Goal: Task Accomplishment & Management: Manage account settings

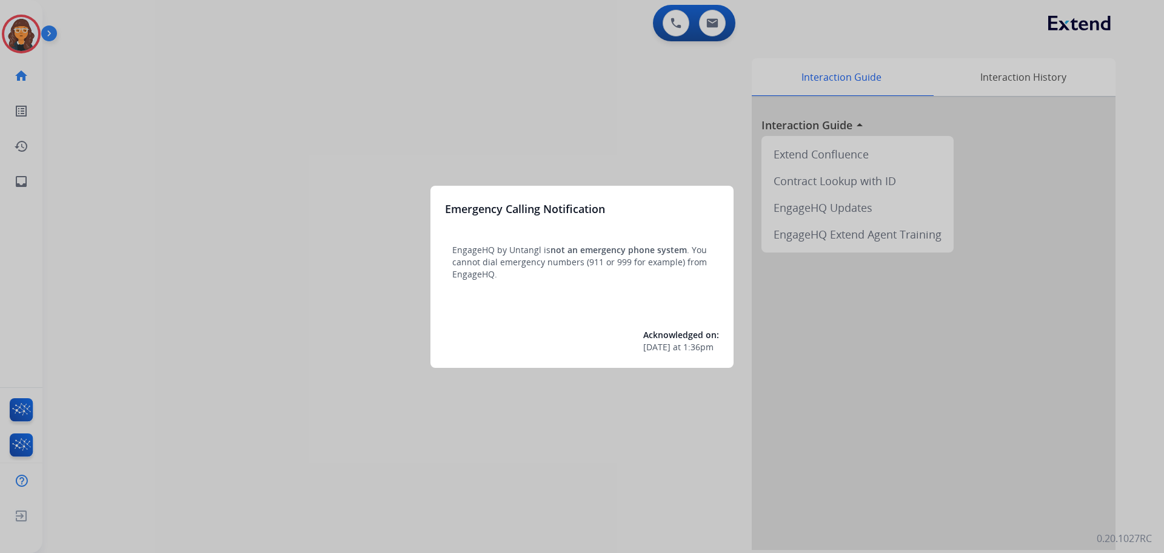
click at [111, 160] on div at bounding box center [582, 276] width 1164 height 553
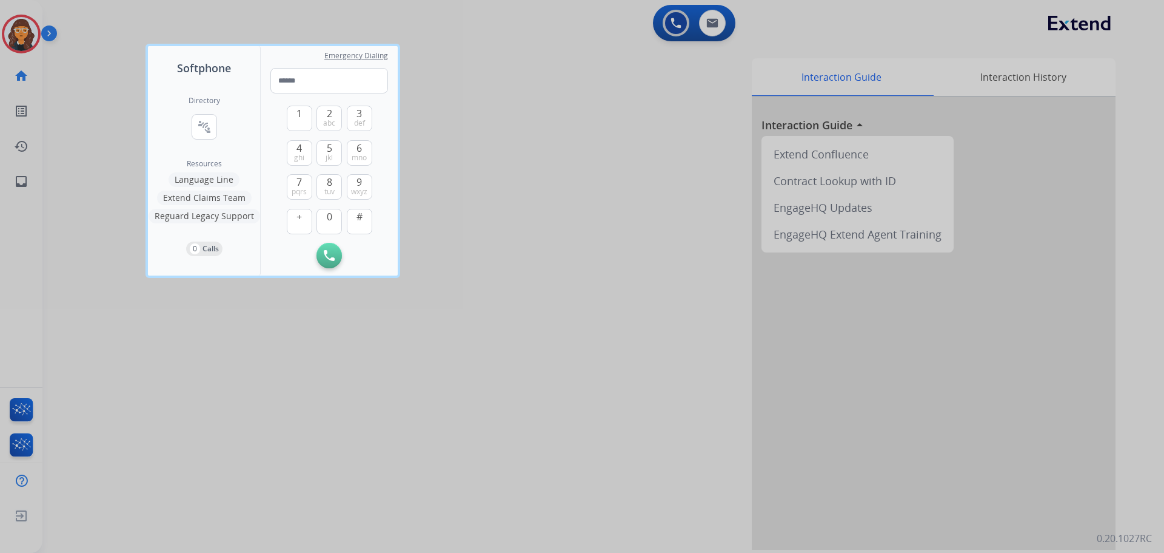
click at [102, 156] on div at bounding box center [582, 276] width 1164 height 553
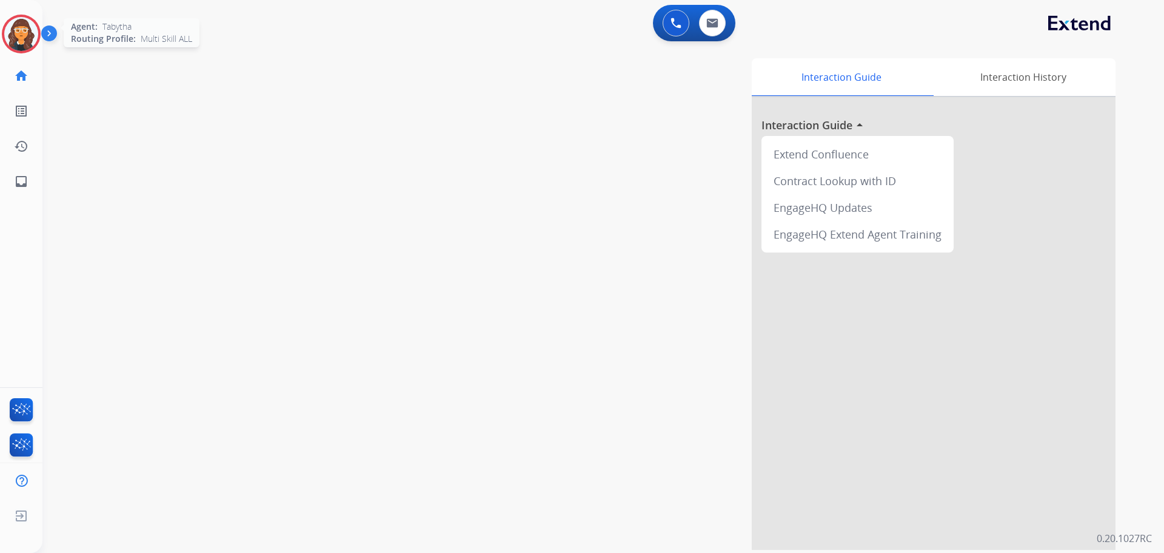
click at [27, 47] on img at bounding box center [21, 34] width 34 height 34
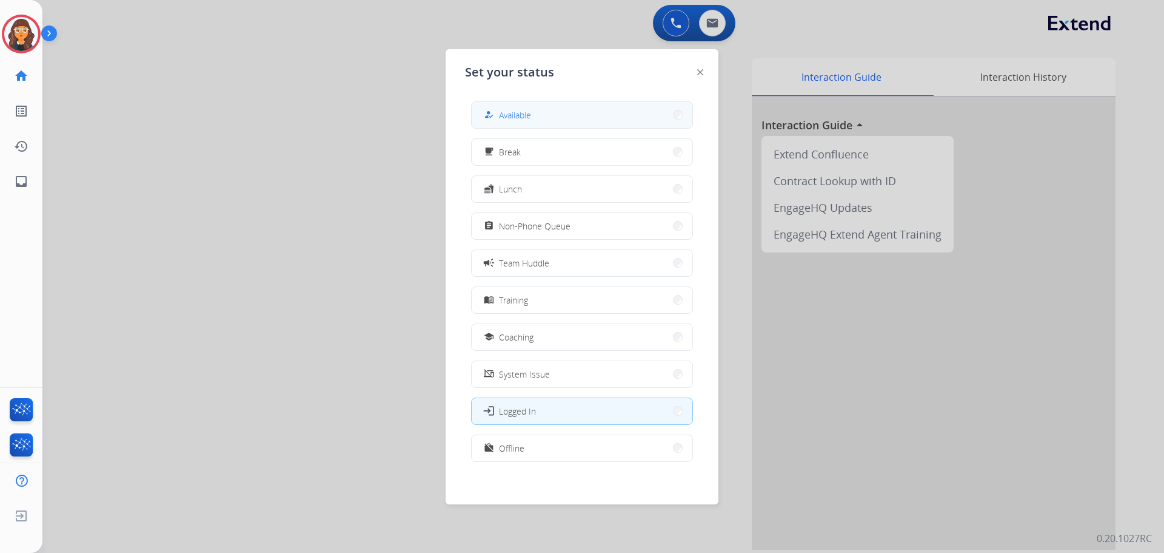
click at [488, 118] on mat-icon "how_to_reg" at bounding box center [489, 115] width 10 height 10
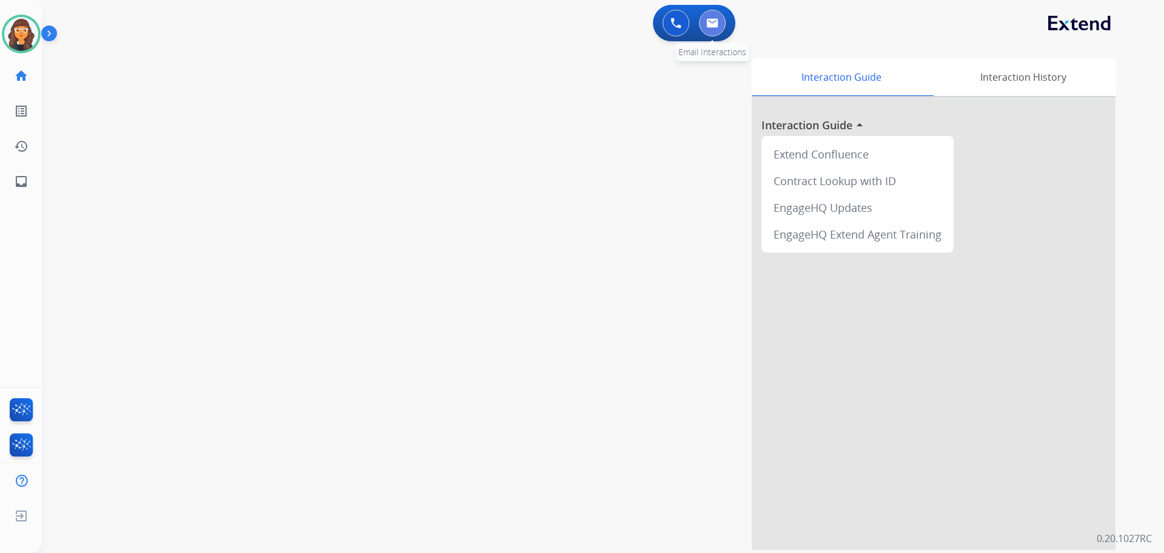
click at [724, 18] on button at bounding box center [712, 23] width 27 height 27
select select "**********"
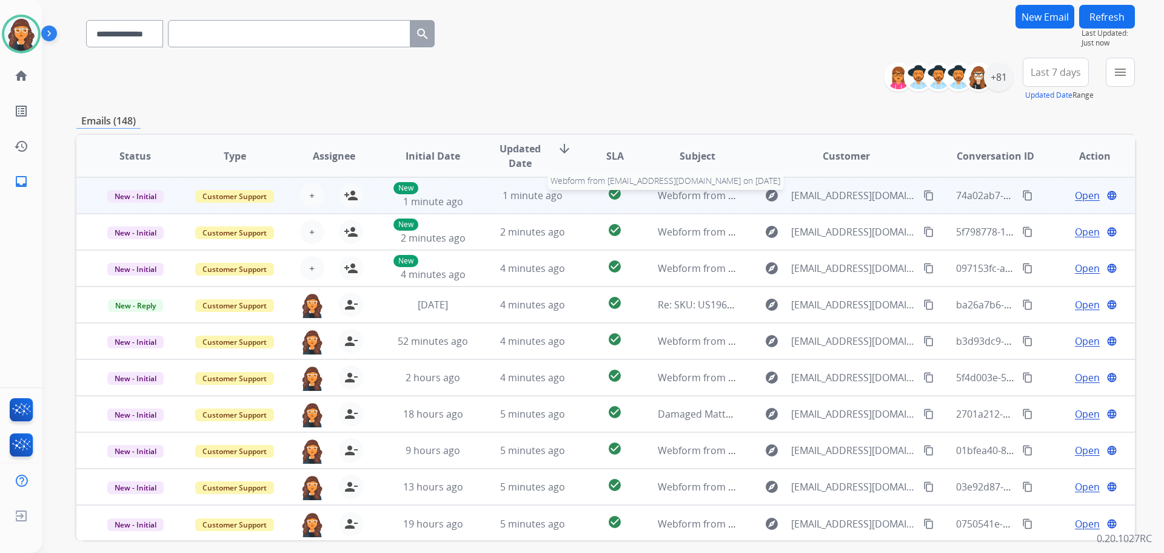
scroll to position [121, 0]
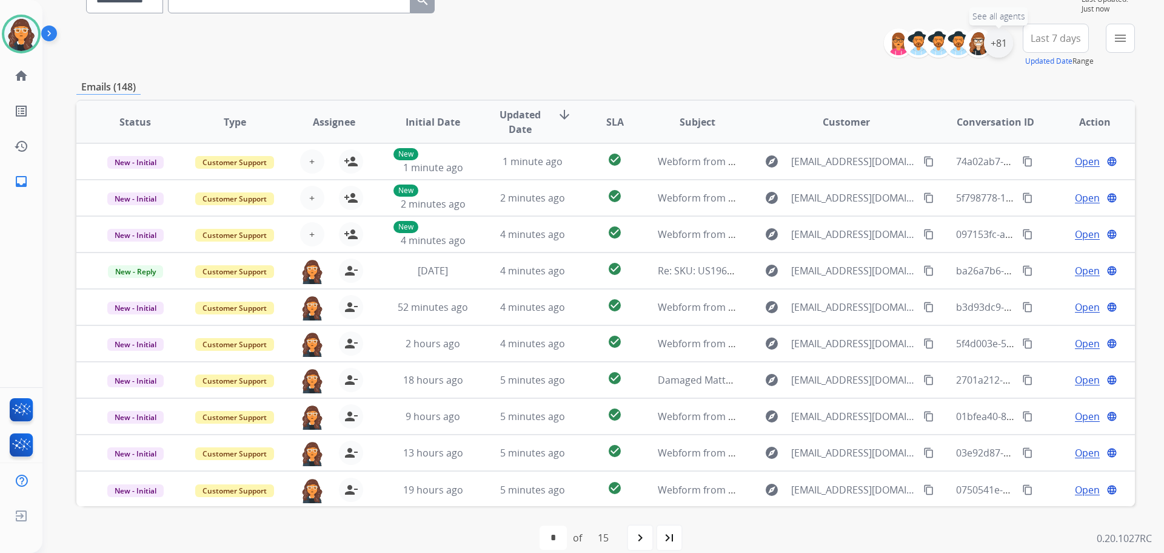
click at [1001, 49] on div "+81" at bounding box center [998, 43] width 29 height 29
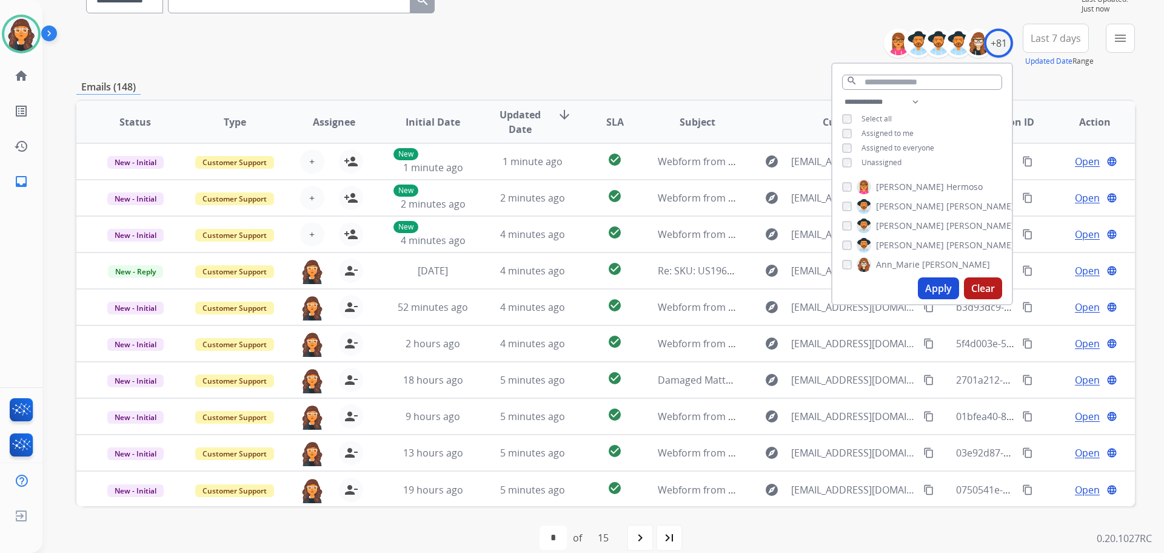
click at [935, 287] on button "Apply" at bounding box center [938, 288] width 41 height 22
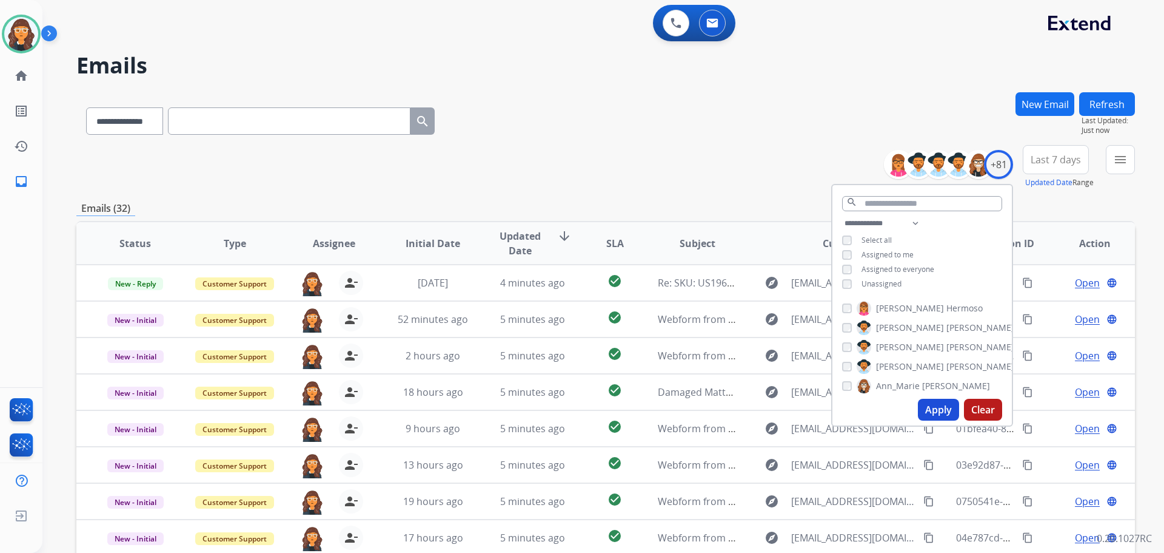
click at [610, 135] on div "**********" at bounding box center [605, 118] width 1059 height 53
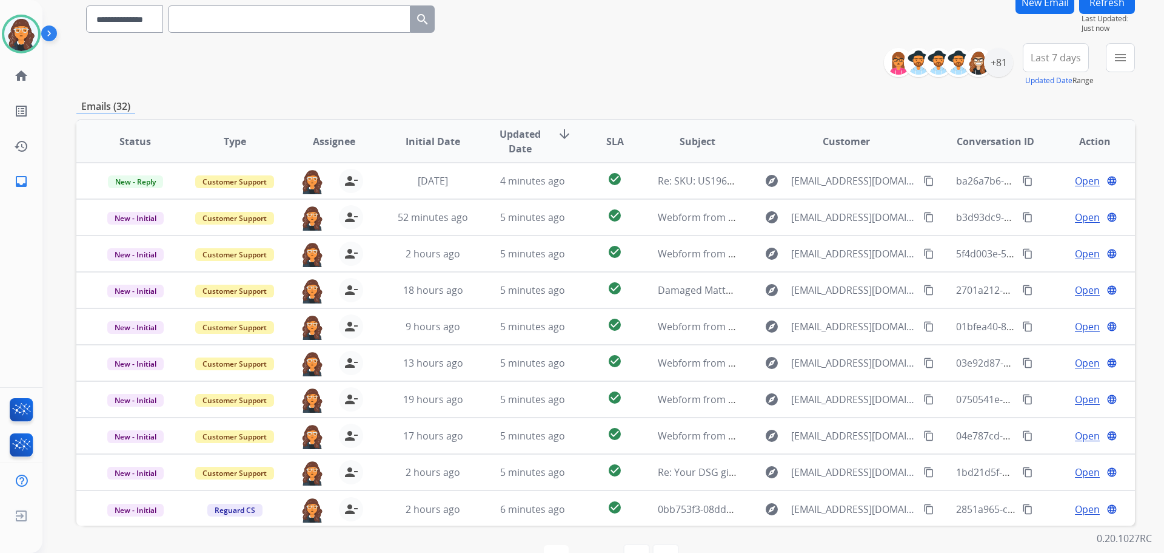
scroll to position [138, 0]
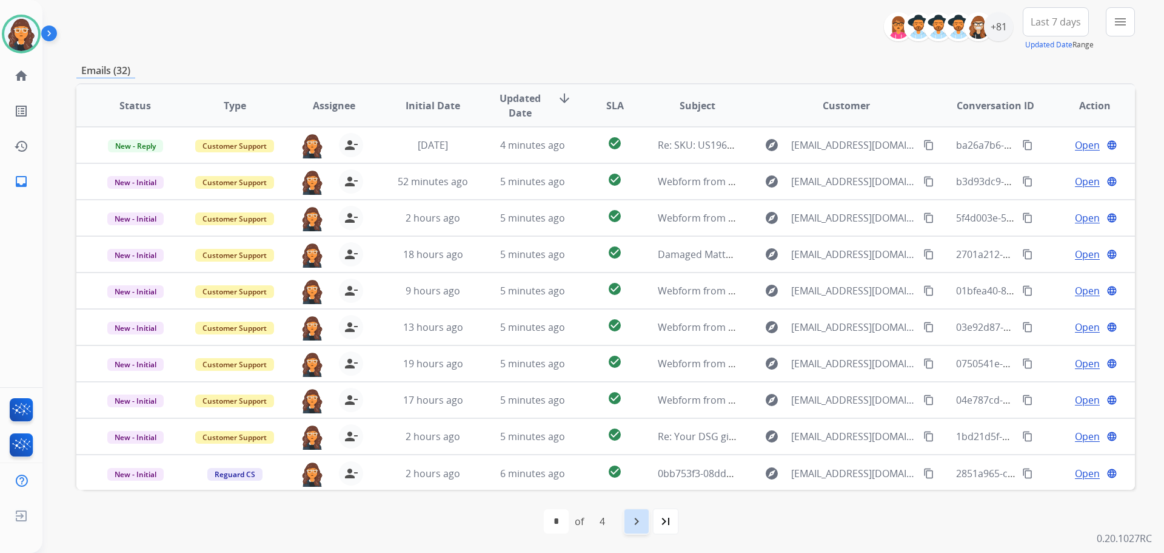
click at [639, 526] on mat-icon "navigate_next" at bounding box center [637, 521] width 15 height 15
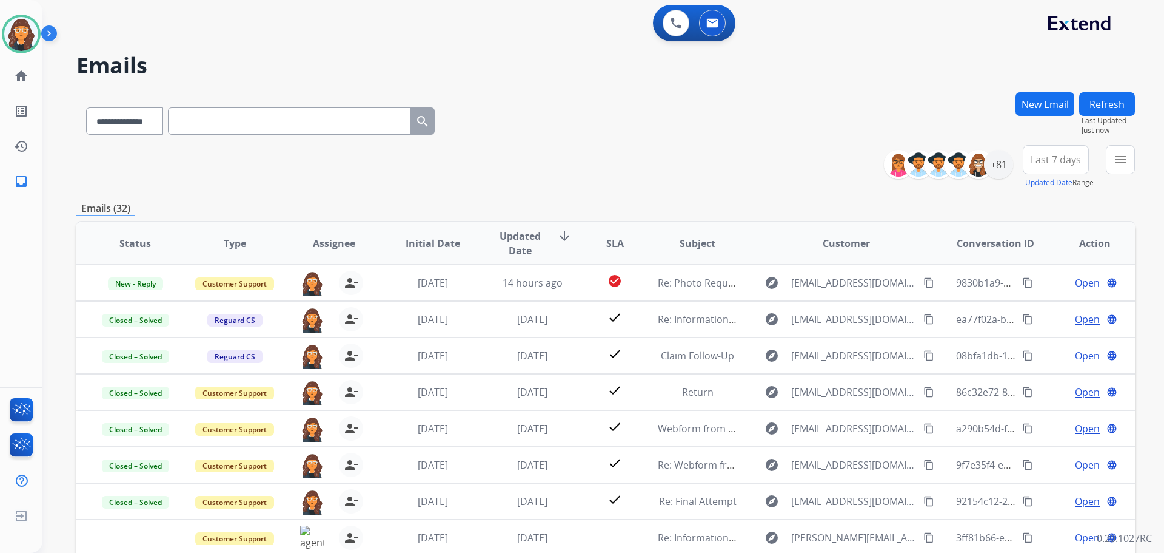
click at [579, 147] on div "**********" at bounding box center [605, 167] width 1059 height 44
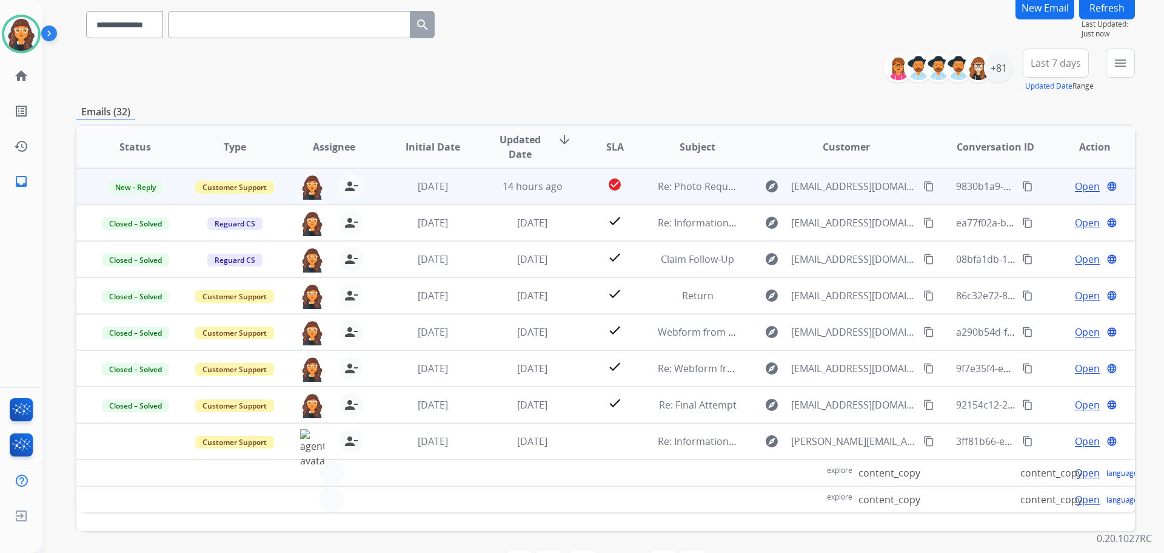
scroll to position [138, 0]
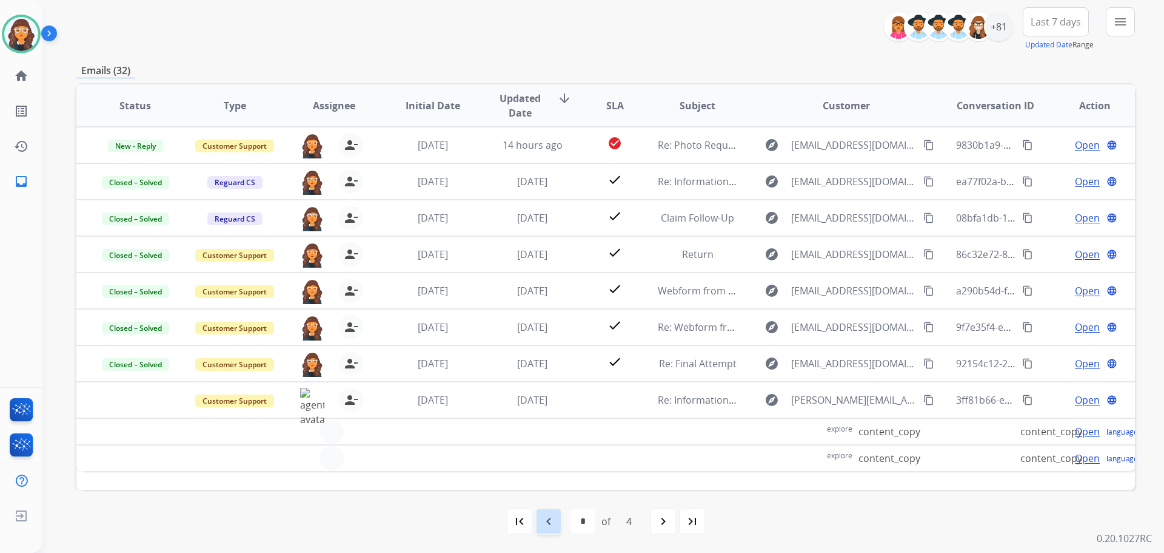
click at [546, 519] on mat-icon "navigate_before" at bounding box center [549, 521] width 15 height 15
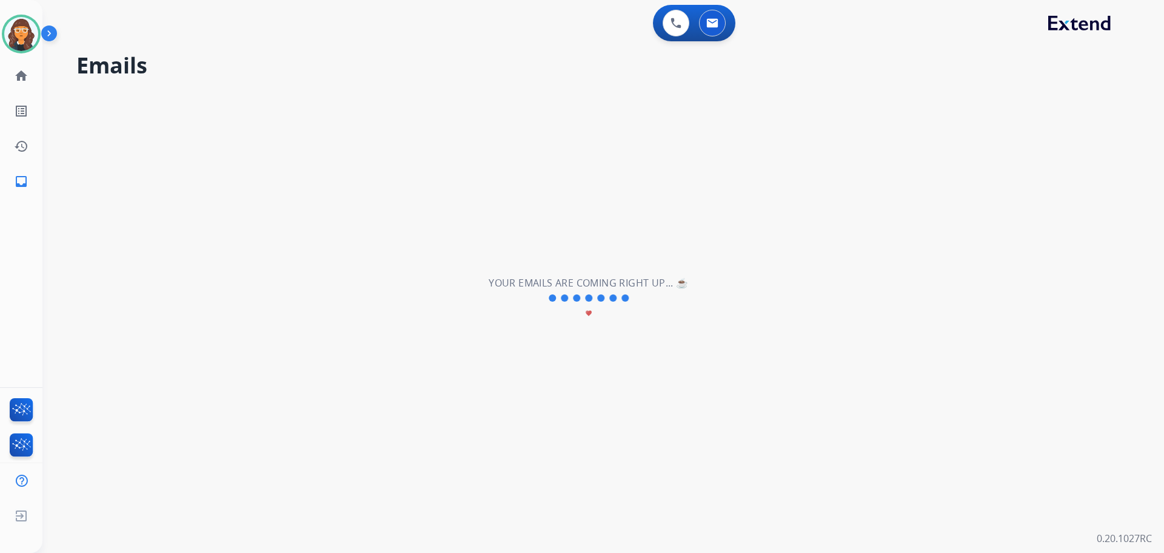
scroll to position [0, 0]
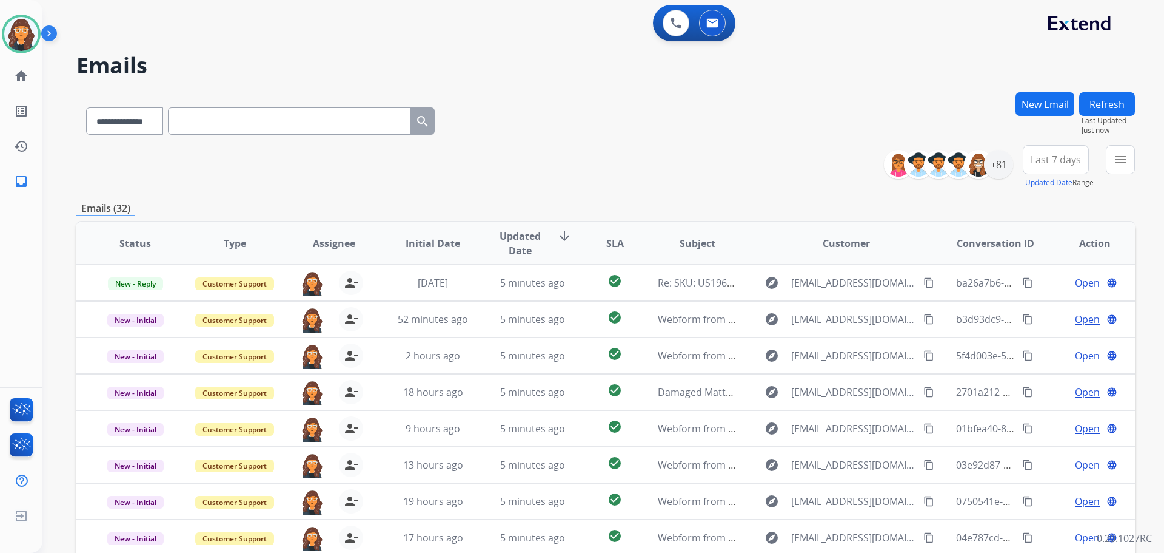
click at [594, 134] on div "**********" at bounding box center [605, 118] width 1059 height 53
click at [595, 137] on div "**********" at bounding box center [605, 118] width 1059 height 53
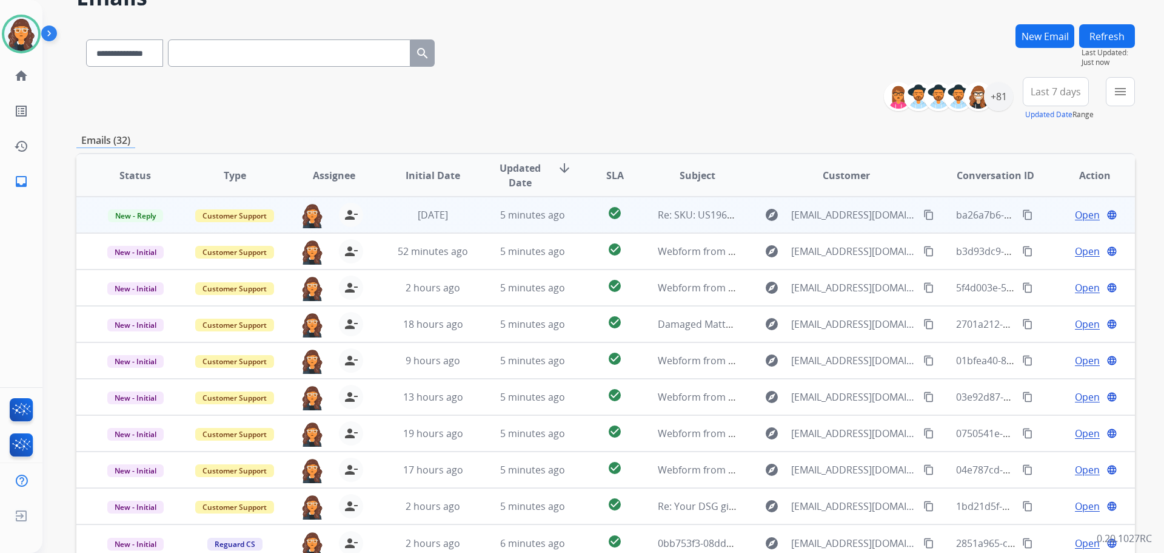
scroll to position [138, 0]
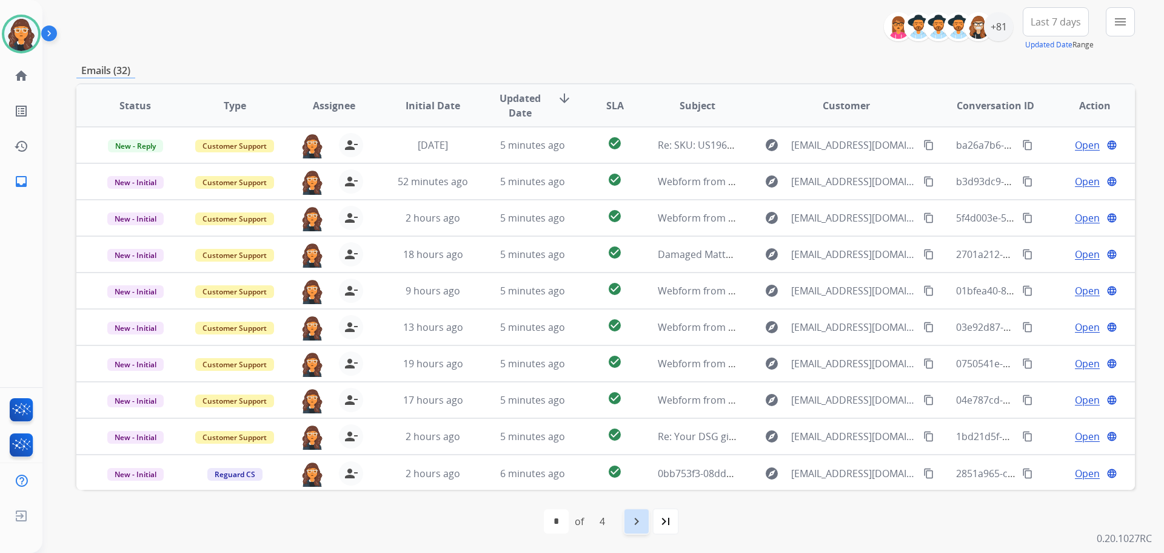
click at [637, 520] on mat-icon "navigate_next" at bounding box center [637, 521] width 15 height 15
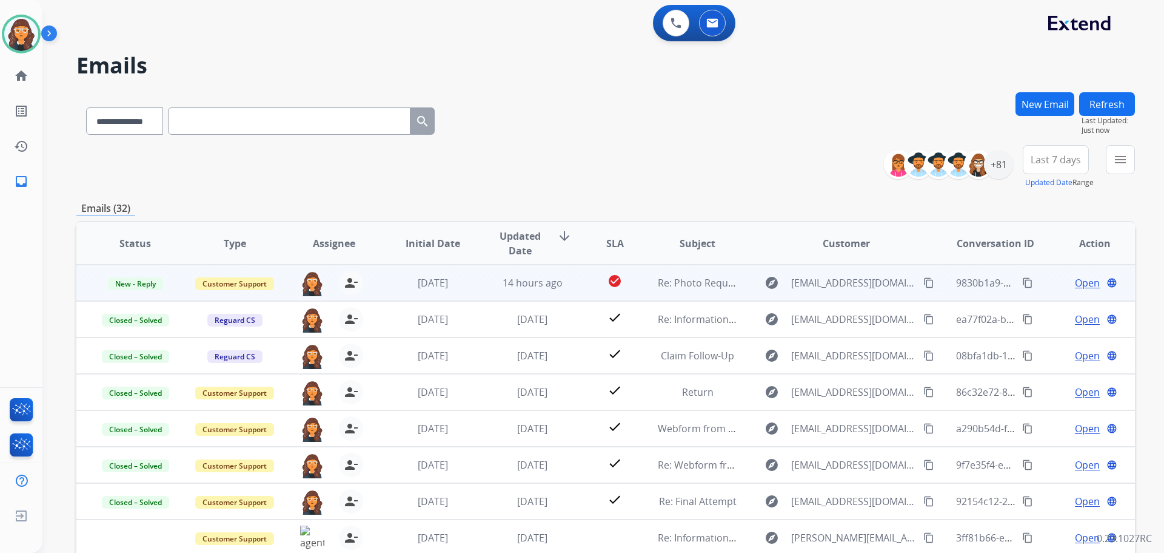
click at [1080, 283] on span "Open" at bounding box center [1087, 282] width 25 height 15
click at [1075, 283] on span "Open" at bounding box center [1087, 282] width 25 height 15
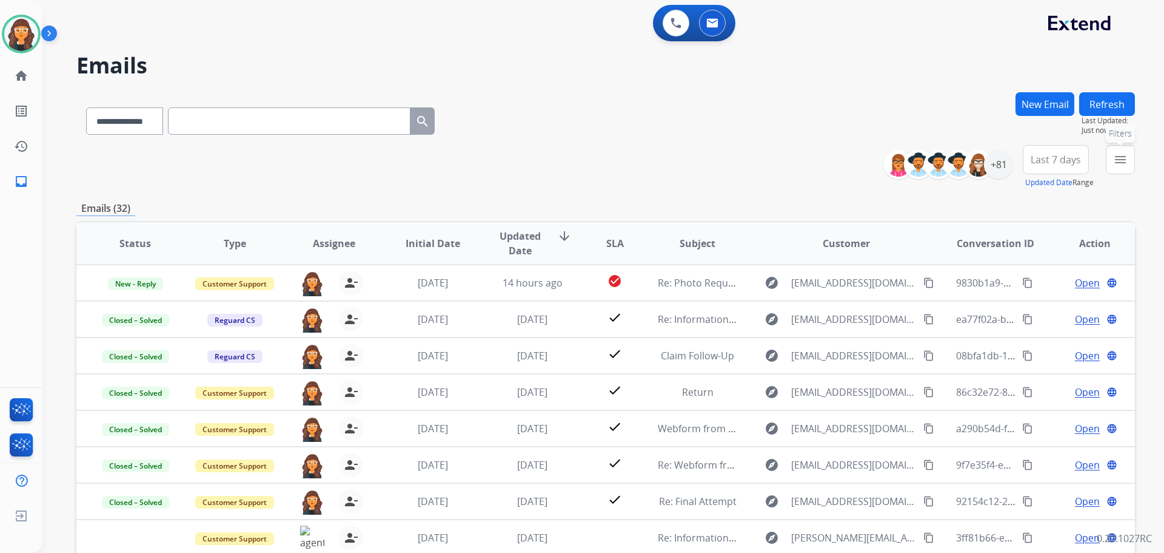
click at [1120, 161] on mat-icon "menu" at bounding box center [1121, 159] width 15 height 15
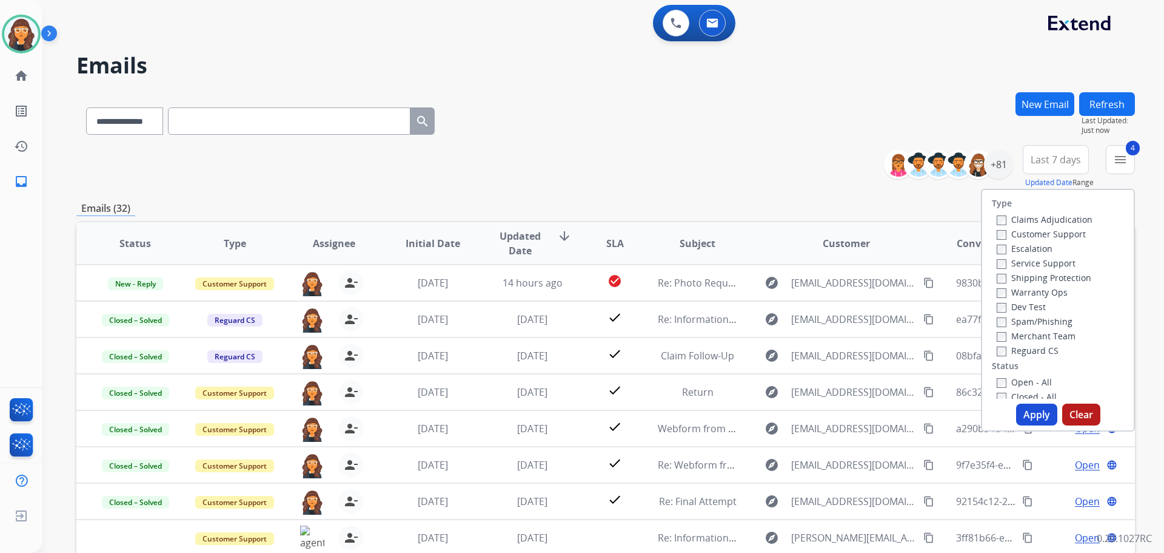
click at [1029, 411] on button "Apply" at bounding box center [1036, 414] width 41 height 22
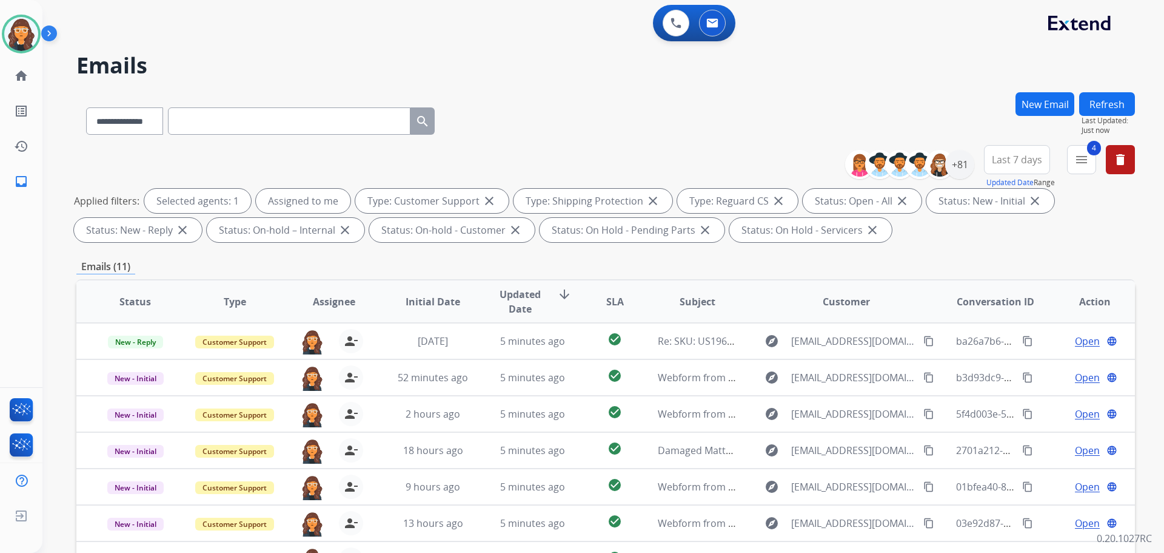
drag, startPoint x: 610, startPoint y: 116, endPoint x: 598, endPoint y: 98, distance: 21.5
click at [609, 115] on div "**********" at bounding box center [605, 118] width 1059 height 53
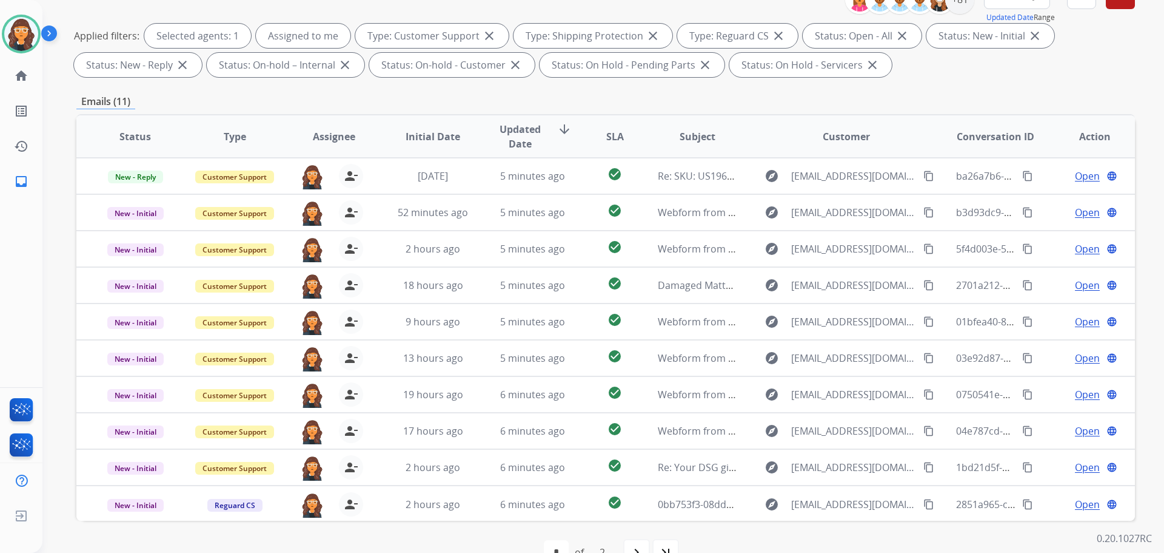
scroll to position [196, 0]
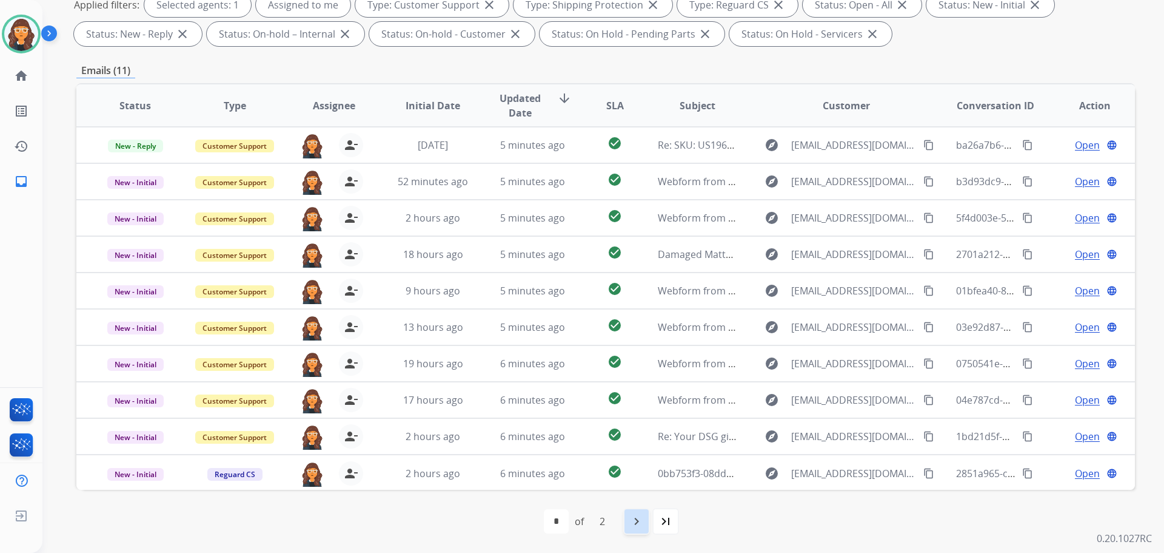
click at [640, 525] on mat-icon "navigate_next" at bounding box center [637, 521] width 15 height 15
select select "*"
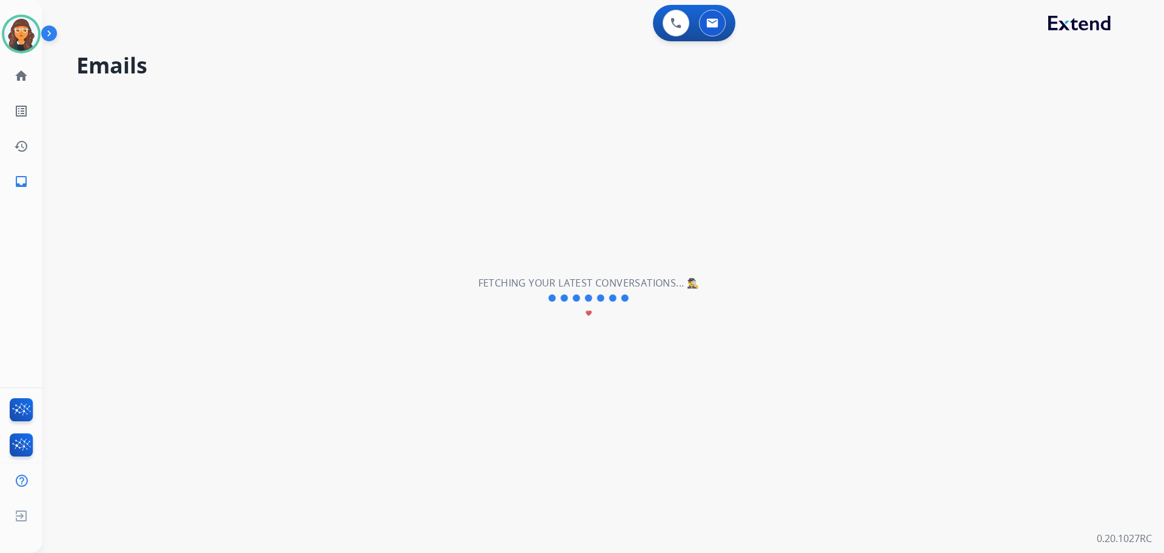
scroll to position [0, 0]
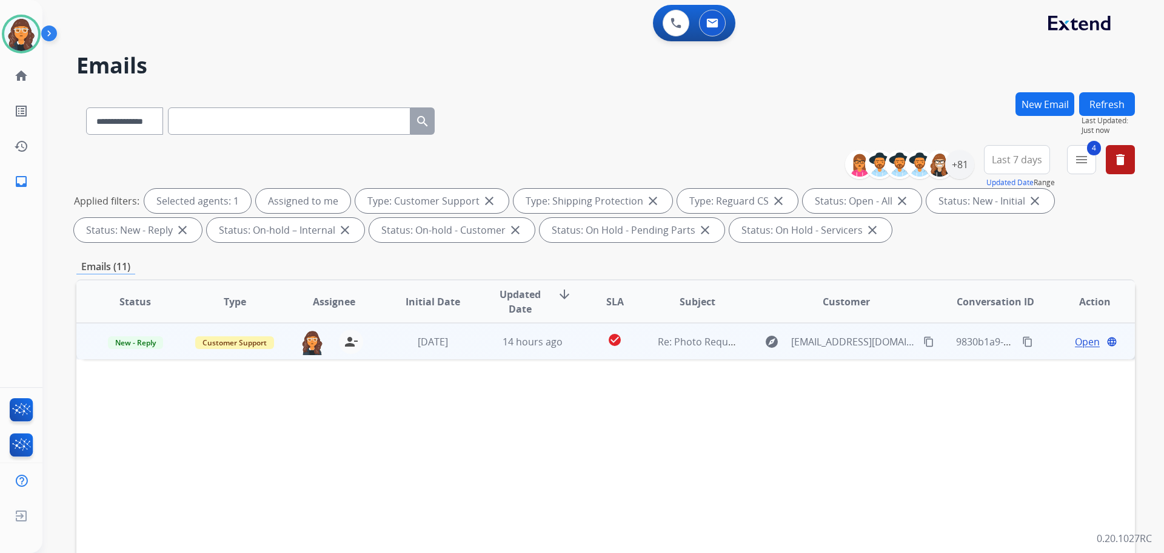
click at [1084, 343] on span "Open" at bounding box center [1087, 341] width 25 height 15
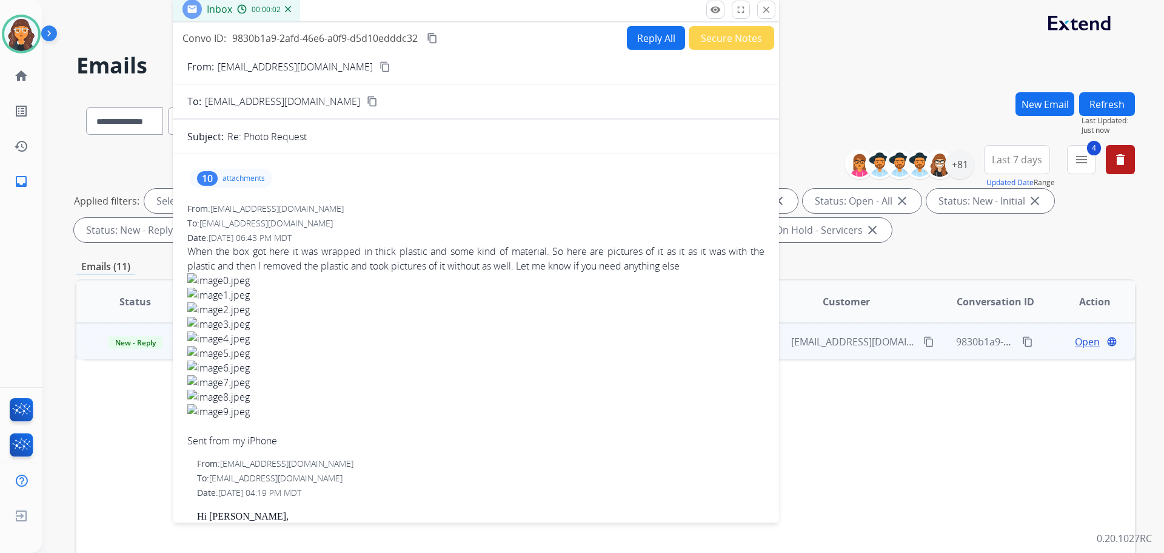
drag, startPoint x: 827, startPoint y: 92, endPoint x: 472, endPoint y: 15, distance: 363.7
click at [472, 15] on div "Inbox 00:00:02" at bounding box center [476, 9] width 606 height 25
click at [290, 67] on p "[EMAIL_ADDRESS][DOMAIN_NAME]" at bounding box center [295, 66] width 155 height 15
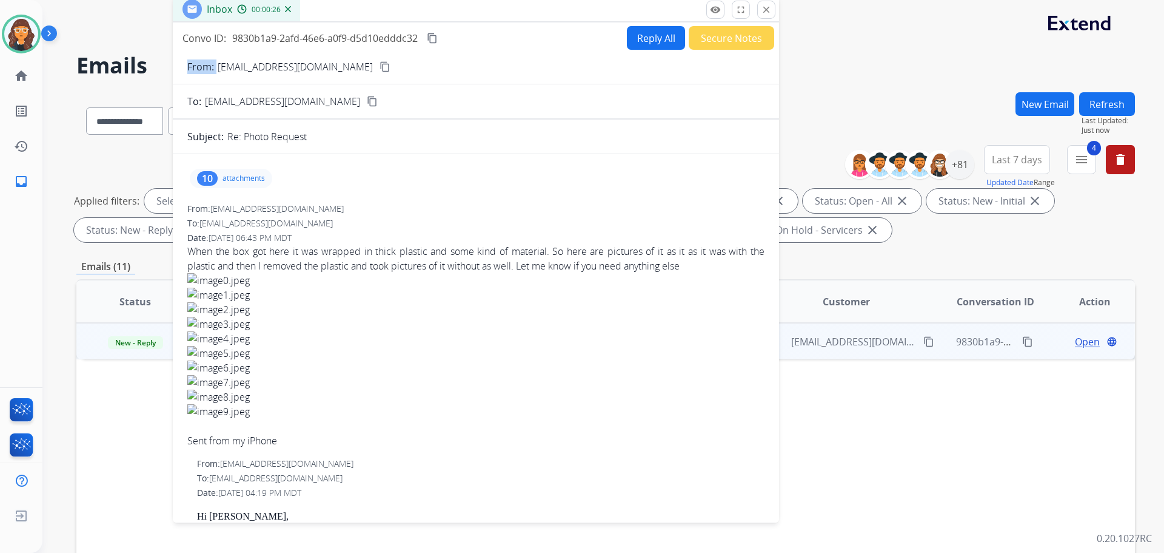
copy p "From:"
click at [252, 172] on div "10 attachments" at bounding box center [231, 178] width 82 height 19
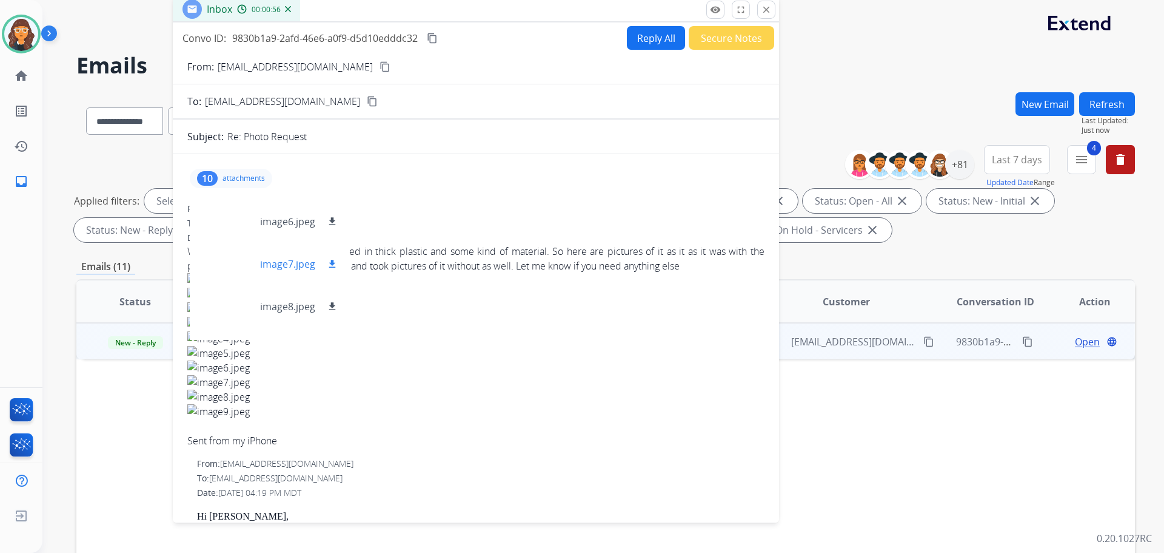
scroll to position [273, 0]
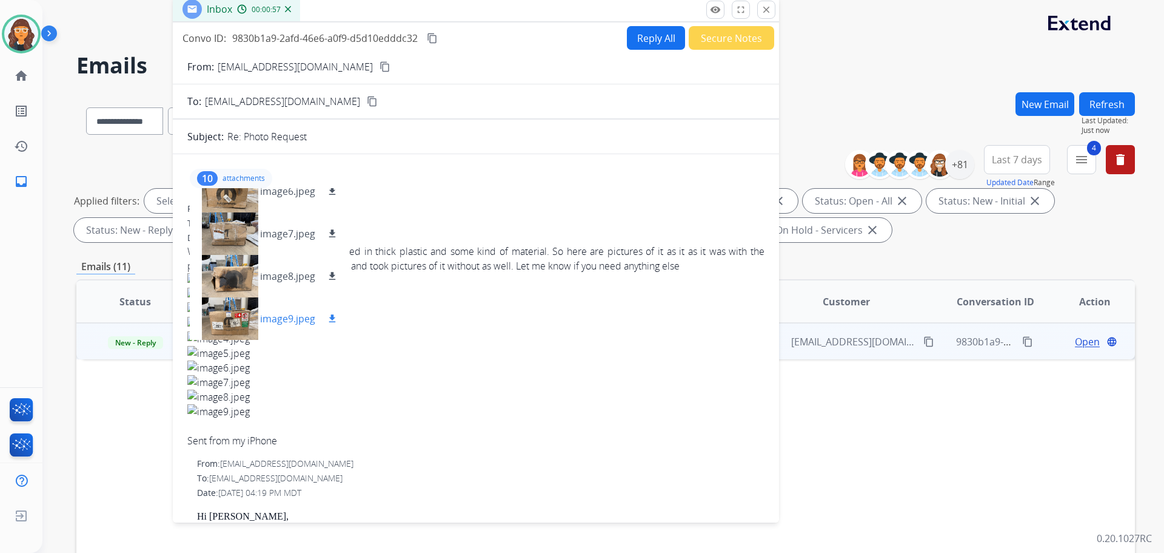
click at [298, 319] on p "image9.jpeg" at bounding box center [287, 318] width 55 height 15
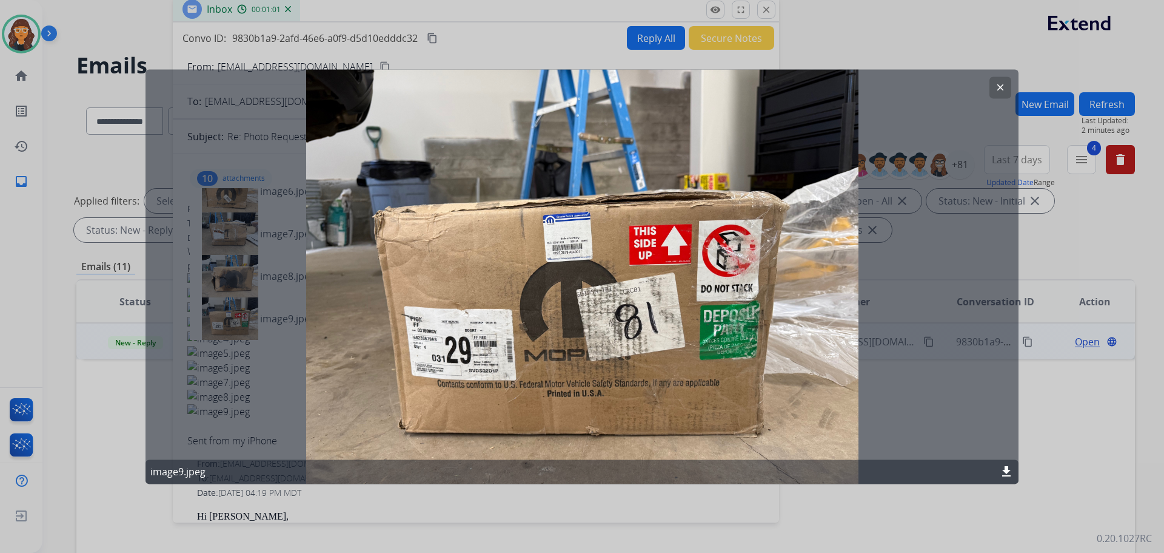
click at [1007, 90] on button "clear" at bounding box center [1001, 87] width 22 height 22
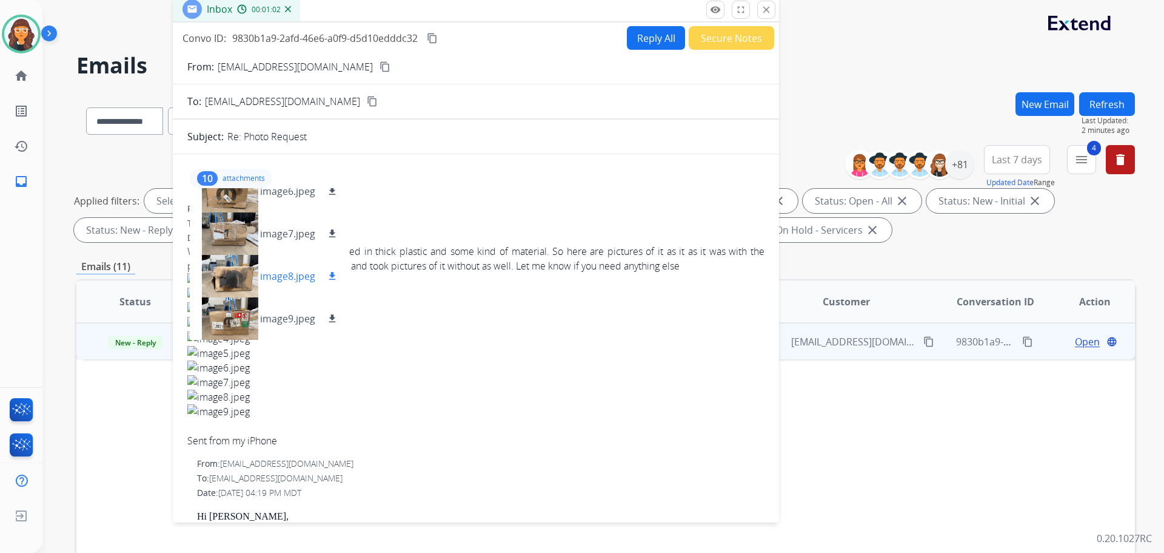
click at [295, 280] on p "image8.jpeg" at bounding box center [287, 276] width 55 height 15
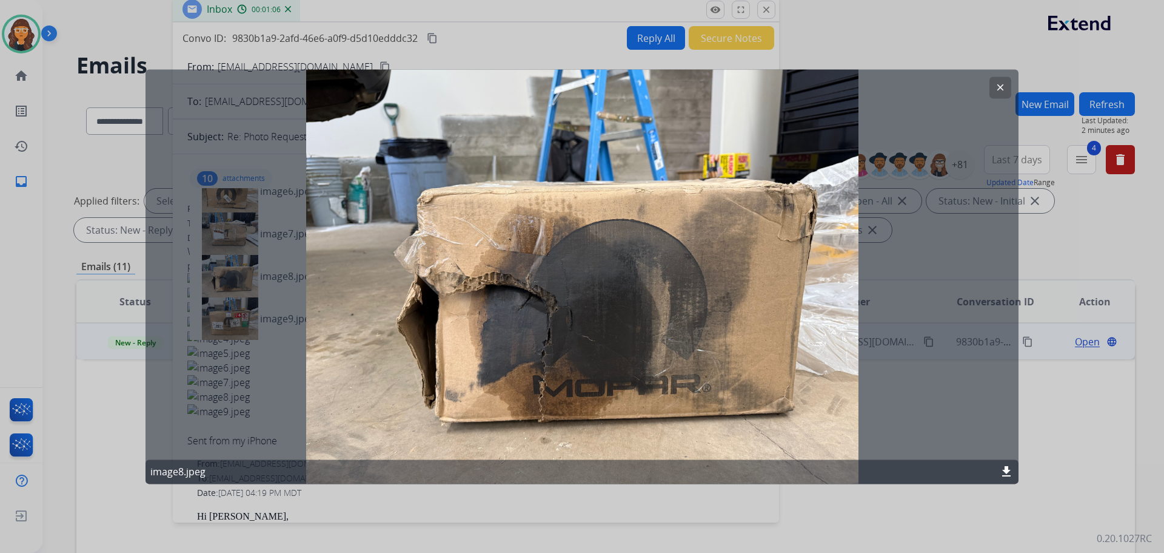
click at [996, 88] on mat-icon "clear" at bounding box center [1000, 87] width 11 height 11
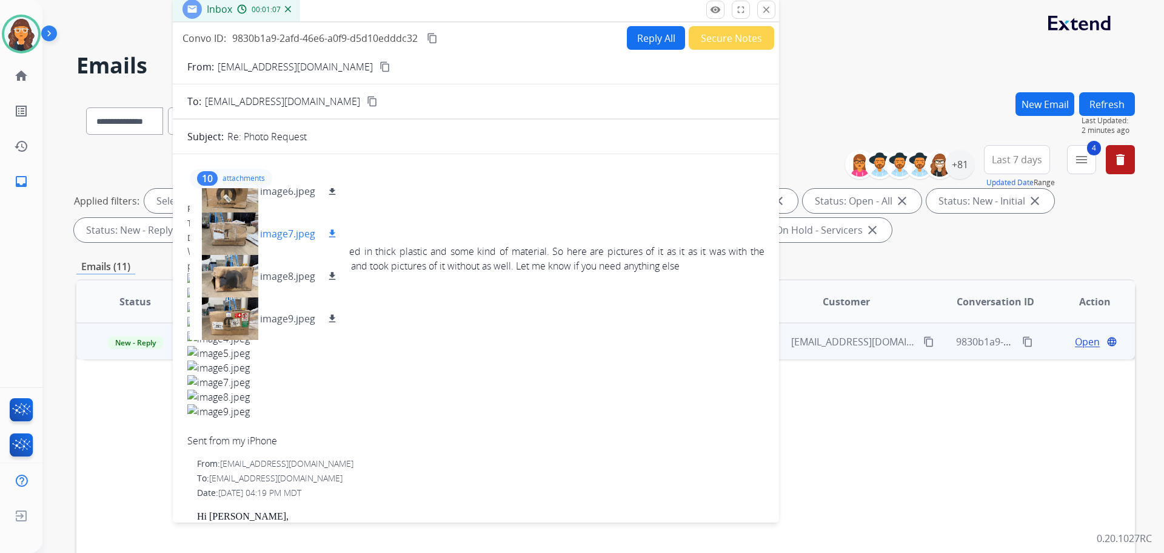
click at [283, 231] on p "image7.jpeg" at bounding box center [287, 233] width 55 height 15
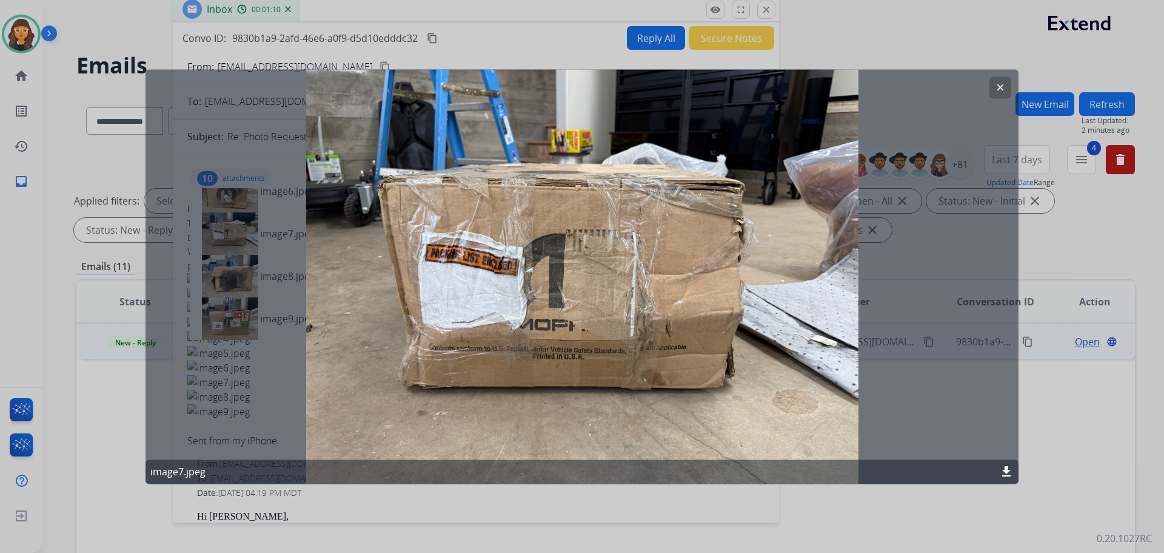
click at [1008, 91] on button "clear" at bounding box center [1001, 87] width 22 height 22
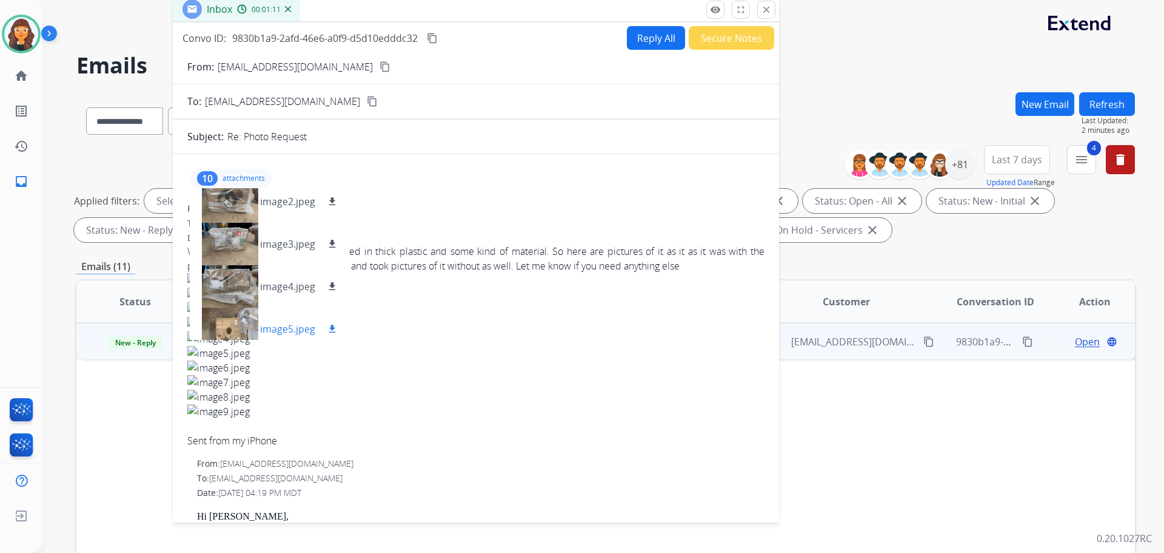
scroll to position [91, 0]
click at [288, 248] on p "image3.jpeg" at bounding box center [287, 245] width 55 height 15
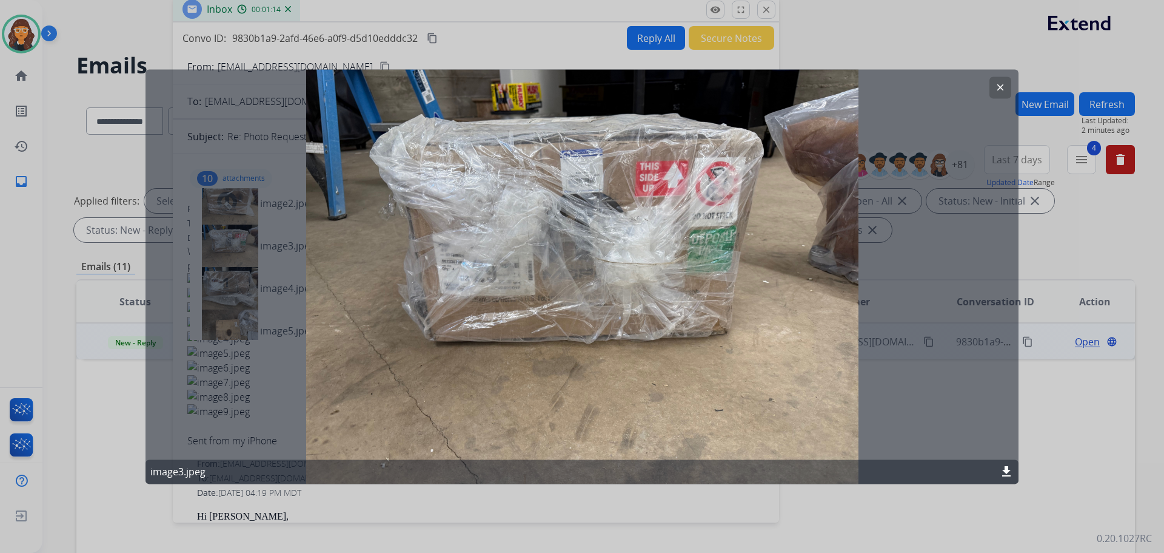
click at [996, 84] on mat-icon "clear" at bounding box center [1000, 87] width 11 height 11
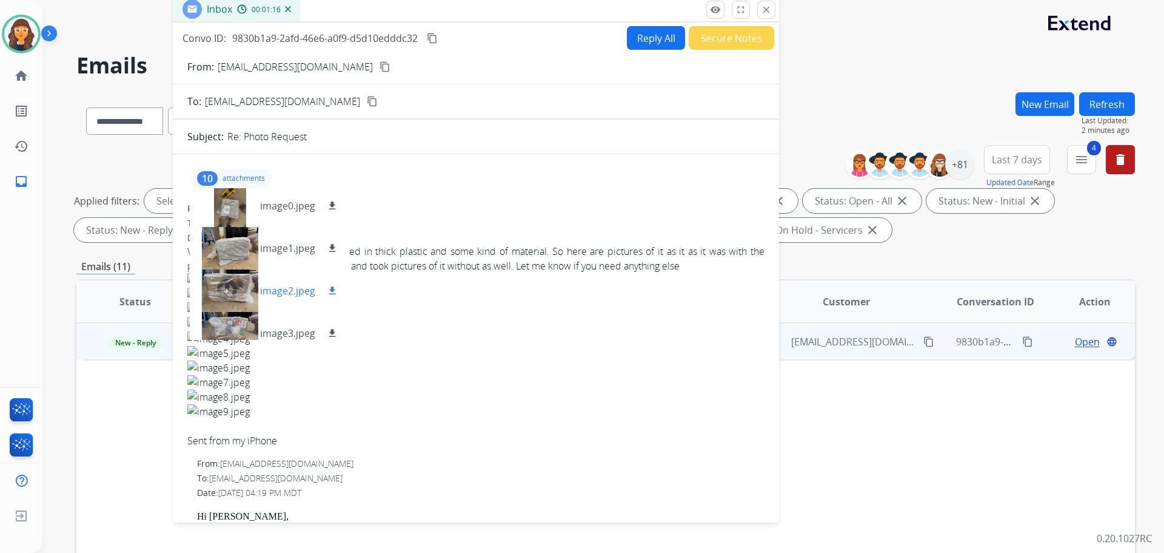
scroll to position [0, 0]
click at [292, 257] on p "image1.jpeg" at bounding box center [287, 251] width 55 height 15
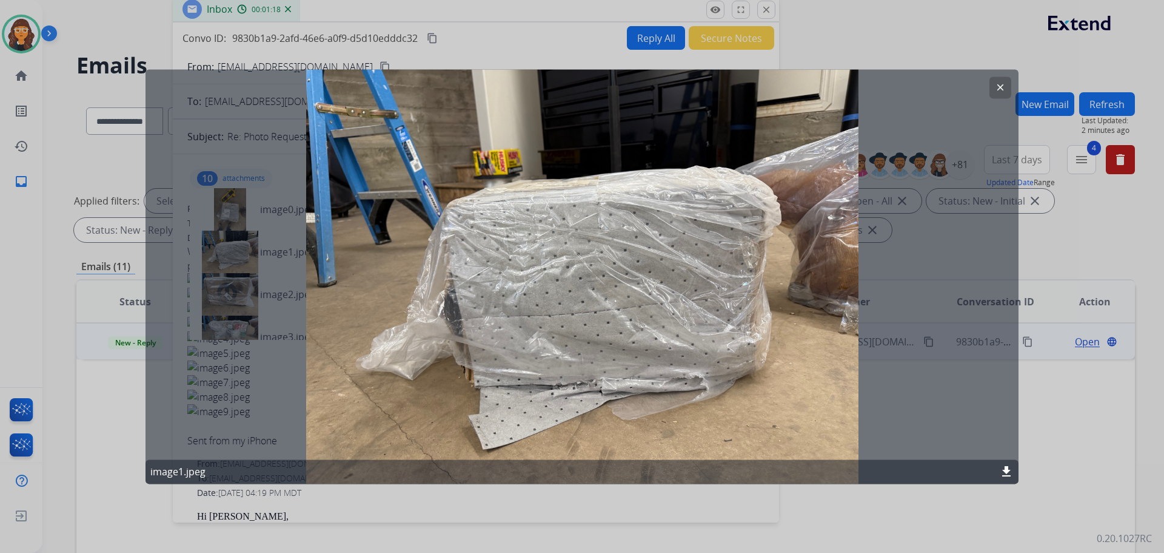
click at [1002, 89] on mat-icon "clear" at bounding box center [1000, 87] width 11 height 11
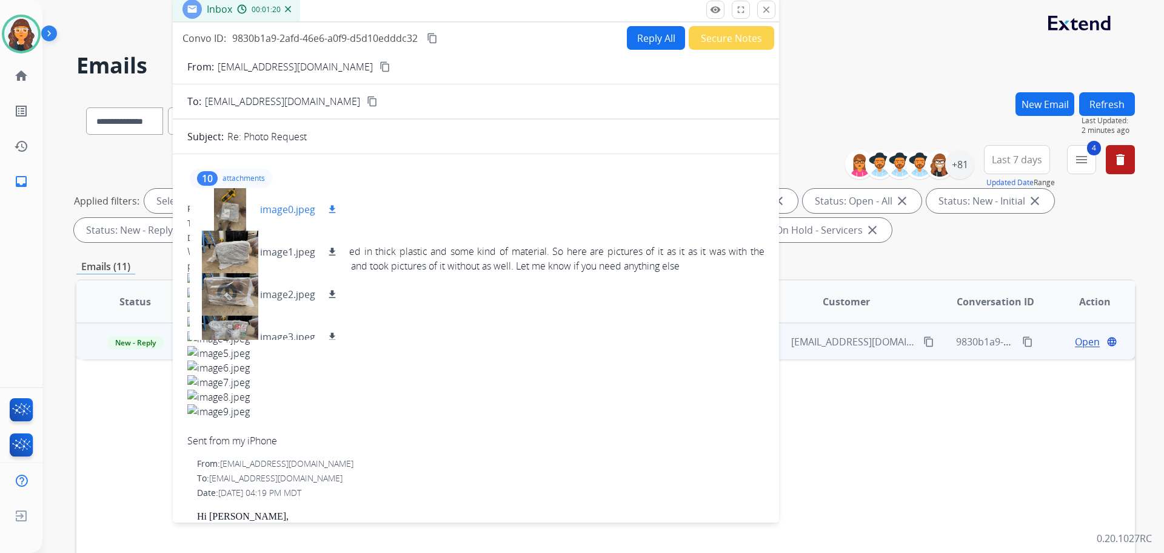
click at [286, 214] on p "image0.jpeg" at bounding box center [287, 209] width 55 height 15
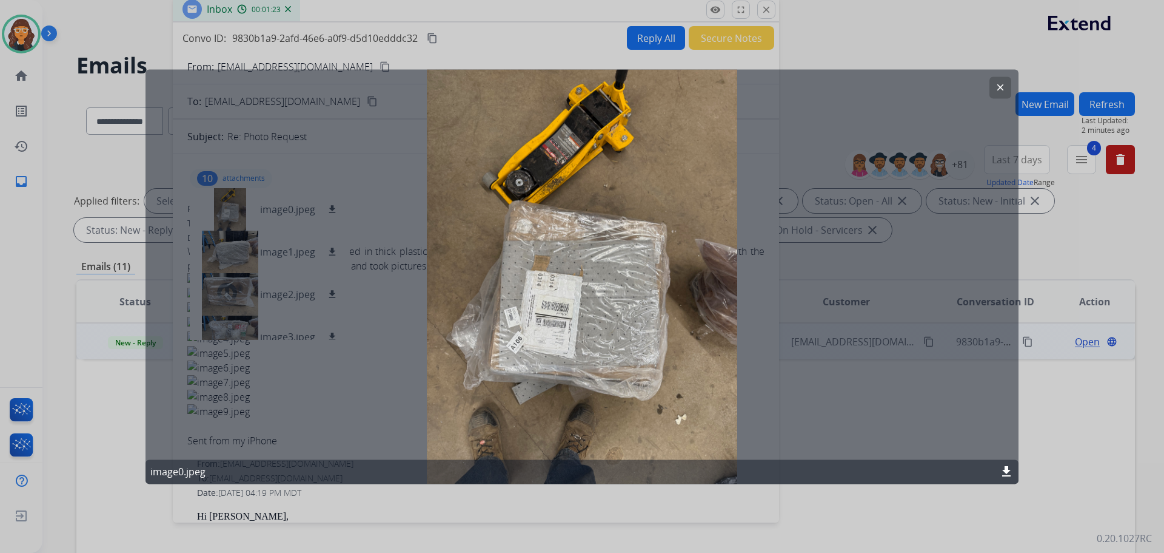
click at [993, 91] on button "clear" at bounding box center [1001, 87] width 22 height 22
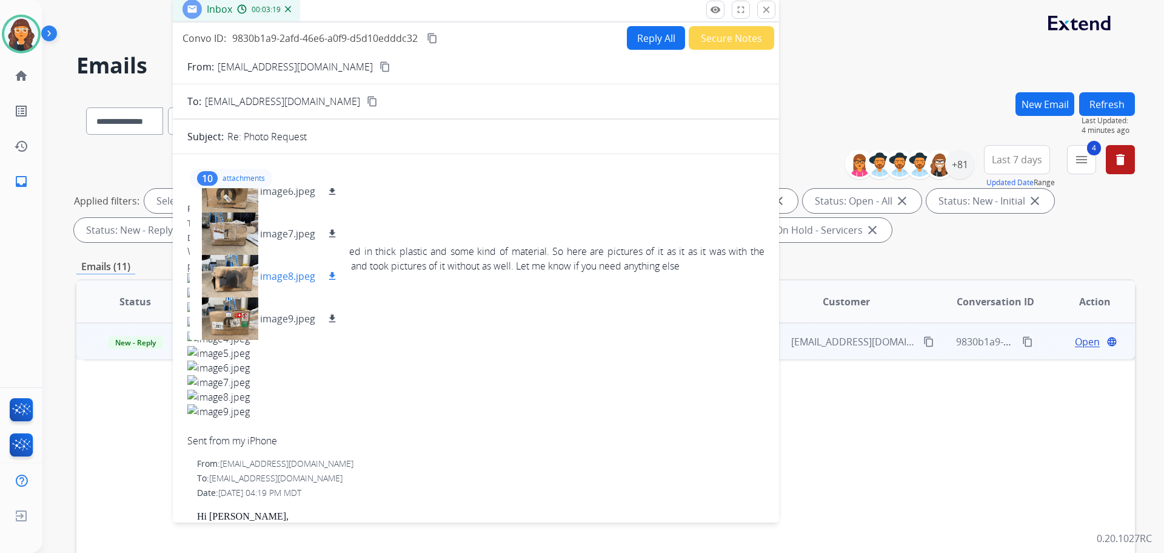
click at [276, 276] on p "image8.jpeg" at bounding box center [287, 276] width 55 height 15
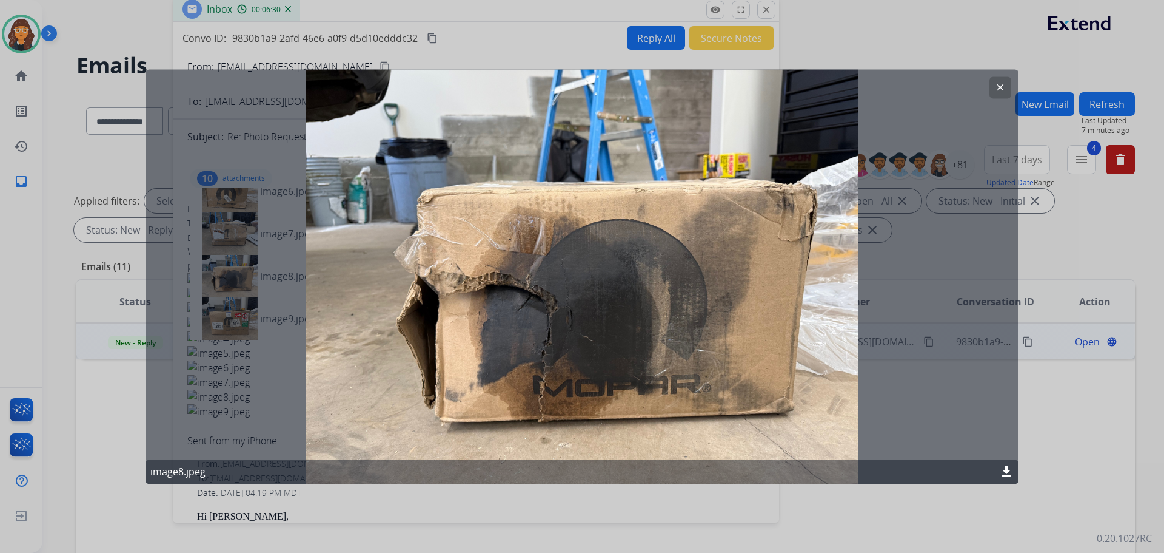
click at [999, 469] on mat-icon "download" at bounding box center [1006, 471] width 15 height 15
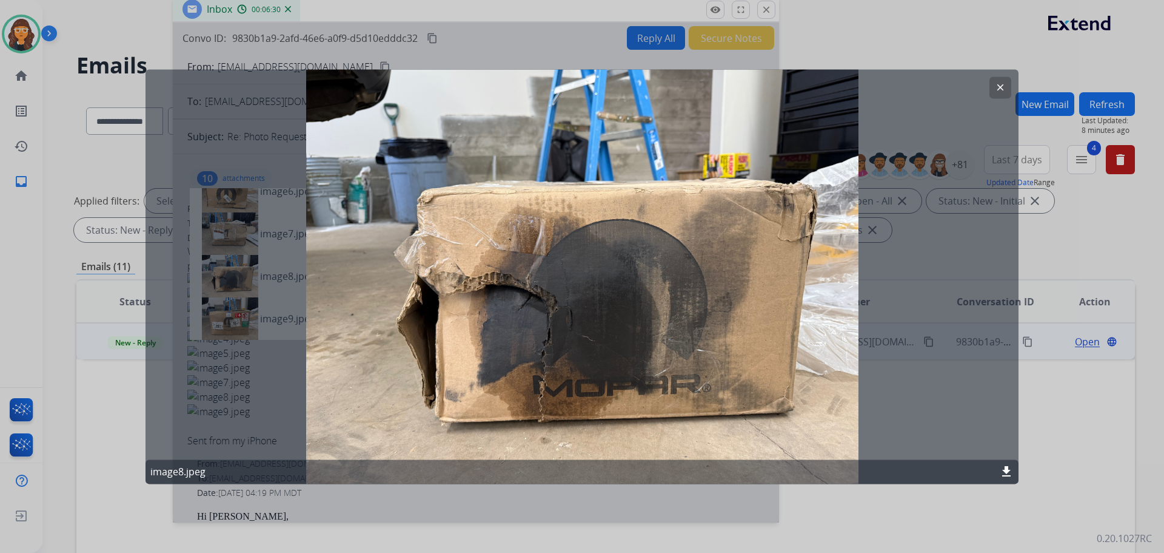
click at [994, 91] on button "clear" at bounding box center [1001, 87] width 22 height 22
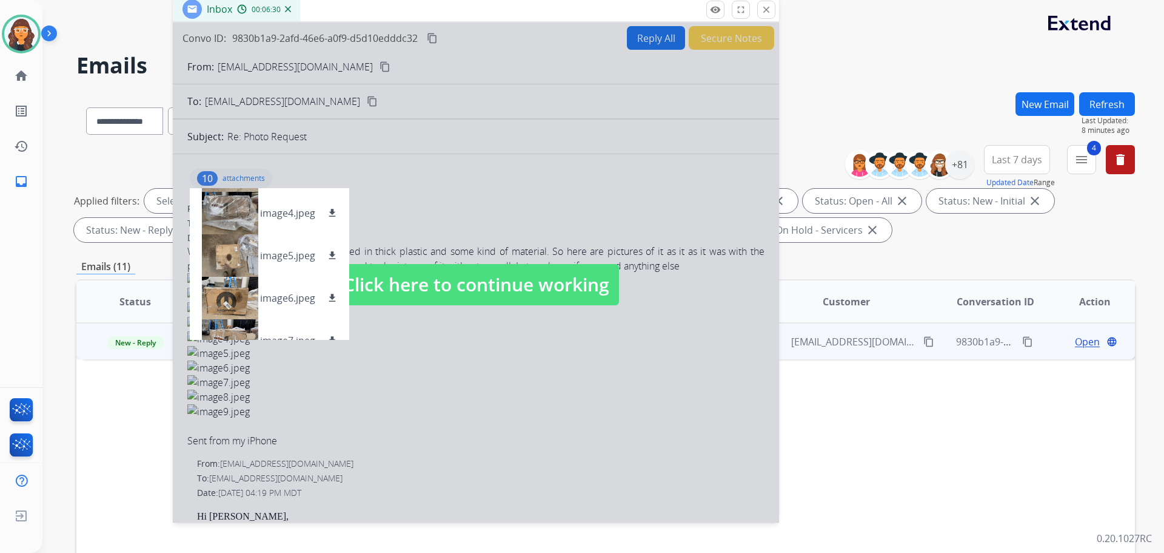
scroll to position [152, 0]
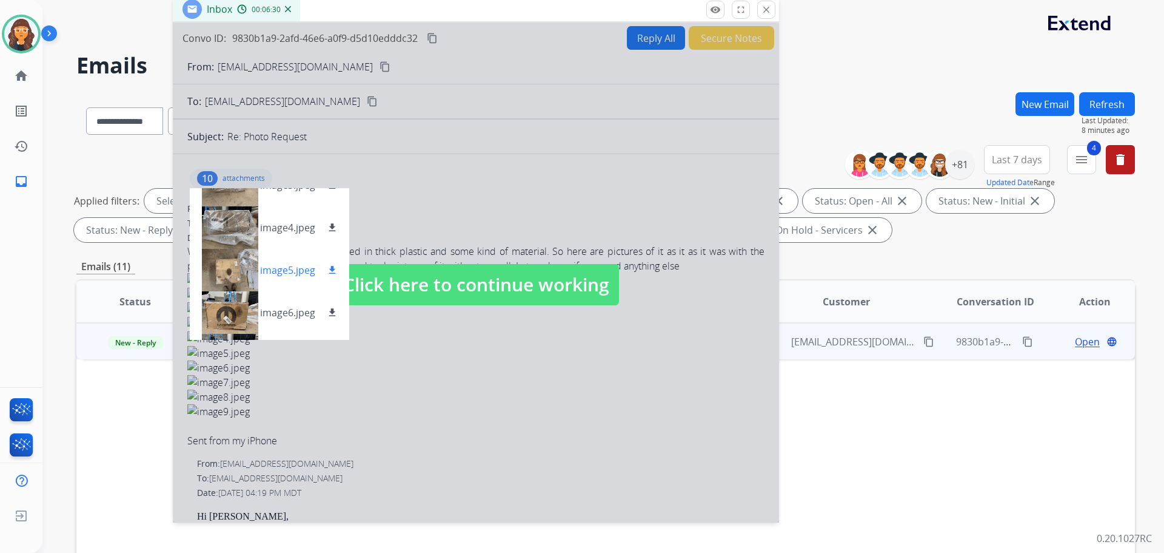
click at [295, 270] on p "image5.jpeg" at bounding box center [287, 270] width 55 height 15
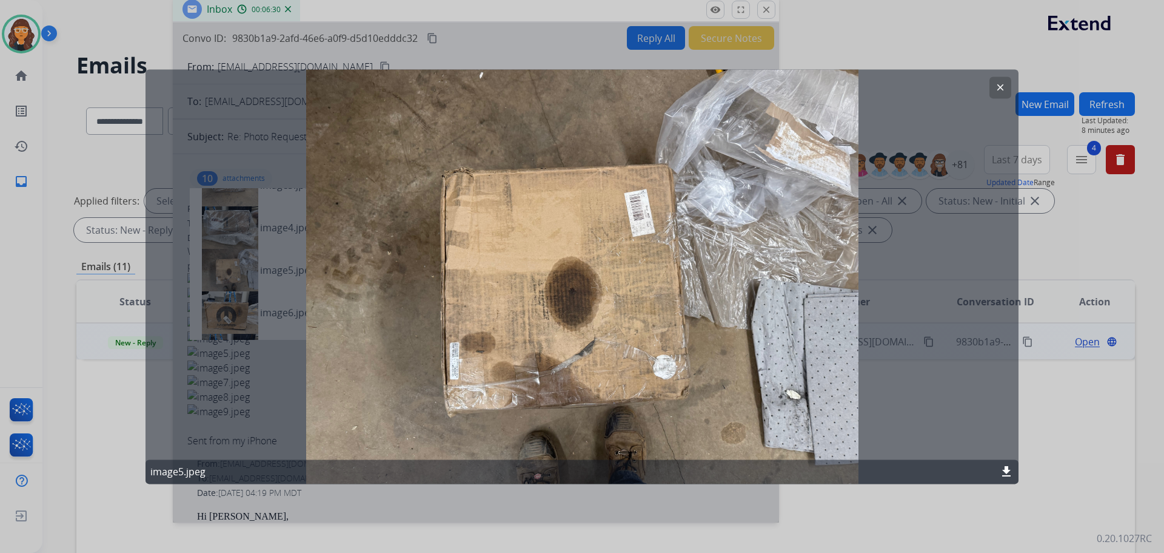
click at [999, 92] on mat-icon "clear" at bounding box center [1000, 87] width 11 height 11
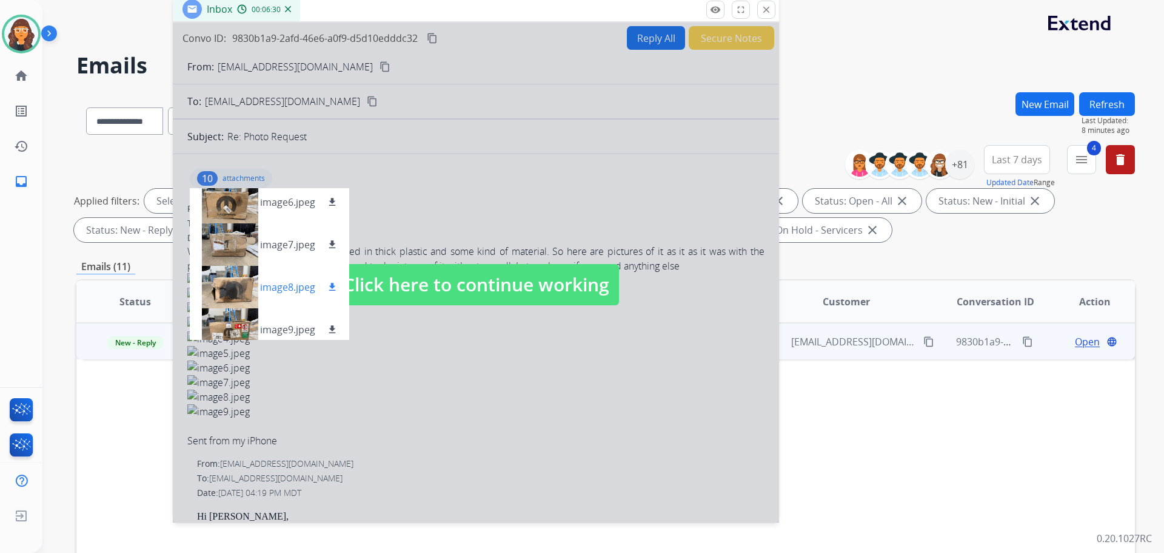
scroll to position [273, 0]
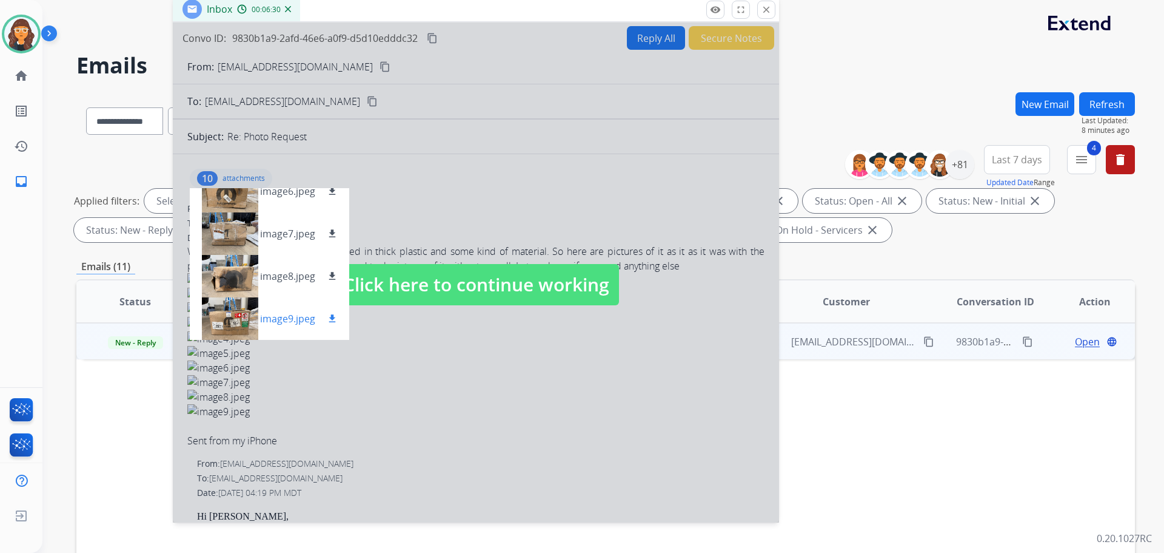
click at [291, 313] on p "image9.jpeg" at bounding box center [287, 318] width 55 height 15
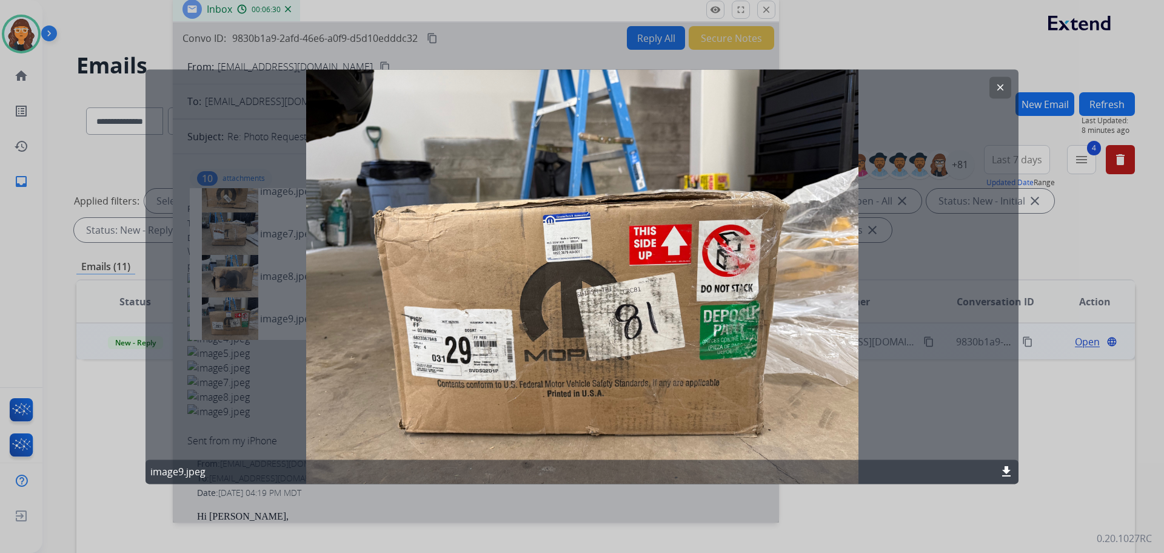
click at [1007, 471] on mat-icon "download" at bounding box center [1006, 471] width 15 height 15
click at [998, 93] on button "clear" at bounding box center [1001, 87] width 22 height 22
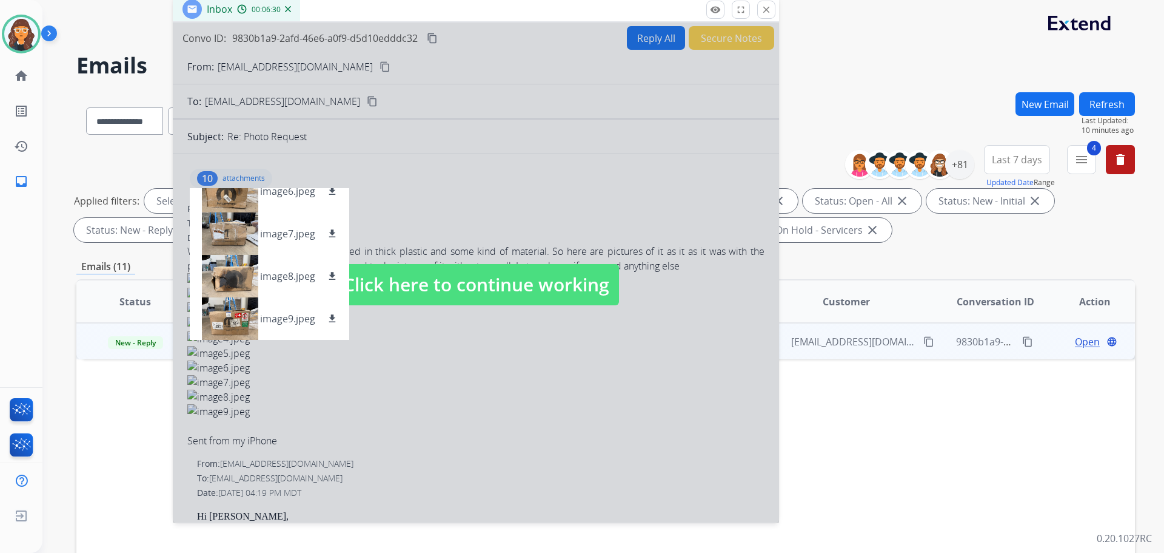
click at [229, 173] on div at bounding box center [476, 272] width 606 height 500
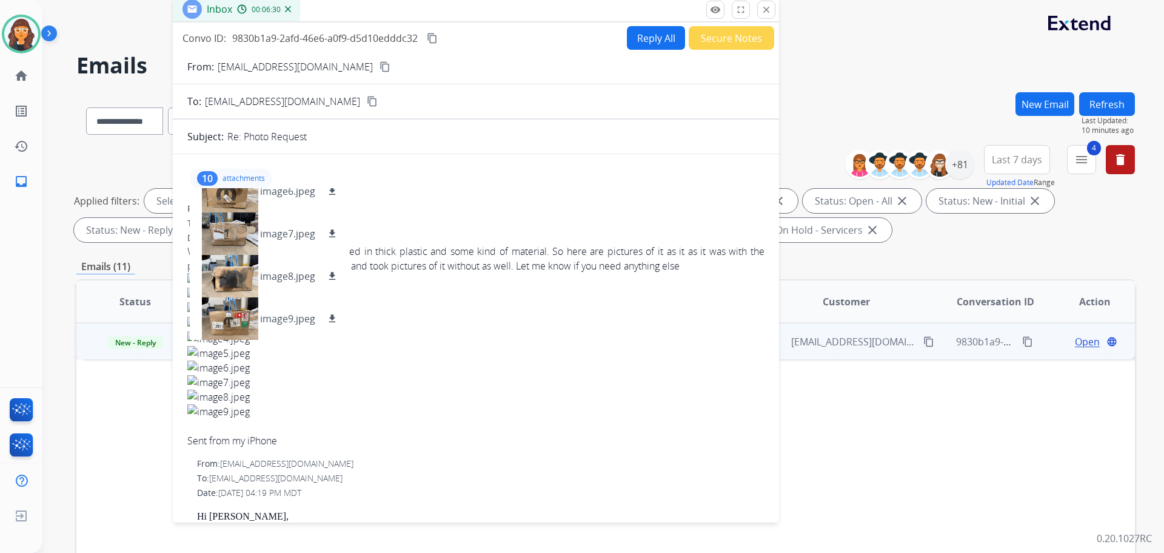
click at [254, 176] on p "attachments" at bounding box center [244, 178] width 42 height 10
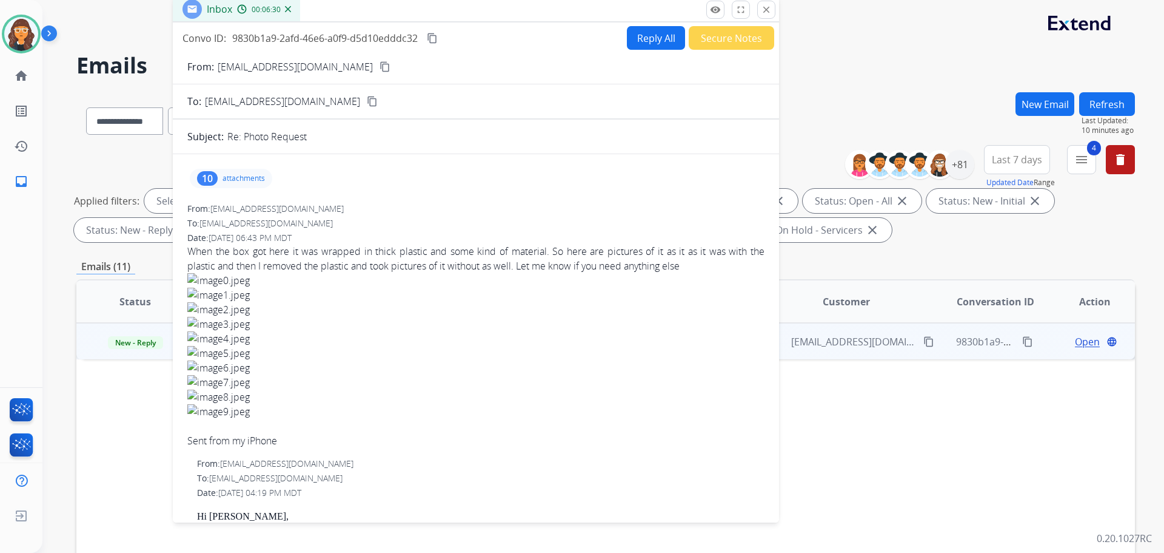
click at [643, 47] on button "Reply All" at bounding box center [656, 38] width 58 height 24
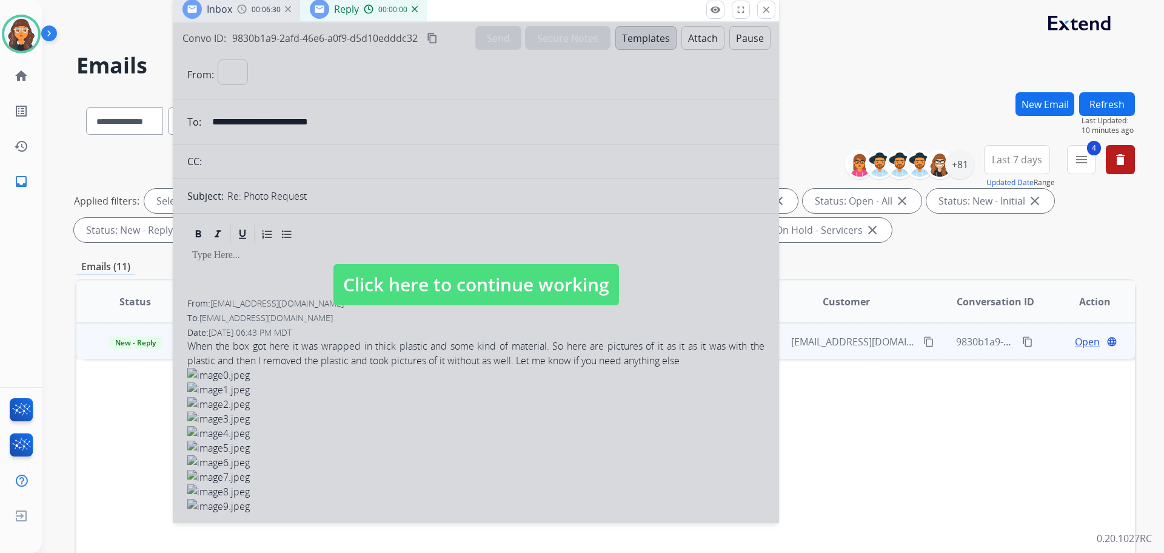
select select "**********"
click at [467, 289] on span "Click here to continue working" at bounding box center [477, 284] width 286 height 41
select select
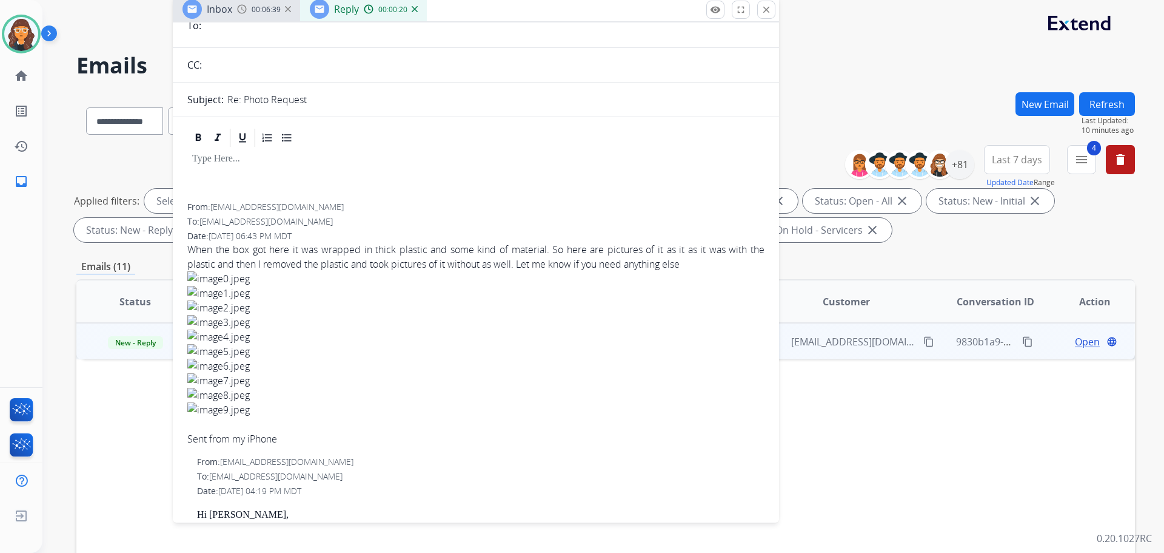
scroll to position [0, 0]
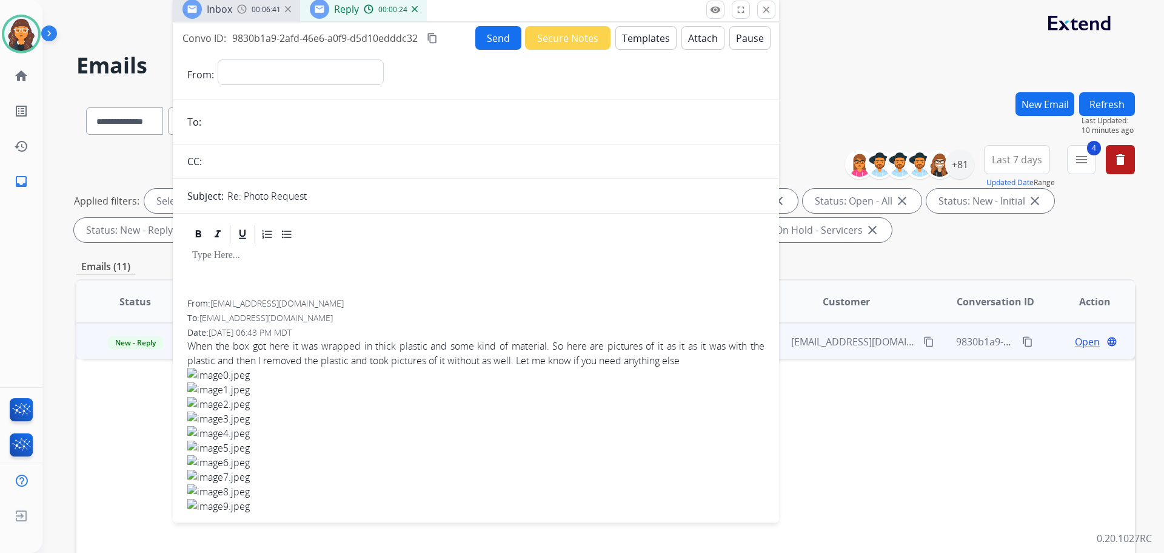
click at [622, 41] on button "Templates" at bounding box center [646, 38] width 61 height 24
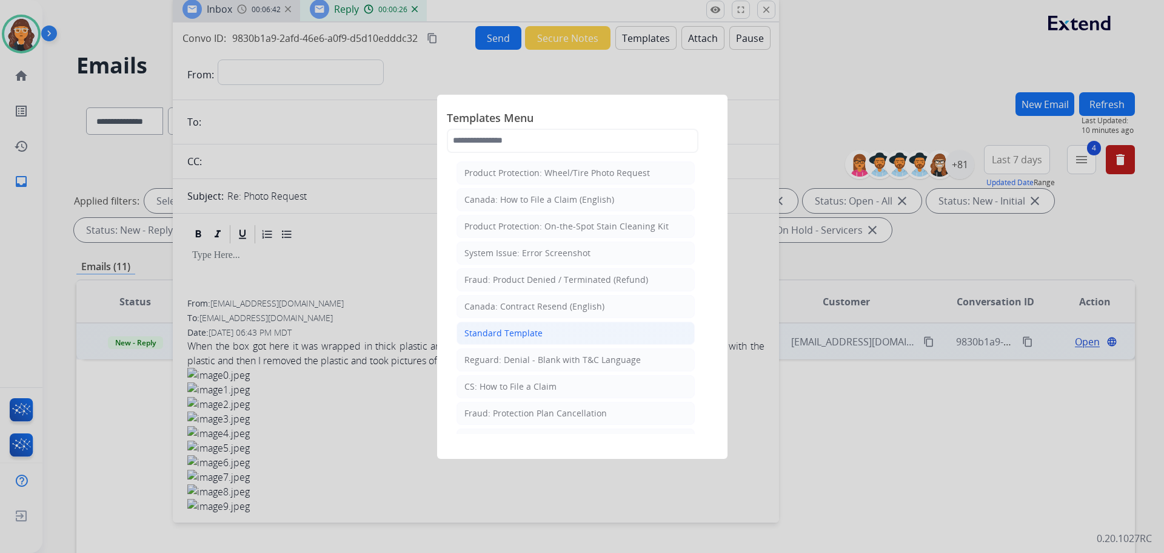
click at [494, 332] on div "Standard Template" at bounding box center [504, 333] width 78 height 12
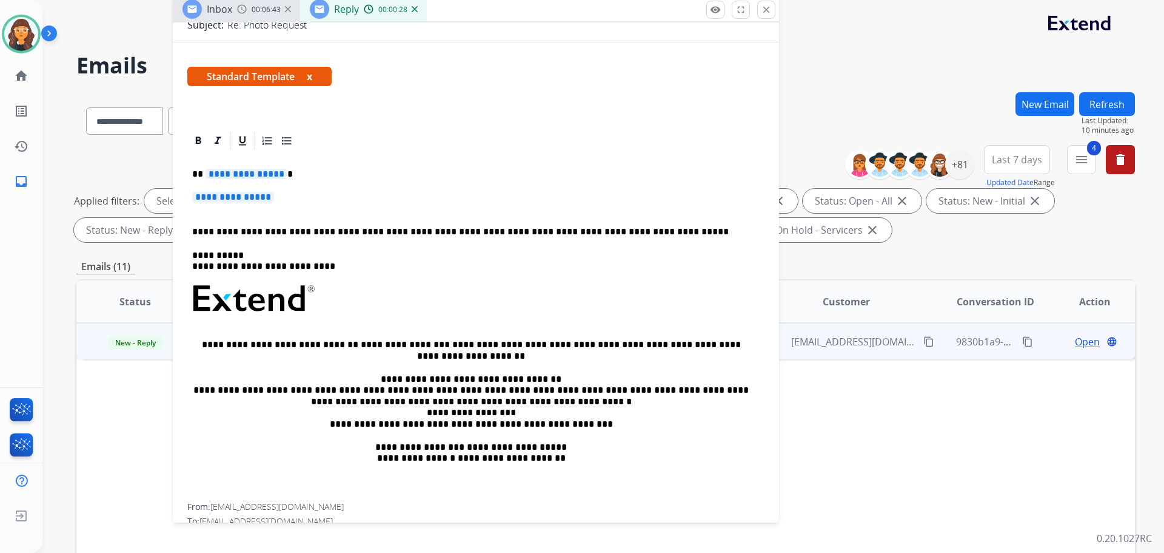
scroll to position [182, 0]
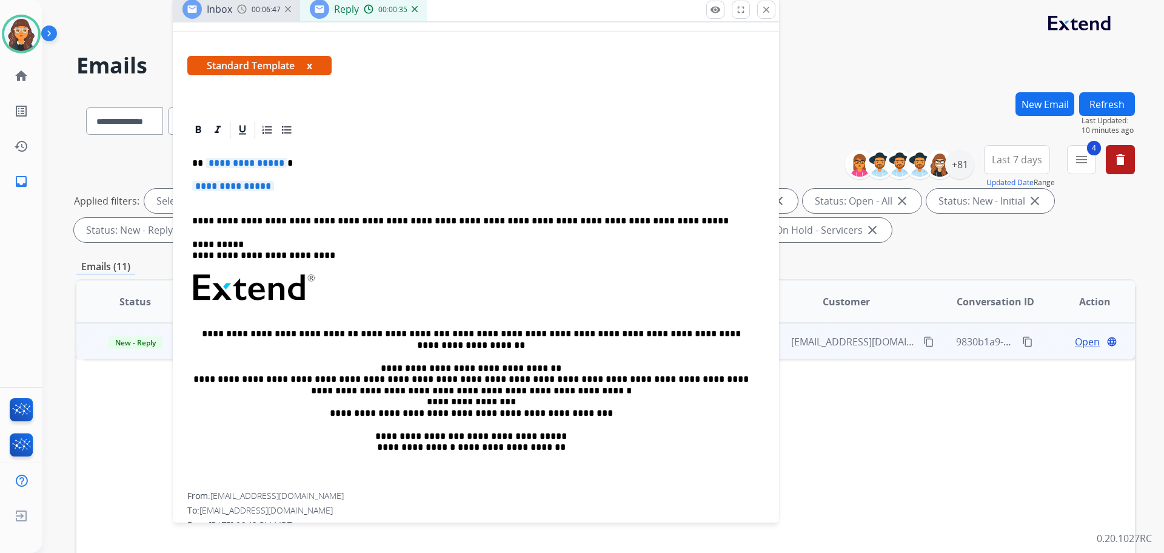
click at [243, 169] on div "**********" at bounding box center [475, 316] width 577 height 351
click at [243, 165] on span "**********" at bounding box center [247, 163] width 82 height 10
click at [242, 189] on span "**********" at bounding box center [233, 186] width 82 height 10
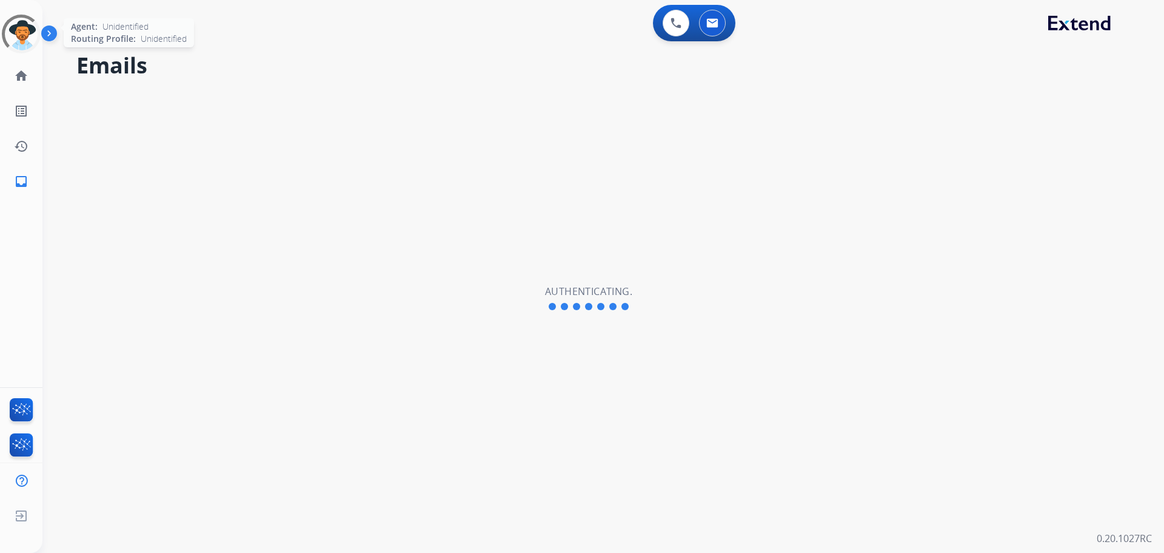
select select "**********"
click at [23, 29] on img at bounding box center [21, 34] width 34 height 34
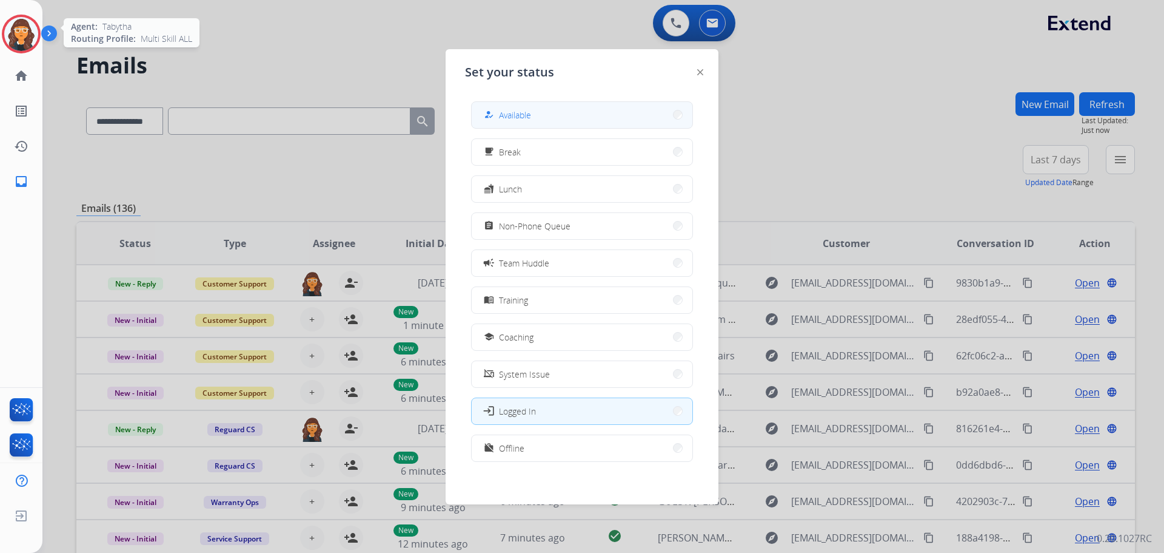
click at [509, 119] on span "Available" at bounding box center [515, 115] width 32 height 13
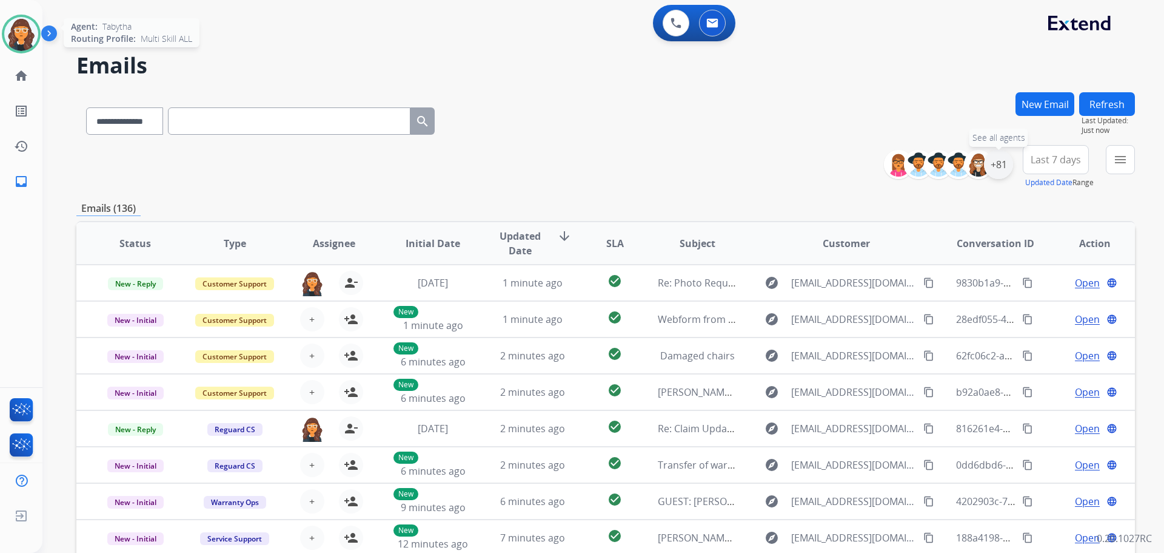
click at [999, 166] on div "+81" at bounding box center [998, 164] width 29 height 29
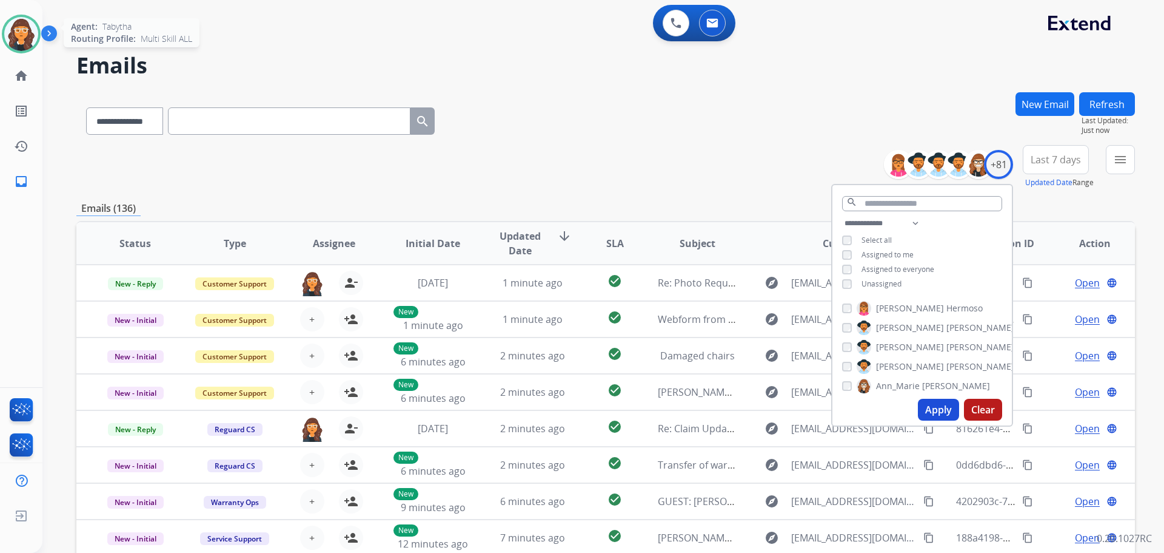
click at [930, 409] on button "Apply" at bounding box center [938, 409] width 41 height 22
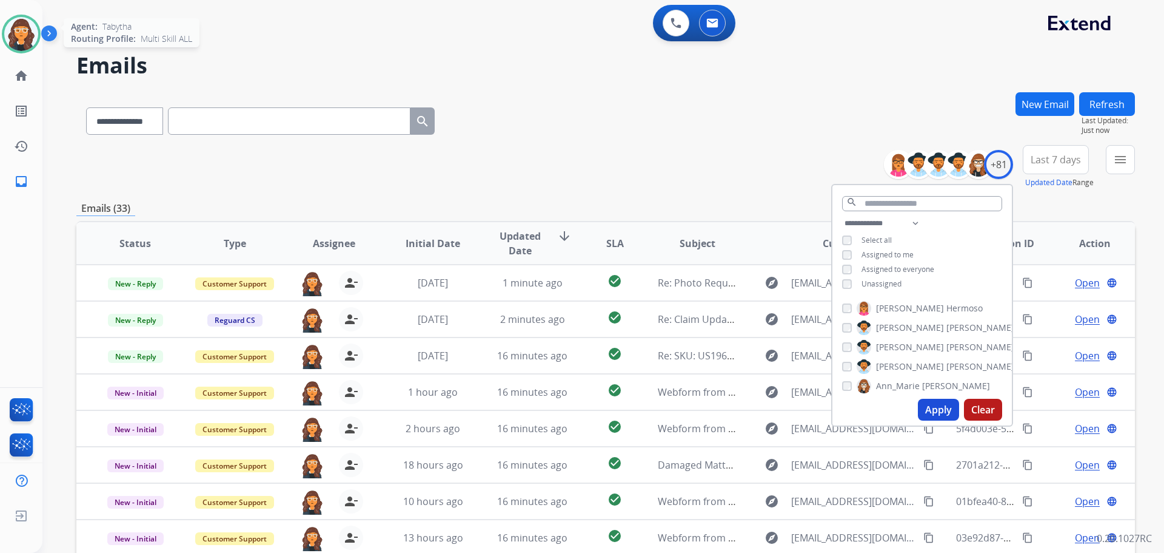
click at [691, 130] on div "**********" at bounding box center [605, 118] width 1059 height 53
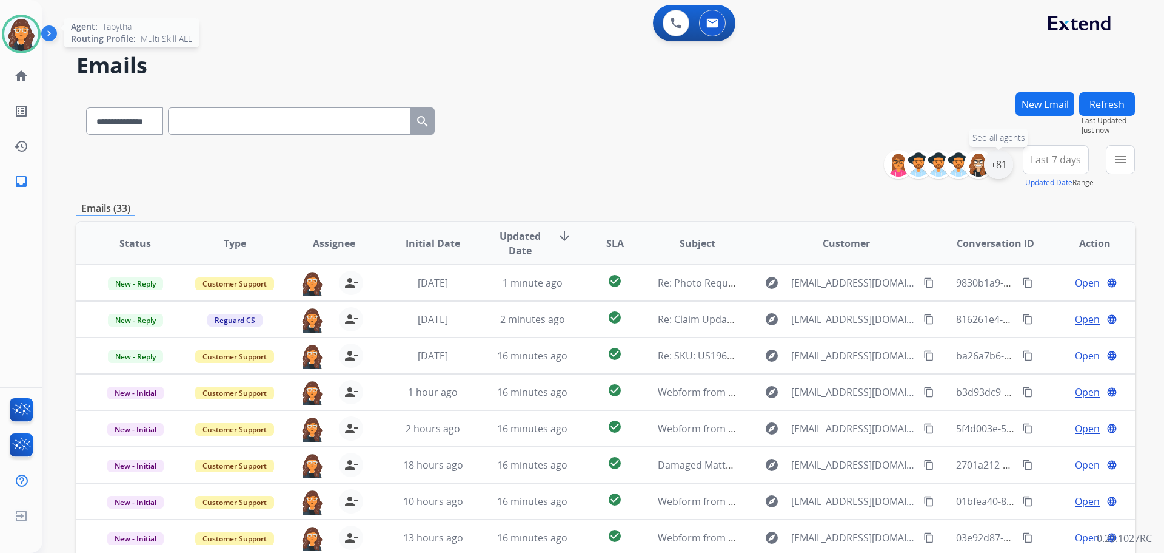
click at [998, 167] on div "+81" at bounding box center [998, 164] width 29 height 29
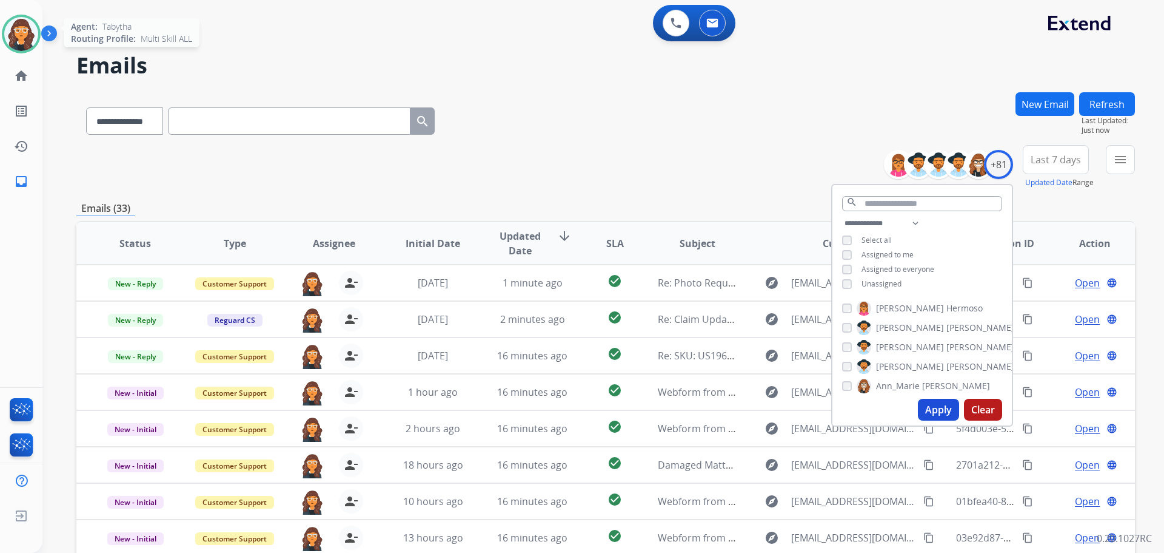
scroll to position [138, 0]
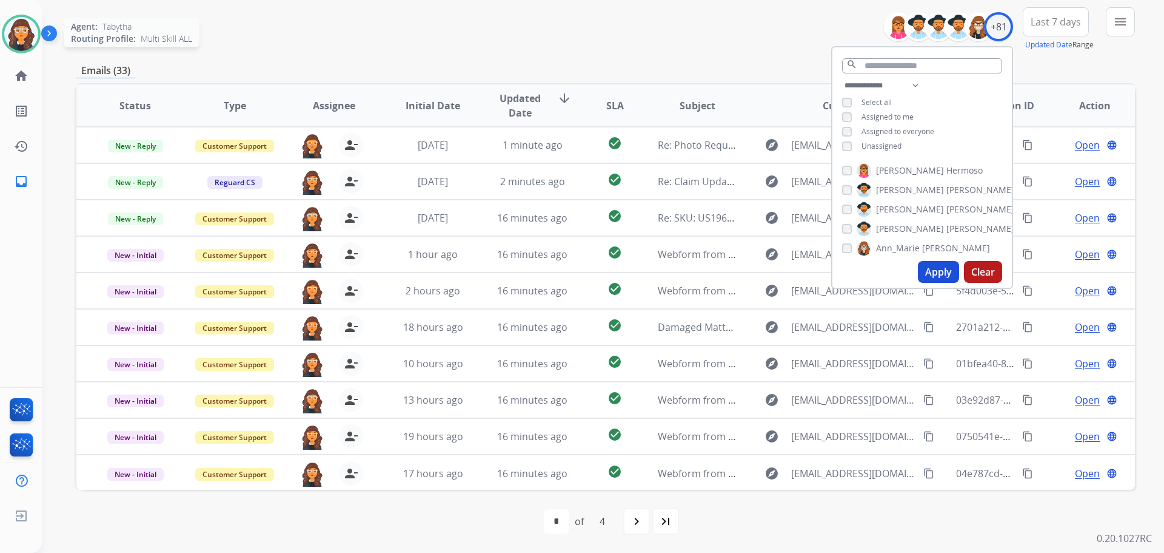
click at [674, 53] on div "**********" at bounding box center [605, 254] width 1059 height 598
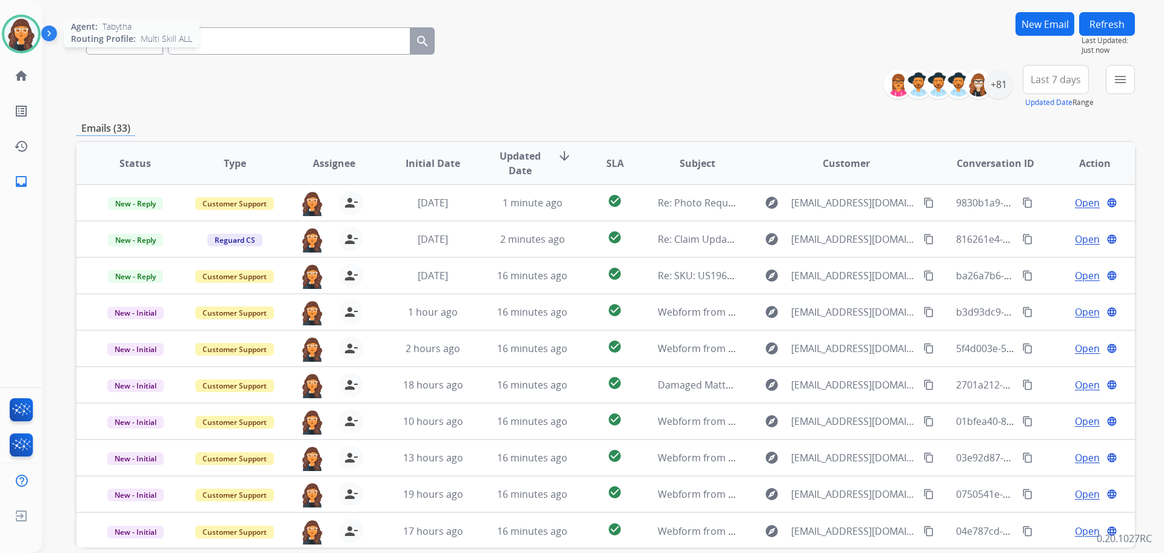
scroll to position [0, 0]
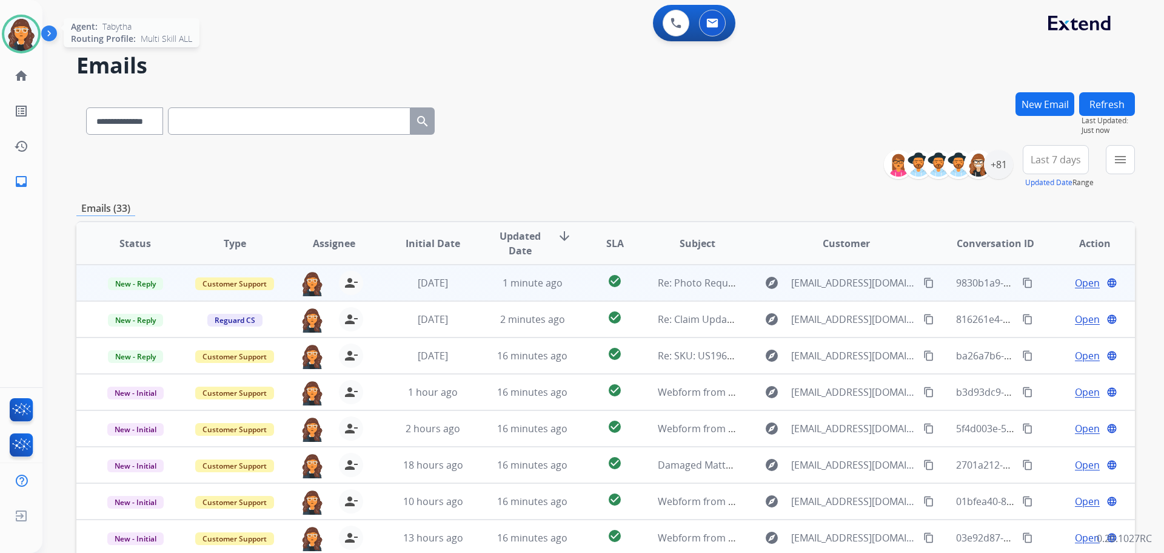
click at [1075, 281] on span "Open" at bounding box center [1087, 282] width 25 height 15
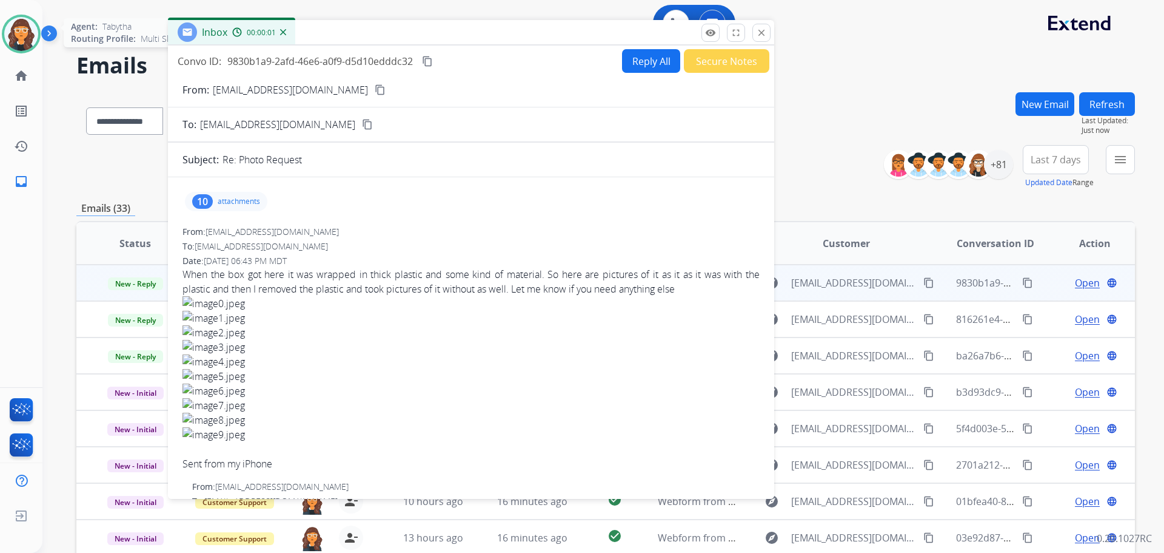
drag, startPoint x: 753, startPoint y: 90, endPoint x: 494, endPoint y: 29, distance: 266.3
click at [494, 29] on div "Inbox 00:00:01" at bounding box center [471, 32] width 606 height 25
click at [622, 57] on button "Reply All" at bounding box center [651, 61] width 58 height 24
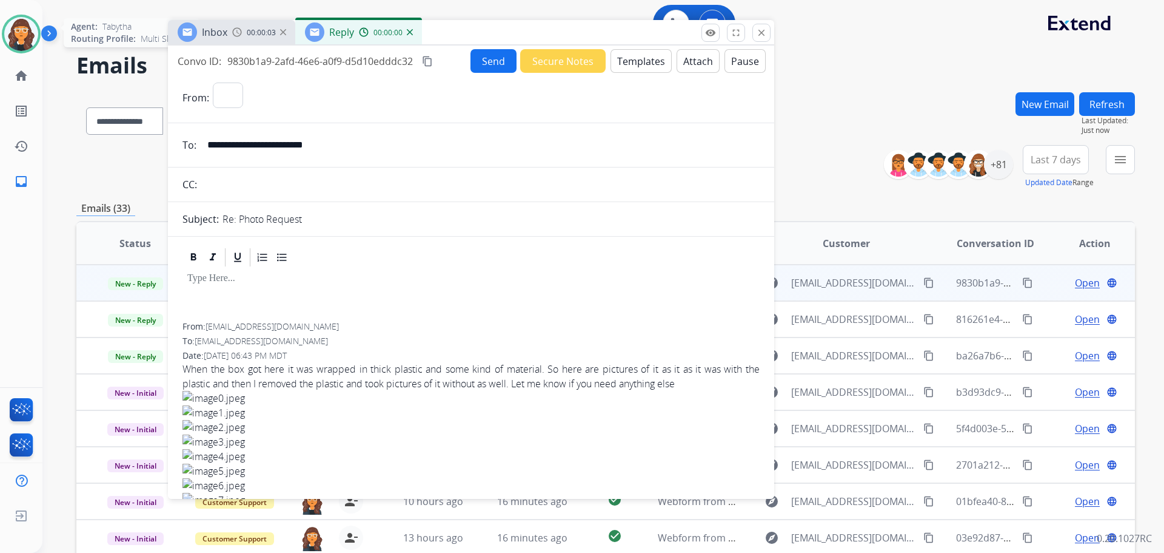
click at [614, 56] on button "Templates" at bounding box center [641, 61] width 61 height 24
select select "**********"
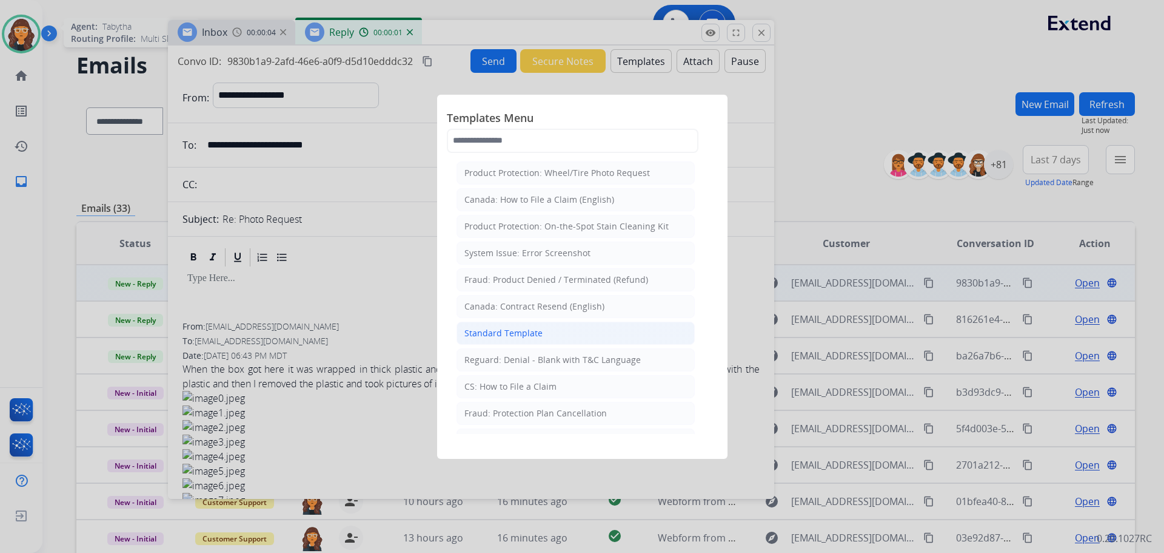
click at [496, 336] on div "Standard Template" at bounding box center [504, 333] width 78 height 12
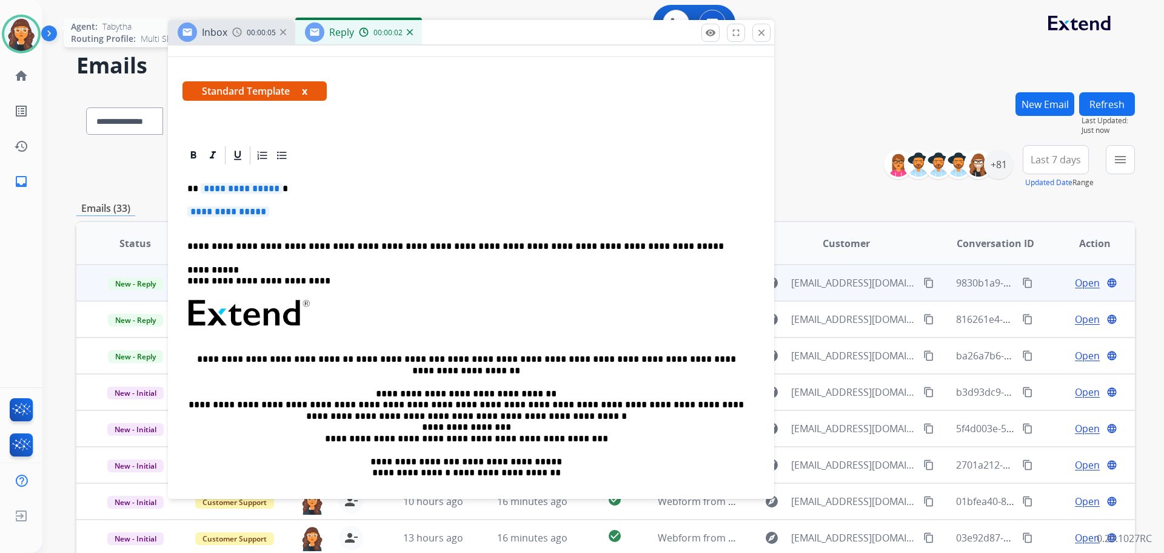
scroll to position [182, 0]
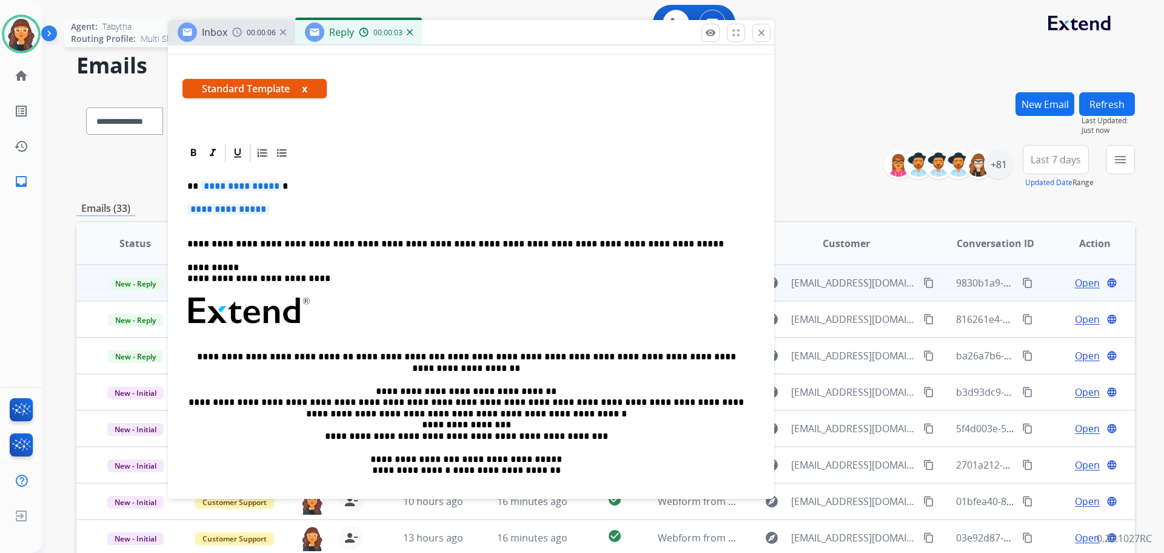
click at [242, 187] on span "**********" at bounding box center [242, 186] width 82 height 10
click at [250, 214] on span "**********" at bounding box center [228, 209] width 82 height 10
click at [233, 210] on span "**********" at bounding box center [228, 209] width 82 height 10
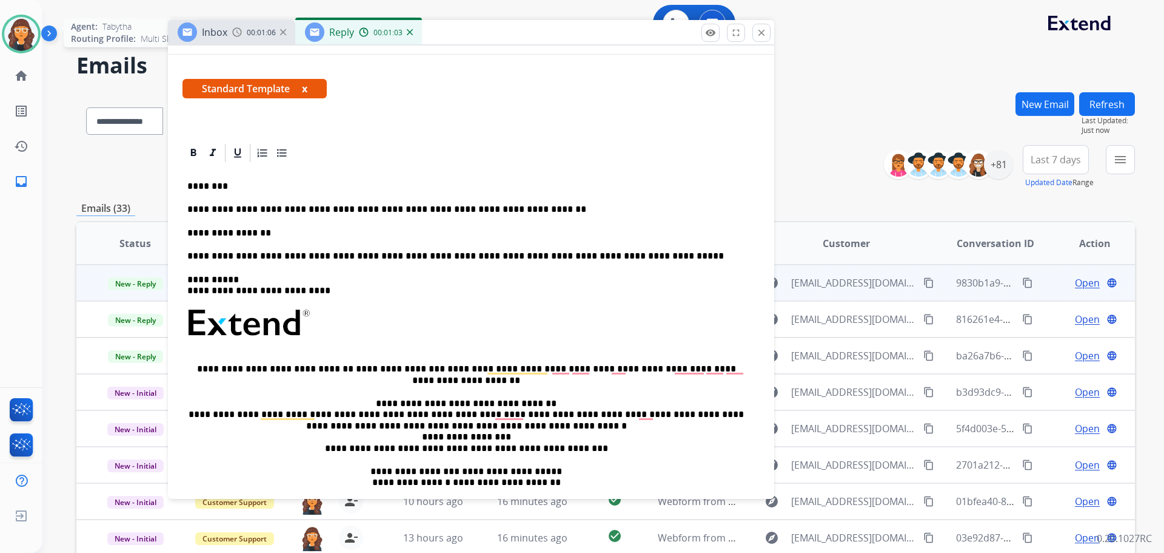
click at [290, 234] on p "**********" at bounding box center [466, 232] width 558 height 11
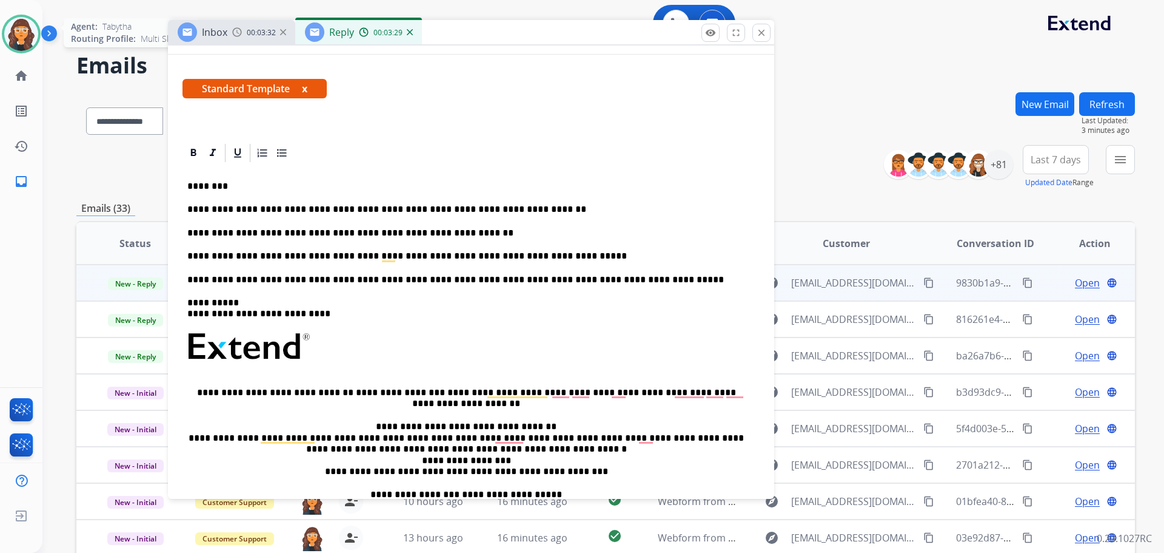
scroll to position [0, 0]
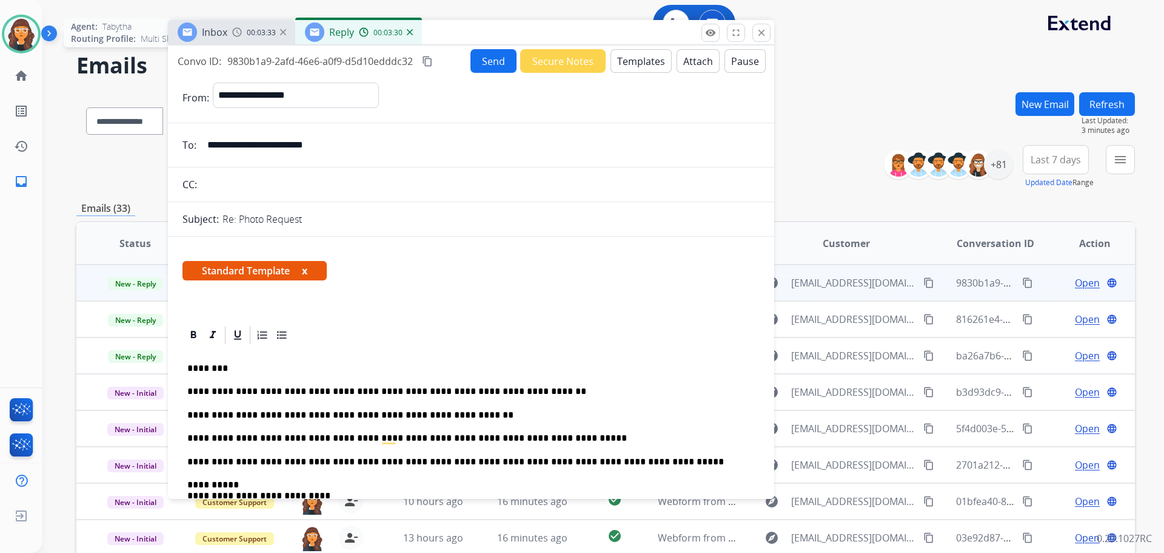
click at [480, 62] on button "Send" at bounding box center [494, 61] width 46 height 24
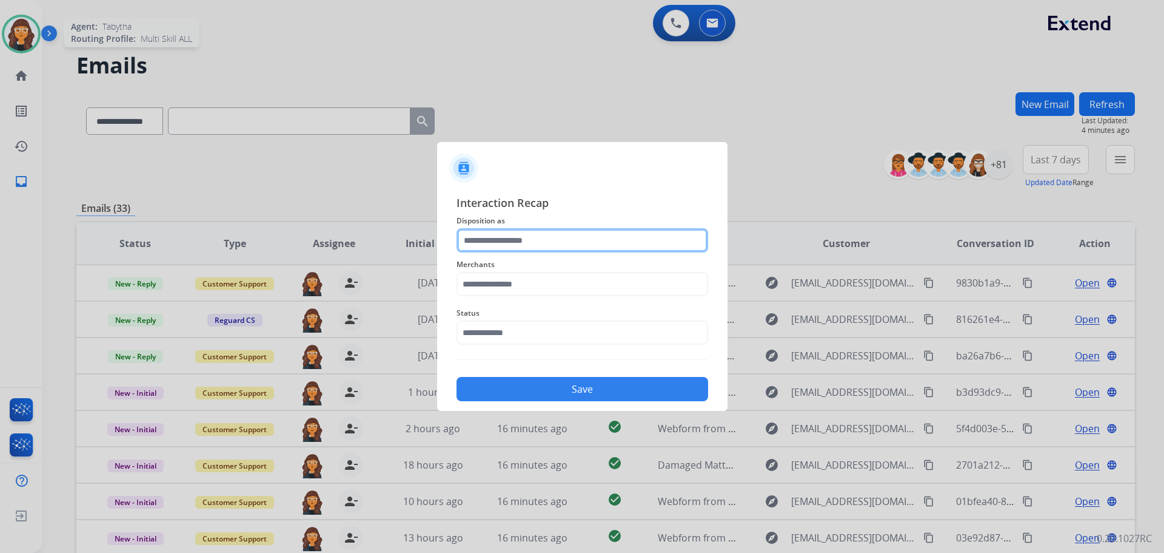
click at [504, 236] on input "text" at bounding box center [583, 240] width 252 height 24
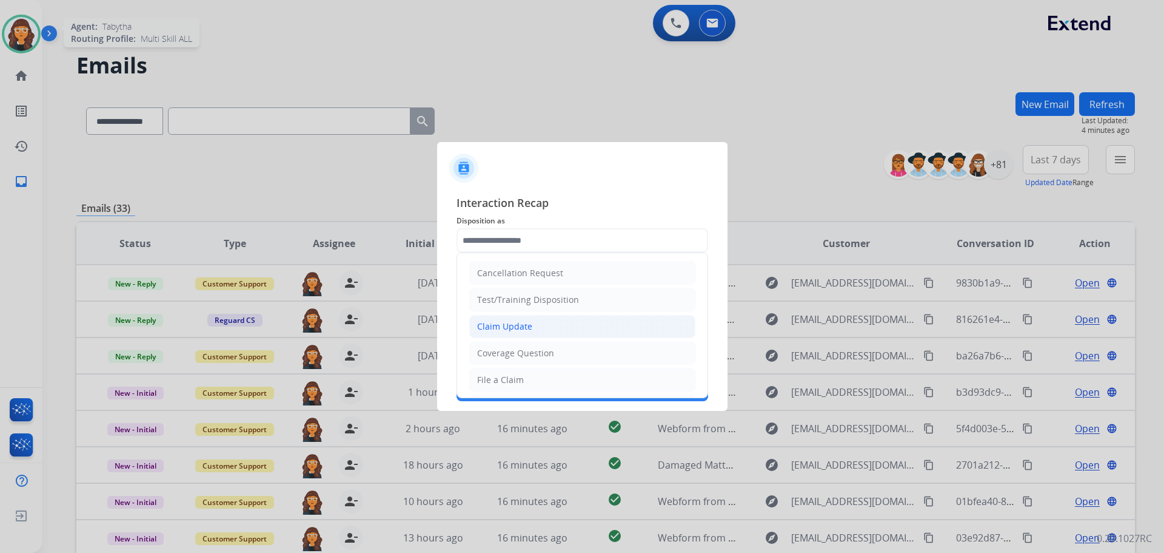
click at [500, 328] on div "Claim Update" at bounding box center [504, 326] width 55 height 12
type input "**********"
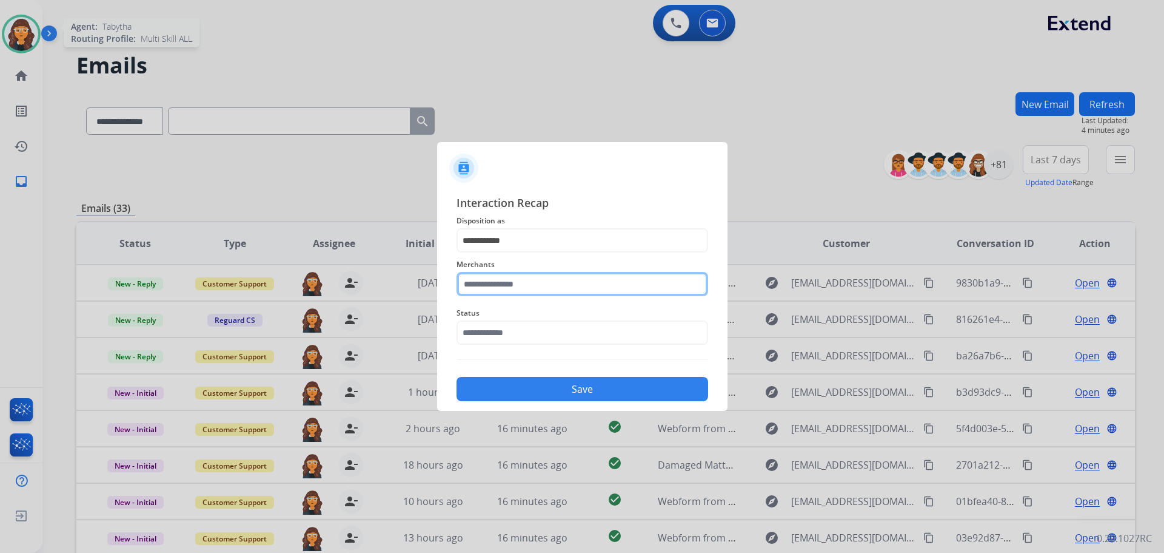
click at [499, 288] on input "text" at bounding box center [583, 284] width 252 height 24
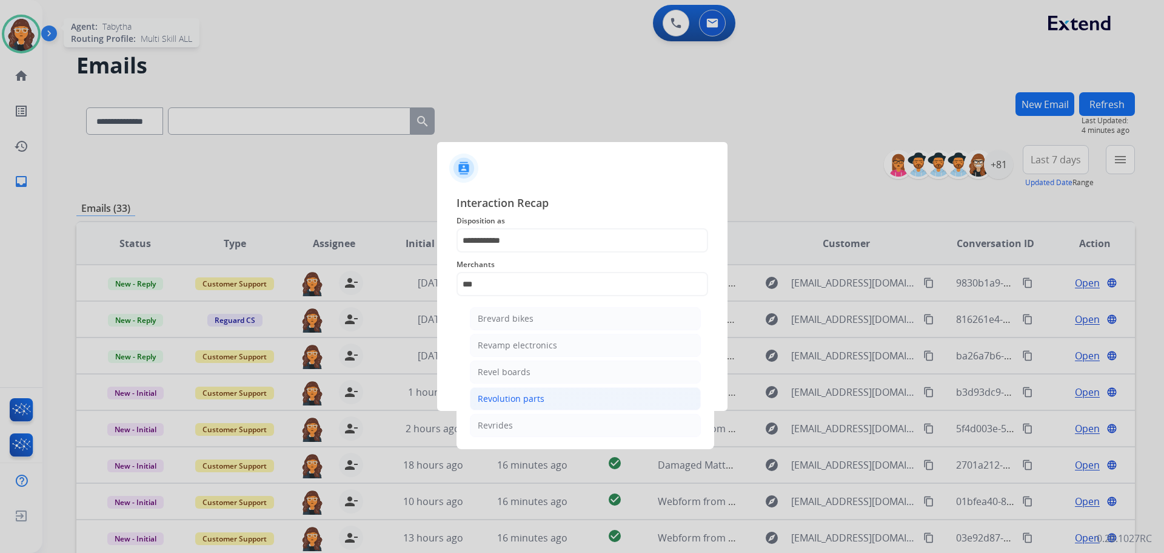
click at [516, 391] on li "Revolution parts" at bounding box center [585, 398] width 231 height 23
type input "**********"
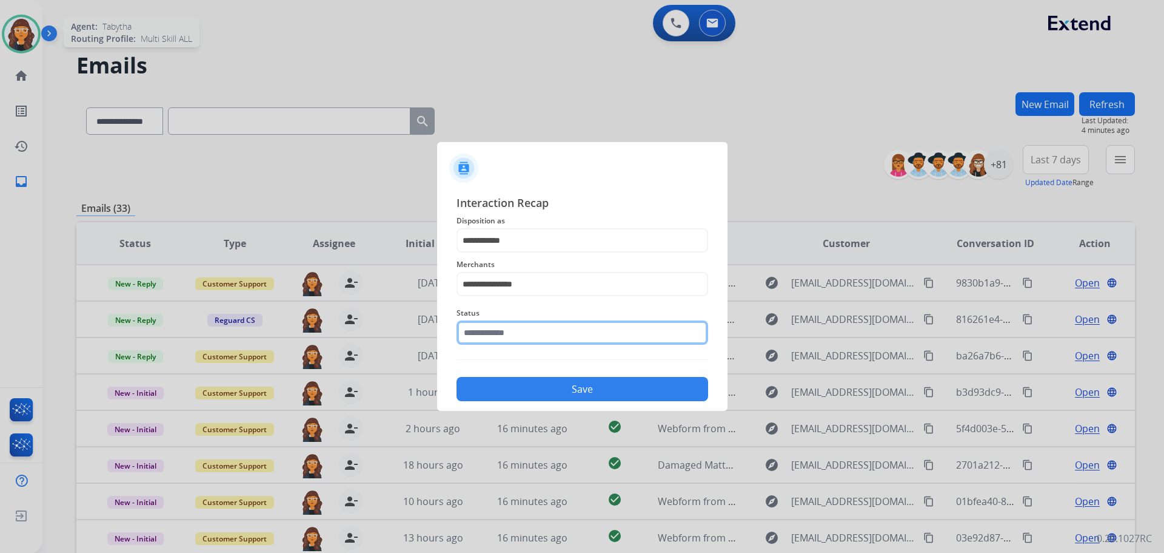
click at [479, 331] on input "text" at bounding box center [583, 332] width 252 height 24
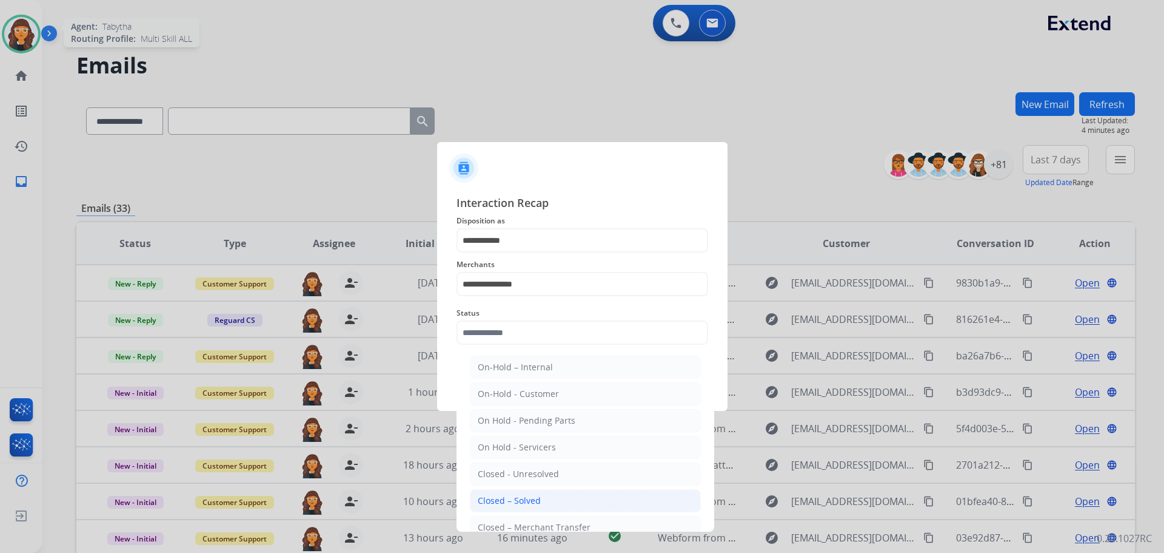
click at [525, 495] on div "Closed – Solved" at bounding box center [509, 500] width 63 height 12
type input "**********"
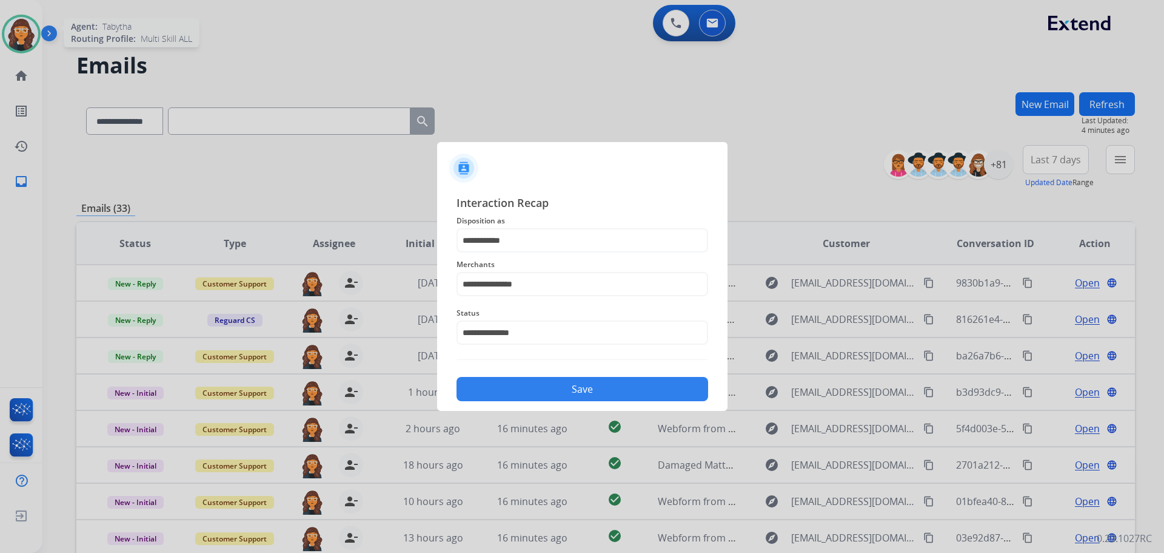
click at [490, 394] on button "Save" at bounding box center [583, 389] width 252 height 24
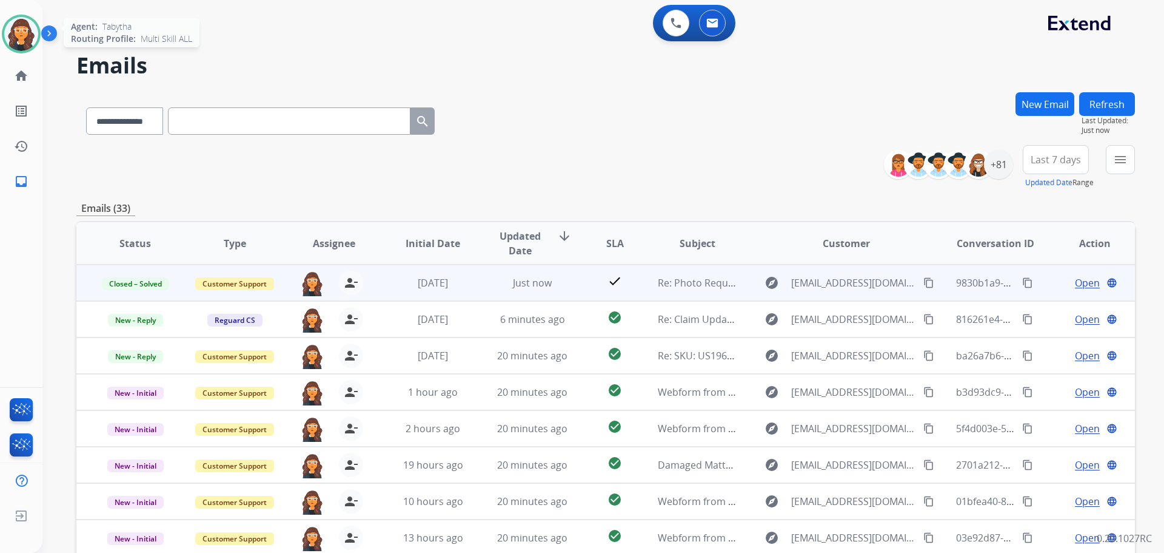
click at [1023, 278] on mat-icon "content_copy" at bounding box center [1028, 282] width 11 height 11
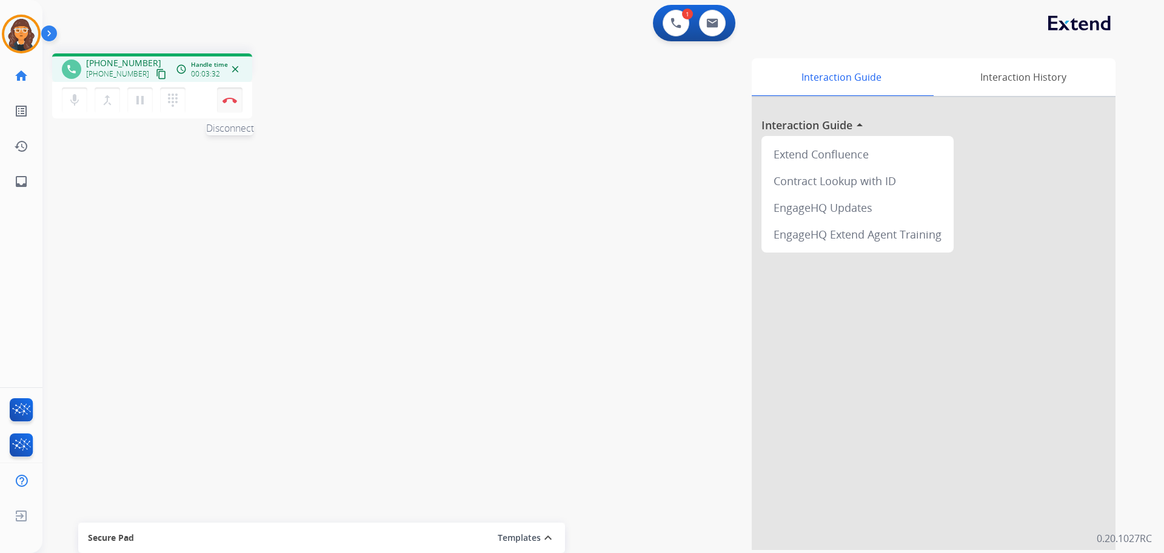
click at [227, 100] on img at bounding box center [230, 100] width 15 height 6
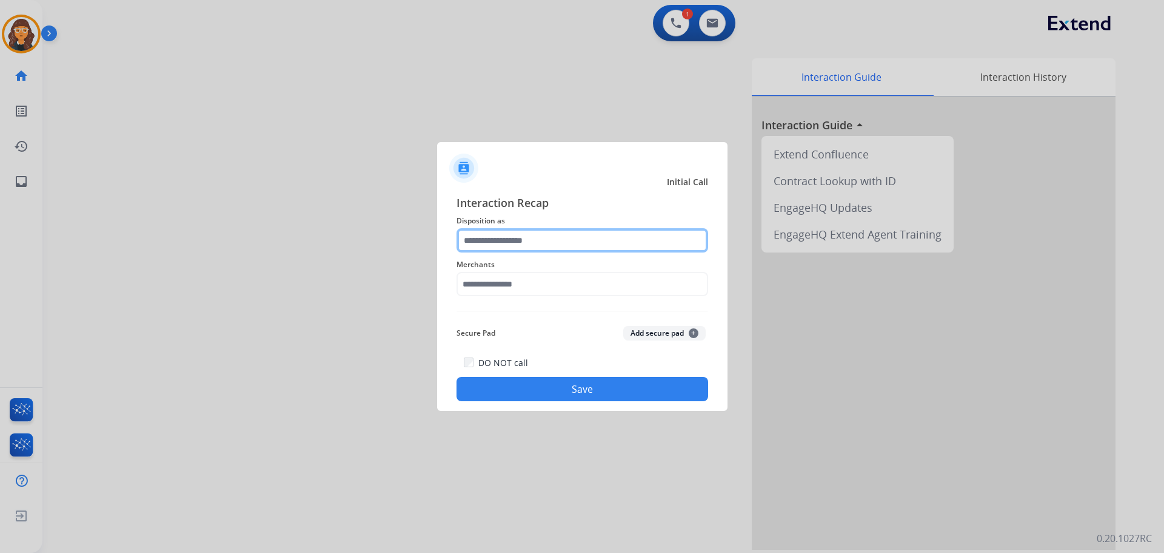
click at [541, 240] on input "text" at bounding box center [583, 240] width 252 height 24
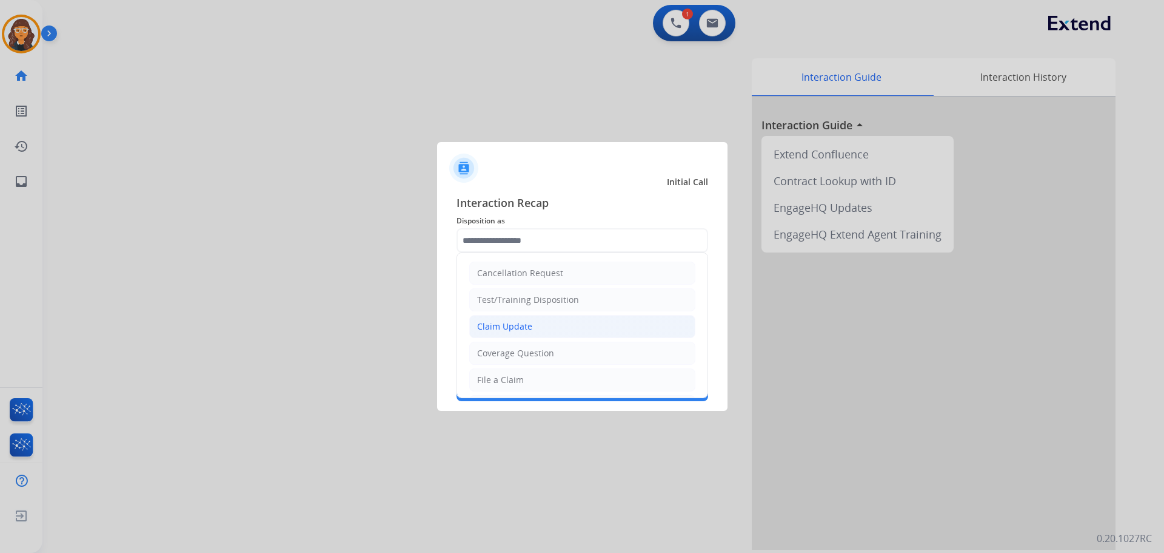
click at [487, 320] on div "Claim Update" at bounding box center [504, 326] width 55 height 12
type input "**********"
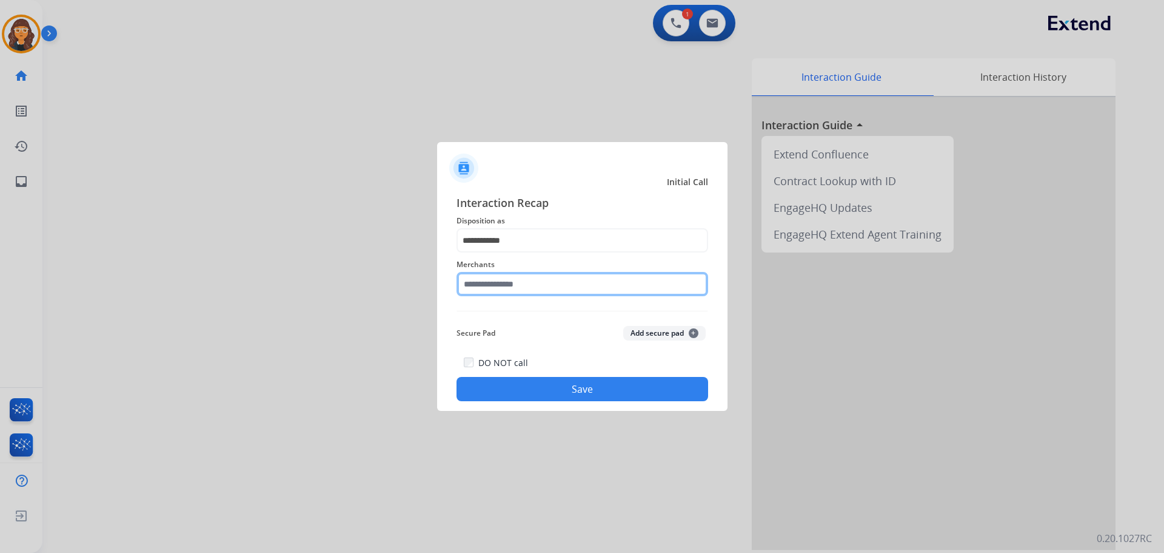
click at [491, 288] on input "text" at bounding box center [583, 284] width 252 height 24
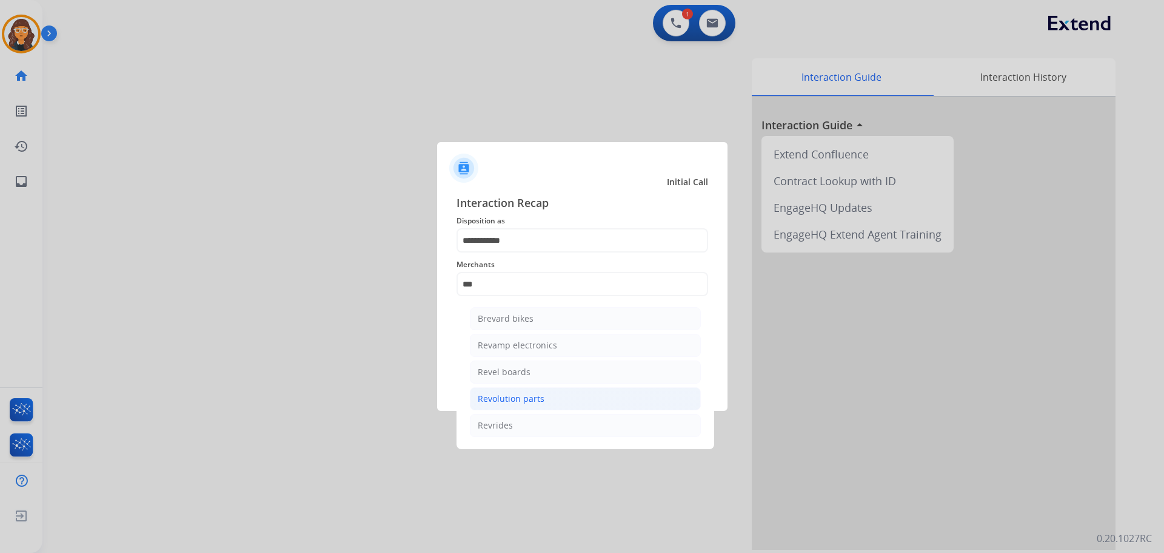
click at [492, 394] on div "Revolution parts" at bounding box center [511, 398] width 67 height 12
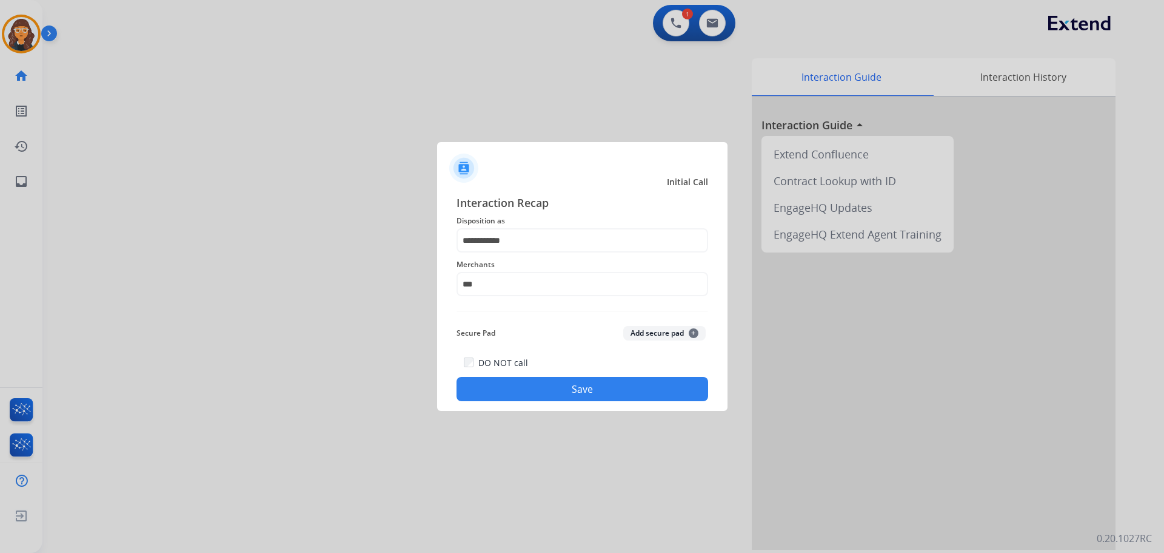
type input "**********"
click at [520, 393] on button "Save" at bounding box center [583, 389] width 252 height 24
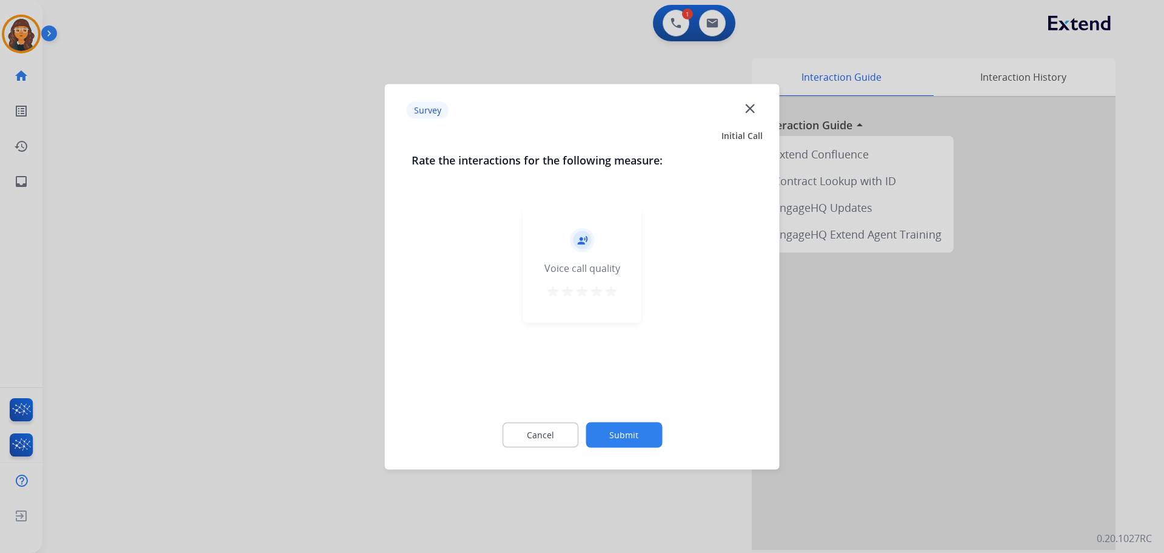
click at [617, 291] on mat-icon "star" at bounding box center [611, 290] width 15 height 15
click at [636, 434] on button "Submit" at bounding box center [624, 434] width 76 height 25
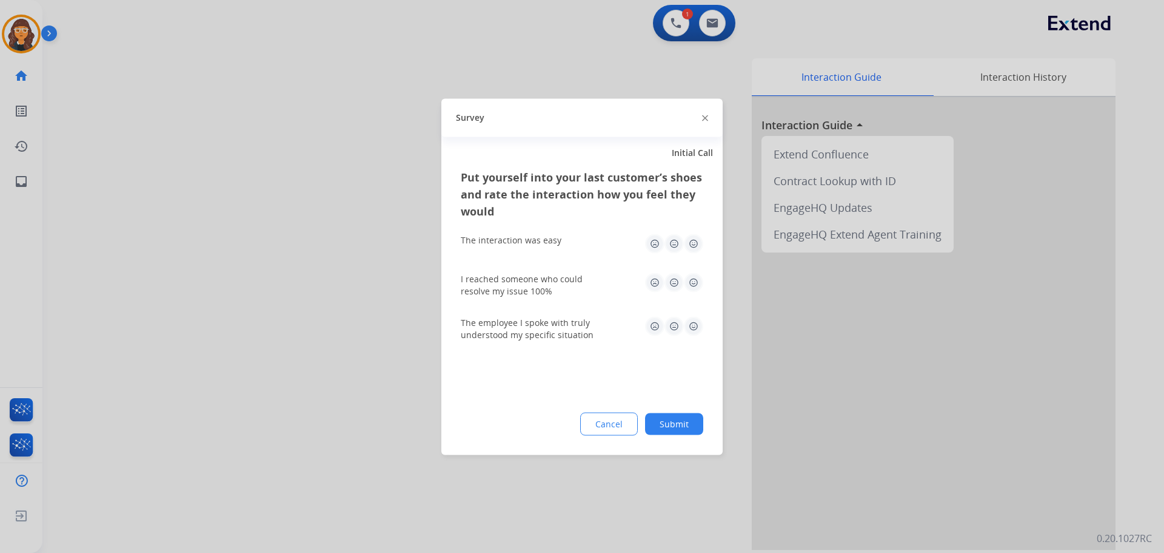
click at [693, 242] on img at bounding box center [693, 242] width 19 height 19
click at [694, 281] on img at bounding box center [693, 281] width 19 height 19
click at [693, 338] on div "The employee I spoke with truly understood my specific situation" at bounding box center [582, 328] width 243 height 24
click at [695, 323] on img at bounding box center [693, 325] width 19 height 19
click at [675, 417] on button "Submit" at bounding box center [674, 423] width 58 height 22
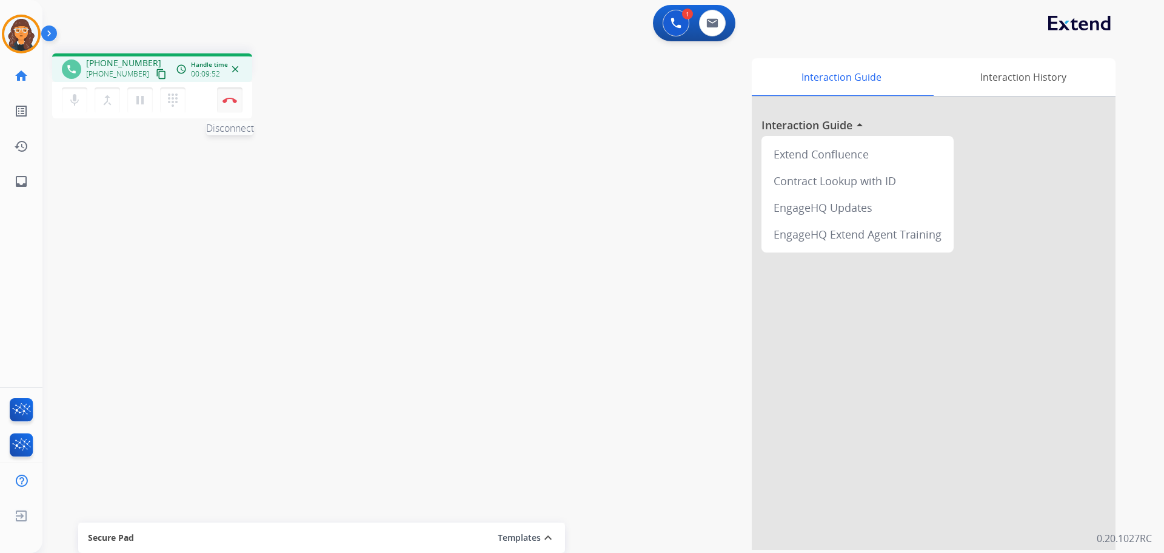
click at [229, 96] on button "Disconnect" at bounding box center [229, 99] width 25 height 25
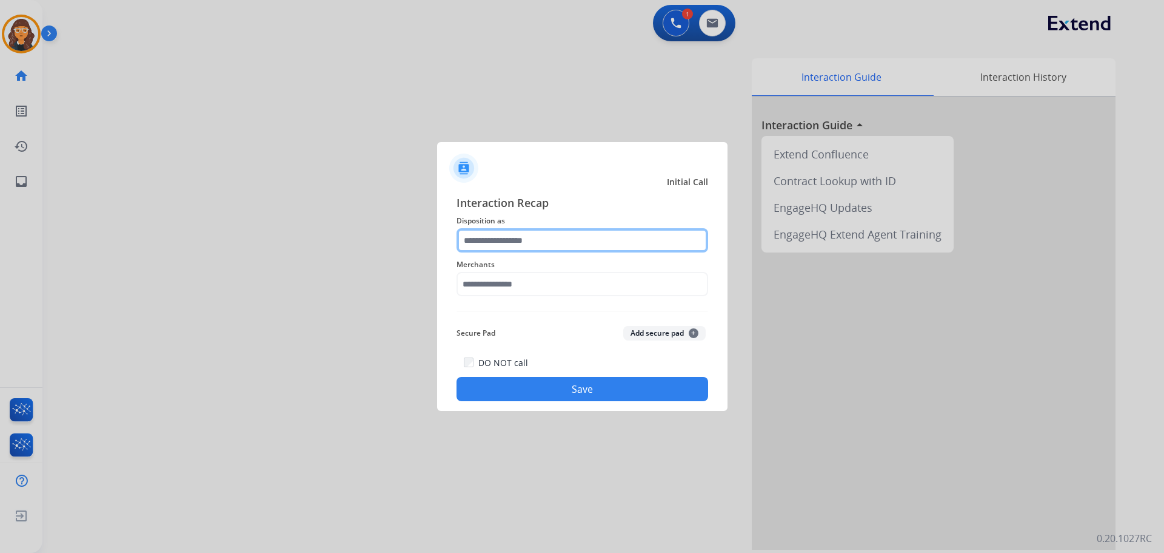
click at [509, 243] on input "text" at bounding box center [583, 240] width 252 height 24
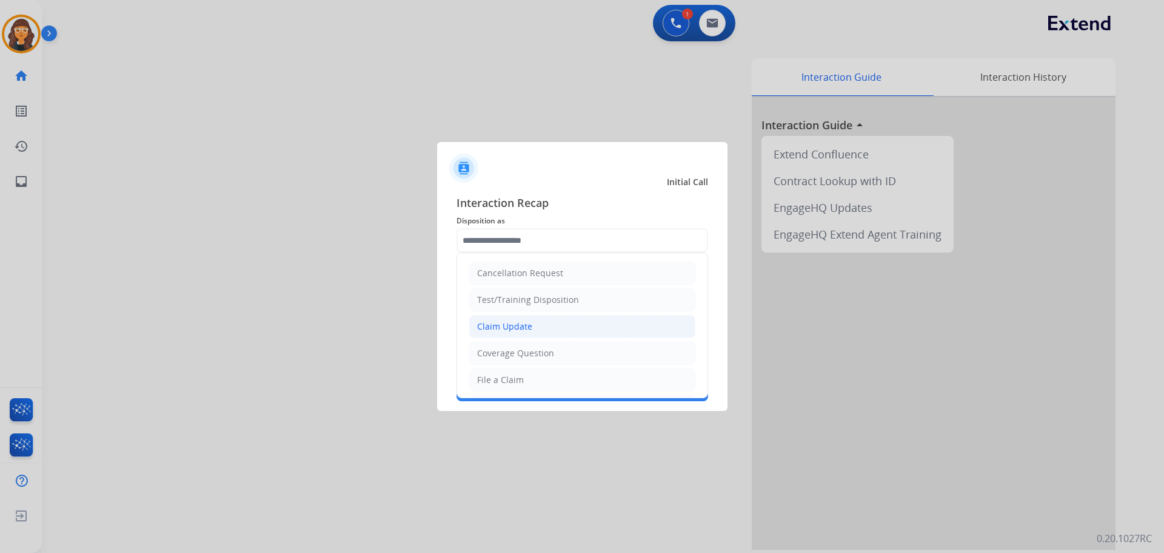
click at [500, 323] on div "Claim Update" at bounding box center [504, 326] width 55 height 12
type input "**********"
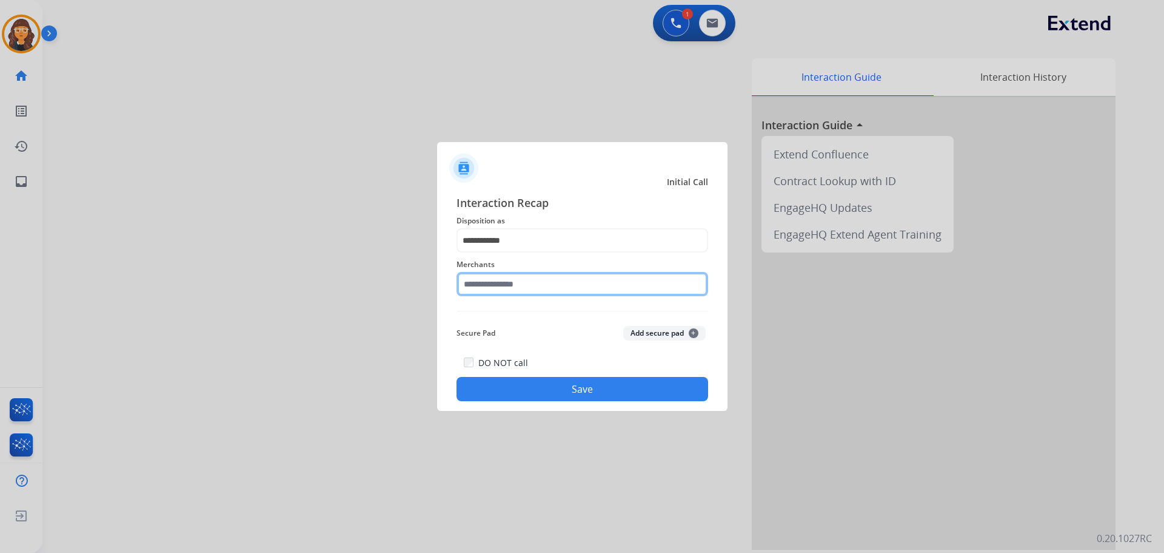
click at [483, 280] on input "text" at bounding box center [583, 284] width 252 height 24
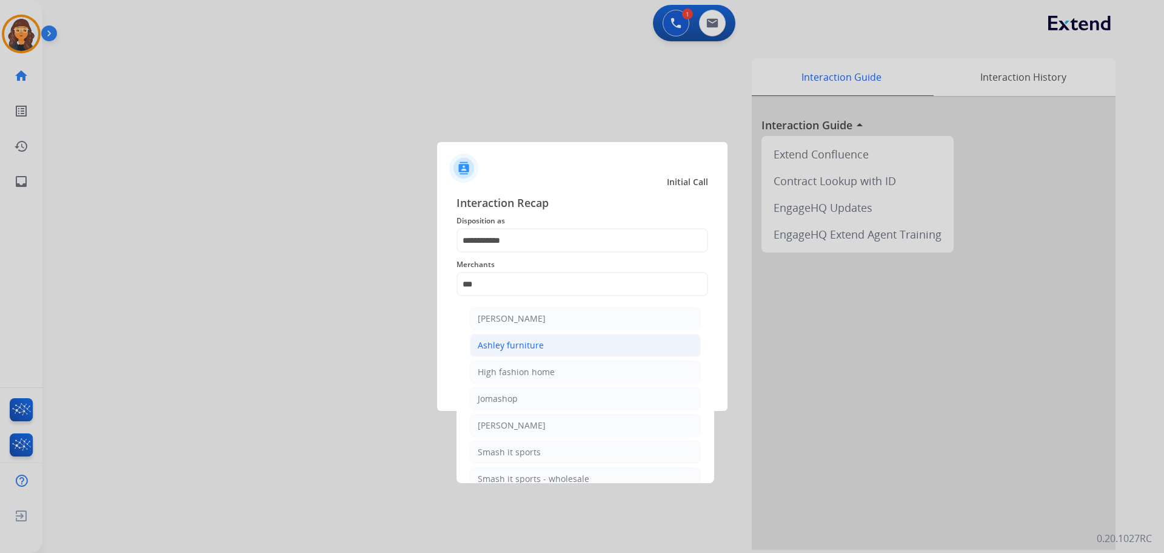
click at [485, 344] on div "Ashley furniture" at bounding box center [511, 345] width 66 height 12
type input "**********"
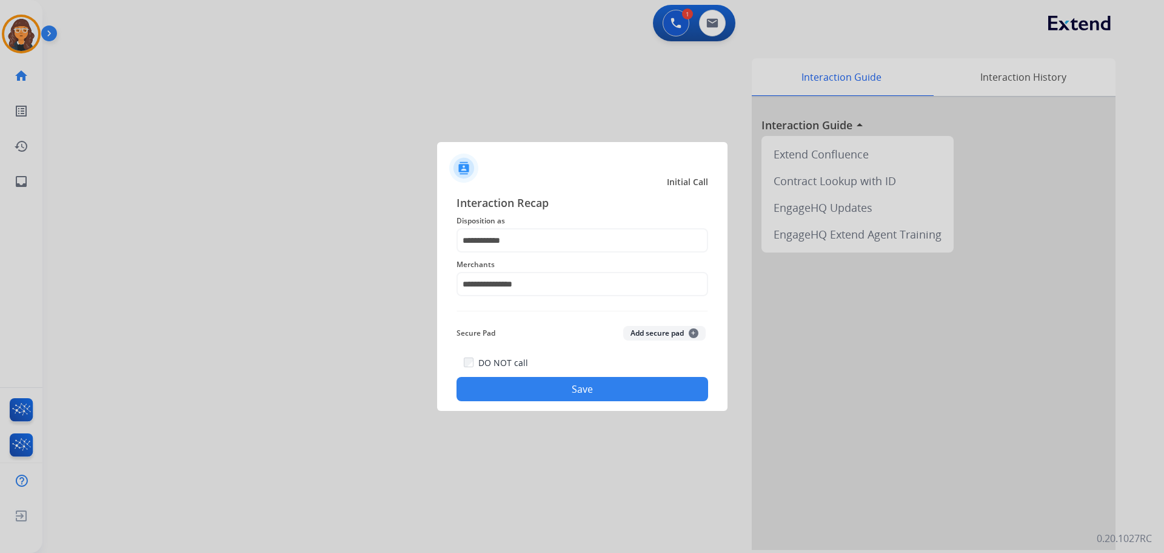
click at [548, 391] on button "Save" at bounding box center [583, 389] width 252 height 24
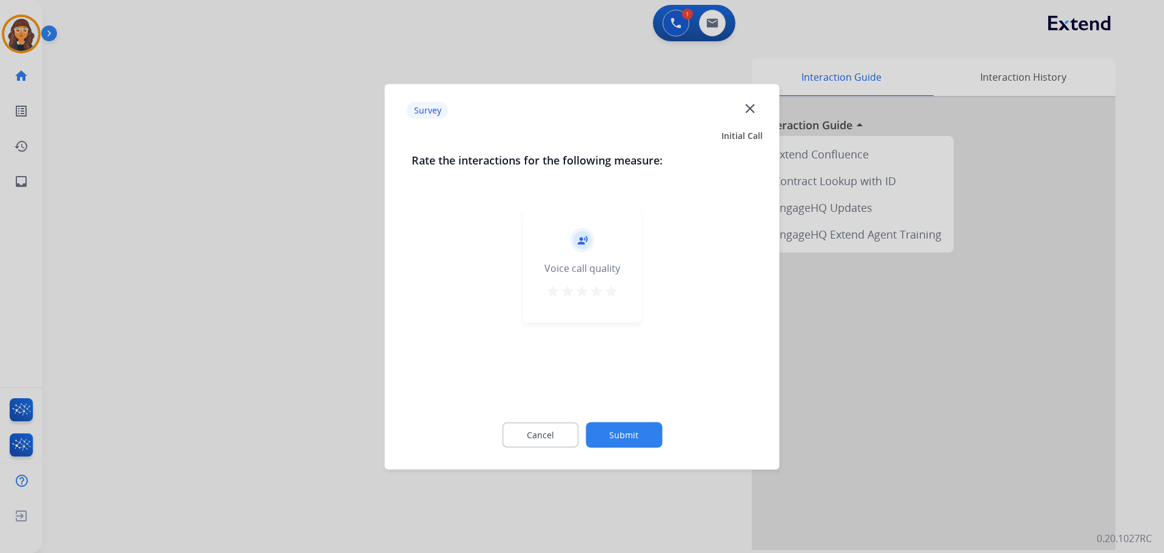
click at [613, 290] on mat-icon "star" at bounding box center [611, 290] width 15 height 15
click at [620, 437] on button "Submit" at bounding box center [624, 434] width 76 height 25
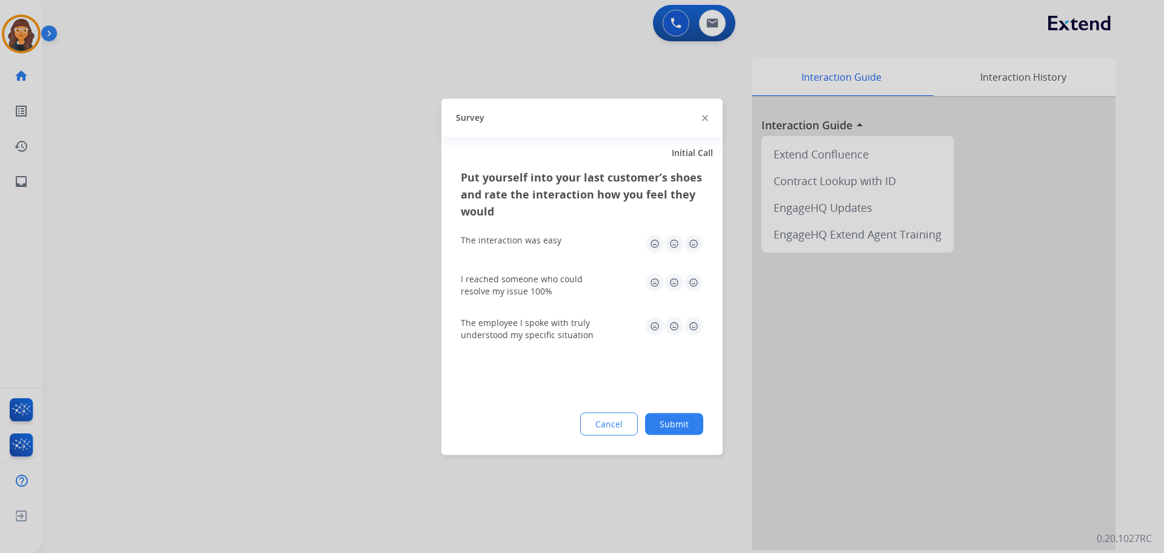
click at [690, 246] on img at bounding box center [693, 242] width 19 height 19
click at [691, 281] on img at bounding box center [693, 281] width 19 height 19
click at [696, 328] on img at bounding box center [693, 325] width 19 height 19
click at [681, 429] on button "Submit" at bounding box center [674, 423] width 58 height 22
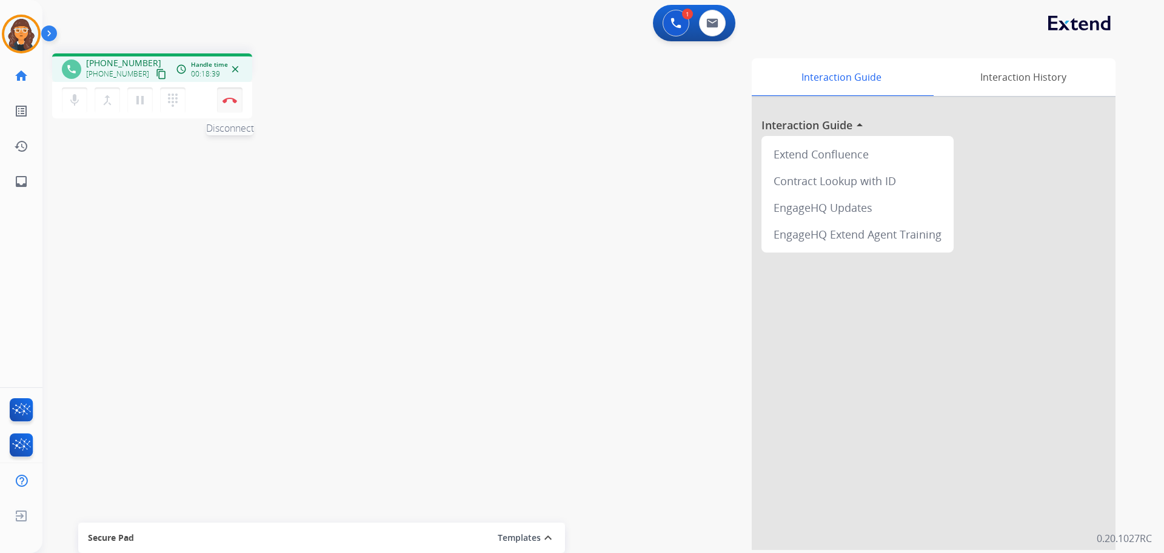
click at [232, 99] on img at bounding box center [230, 100] width 15 height 6
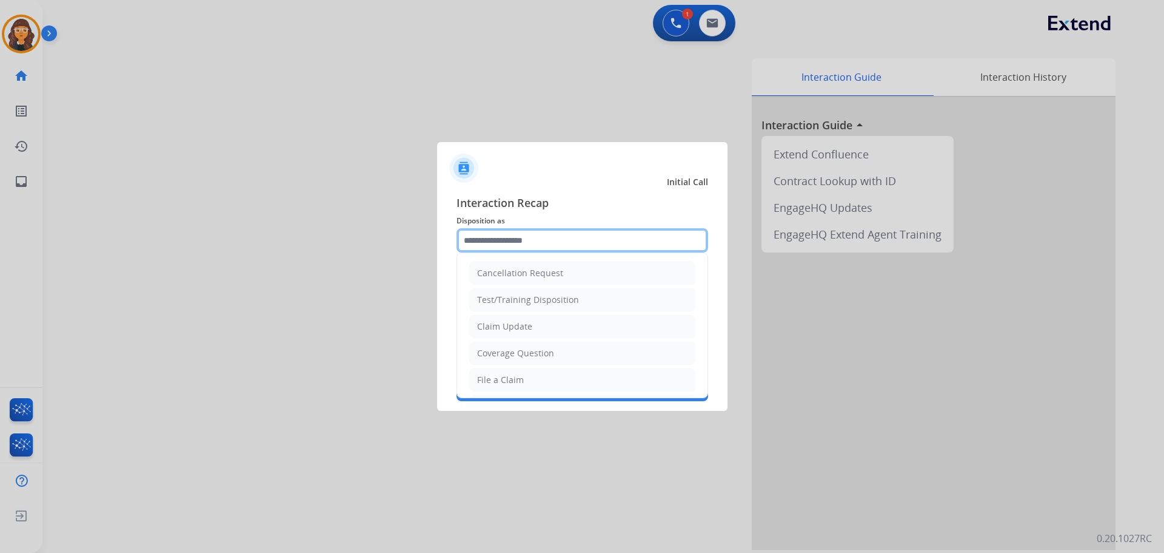
click at [559, 233] on input "text" at bounding box center [583, 240] width 252 height 24
click at [519, 319] on li "Claim Update" at bounding box center [582, 326] width 226 height 23
type input "**********"
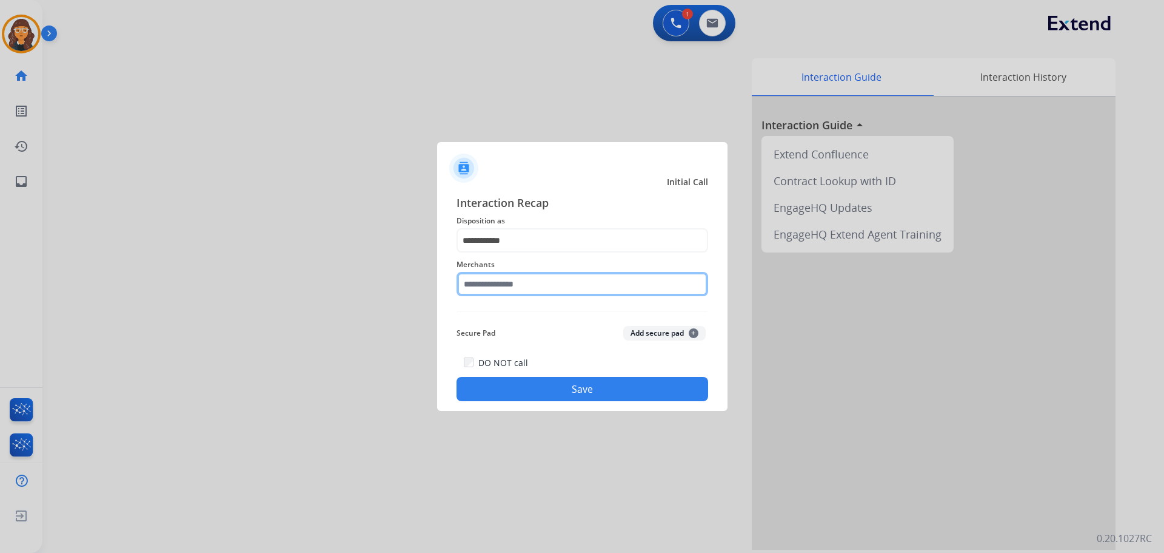
click at [474, 280] on input "text" at bounding box center [583, 284] width 252 height 24
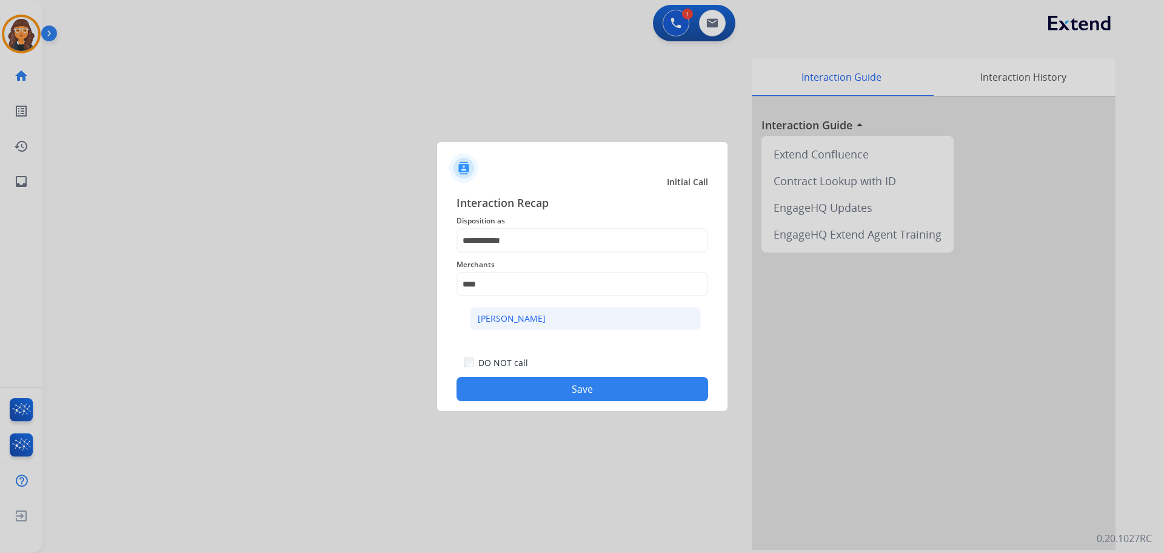
click at [507, 317] on div "[PERSON_NAME]" at bounding box center [512, 318] width 68 height 12
type input "**********"
click at [513, 394] on button "Save" at bounding box center [583, 389] width 252 height 24
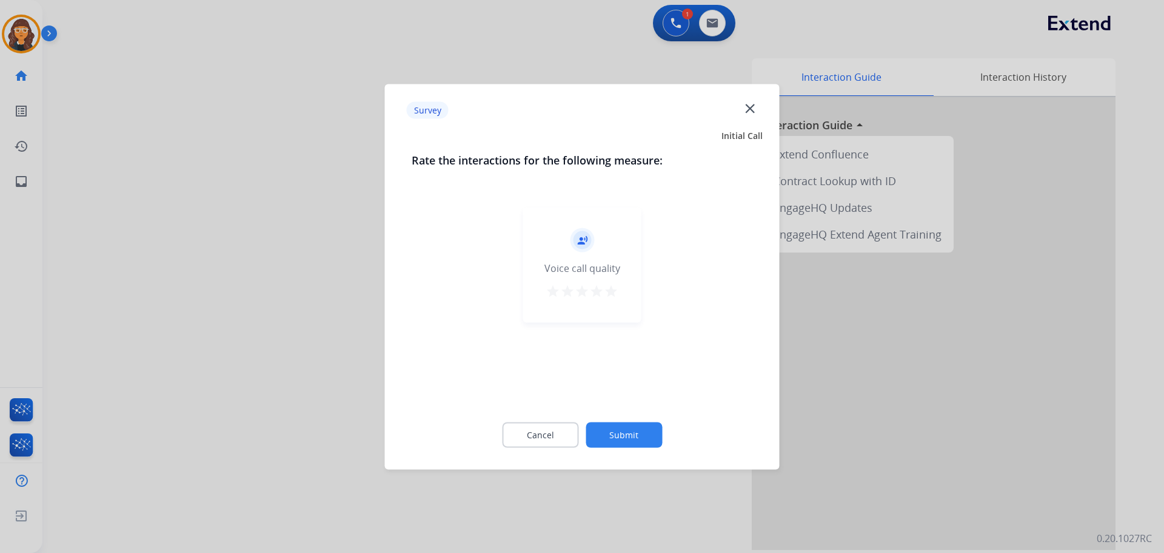
click at [614, 287] on mat-icon "star" at bounding box center [611, 290] width 15 height 15
click at [623, 442] on button "Submit" at bounding box center [624, 434] width 76 height 25
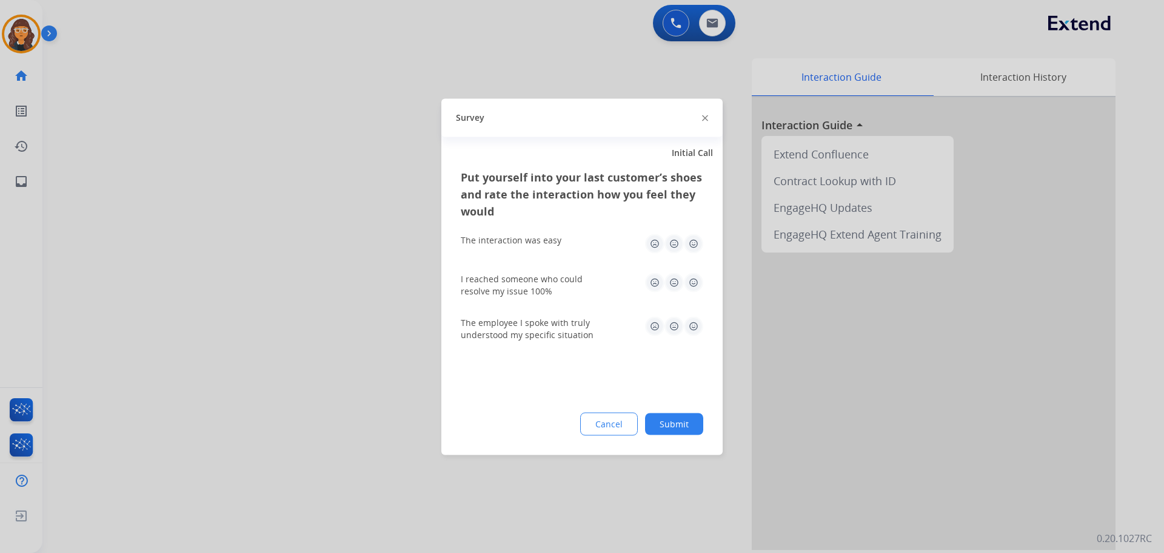
drag, startPoint x: 693, startPoint y: 238, endPoint x: 691, endPoint y: 270, distance: 32.2
click at [693, 239] on img at bounding box center [693, 242] width 19 height 19
click at [691, 287] on img at bounding box center [693, 281] width 19 height 19
click at [694, 331] on img at bounding box center [693, 325] width 19 height 19
click at [677, 425] on button "Submit" at bounding box center [674, 423] width 58 height 22
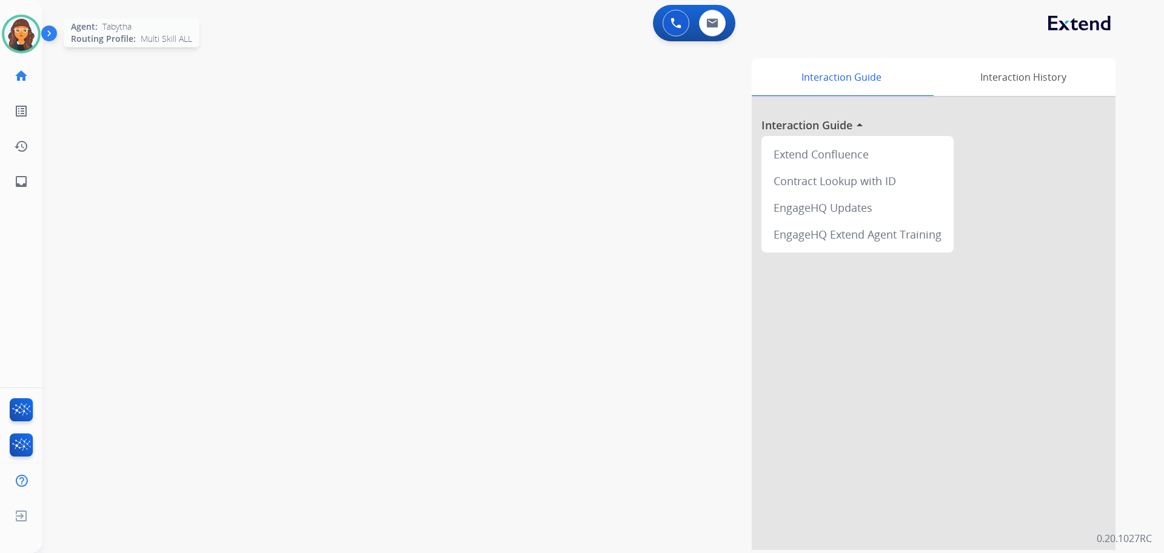
click at [18, 30] on img at bounding box center [21, 34] width 34 height 34
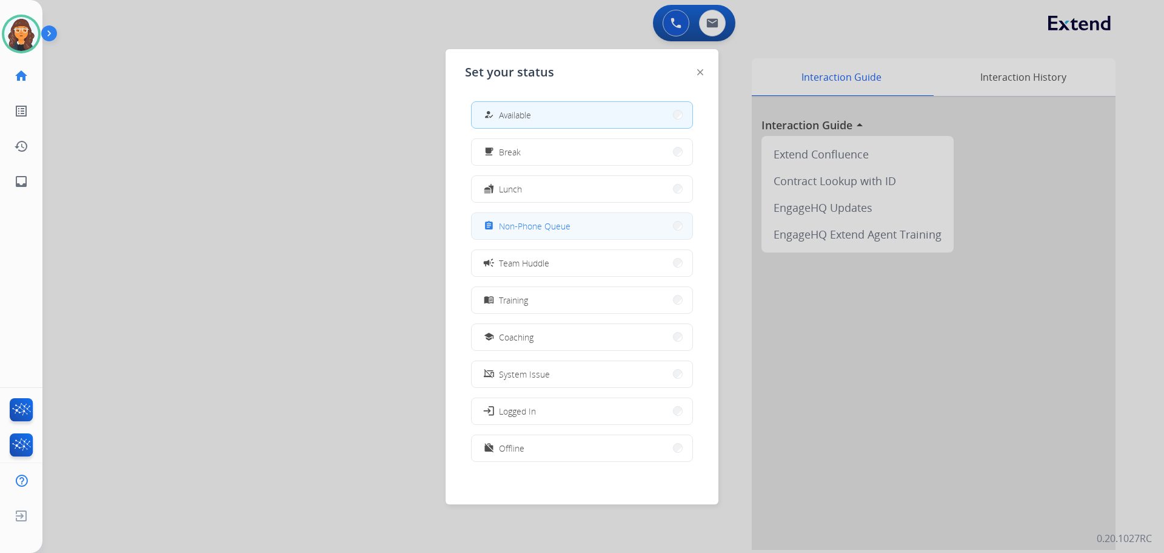
click at [567, 229] on span "Non-Phone Queue" at bounding box center [535, 226] width 72 height 13
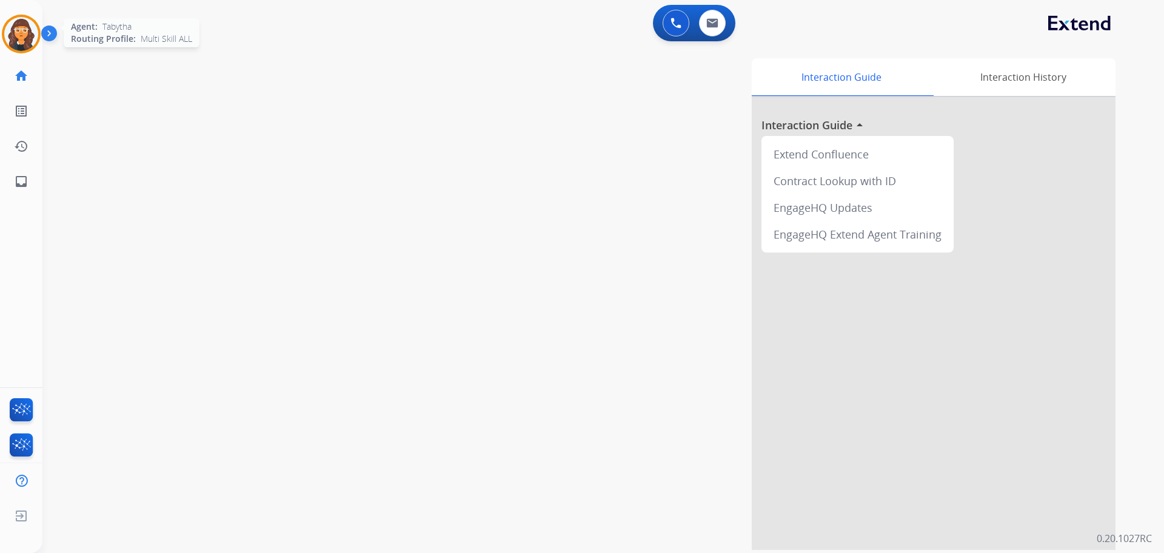
click at [26, 36] on img at bounding box center [21, 34] width 34 height 34
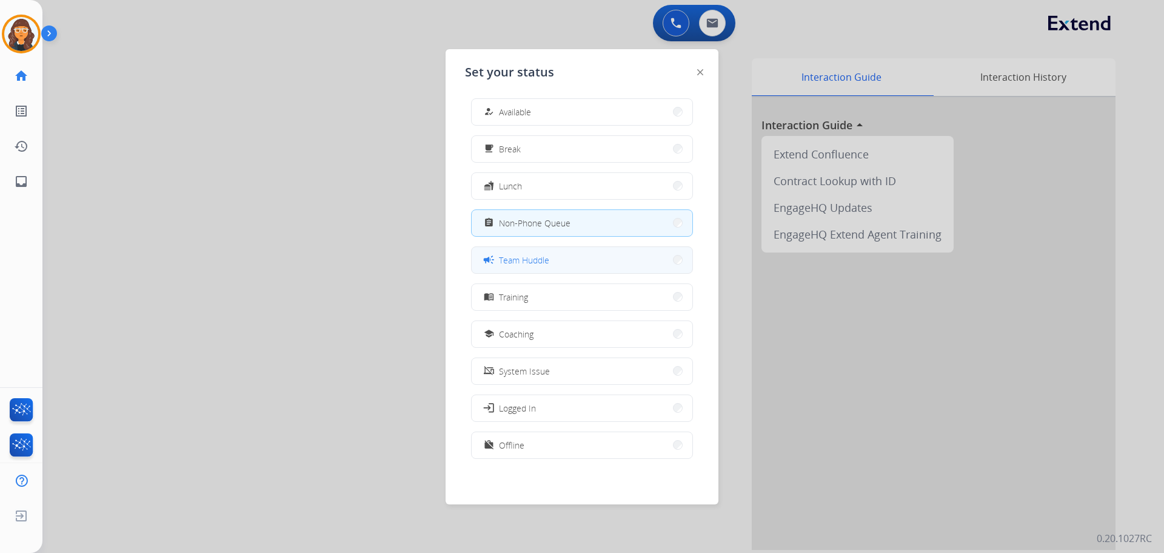
scroll to position [4, 0]
click at [522, 442] on span "Offline" at bounding box center [511, 444] width 25 height 13
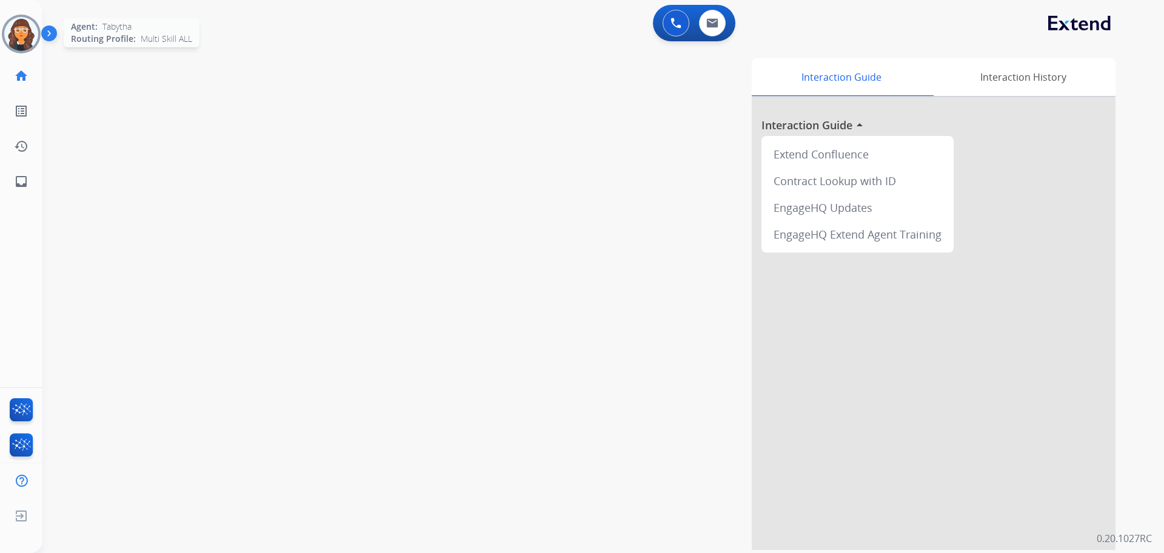
click at [32, 39] on img at bounding box center [21, 34] width 34 height 34
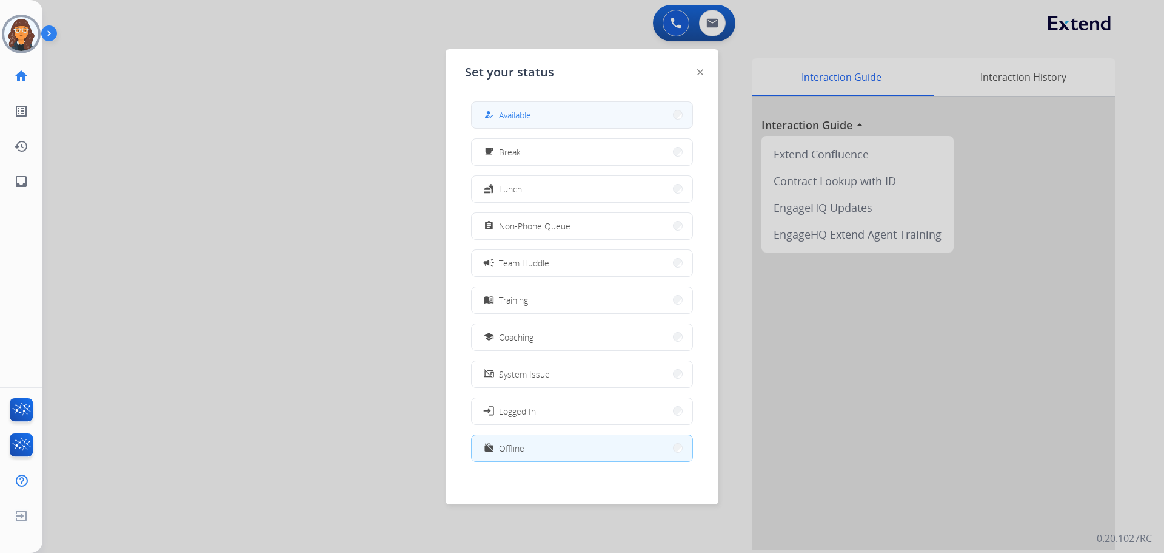
click at [564, 112] on button "how_to_reg Available" at bounding box center [582, 115] width 221 height 26
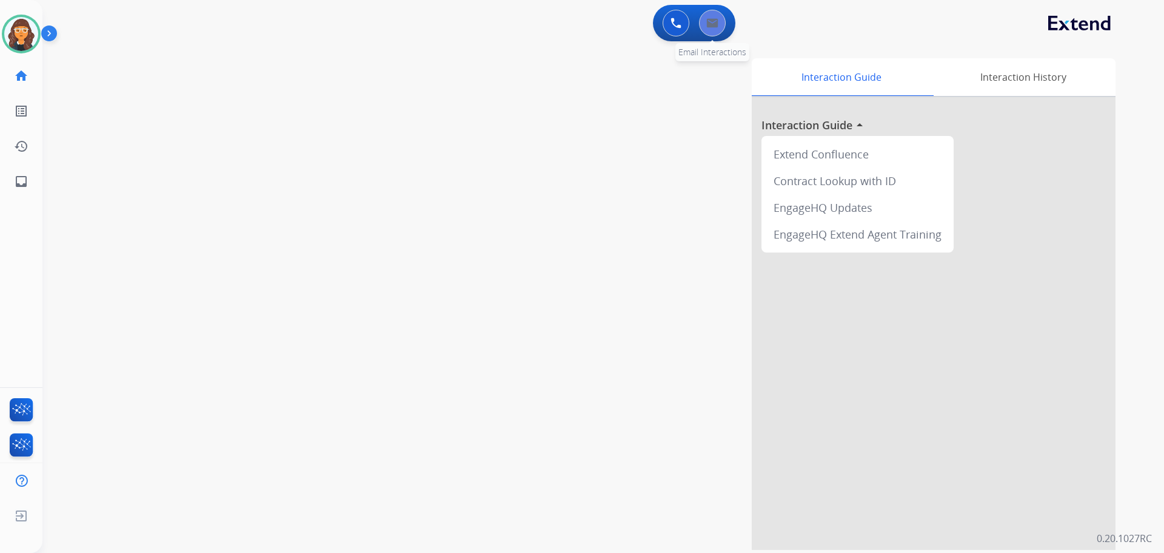
click at [719, 24] on button at bounding box center [712, 23] width 27 height 27
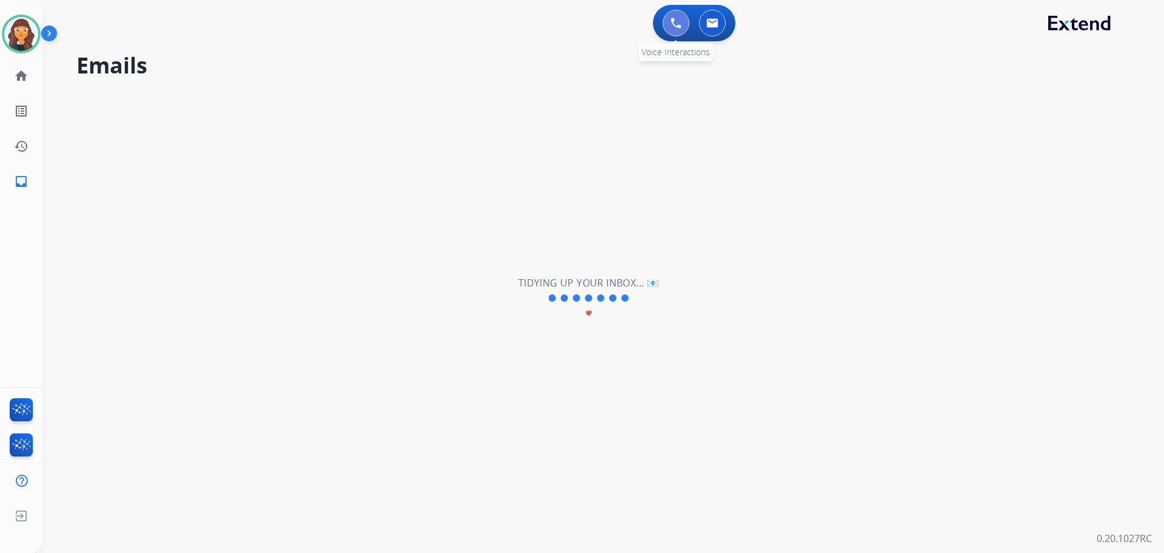
click at [682, 27] on button at bounding box center [676, 23] width 27 height 27
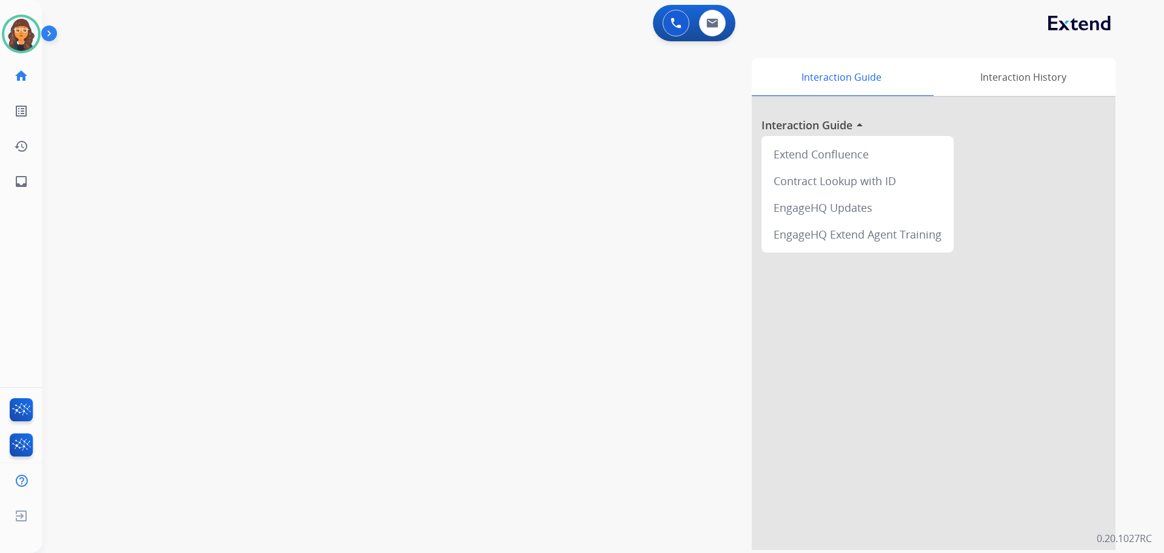
click at [346, 81] on div "swap_horiz Break voice bridge close_fullscreen Connect 3-Way Call merge_type Se…" at bounding box center [588, 297] width 1093 height 506
click at [720, 20] on button at bounding box center [712, 23] width 27 height 27
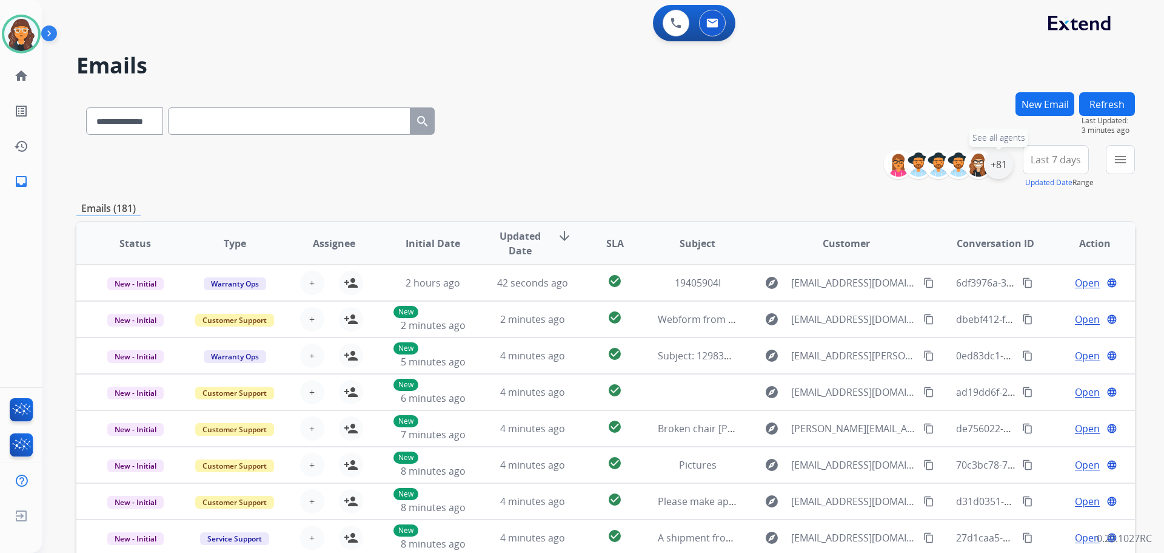
click at [998, 172] on div "+81" at bounding box center [998, 164] width 29 height 29
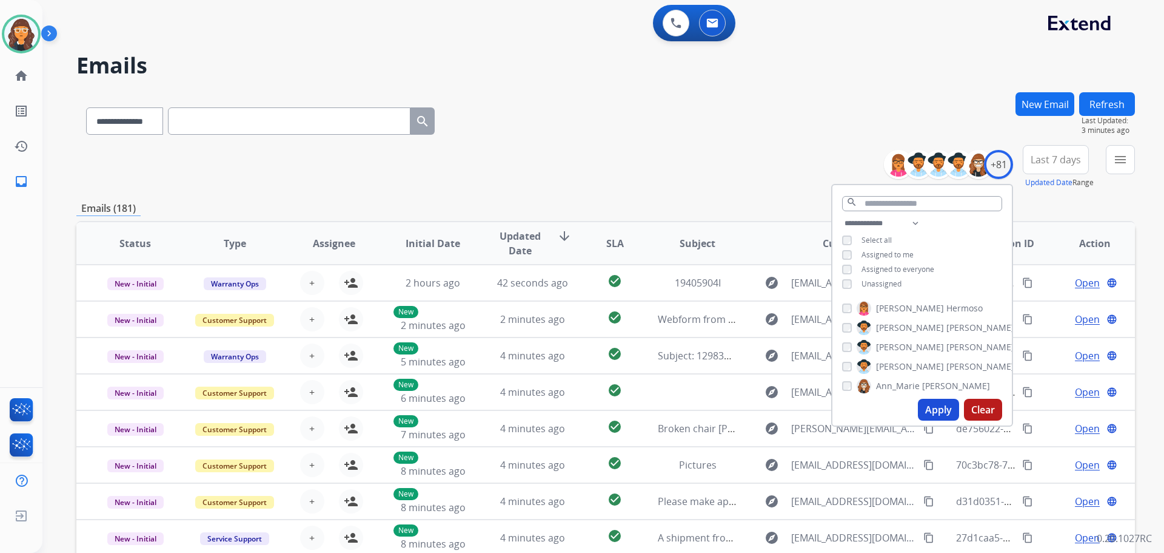
click at [933, 411] on button "Apply" at bounding box center [938, 409] width 41 height 22
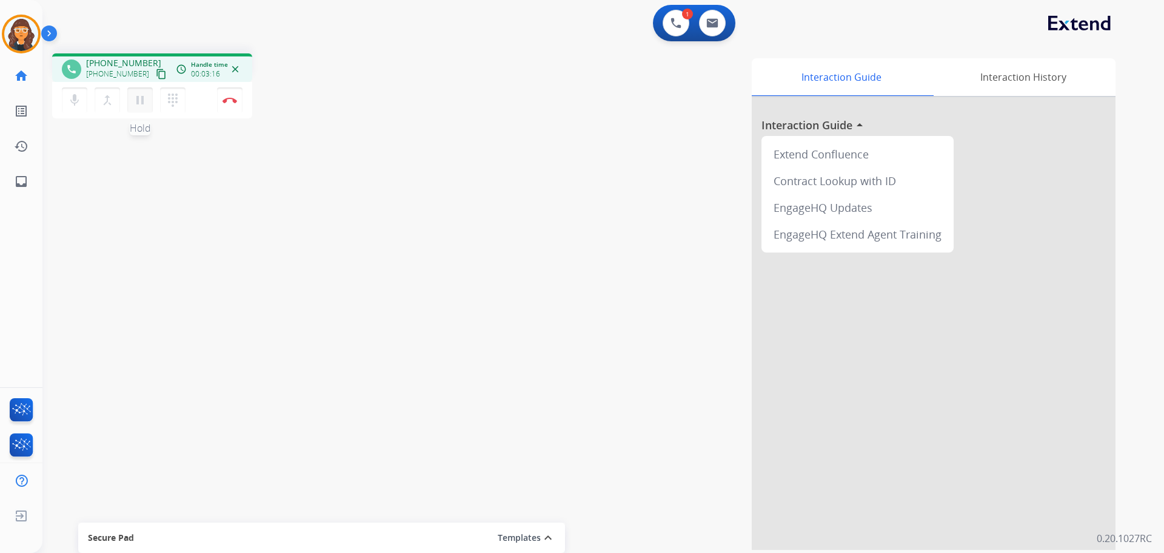
click at [137, 102] on mat-icon "pause" at bounding box center [140, 100] width 15 height 15
click at [146, 92] on button "play_arrow Hold" at bounding box center [139, 99] width 25 height 25
click at [234, 102] on img at bounding box center [230, 100] width 15 height 6
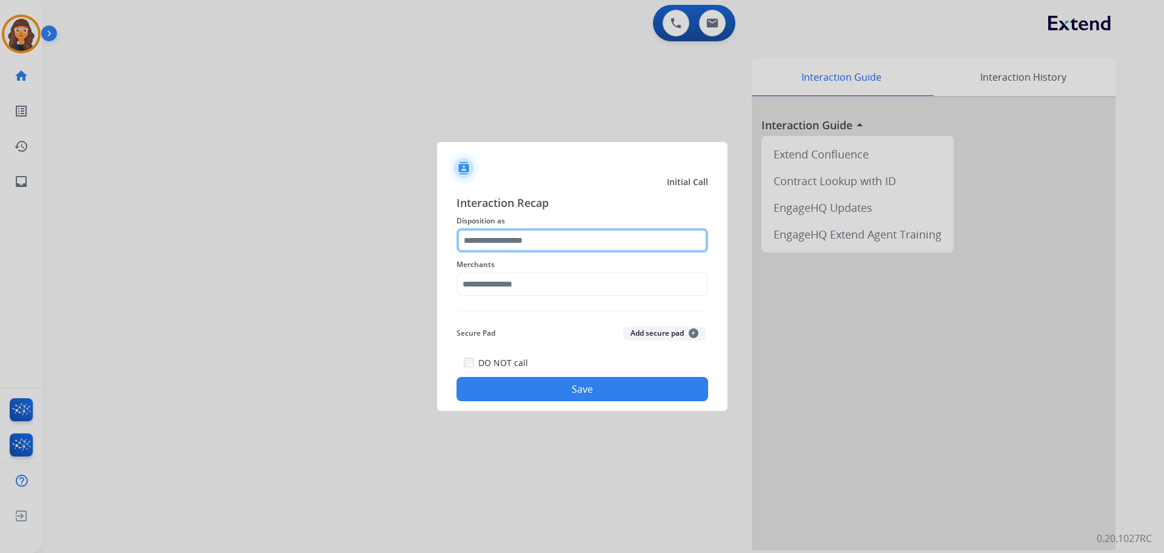
click at [543, 251] on input "text" at bounding box center [583, 240] width 252 height 24
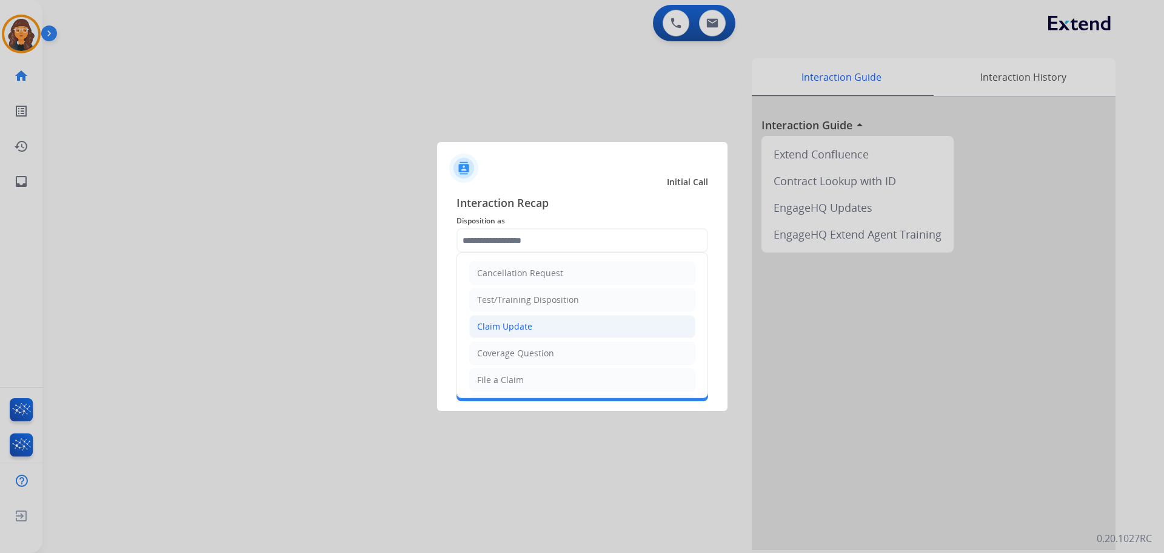
click at [519, 325] on div "Claim Update" at bounding box center [504, 326] width 55 height 12
type input "**********"
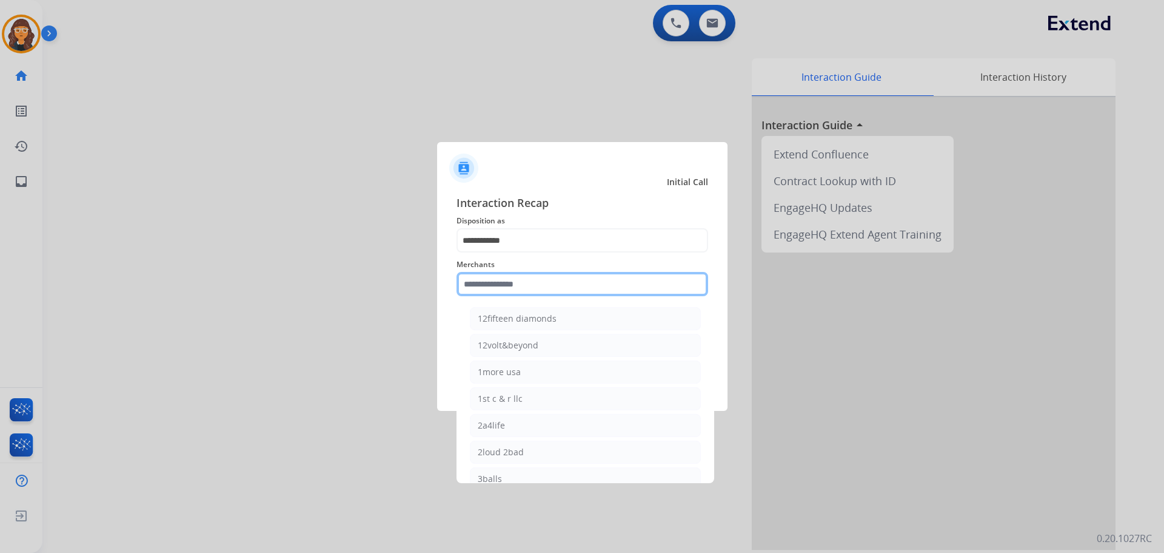
click at [475, 291] on input "text" at bounding box center [583, 284] width 252 height 24
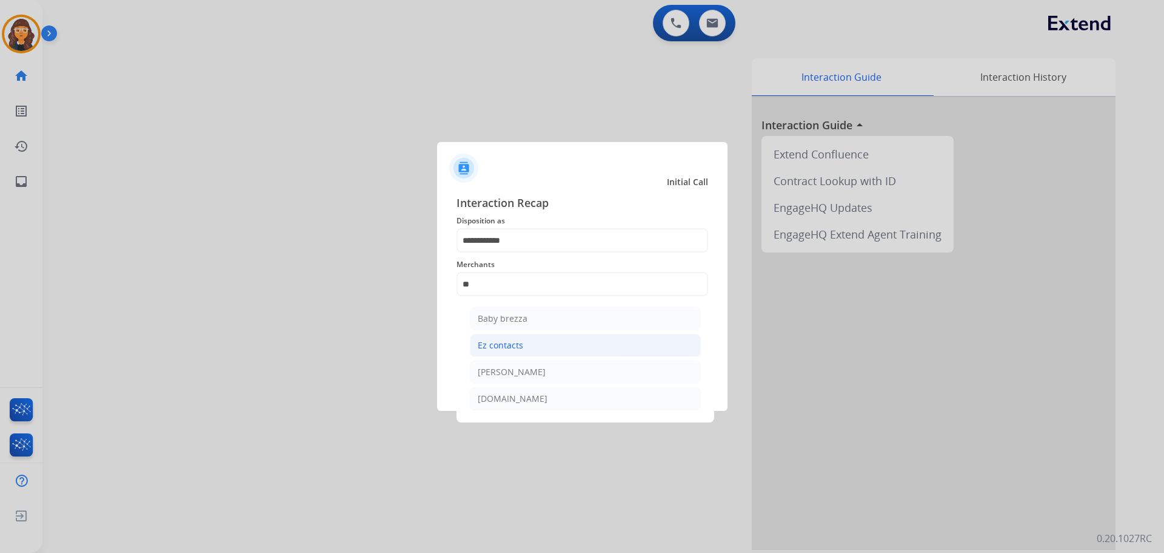
click at [497, 342] on div "Ez contacts" at bounding box center [500, 345] width 45 height 12
type input "**********"
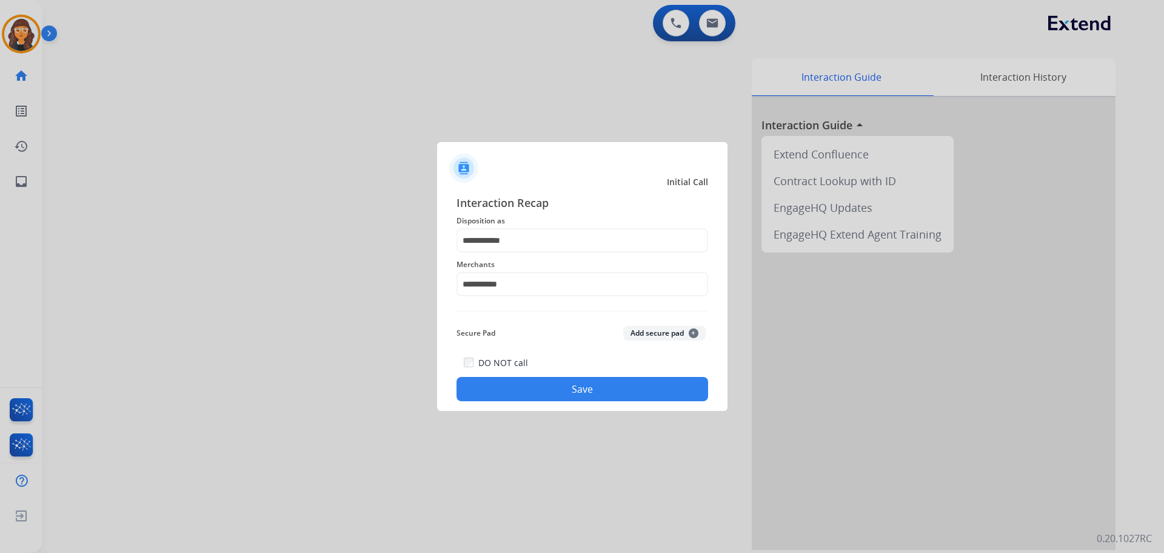
click at [506, 392] on button "Save" at bounding box center [583, 389] width 252 height 24
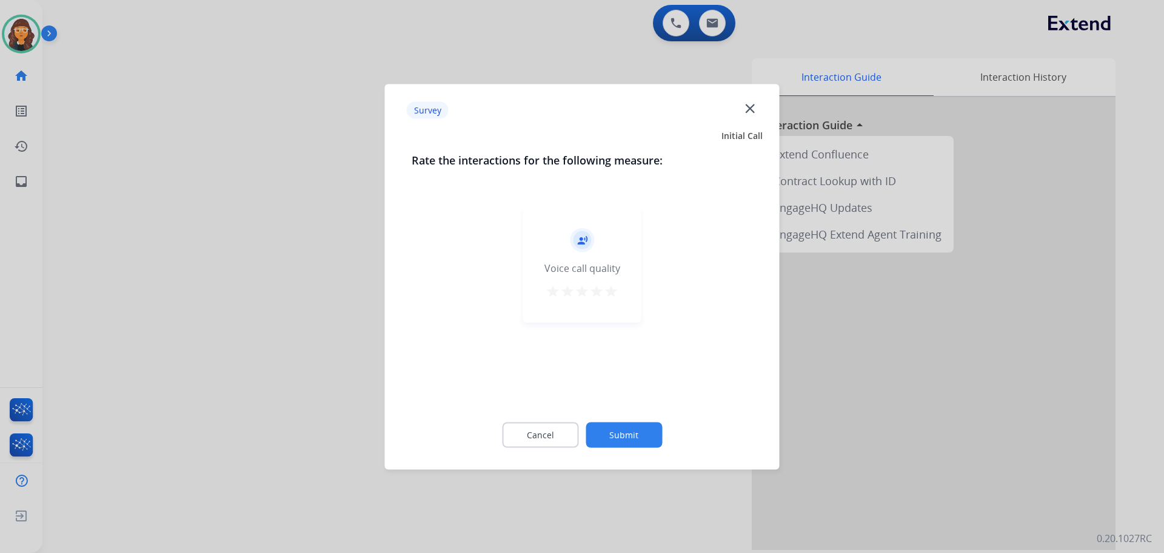
click at [610, 287] on mat-icon "star" at bounding box center [611, 290] width 15 height 15
click at [613, 438] on button "Submit" at bounding box center [624, 434] width 76 height 25
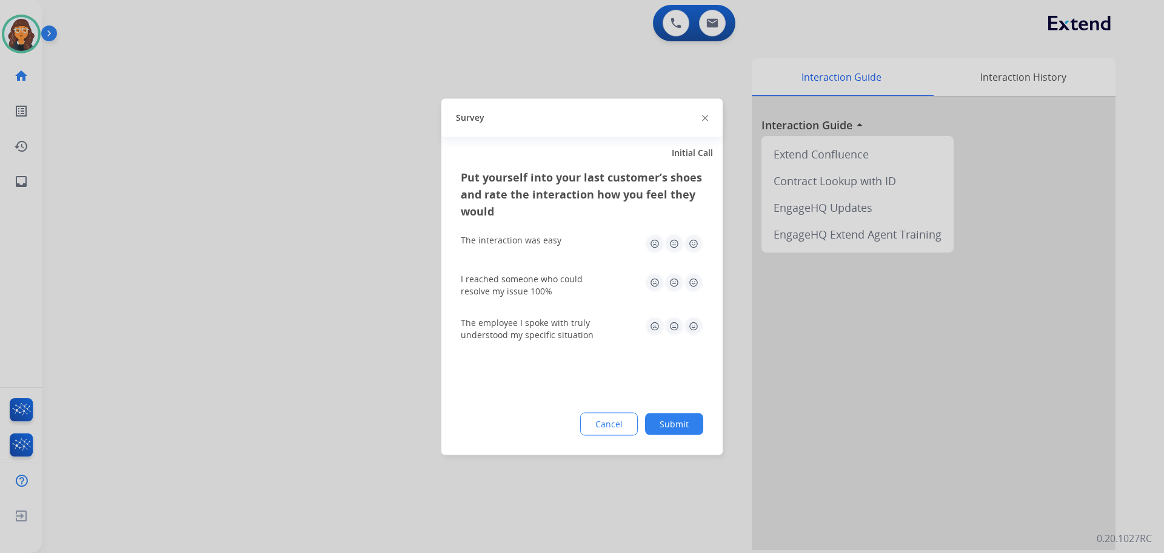
click at [695, 247] on img at bounding box center [693, 242] width 19 height 19
click at [697, 286] on img at bounding box center [693, 281] width 19 height 19
click at [699, 324] on img at bounding box center [693, 325] width 19 height 19
click at [685, 434] on div "Cancel Submit" at bounding box center [582, 423] width 243 height 23
click at [675, 411] on div "Put yourself into your last customer’s shoes and rate the interaction how you f…" at bounding box center [582, 311] width 281 height 286
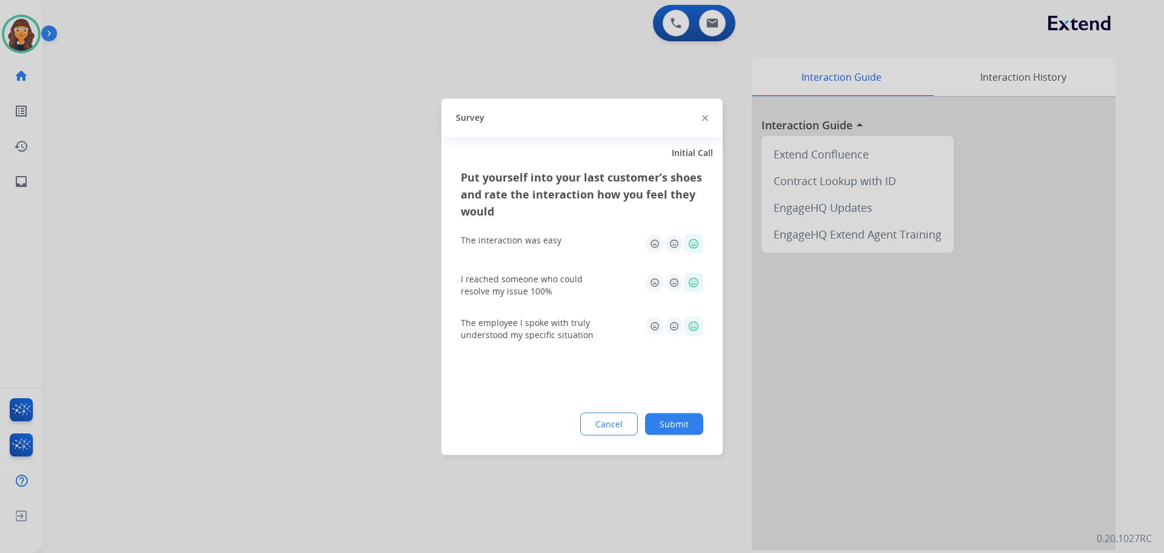
click at [670, 426] on button "Submit" at bounding box center [674, 423] width 58 height 22
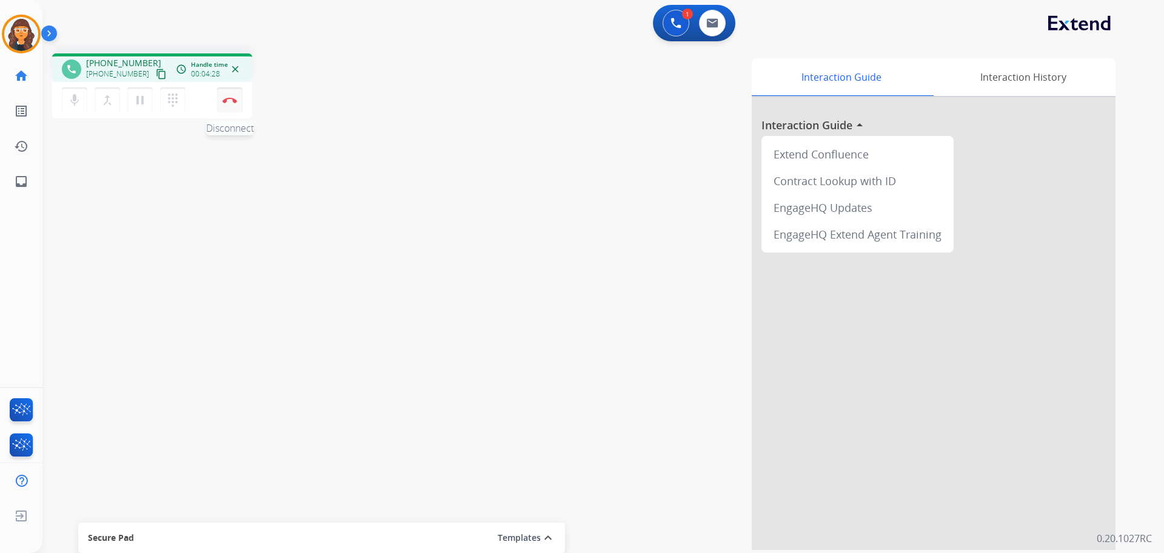
click at [230, 102] on img at bounding box center [230, 100] width 15 height 6
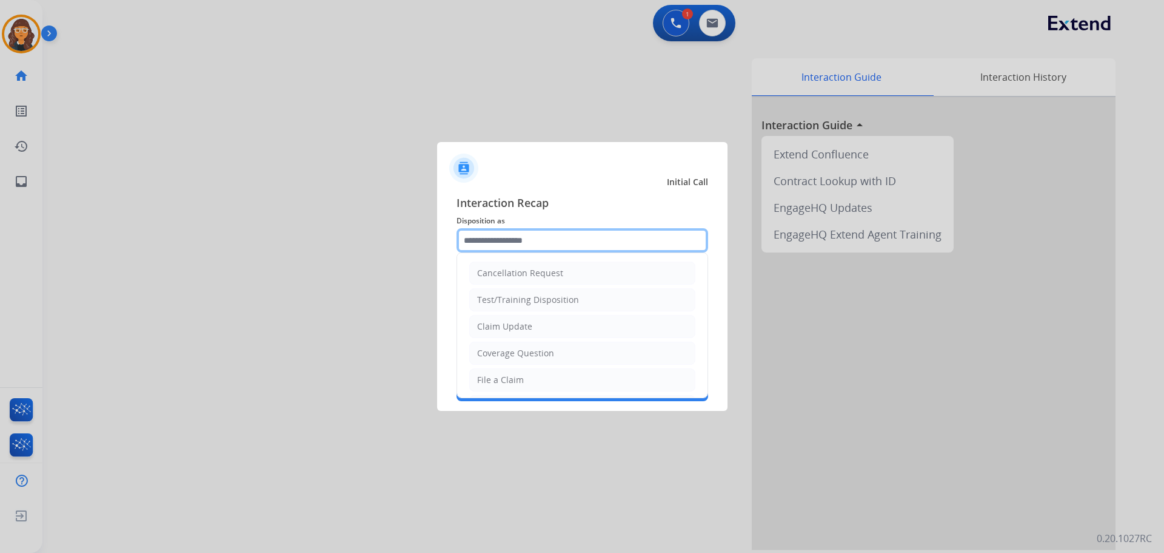
click at [526, 235] on input "text" at bounding box center [583, 240] width 252 height 24
click at [511, 324] on div "Claim Update" at bounding box center [504, 326] width 55 height 12
type input "**********"
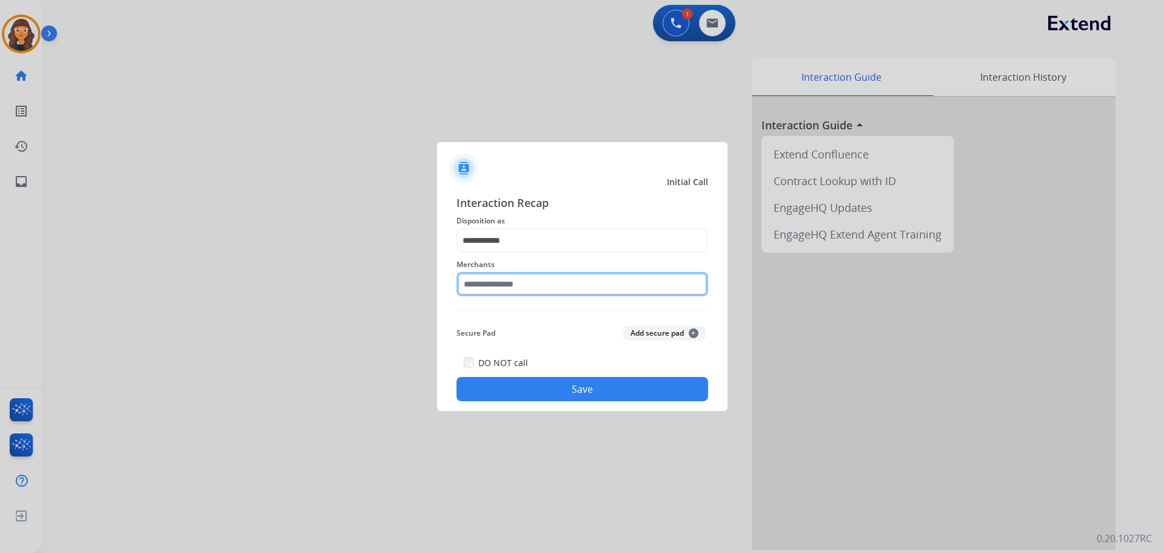
drag, startPoint x: 471, startPoint y: 281, endPoint x: 471, endPoint y: 287, distance: 6.1
click at [471, 286] on input "text" at bounding box center [583, 284] width 252 height 24
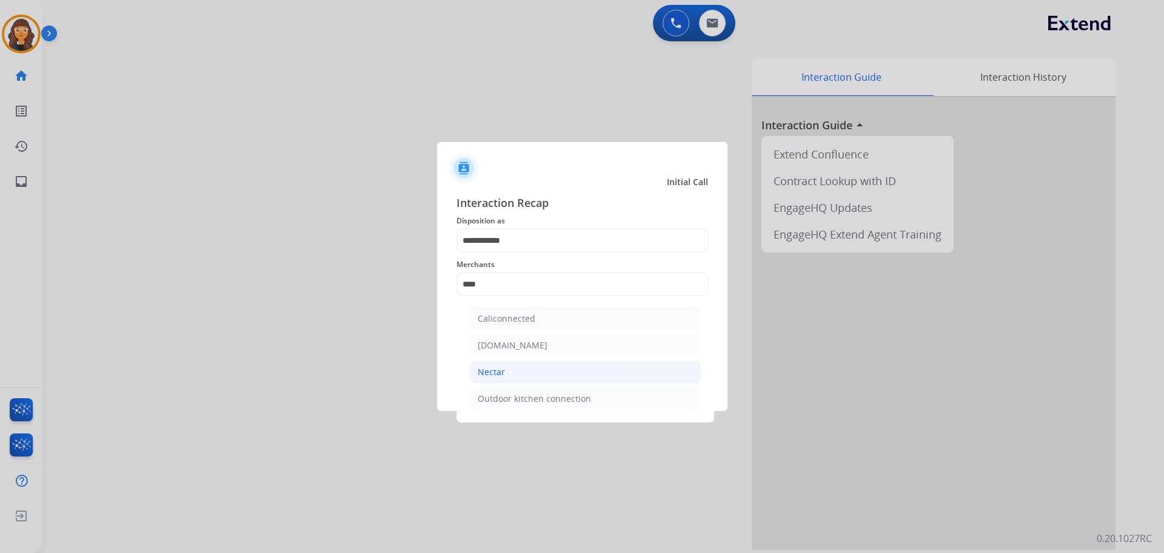
click at [490, 364] on li "Nectar" at bounding box center [585, 371] width 231 height 23
type input "******"
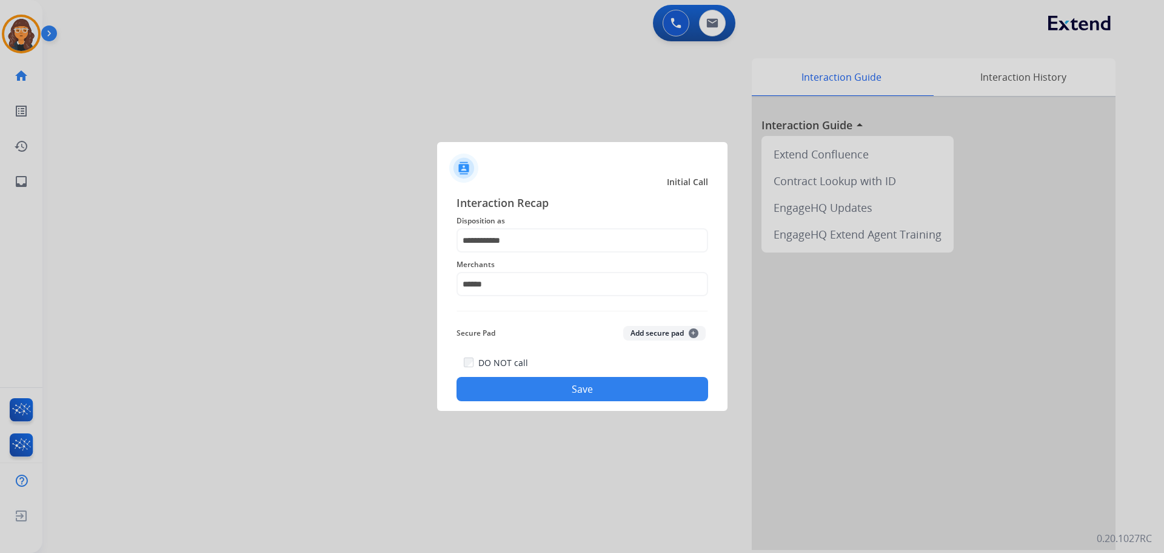
click at [566, 395] on button "Save" at bounding box center [583, 389] width 252 height 24
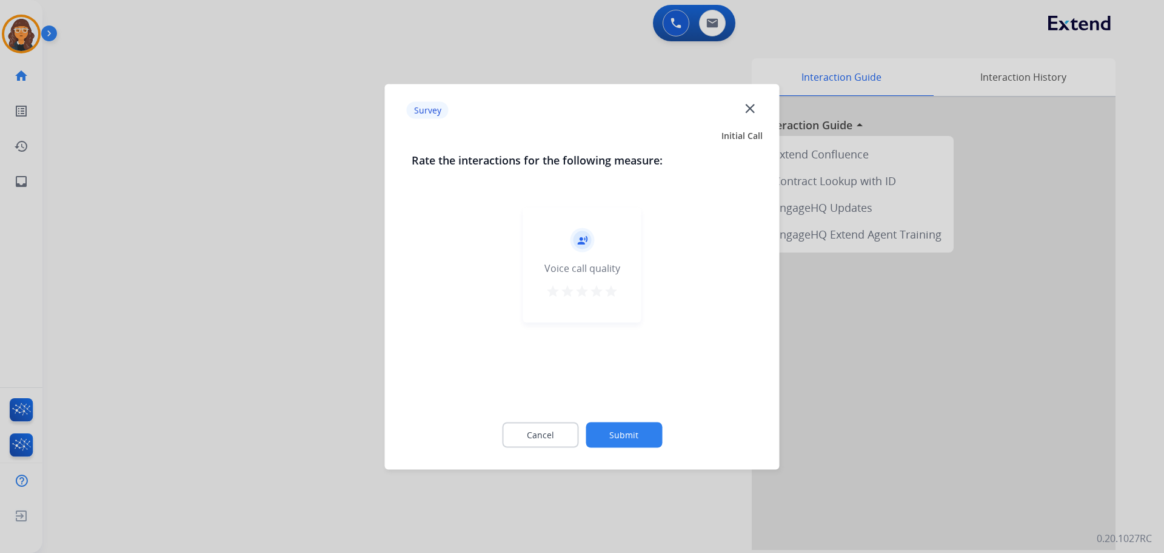
click at [616, 287] on mat-icon "star" at bounding box center [611, 290] width 15 height 15
click at [642, 445] on button "Submit" at bounding box center [624, 434] width 76 height 25
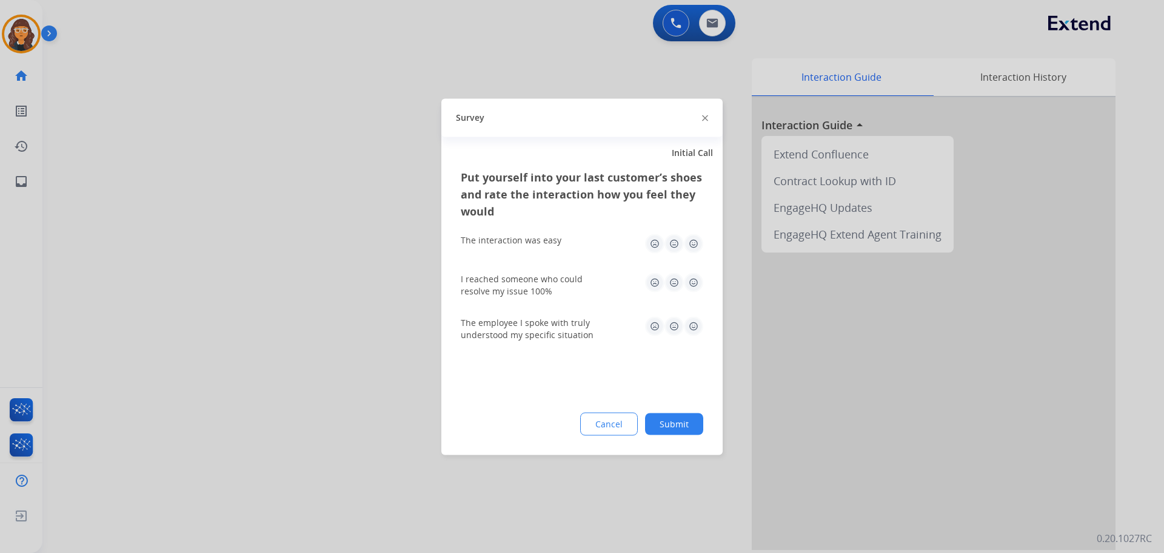
click at [696, 235] on img at bounding box center [693, 242] width 19 height 19
click at [691, 278] on img at bounding box center [693, 281] width 19 height 19
click at [689, 322] on img at bounding box center [693, 325] width 19 height 19
click at [664, 429] on button "Submit" at bounding box center [674, 423] width 58 height 22
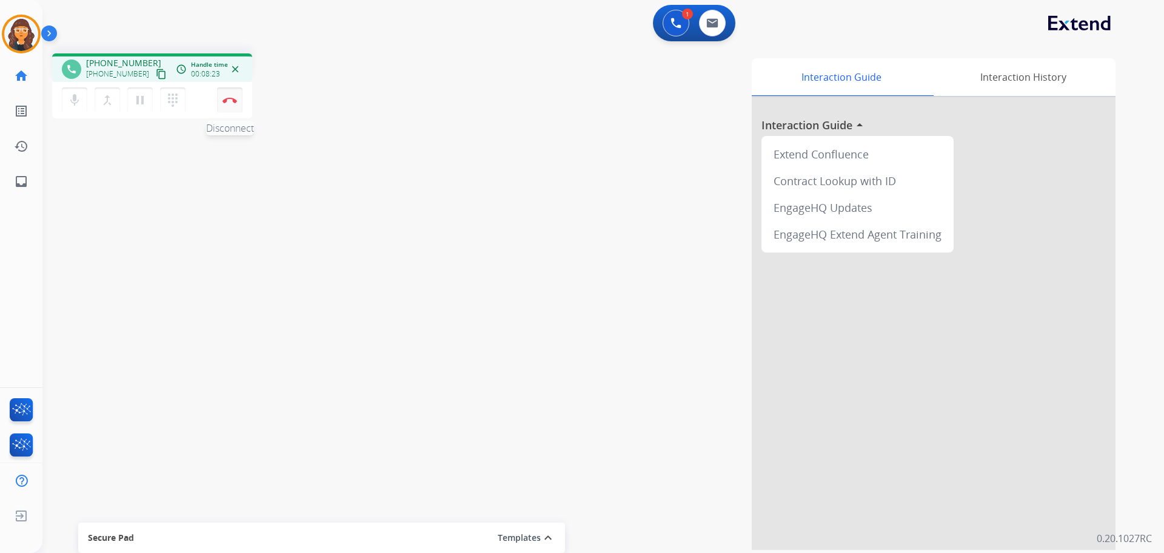
click at [235, 99] on img at bounding box center [230, 100] width 15 height 6
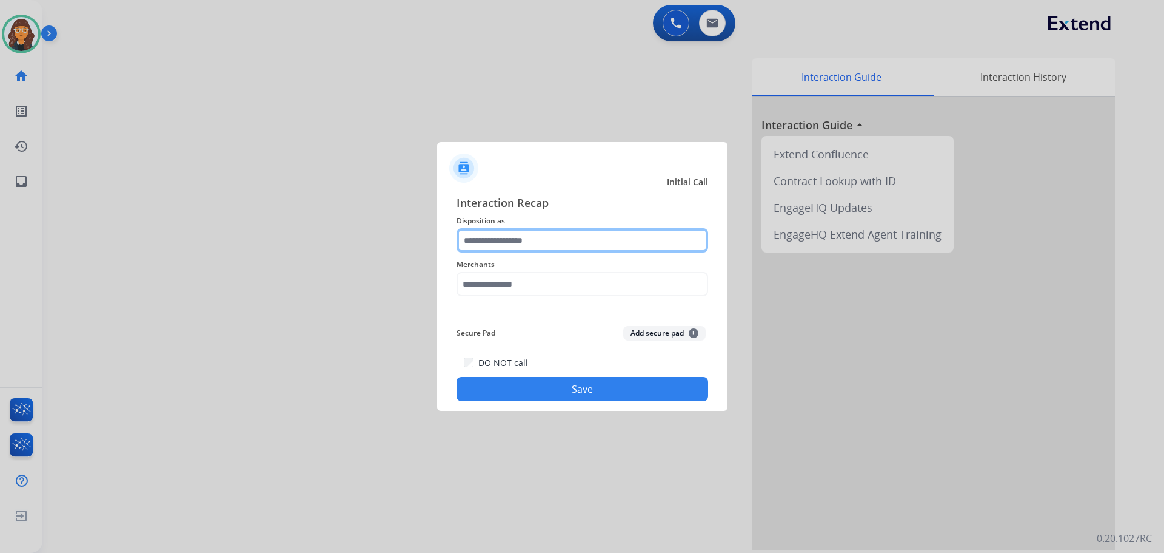
click at [555, 231] on input "text" at bounding box center [583, 240] width 252 height 24
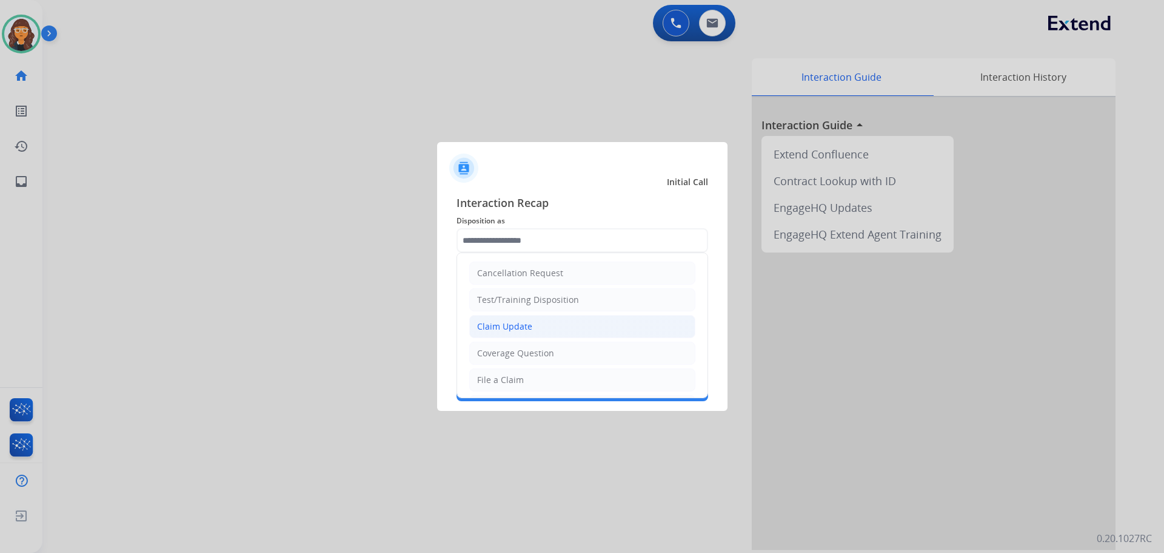
click at [525, 322] on div "Claim Update" at bounding box center [504, 326] width 55 height 12
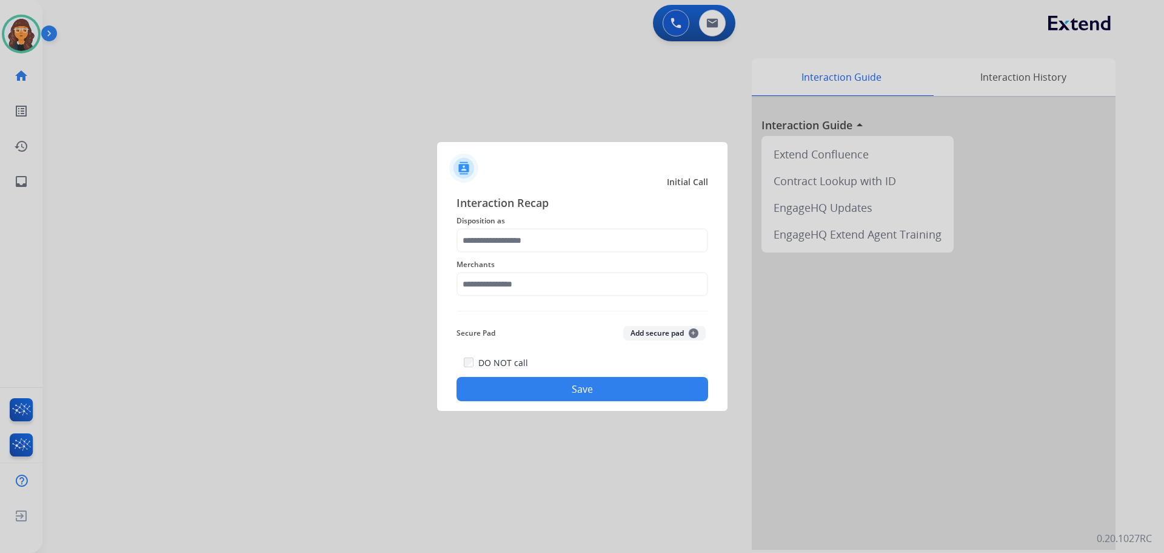
type input "**********"
click at [483, 279] on input "text" at bounding box center [583, 284] width 252 height 24
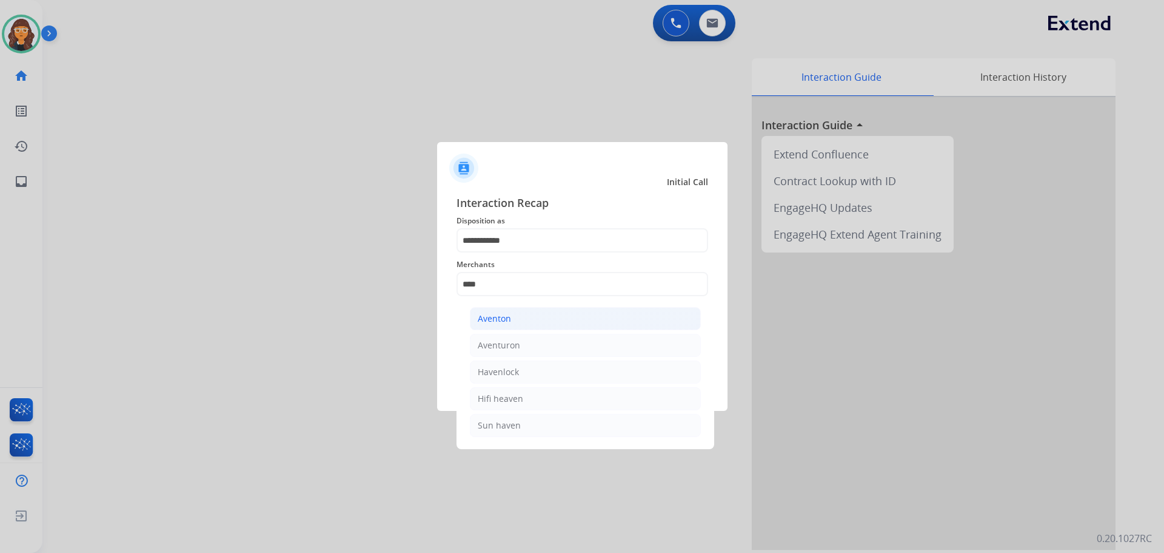
click at [482, 318] on div "Aventon" at bounding box center [494, 318] width 33 height 12
type input "*******"
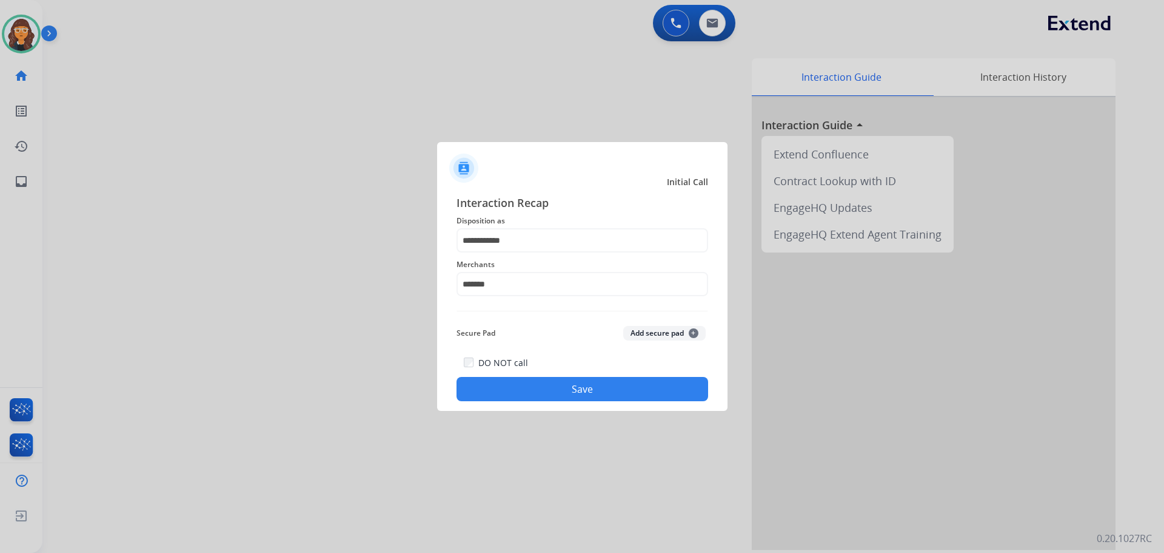
click at [525, 396] on button "Save" at bounding box center [583, 389] width 252 height 24
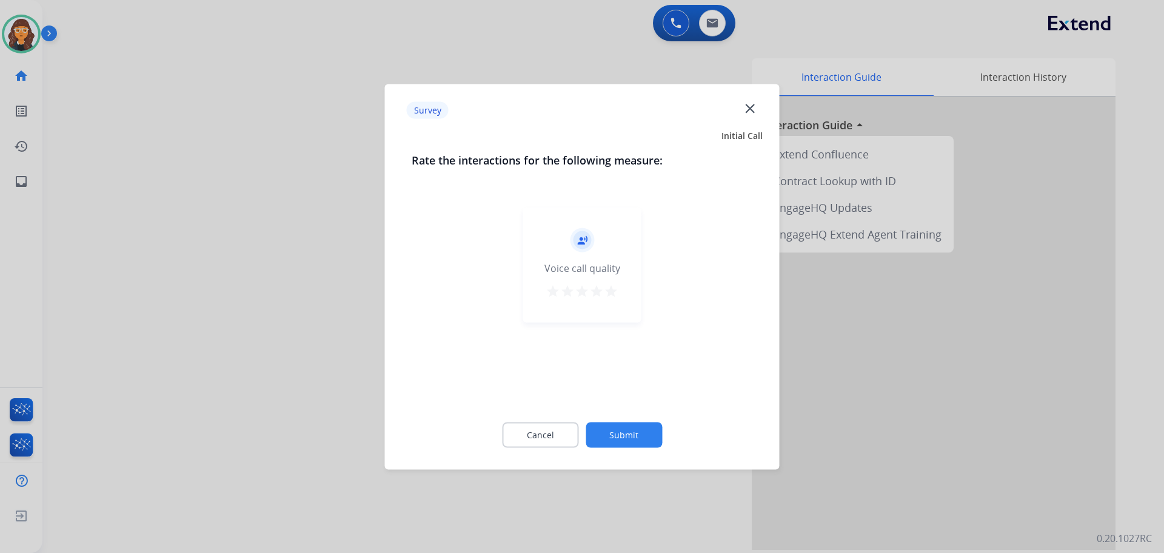
click at [610, 283] on div "star star star star star" at bounding box center [582, 292] width 73 height 18
click at [606, 293] on mat-icon "star" at bounding box center [611, 290] width 15 height 15
click at [616, 422] on div "Cancel Submit" at bounding box center [582, 434] width 341 height 55
click at [654, 420] on div "Cancel Submit" at bounding box center [582, 434] width 341 height 55
click at [653, 430] on button "Submit" at bounding box center [624, 434] width 76 height 25
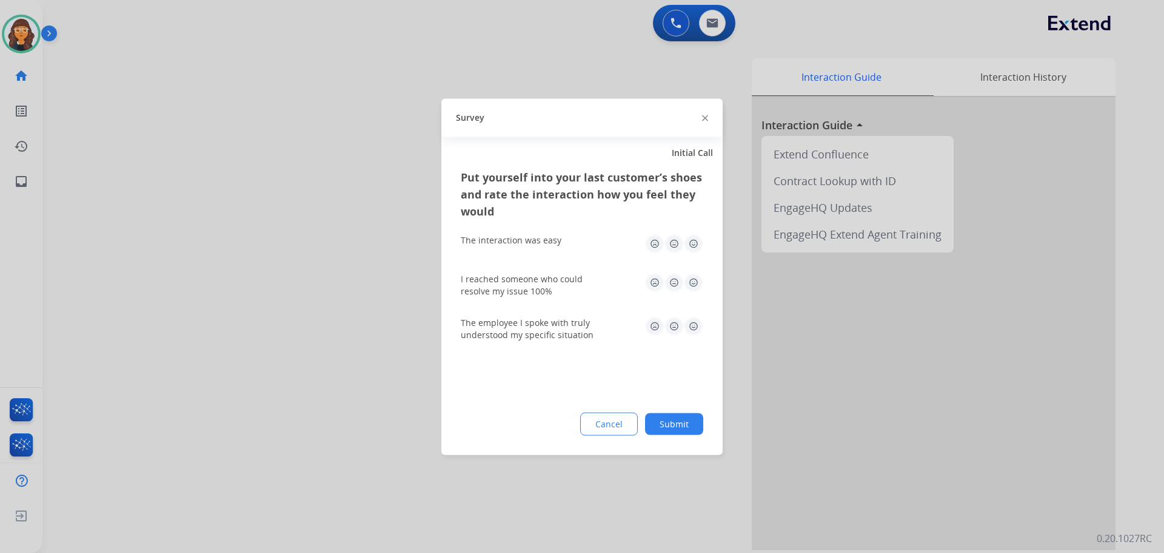
click at [694, 242] on img at bounding box center [693, 242] width 19 height 19
click at [692, 288] on img at bounding box center [693, 281] width 19 height 19
click at [691, 320] on img at bounding box center [693, 325] width 19 height 19
click at [670, 418] on button "Submit" at bounding box center [674, 423] width 58 height 22
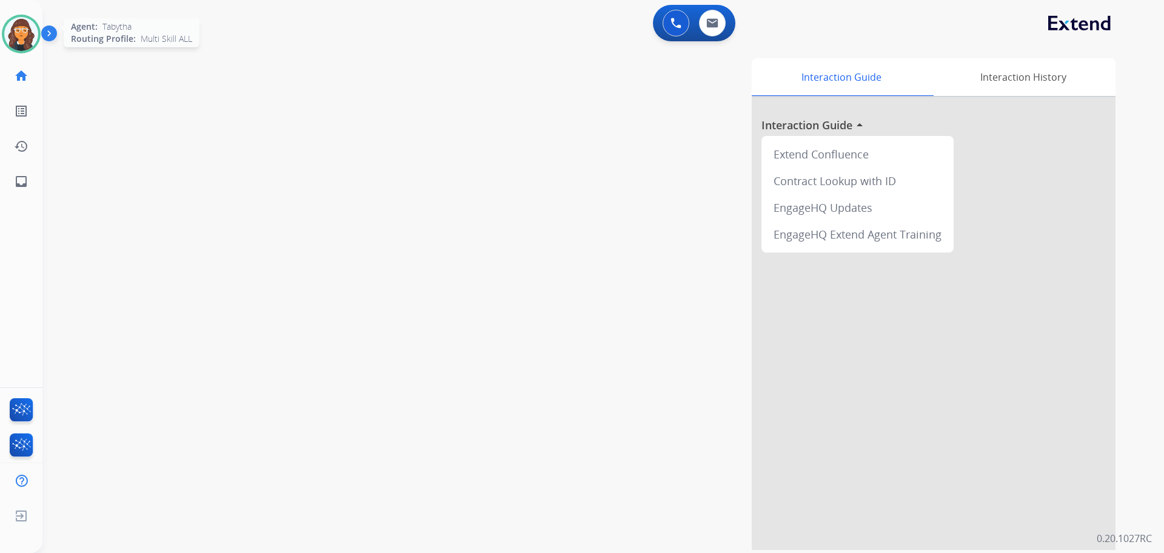
click at [16, 33] on img at bounding box center [21, 34] width 34 height 34
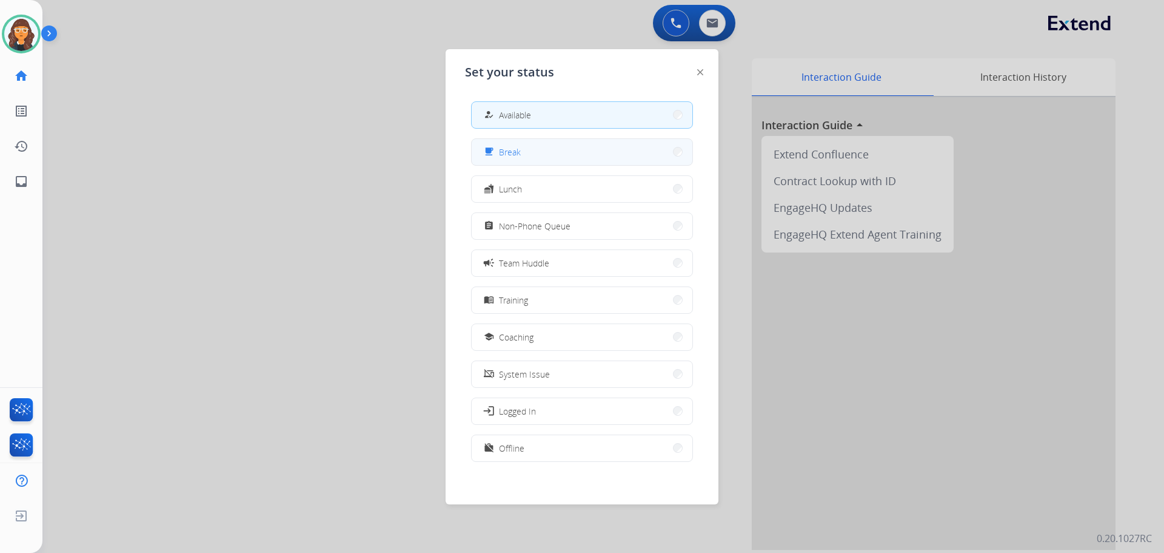
click at [534, 156] on button "free_breakfast Break" at bounding box center [582, 152] width 221 height 26
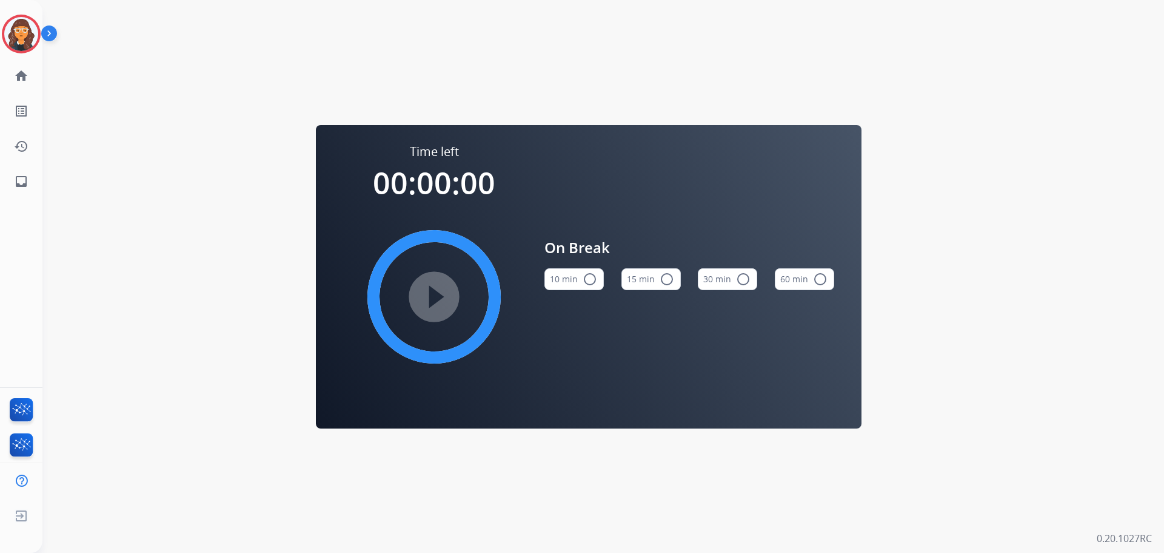
drag, startPoint x: 51, startPoint y: 95, endPoint x: 52, endPoint y: 89, distance: 6.2
click at [52, 95] on div "Time left 00:00:00 play_circle_filled On Break 10 min radio_button_unchecked 15…" at bounding box center [588, 276] width 1093 height 553
click at [18, 34] on img at bounding box center [21, 34] width 34 height 34
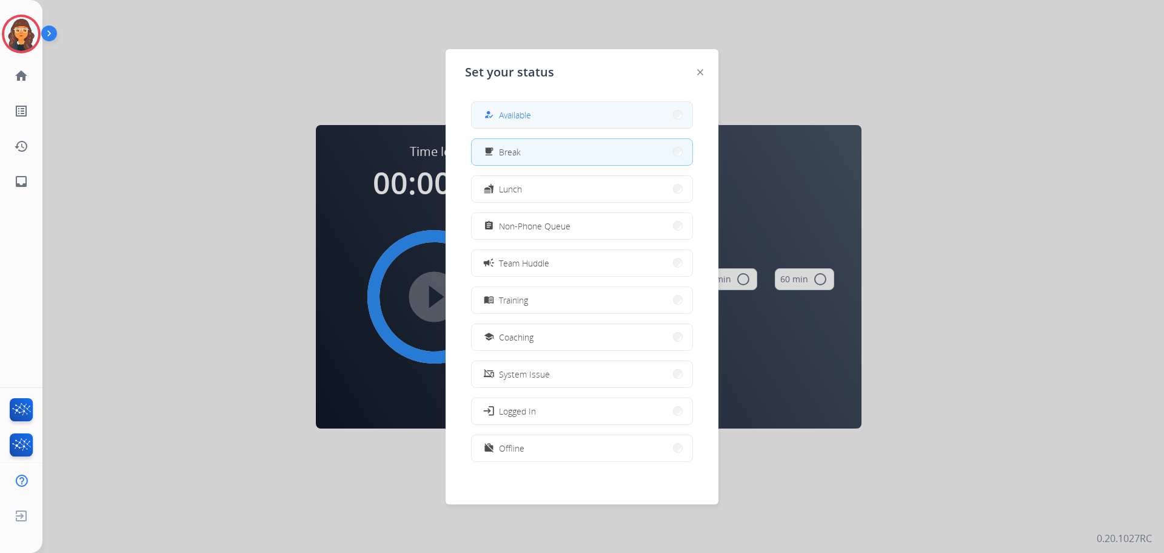
click at [512, 101] on div "how_to_reg Available" at bounding box center [582, 114] width 222 height 27
click at [536, 112] on button "how_to_reg Available" at bounding box center [582, 115] width 221 height 26
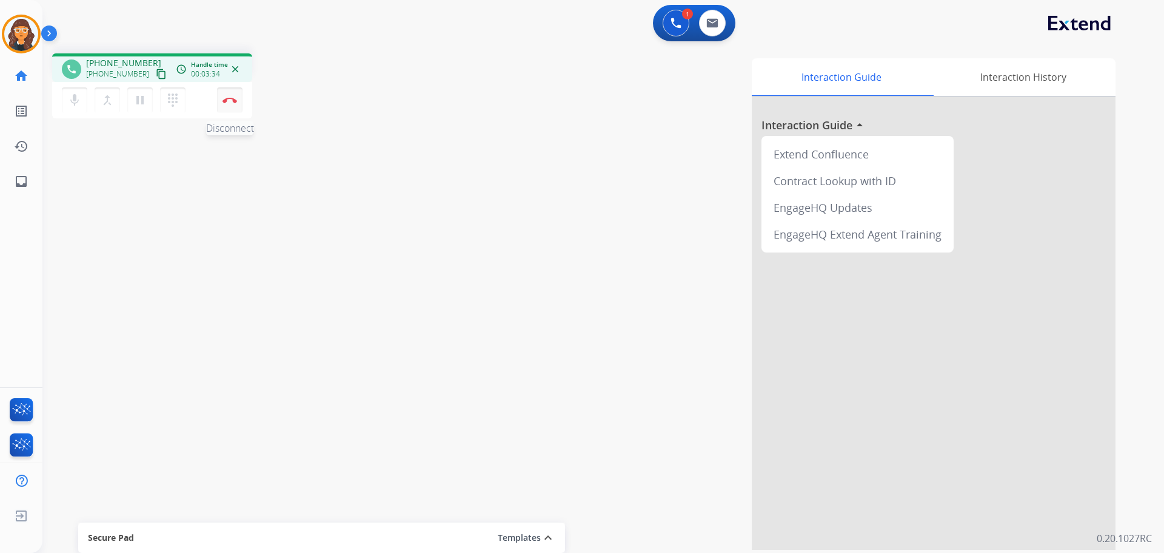
click at [230, 104] on button "Disconnect" at bounding box center [229, 99] width 25 height 25
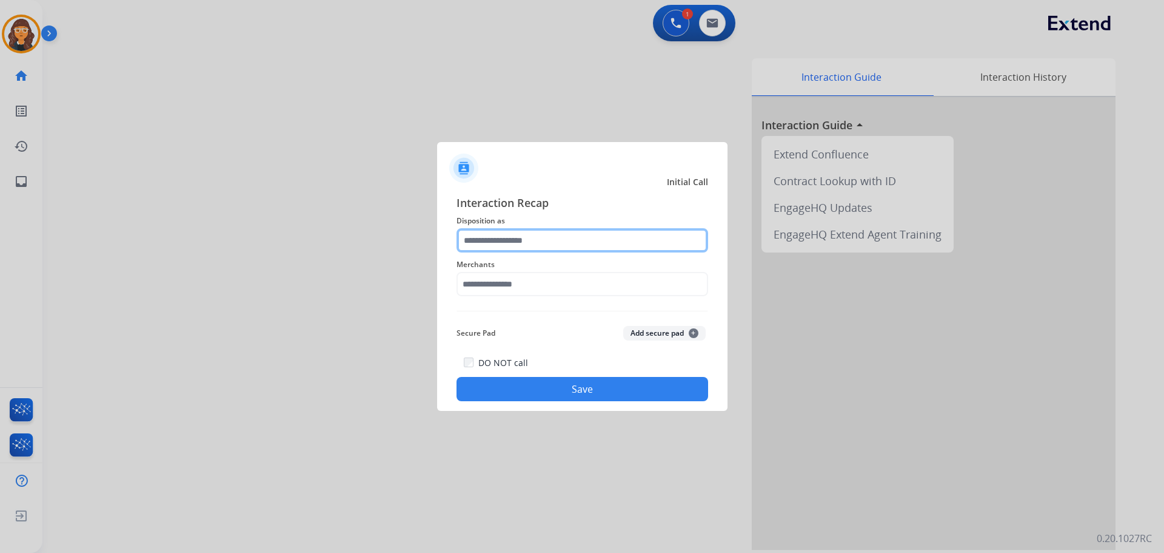
click at [507, 245] on input "text" at bounding box center [583, 240] width 252 height 24
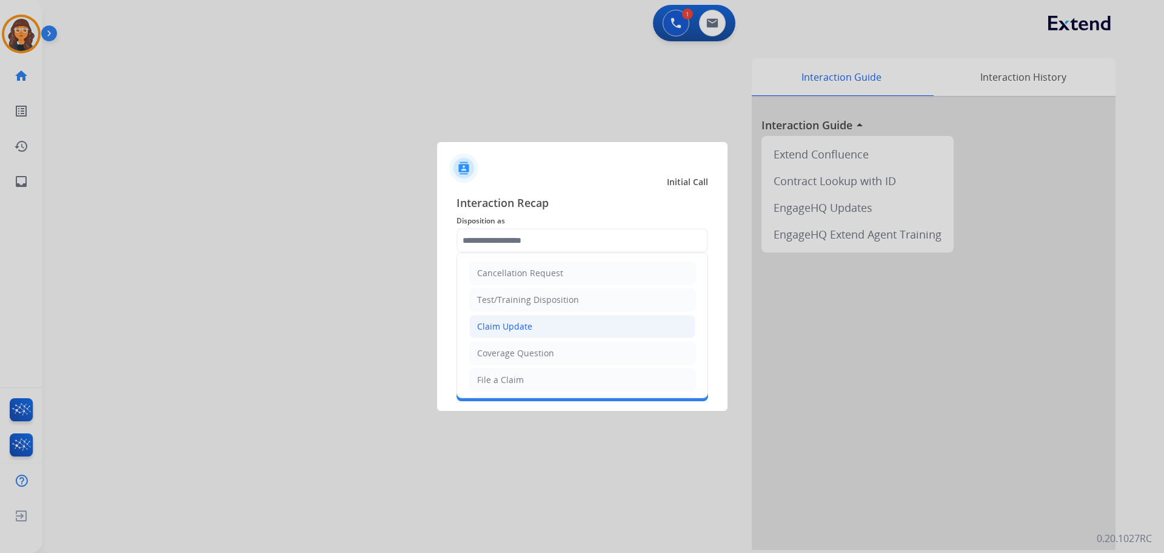
click at [495, 323] on div "Claim Update" at bounding box center [504, 326] width 55 height 12
type input "**********"
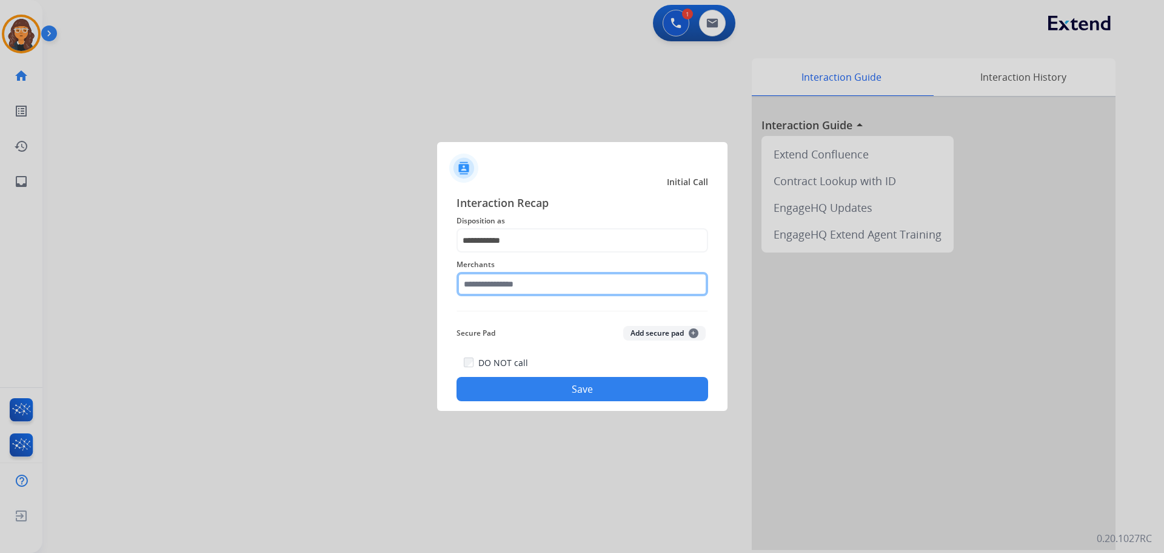
click at [530, 281] on input "text" at bounding box center [583, 284] width 252 height 24
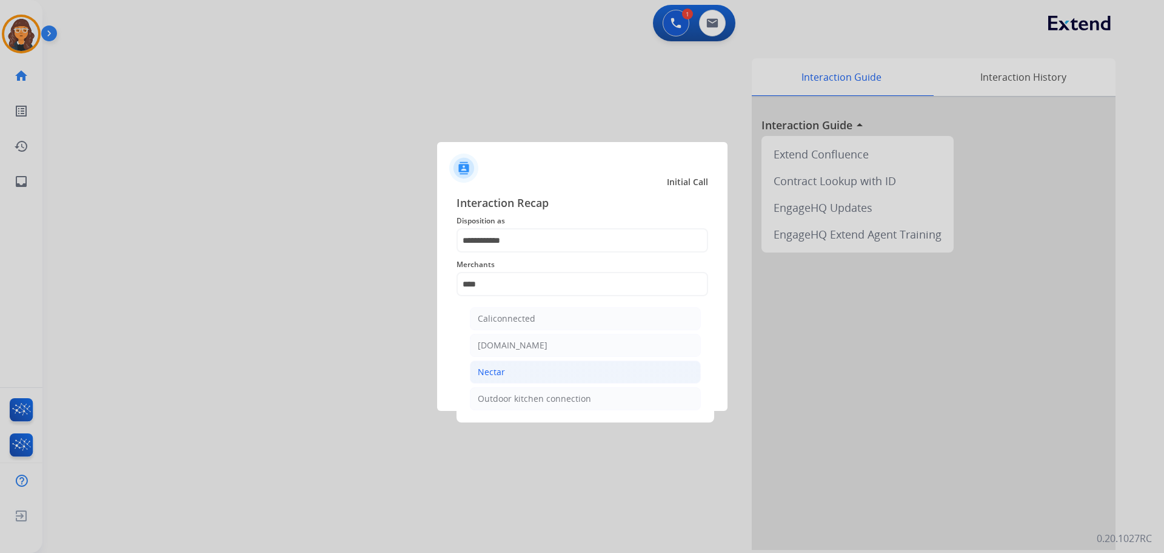
click at [496, 371] on div "Nectar" at bounding box center [491, 372] width 27 height 12
type input "******"
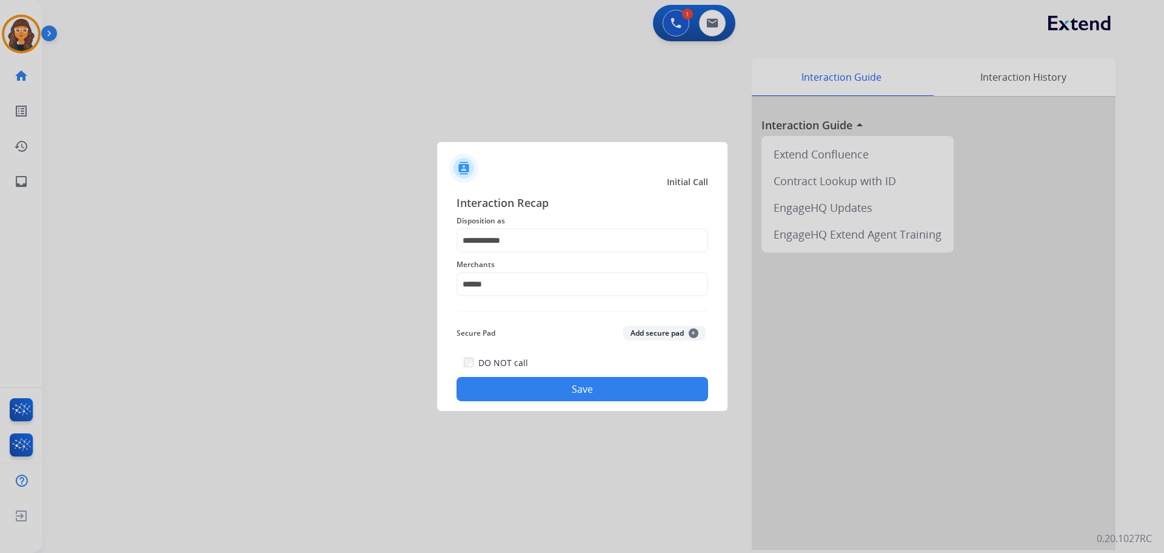
click at [491, 383] on button "Save" at bounding box center [583, 389] width 252 height 24
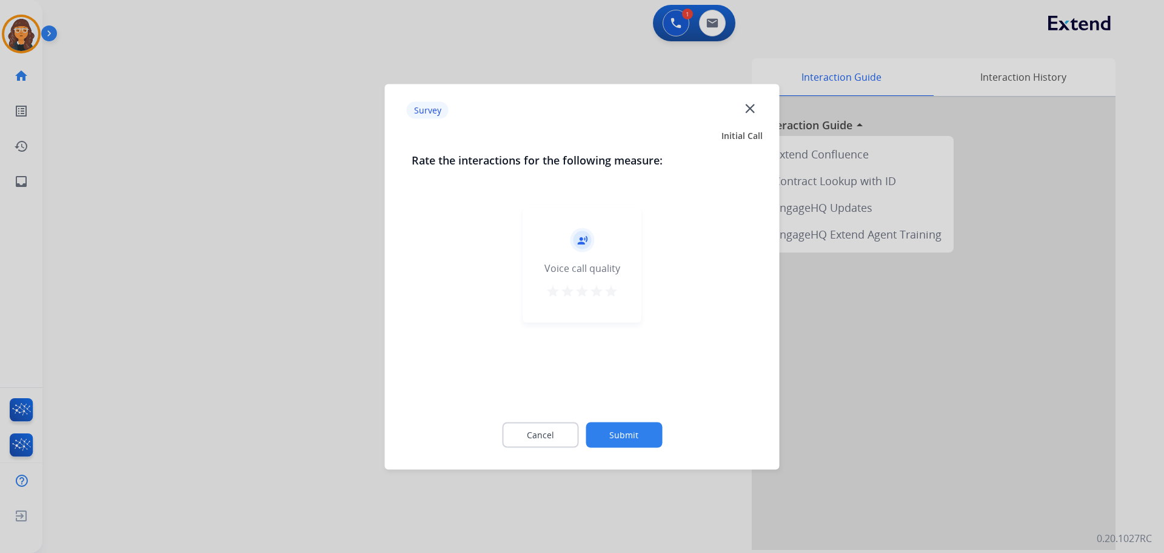
click at [611, 287] on mat-icon "star" at bounding box center [611, 290] width 15 height 15
click at [610, 434] on button "Submit" at bounding box center [624, 434] width 76 height 25
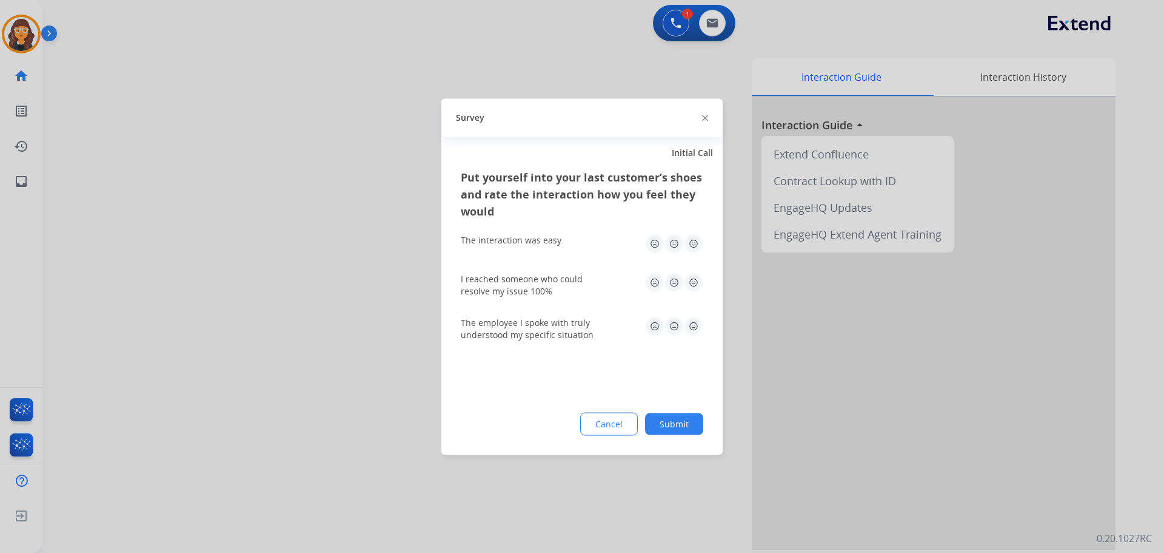
click at [688, 242] on img at bounding box center [693, 242] width 19 height 19
drag, startPoint x: 696, startPoint y: 284, endPoint x: 702, endPoint y: 322, distance: 38.1
click at [697, 284] on img at bounding box center [693, 281] width 19 height 19
click at [693, 335] on img at bounding box center [693, 325] width 19 height 19
click at [673, 418] on button "Submit" at bounding box center [674, 423] width 58 height 22
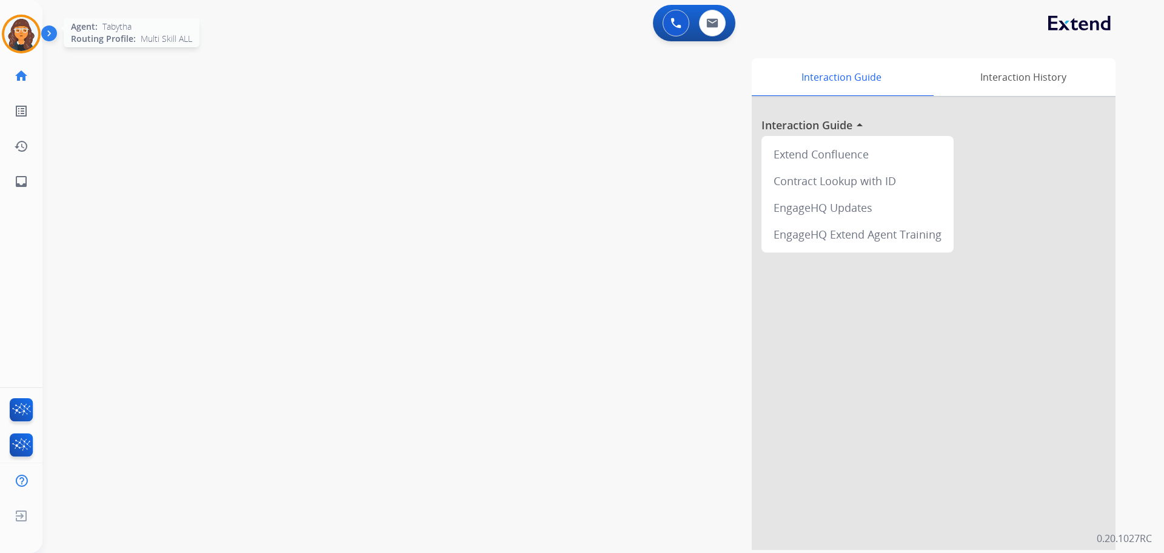
click at [23, 33] on img at bounding box center [21, 34] width 34 height 34
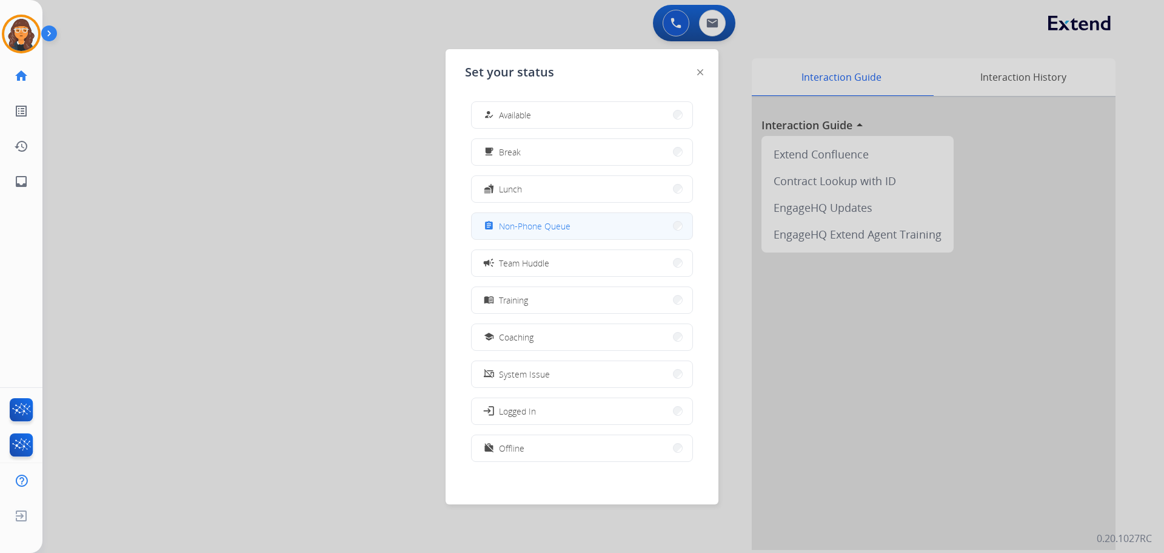
click at [524, 226] on span "Non-Phone Queue" at bounding box center [535, 226] width 72 height 13
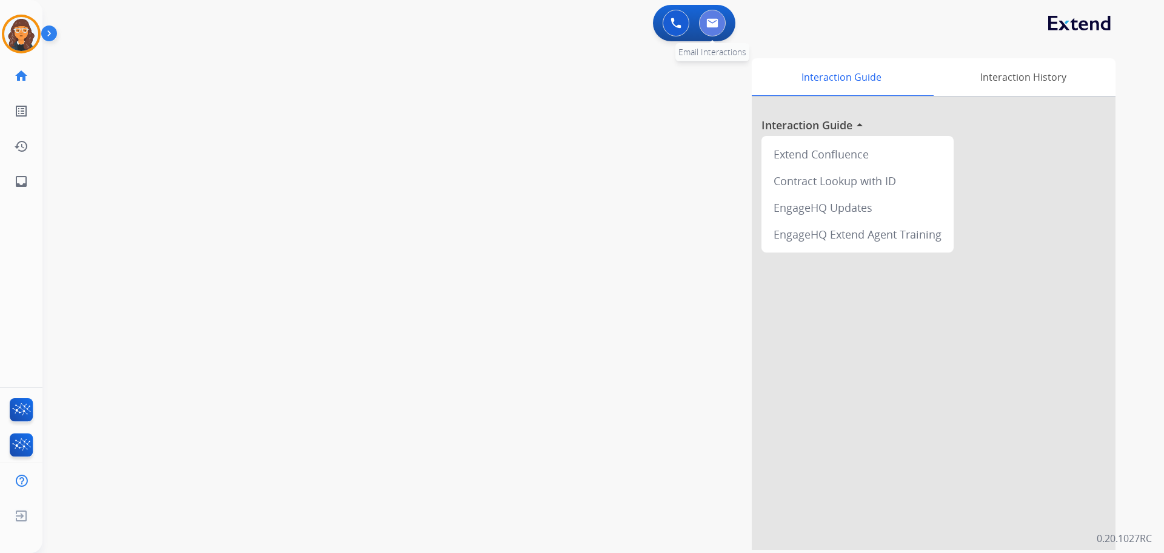
click at [721, 25] on button at bounding box center [712, 23] width 27 height 27
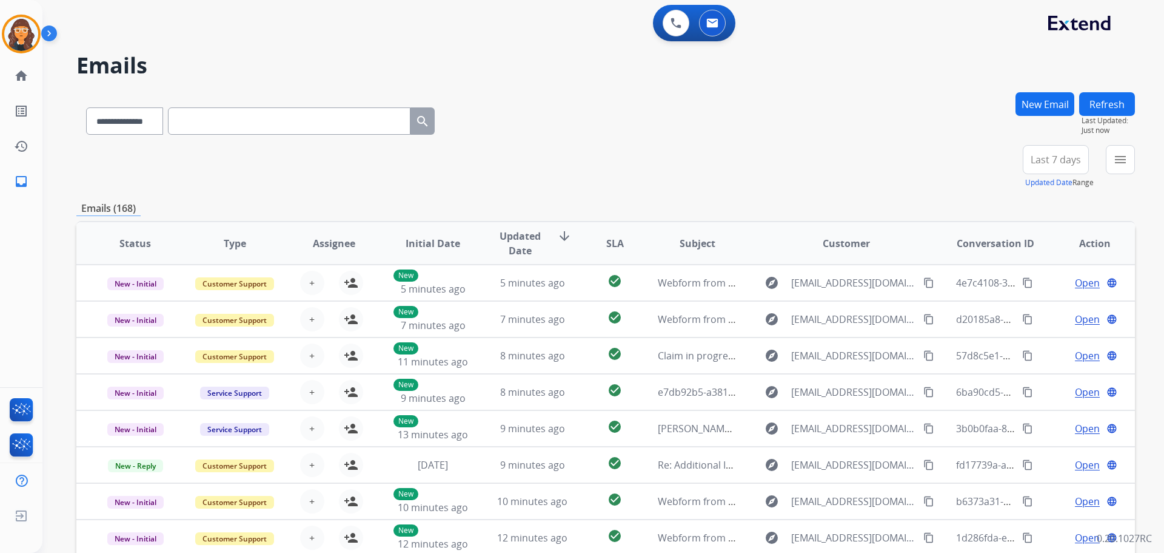
click at [1031, 98] on button "New Email" at bounding box center [1045, 104] width 59 height 24
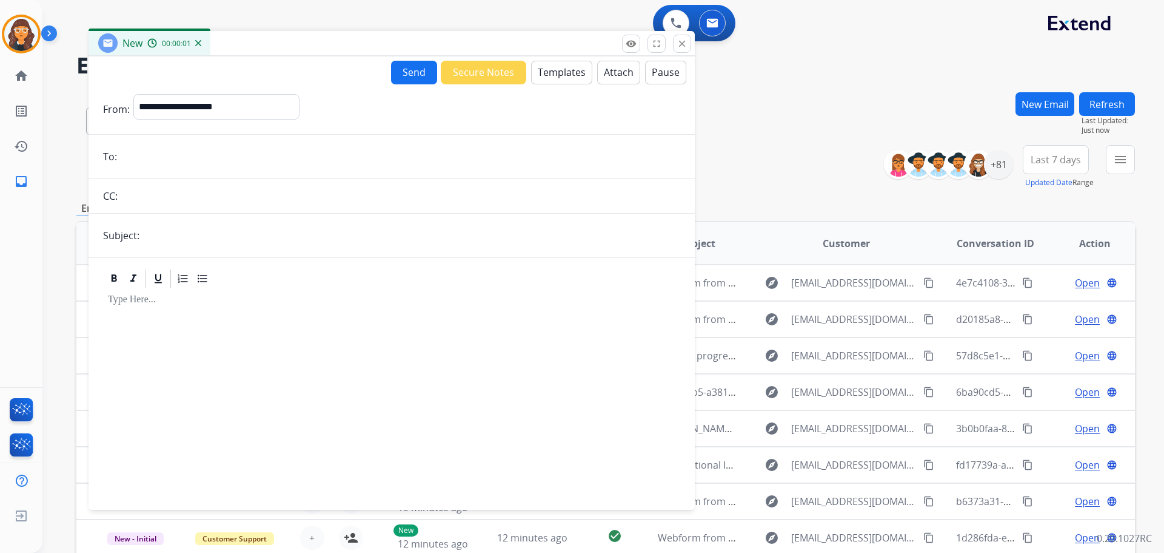
drag, startPoint x: 793, startPoint y: 90, endPoint x: 348, endPoint y: 58, distance: 445.7
click at [357, 47] on div "New 00:00:01" at bounding box center [392, 43] width 606 height 25
click at [224, 96] on select "**********" at bounding box center [220, 106] width 165 height 24
select select "**********"
click at [138, 94] on select "**********" at bounding box center [220, 106] width 165 height 24
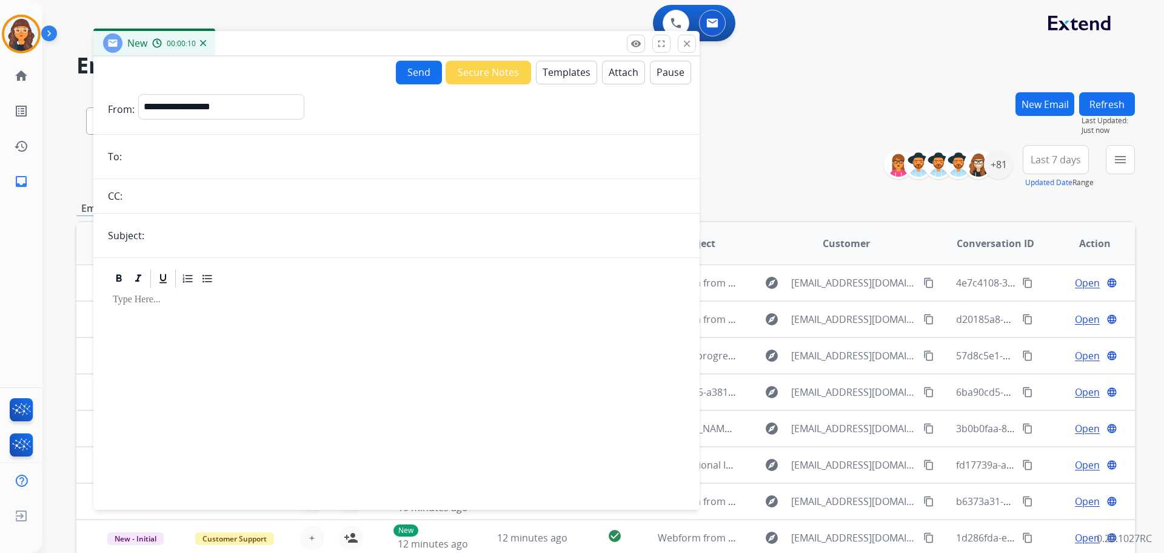
click at [226, 146] on input "email" at bounding box center [406, 156] width 560 height 24
paste input "**********"
type input "**********"
click at [217, 239] on input "text" at bounding box center [416, 235] width 537 height 24
type input "**********"
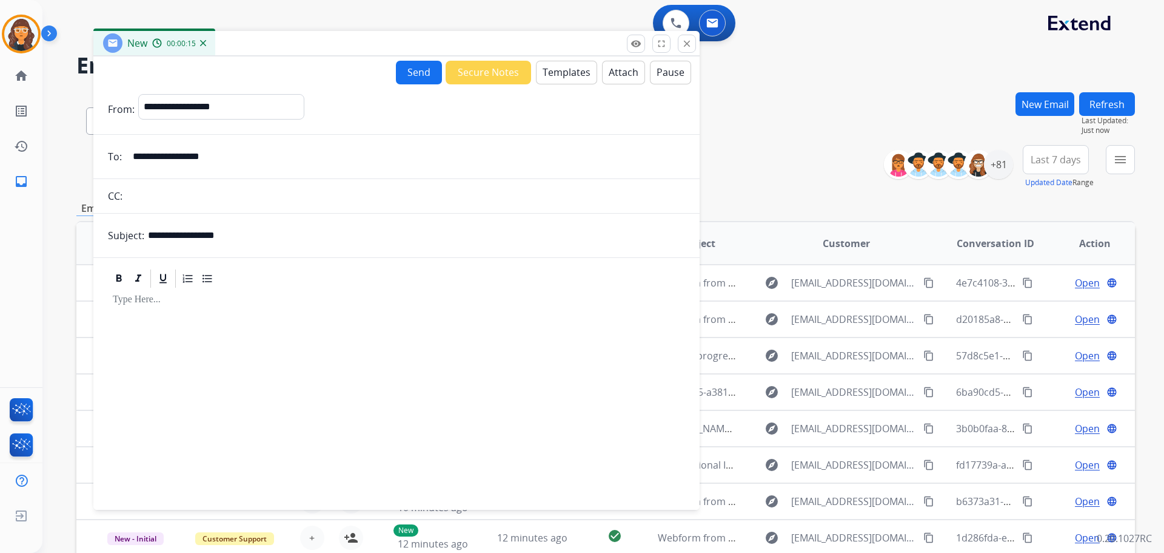
click at [571, 72] on button "Templates" at bounding box center [566, 73] width 61 height 24
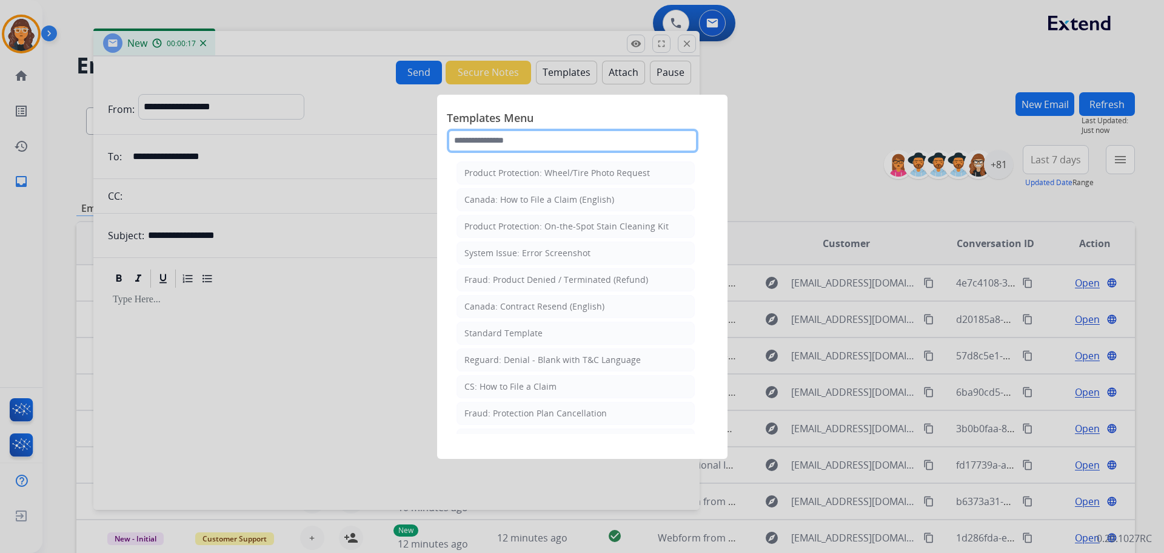
click at [505, 147] on input "text" at bounding box center [573, 141] width 252 height 24
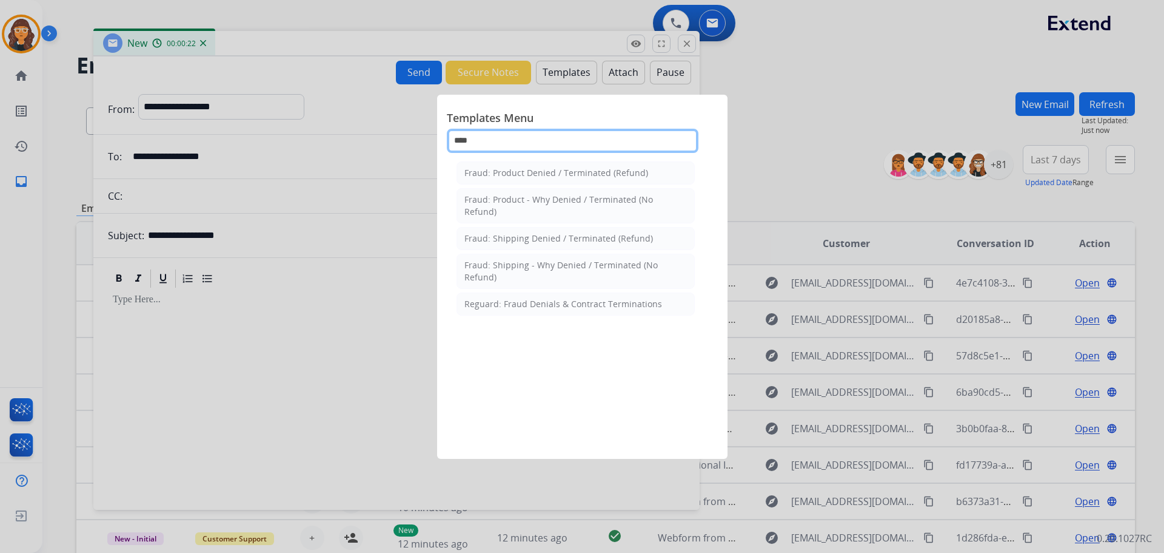
drag, startPoint x: 505, startPoint y: 147, endPoint x: 392, endPoint y: 144, distance: 112.8
click at [392, 144] on app-templates-menu-modal "Templates Menu **** Fraud: Product Denied / Terminated (Refund) Fraud: Product …" at bounding box center [582, 276] width 1164 height 553
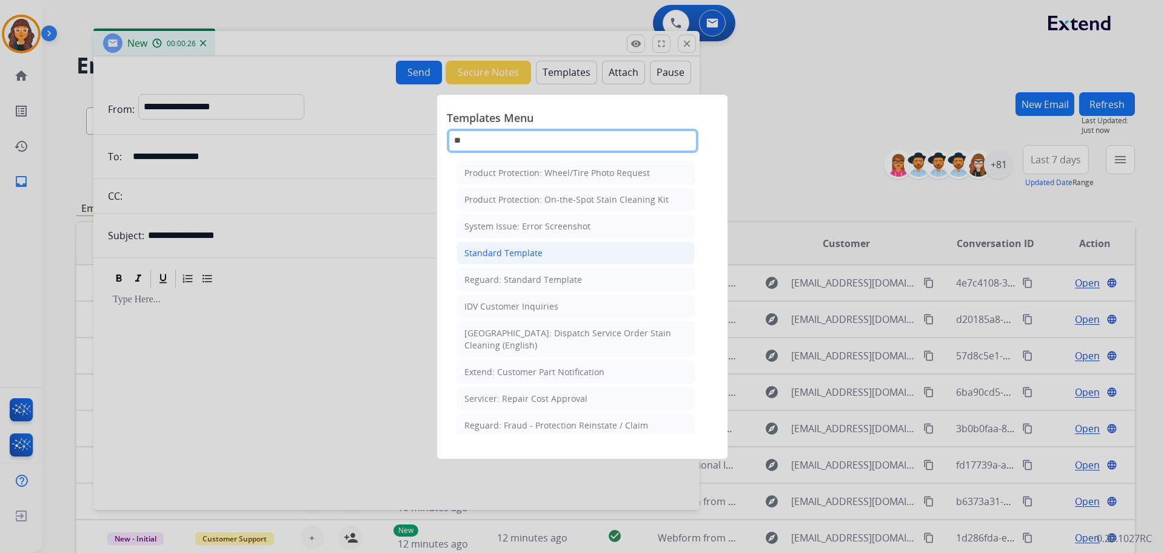
type input "**"
click at [501, 248] on div "Standard Template" at bounding box center [504, 253] width 78 height 12
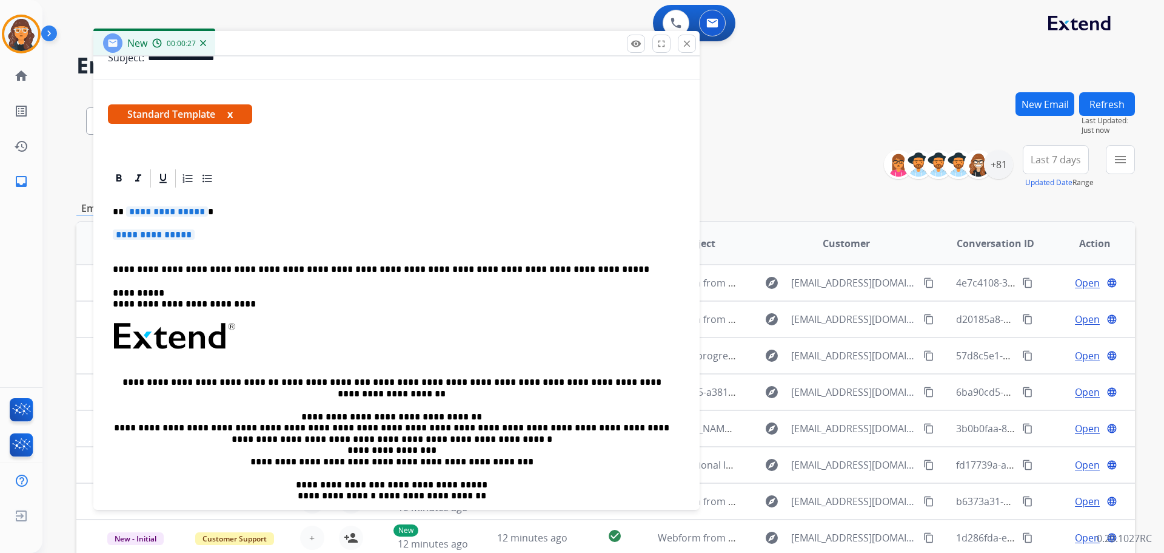
scroll to position [182, 0]
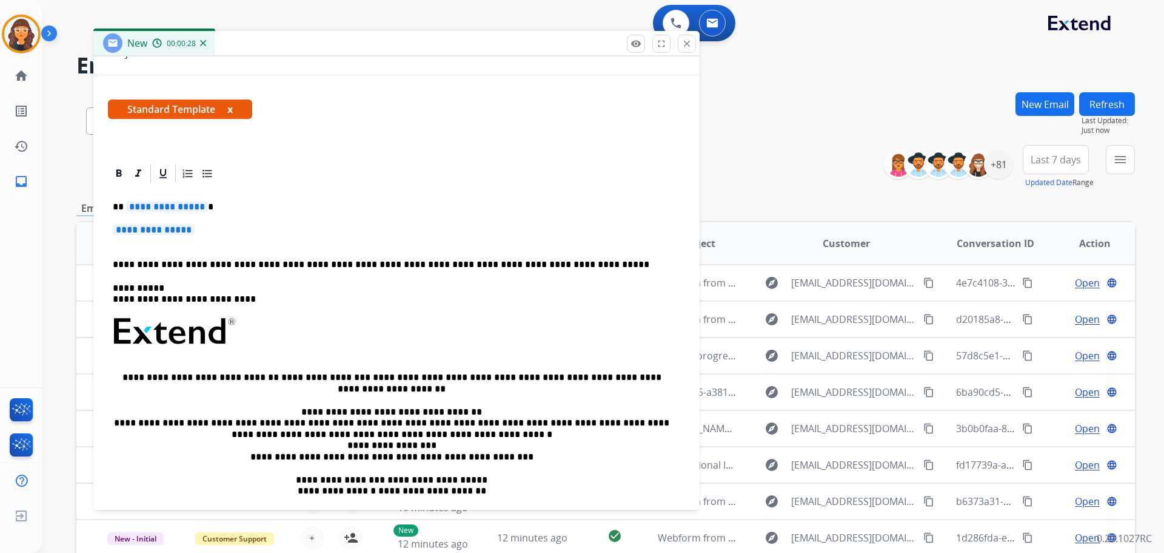
click at [140, 203] on span "**********" at bounding box center [167, 206] width 82 height 10
click at [125, 228] on span "**********" at bounding box center [154, 229] width 82 height 10
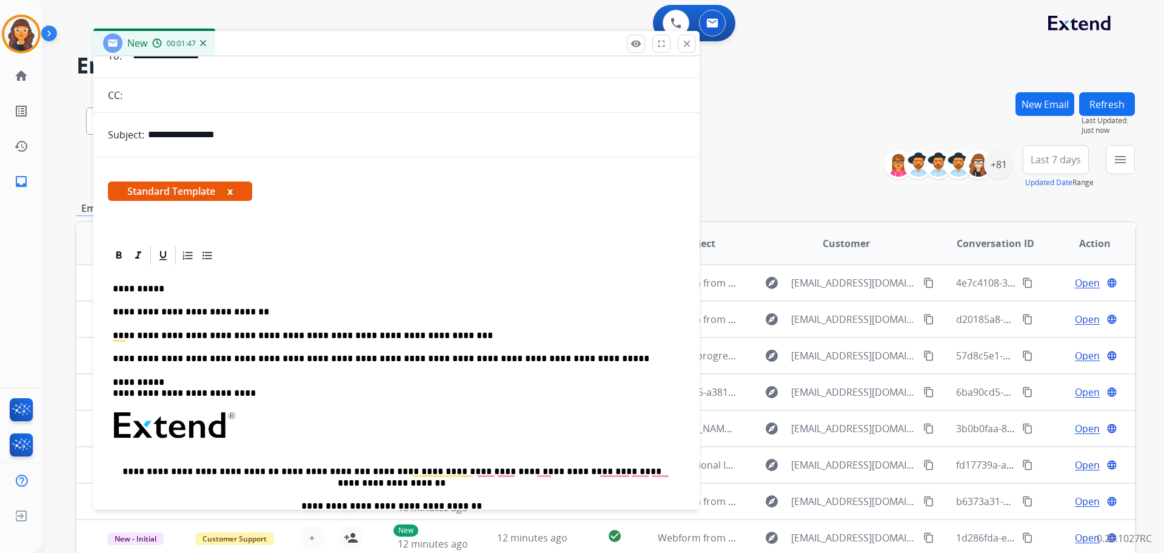
scroll to position [0, 0]
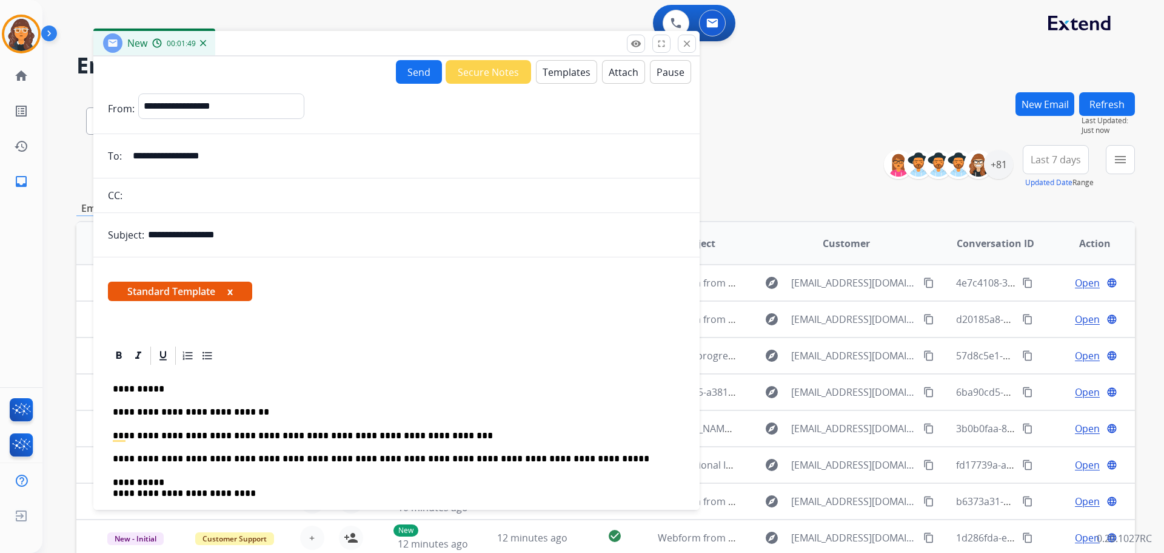
click at [617, 74] on button "Attach" at bounding box center [623, 72] width 43 height 24
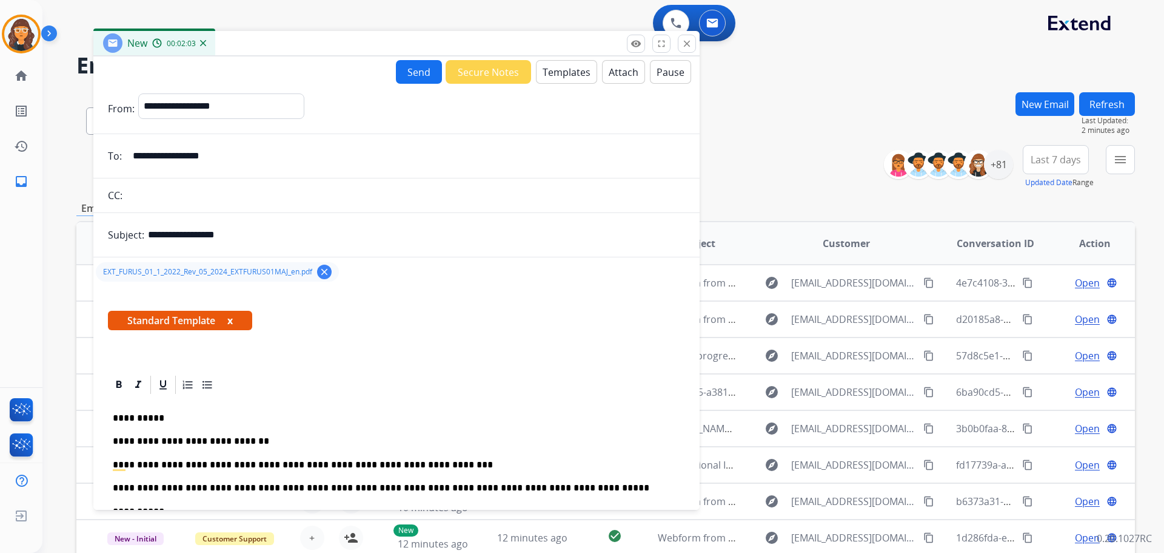
click at [401, 66] on button "Send" at bounding box center [419, 72] width 46 height 24
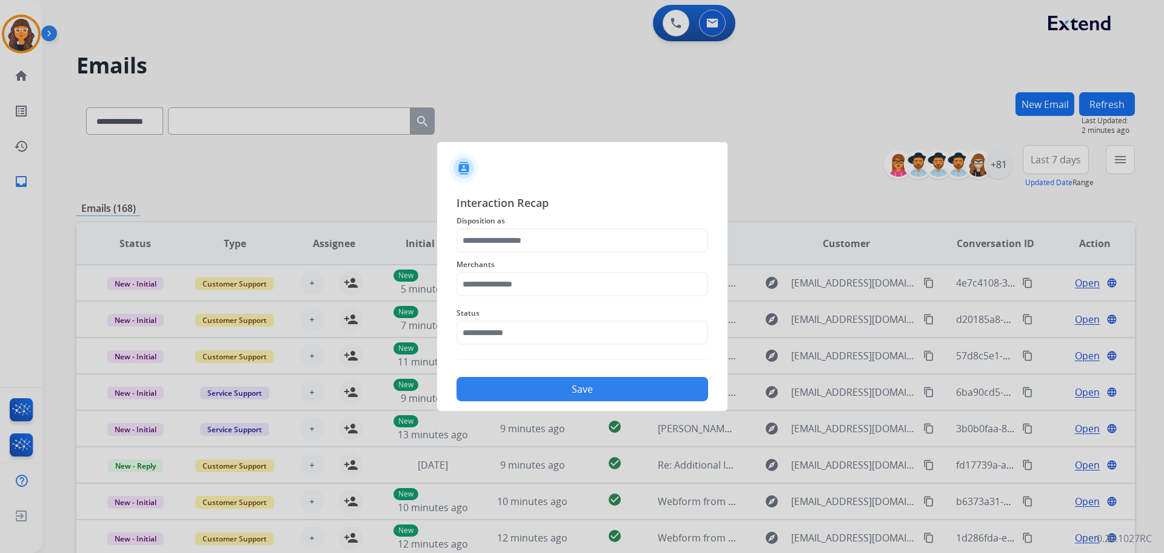
click at [571, 225] on span "Disposition as" at bounding box center [583, 220] width 252 height 15
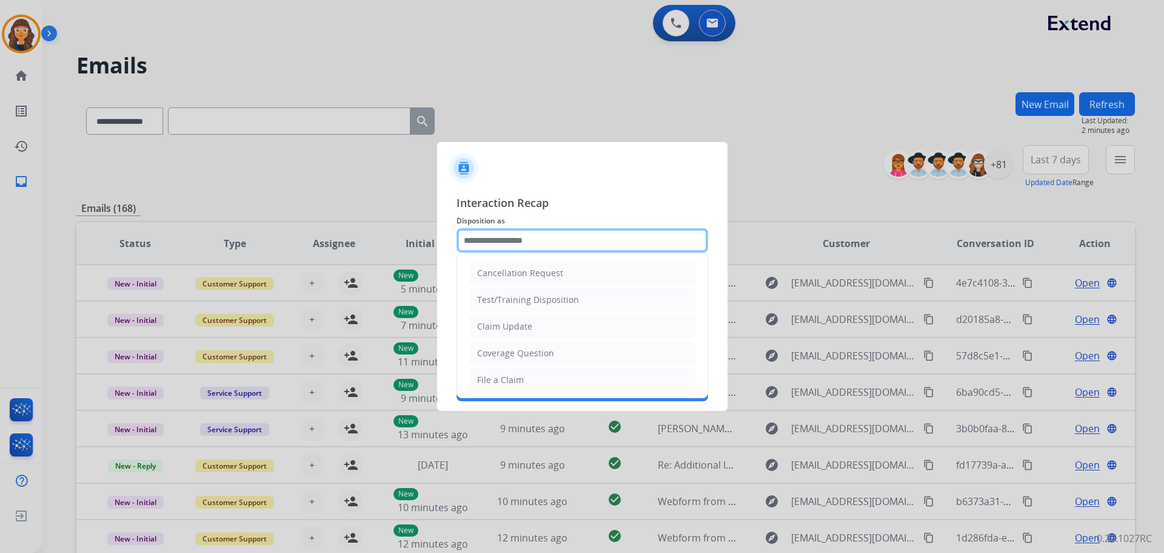
click at [540, 233] on input "text" at bounding box center [583, 240] width 252 height 24
click at [527, 323] on div "Claim Update" at bounding box center [504, 326] width 55 height 12
type input "**********"
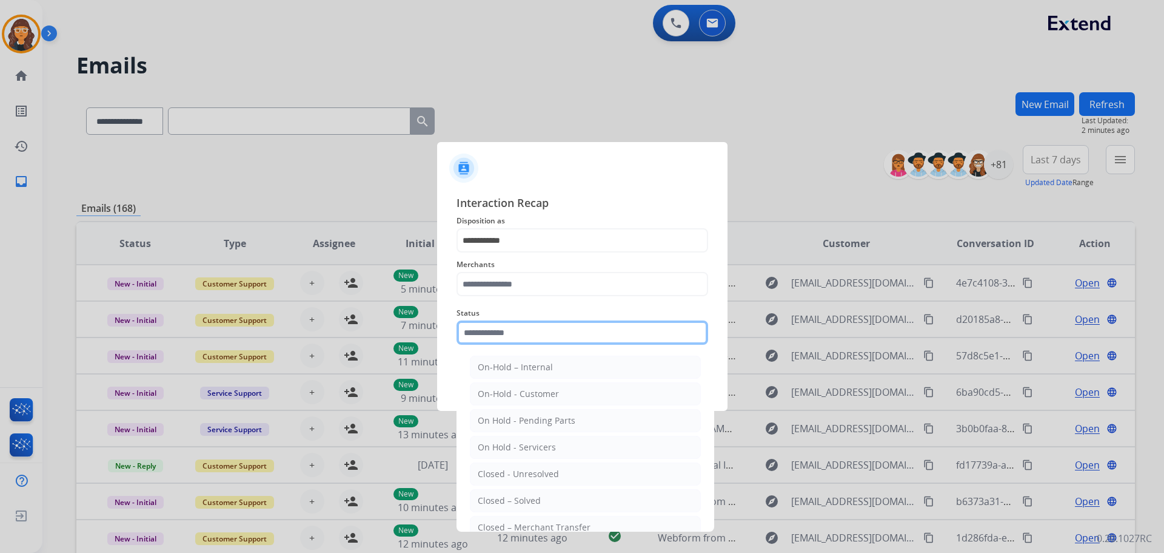
click at [503, 336] on input "text" at bounding box center [583, 332] width 252 height 24
click at [542, 497] on li "Closed – Solved" at bounding box center [585, 500] width 231 height 23
type input "**********"
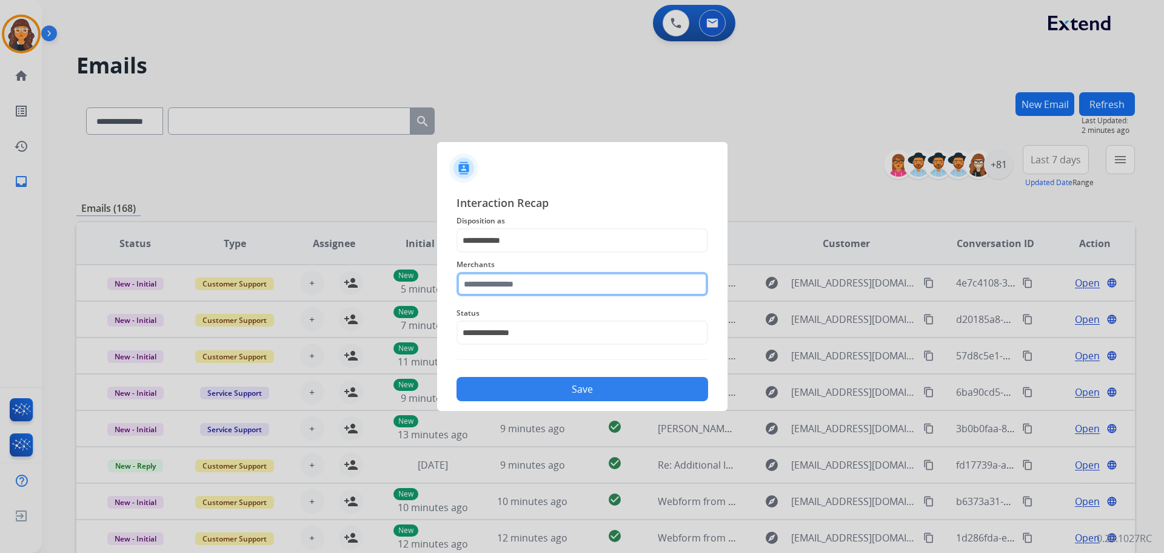
click at [541, 286] on input "text" at bounding box center [583, 284] width 252 height 24
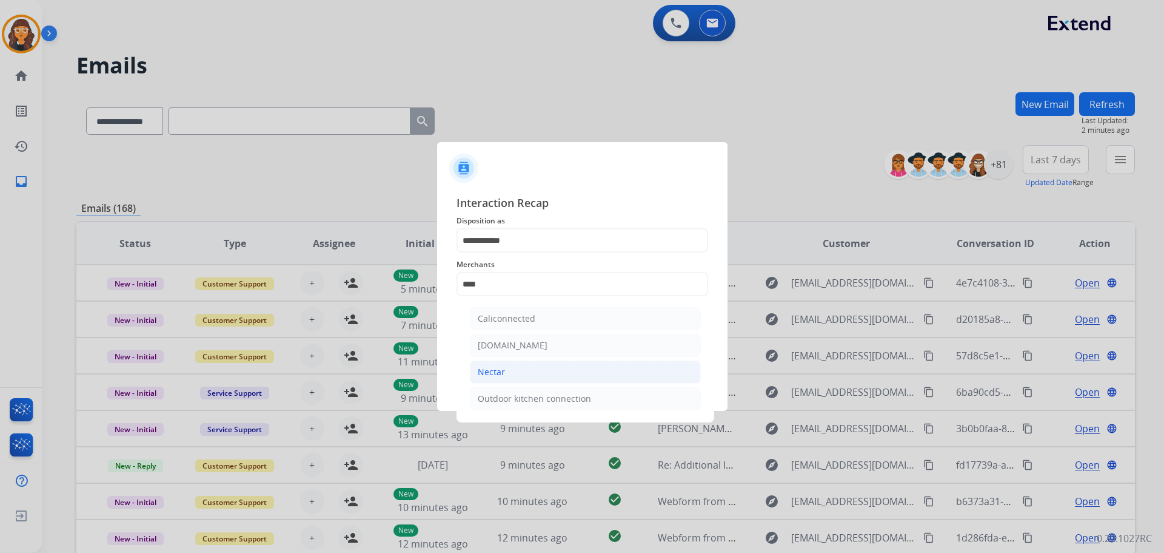
click at [502, 373] on div "Nectar" at bounding box center [491, 372] width 27 height 12
type input "******"
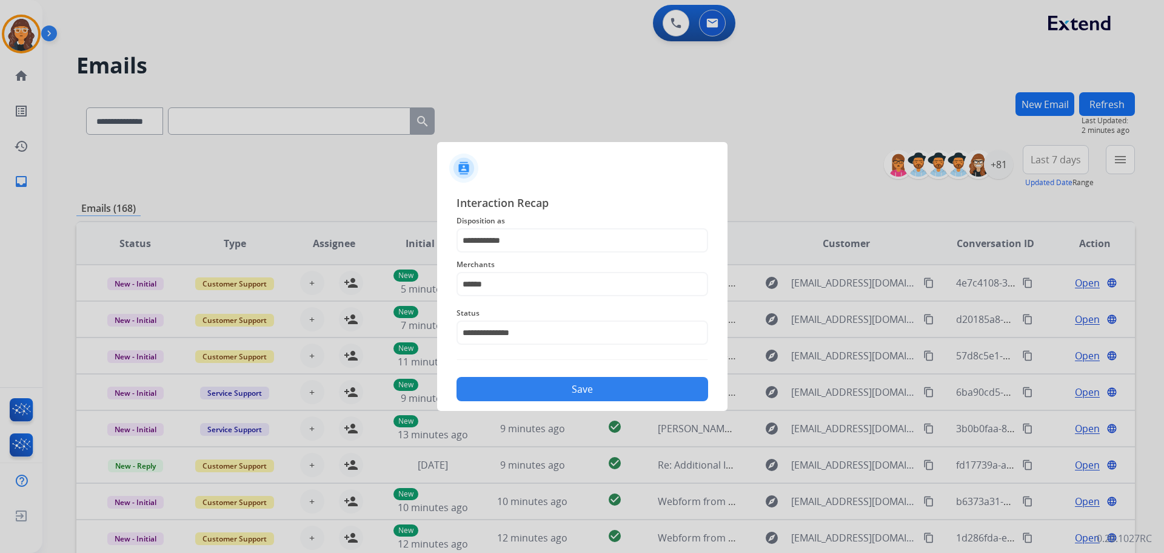
click at [522, 384] on button "Save" at bounding box center [583, 389] width 252 height 24
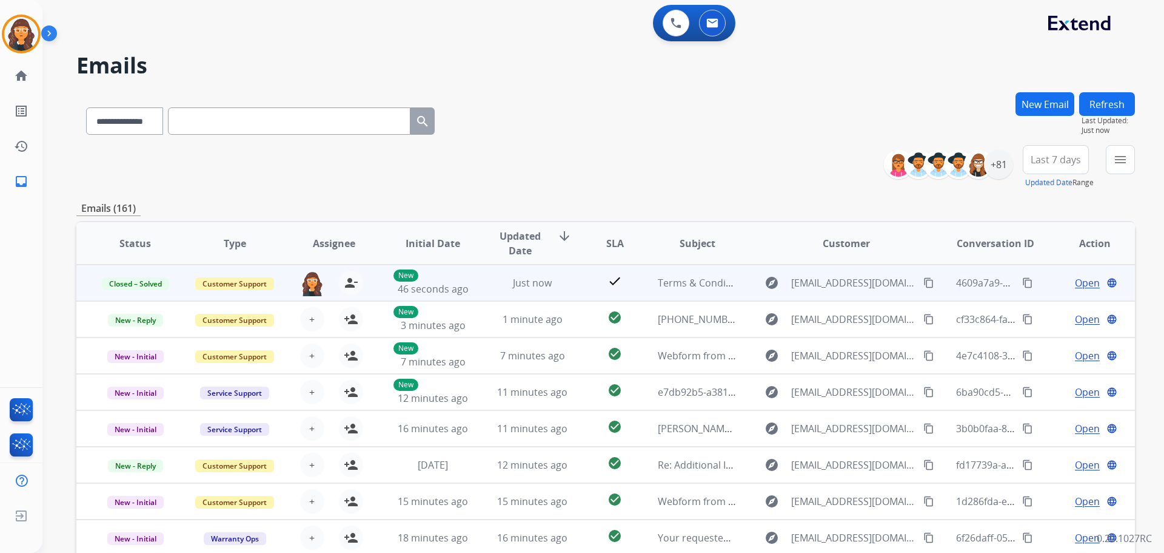
click at [1023, 284] on mat-icon "content_copy" at bounding box center [1028, 282] width 11 height 11
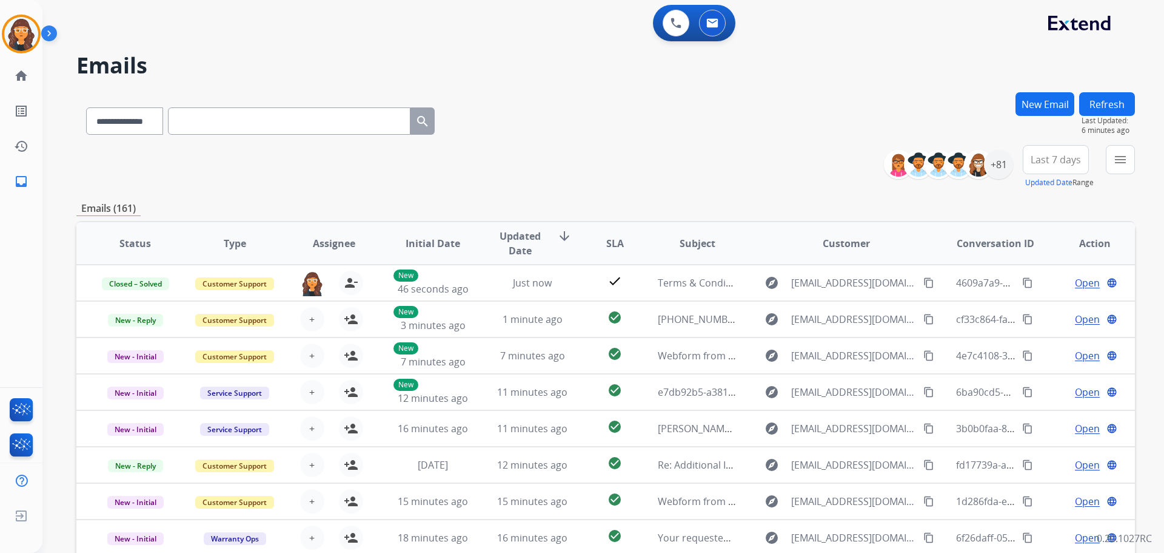
drag, startPoint x: 1027, startPoint y: 93, endPoint x: 1034, endPoint y: 94, distance: 7.3
click at [1034, 94] on button "New Email" at bounding box center [1045, 104] width 59 height 24
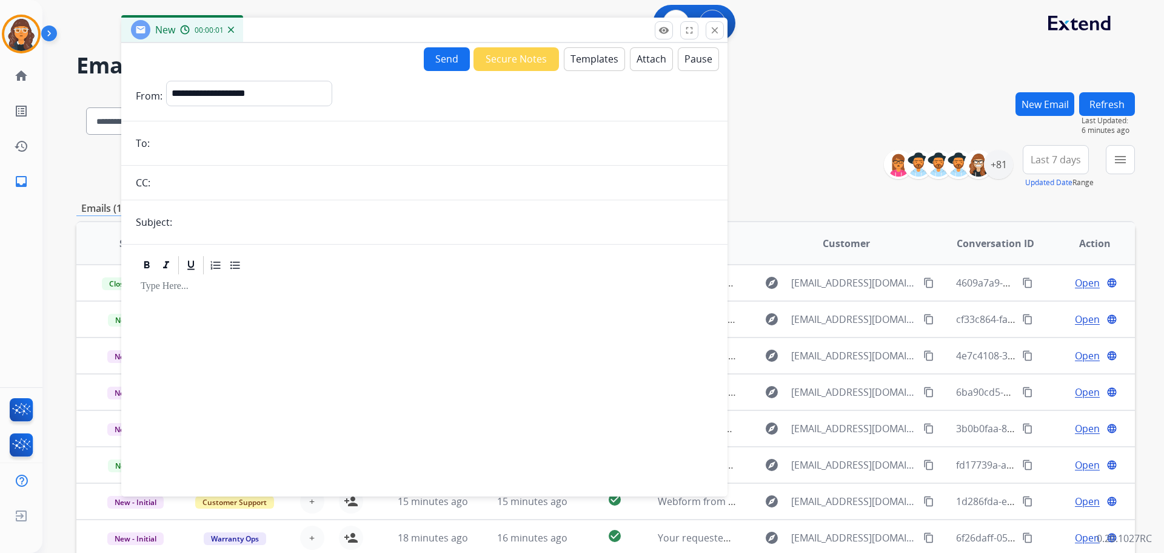
drag, startPoint x: 570, startPoint y: 102, endPoint x: 400, endPoint y: 19, distance: 189.9
click at [439, 18] on div "New 00:00:01" at bounding box center [424, 30] width 606 height 25
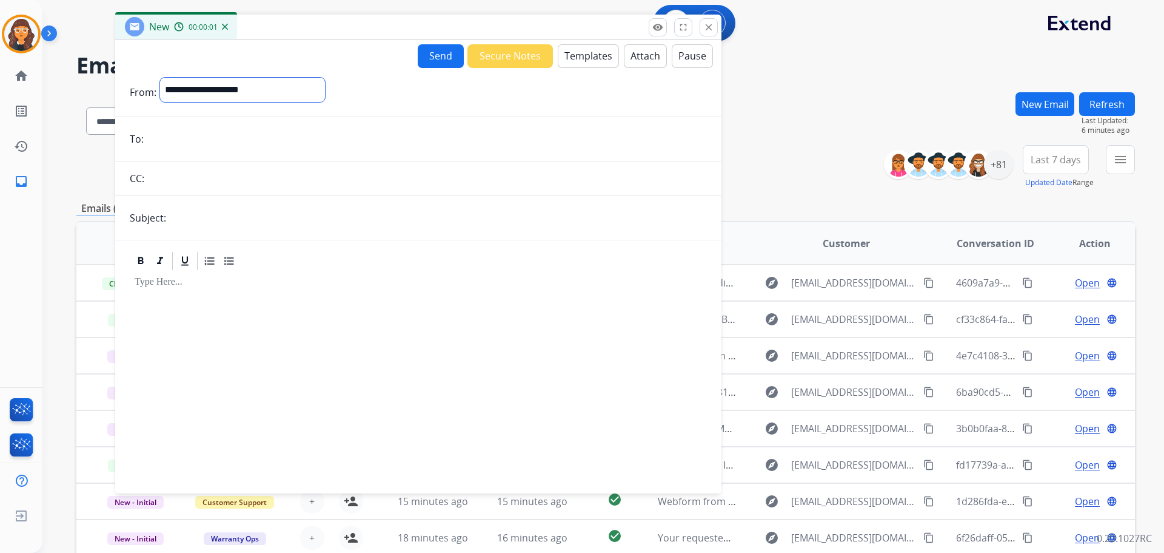
click at [208, 95] on select "**********" at bounding box center [242, 90] width 165 height 24
select select "**********"
click at [160, 78] on select "**********" at bounding box center [242, 90] width 165 height 24
click at [586, 53] on button "Templates" at bounding box center [588, 56] width 61 height 24
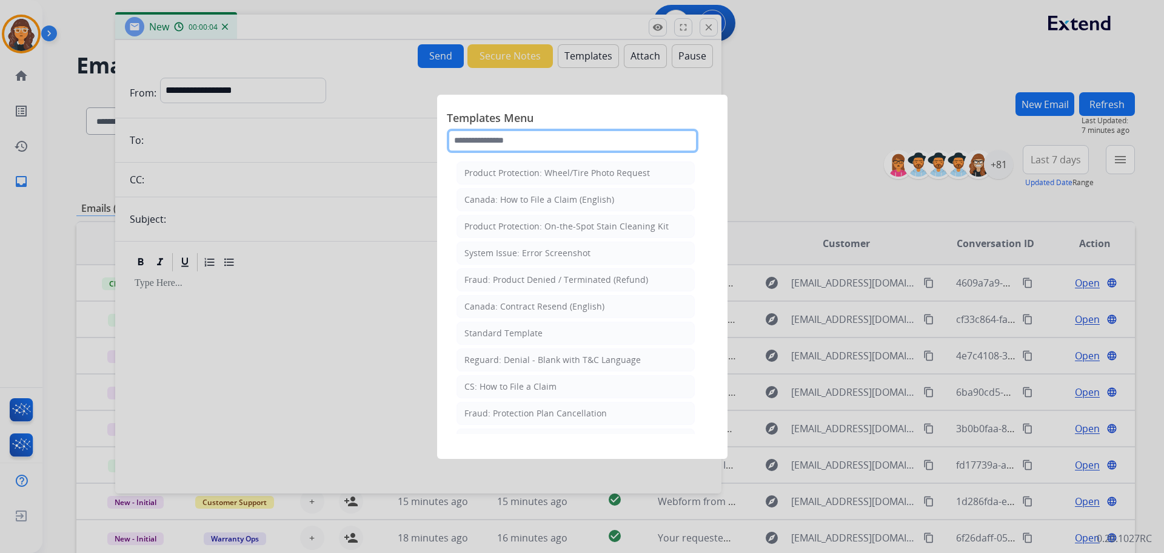
click at [523, 144] on input "text" at bounding box center [573, 141] width 252 height 24
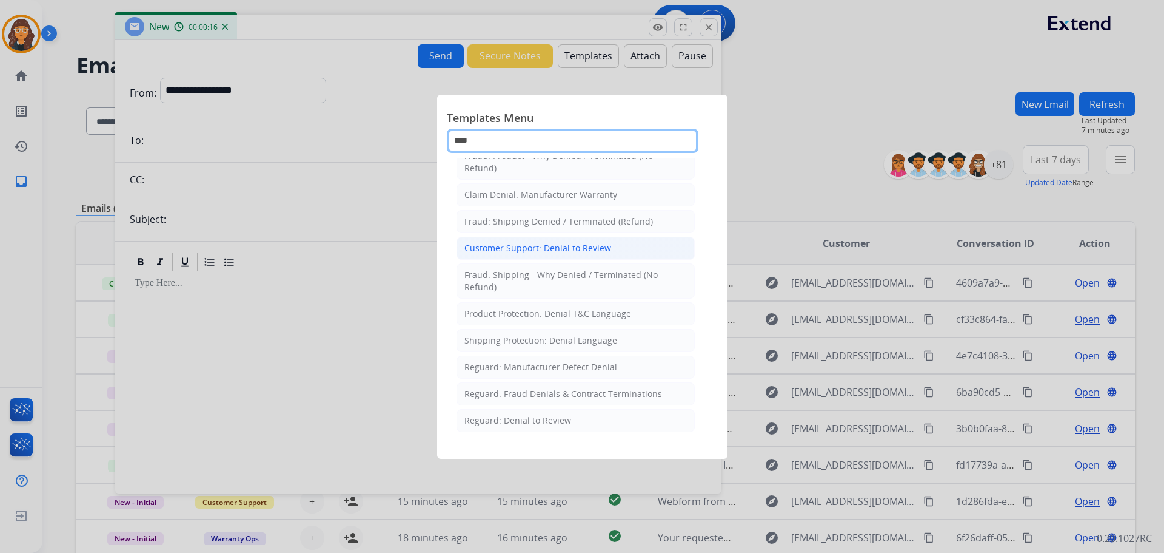
scroll to position [72, 0]
type input "****"
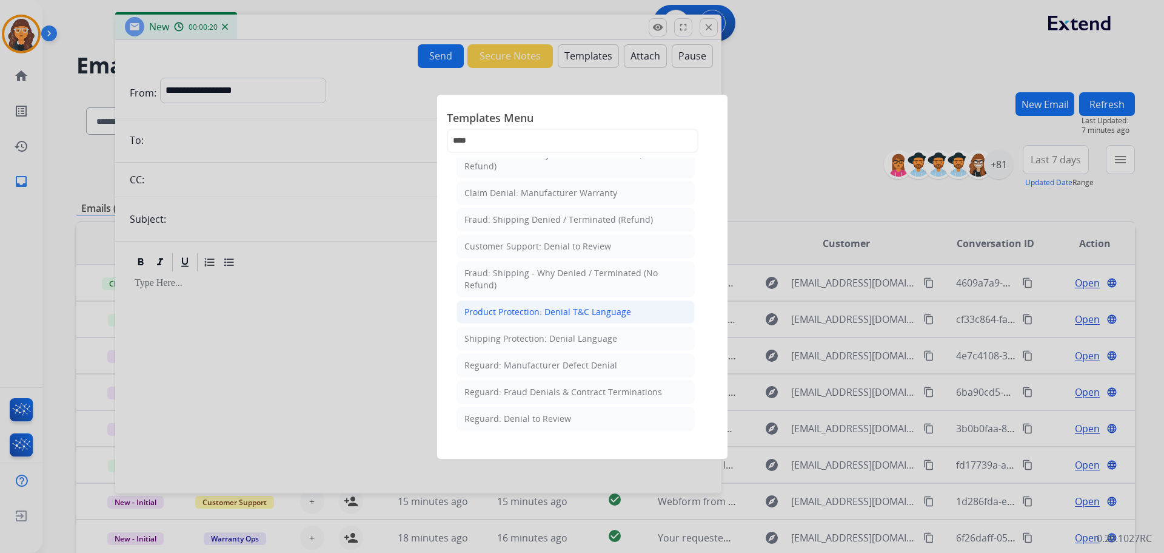
click at [583, 312] on div "Product Protection: Denial T&C Language" at bounding box center [548, 312] width 167 height 12
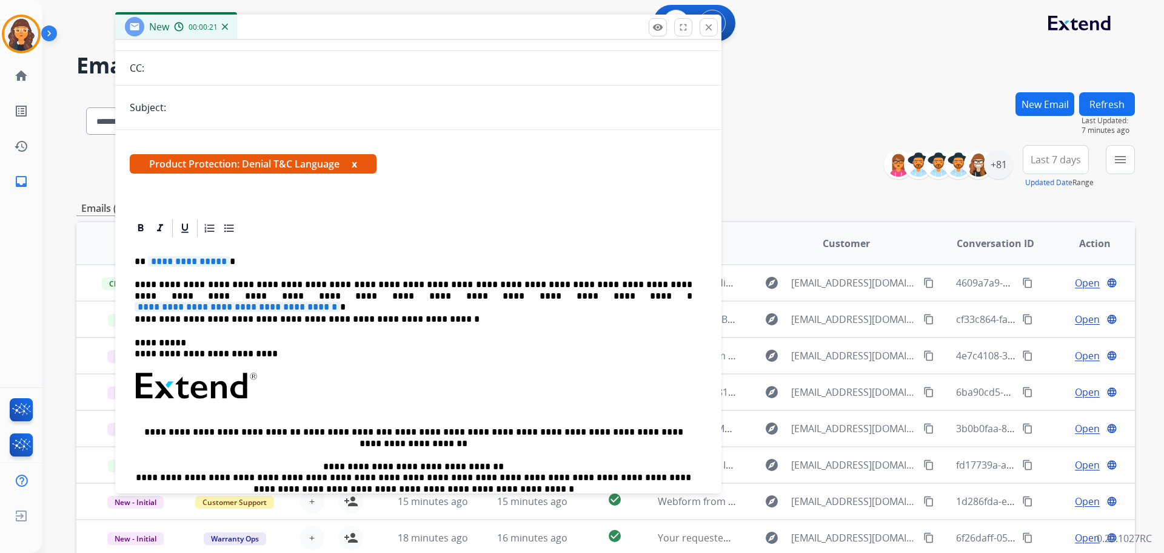
scroll to position [121, 0]
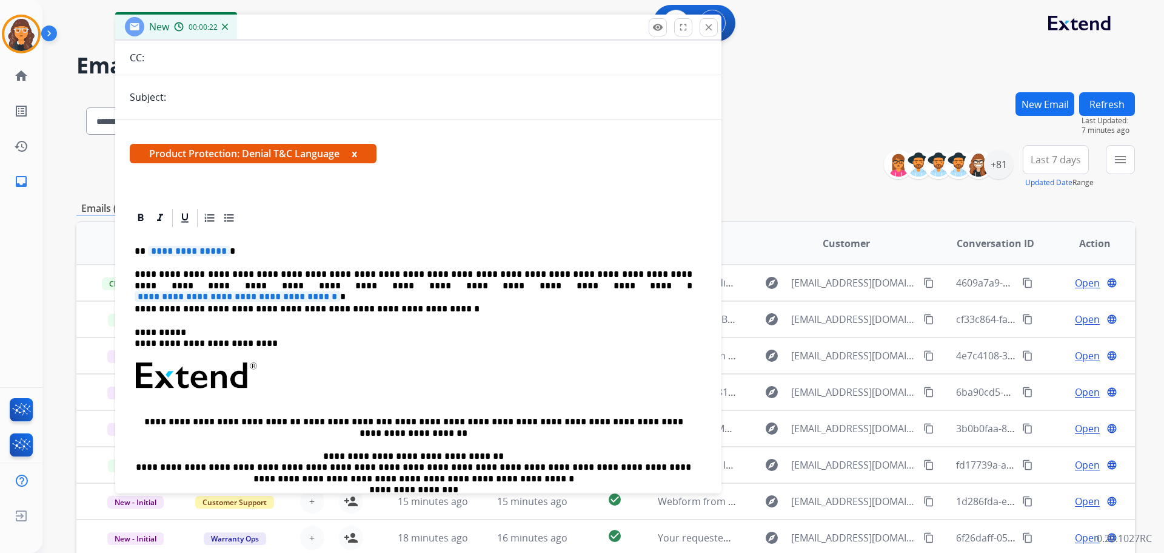
click at [425, 277] on p "**********" at bounding box center [414, 280] width 558 height 22
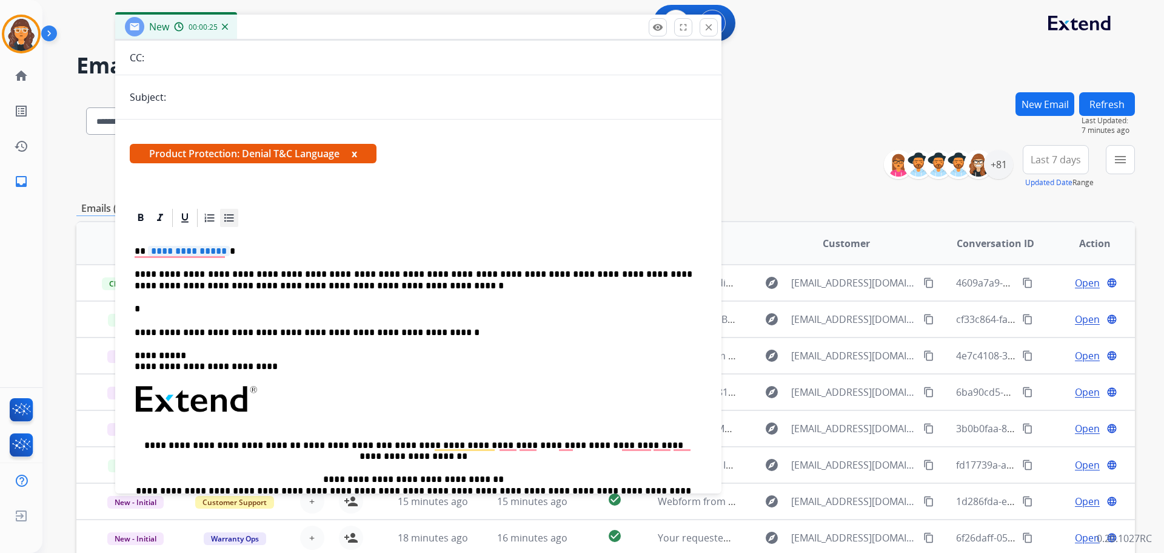
click at [228, 218] on icon at bounding box center [229, 218] width 12 height 12
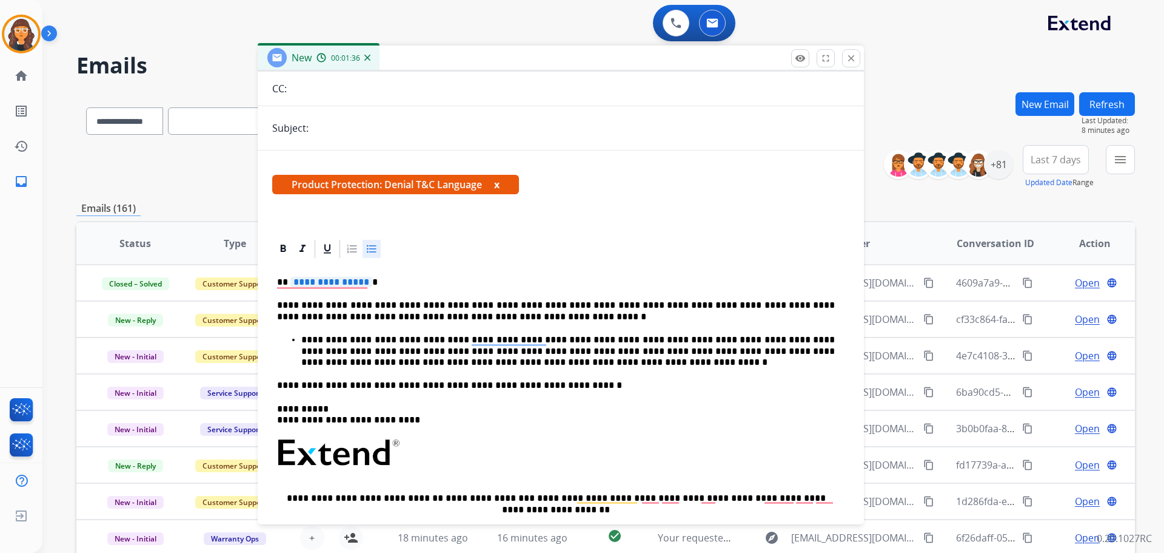
drag, startPoint x: 469, startPoint y: 30, endPoint x: 615, endPoint y: 69, distance: 151.1
click at [618, 61] on div "New 00:01:36" at bounding box center [561, 57] width 606 height 25
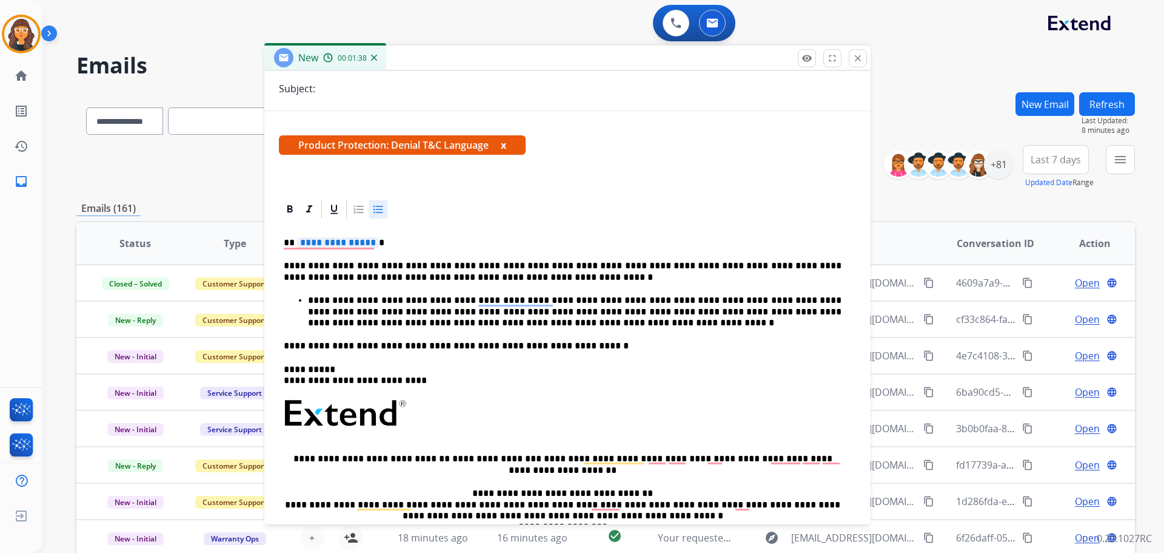
scroll to position [182, 0]
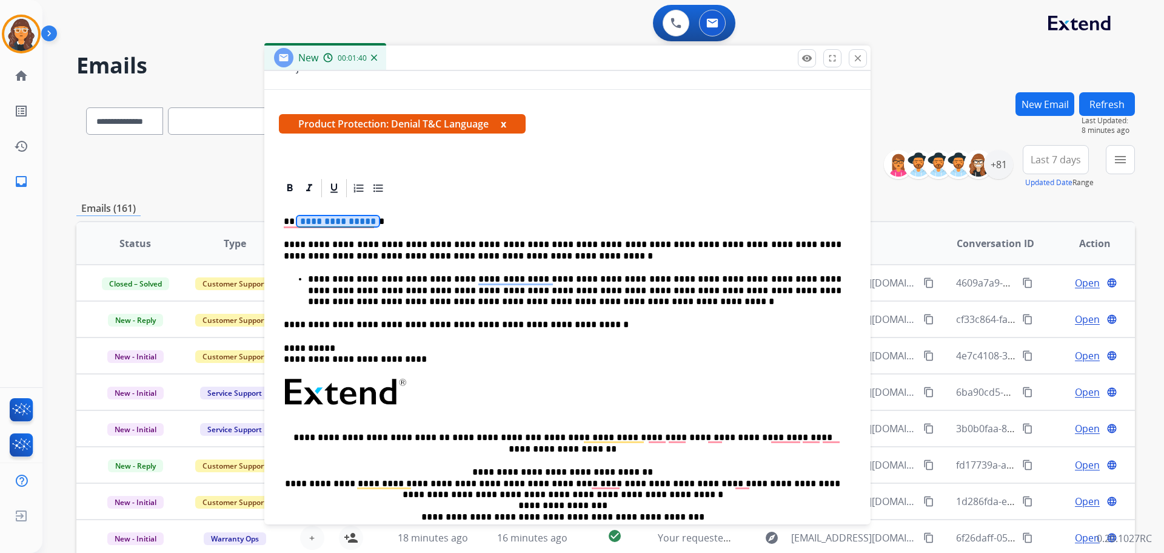
click at [339, 215] on div "**********" at bounding box center [567, 397] width 577 height 397
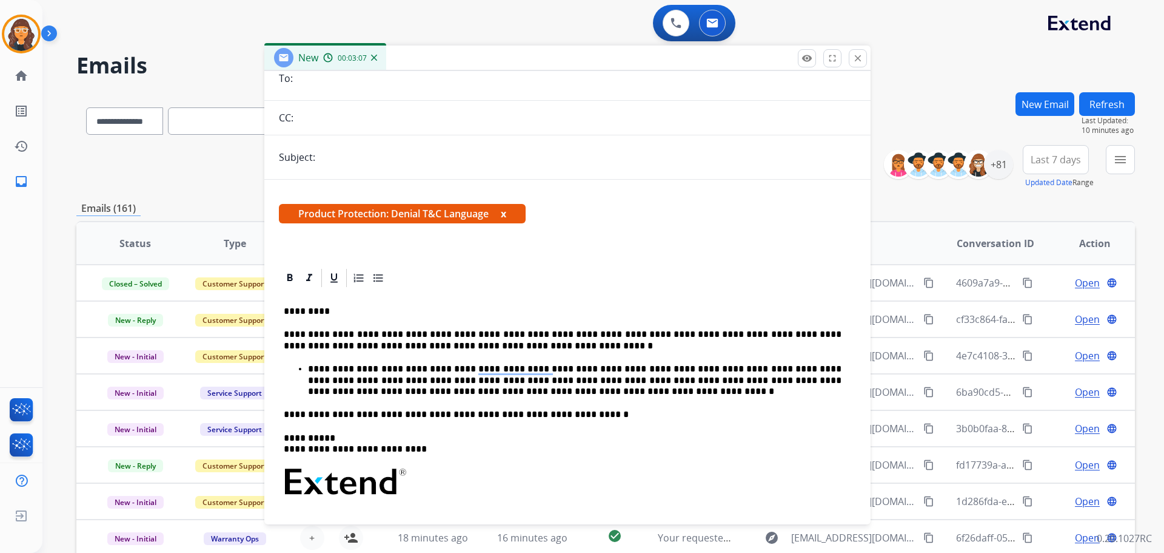
scroll to position [0, 0]
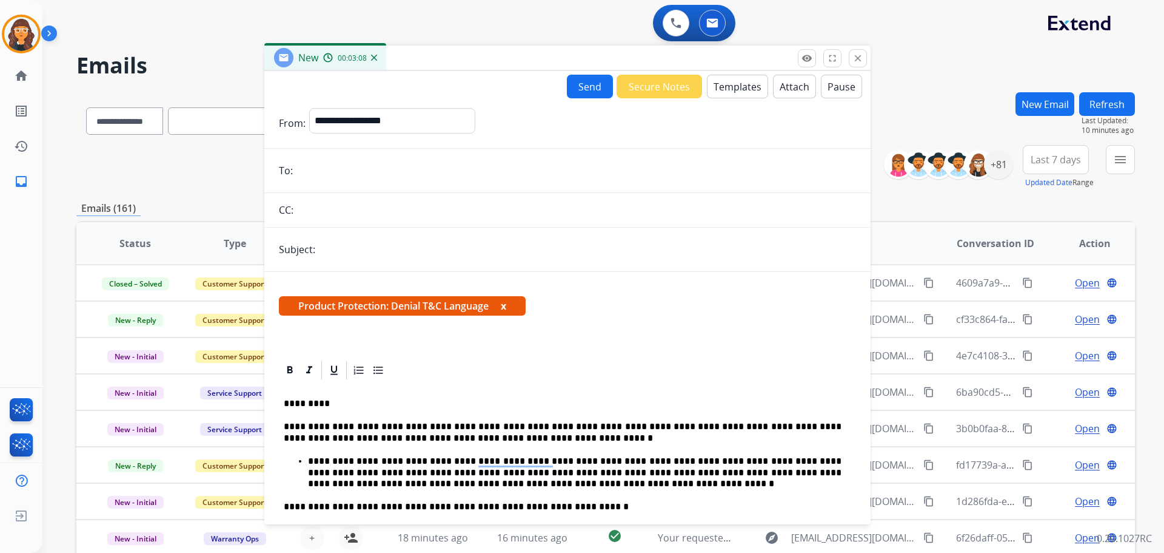
click at [776, 86] on button "Attach" at bounding box center [794, 87] width 43 height 24
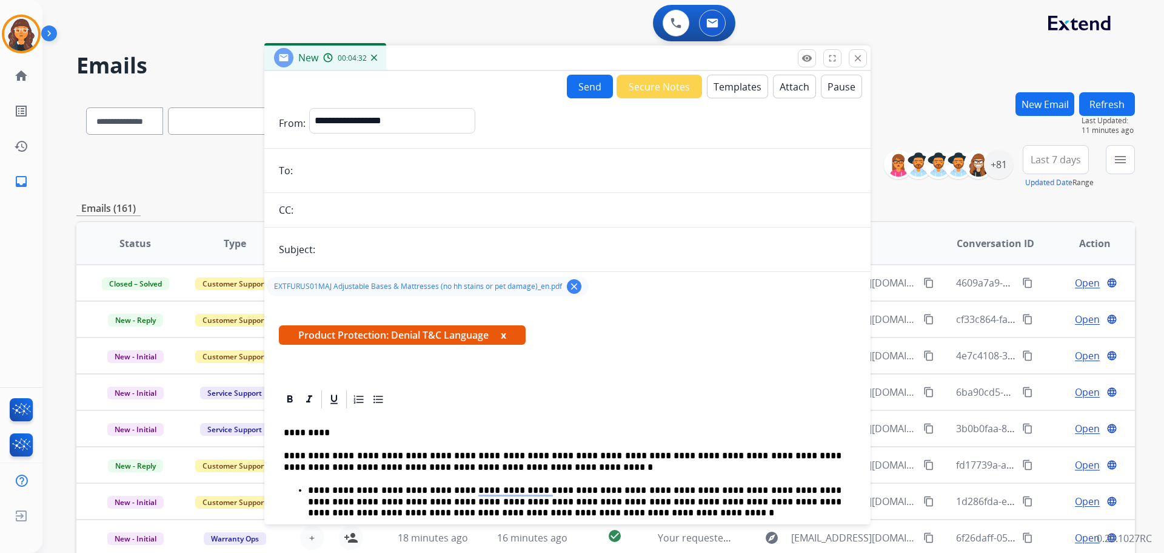
drag, startPoint x: 860, startPoint y: 62, endPoint x: 843, endPoint y: 62, distance: 17.0
click at [860, 62] on mat-icon "close" at bounding box center [858, 58] width 11 height 11
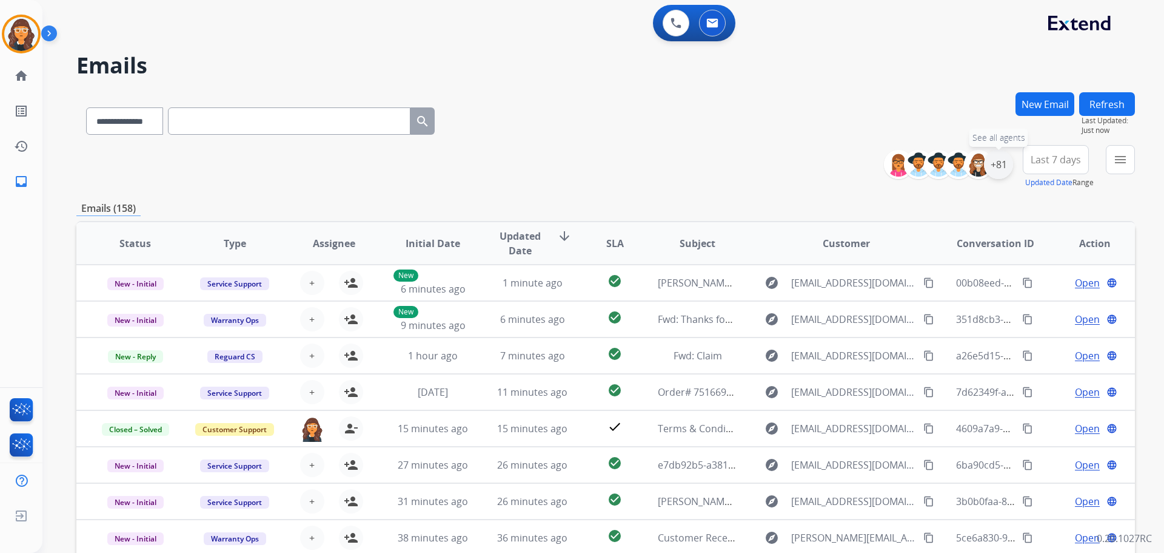
click at [999, 161] on div "+81" at bounding box center [998, 164] width 29 height 29
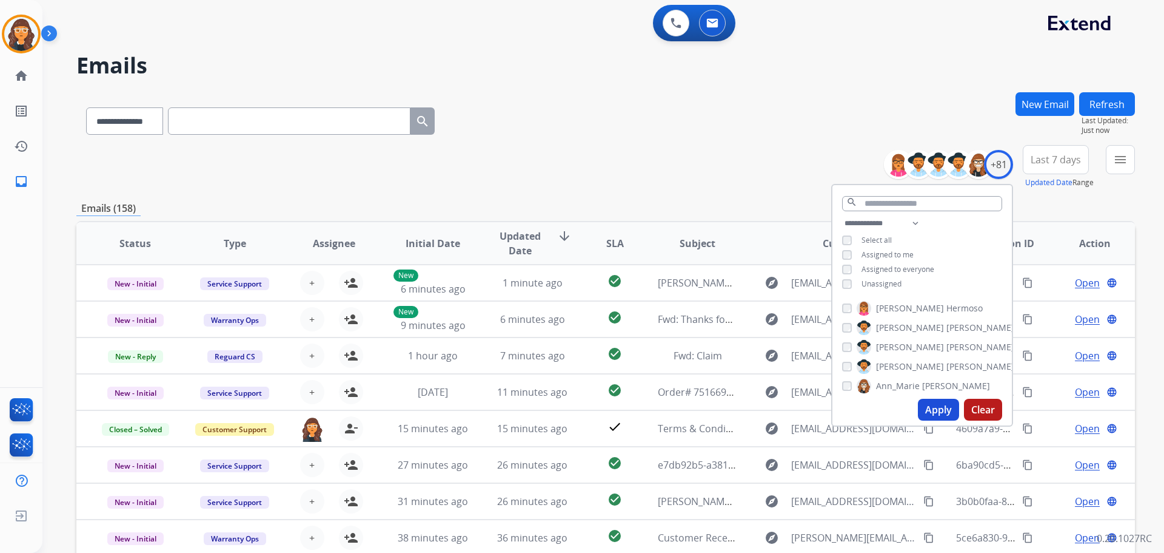
click at [937, 412] on button "Apply" at bounding box center [938, 409] width 41 height 22
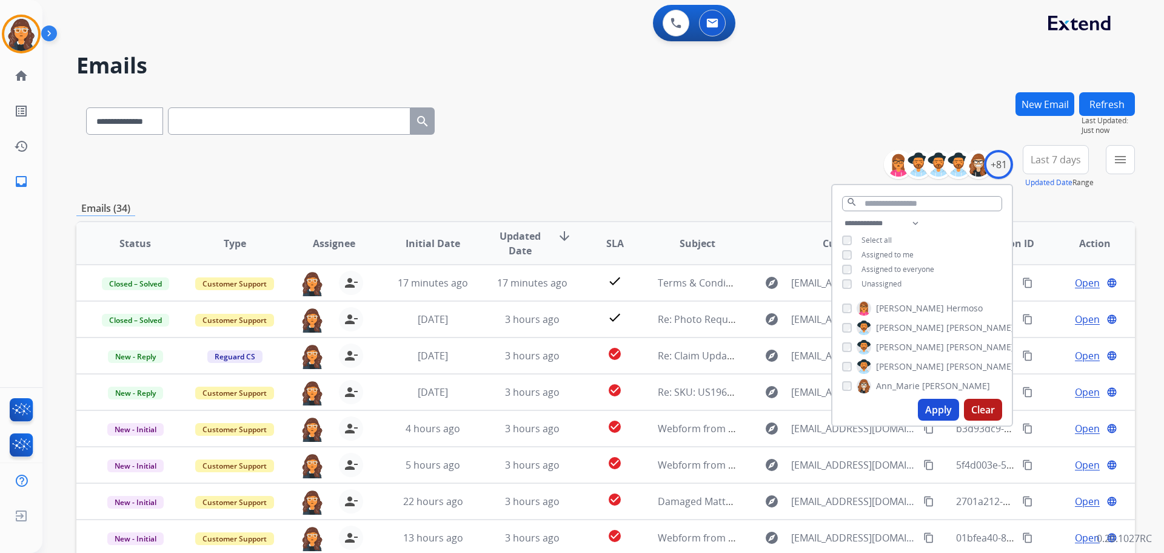
click at [648, 118] on div "**********" at bounding box center [605, 118] width 1059 height 53
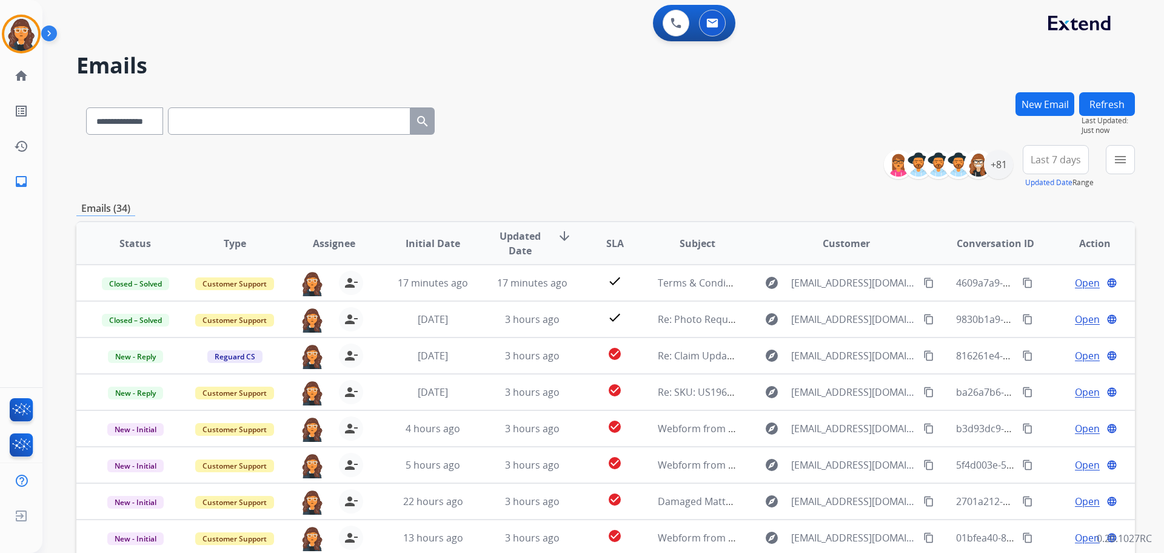
scroll to position [138, 0]
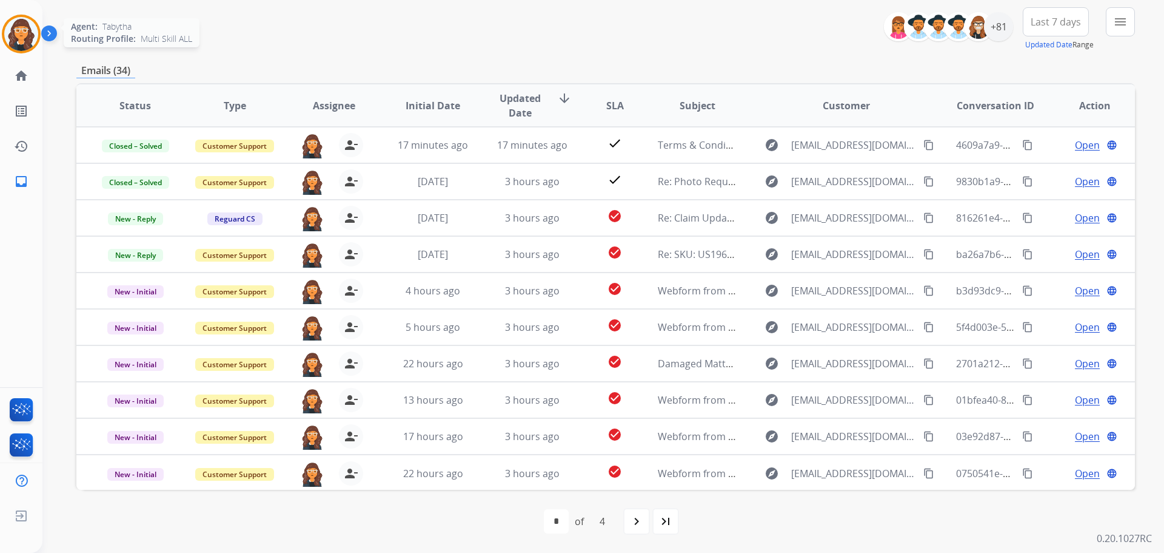
drag, startPoint x: 13, startPoint y: 33, endPoint x: 20, endPoint y: 35, distance: 6.8
click at [13, 33] on img at bounding box center [21, 34] width 34 height 34
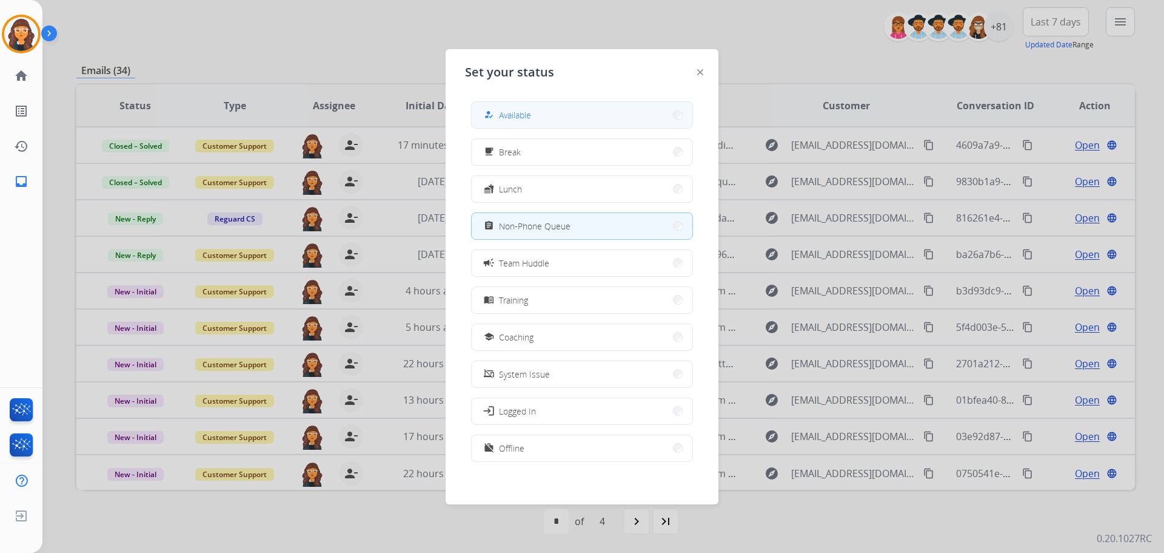
click at [553, 121] on button "how_to_reg Available" at bounding box center [582, 115] width 221 height 26
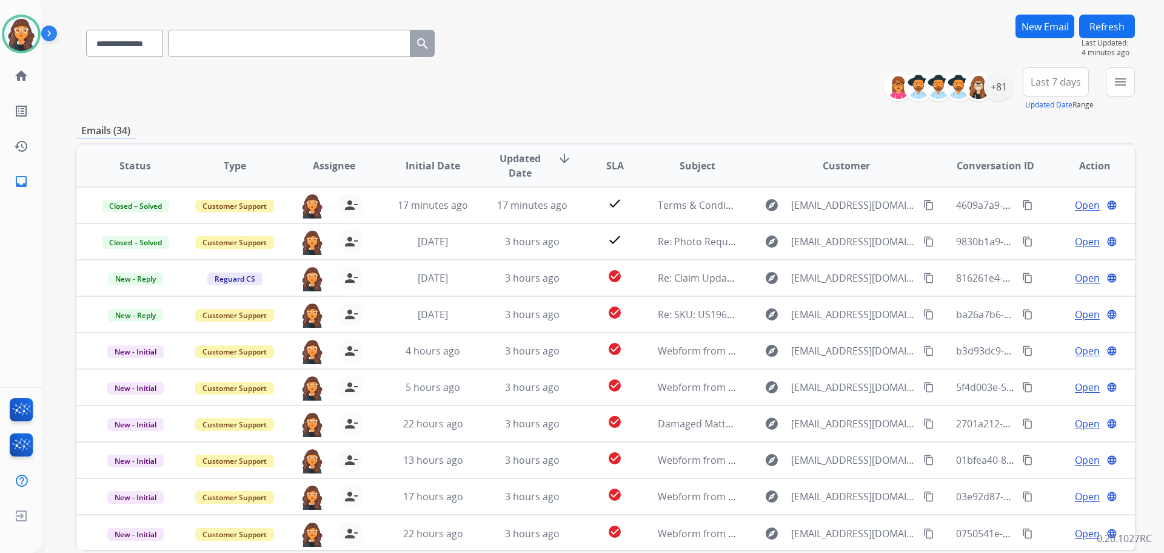
scroll to position [0, 0]
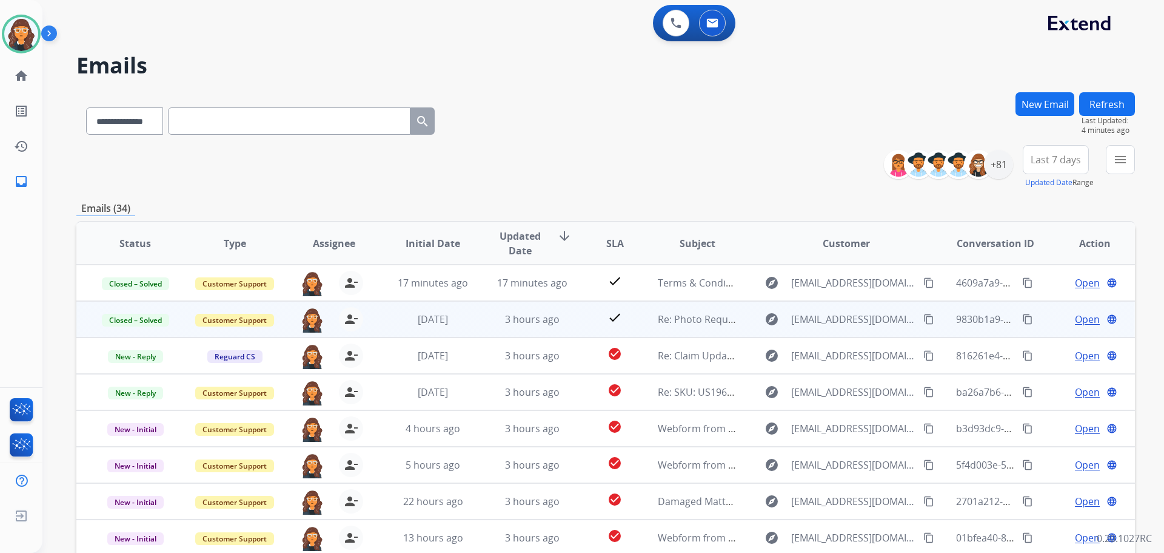
click at [1081, 319] on span "Open" at bounding box center [1087, 319] width 25 height 15
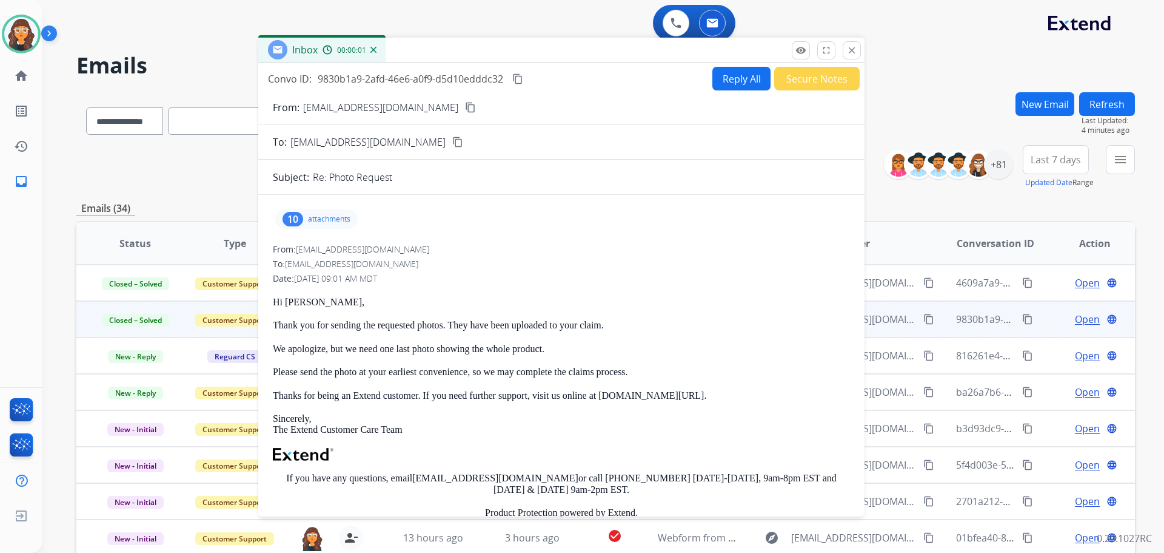
drag, startPoint x: 837, startPoint y: 86, endPoint x: 563, endPoint y: 54, distance: 276.0
click at [568, 49] on div "Inbox 00:00:01" at bounding box center [561, 50] width 606 height 25
click at [520, 77] on mat-icon "content_copy" at bounding box center [516, 78] width 11 height 11
click at [850, 55] on mat-icon "close" at bounding box center [850, 49] width 11 height 11
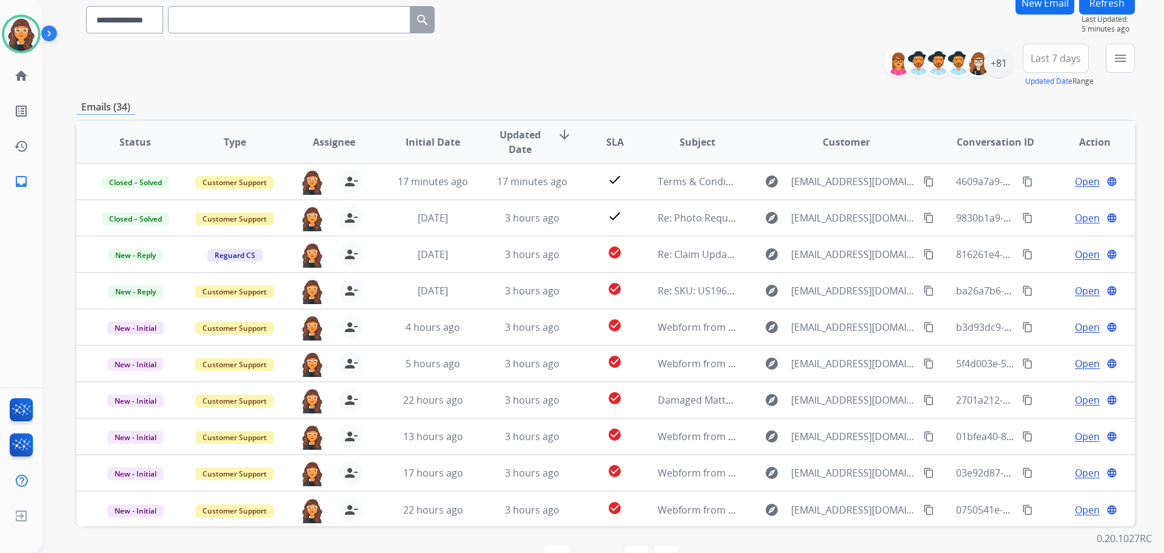
scroll to position [121, 0]
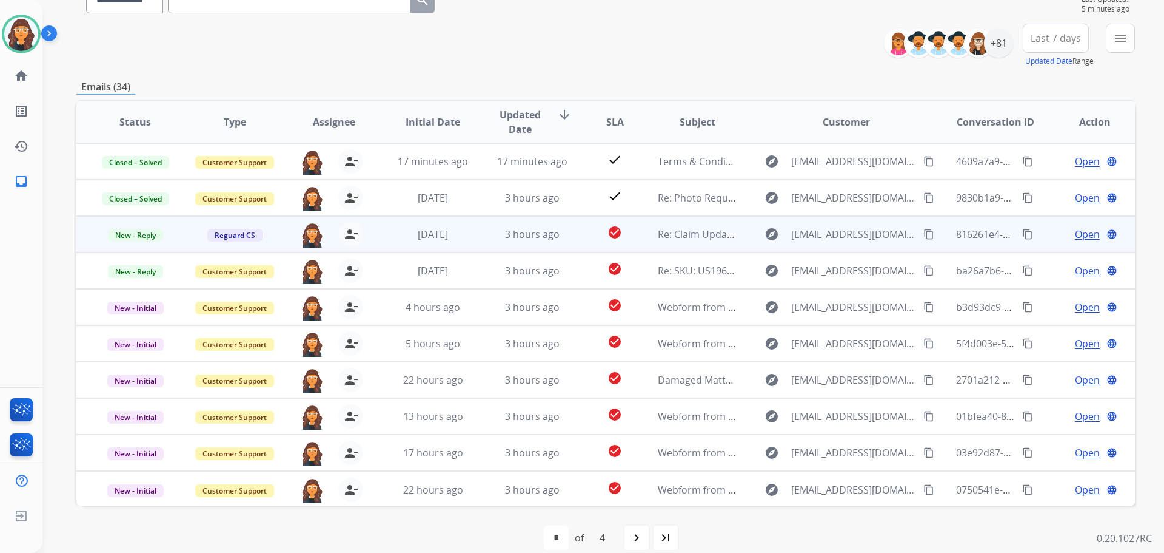
click at [1080, 233] on span "Open" at bounding box center [1087, 234] width 25 height 15
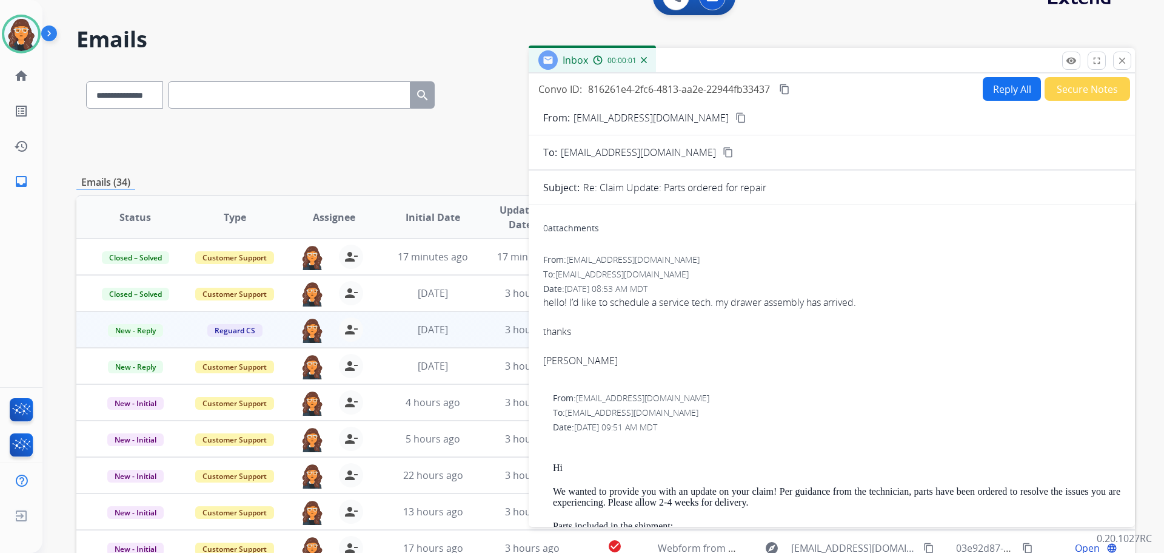
scroll to position [0, 0]
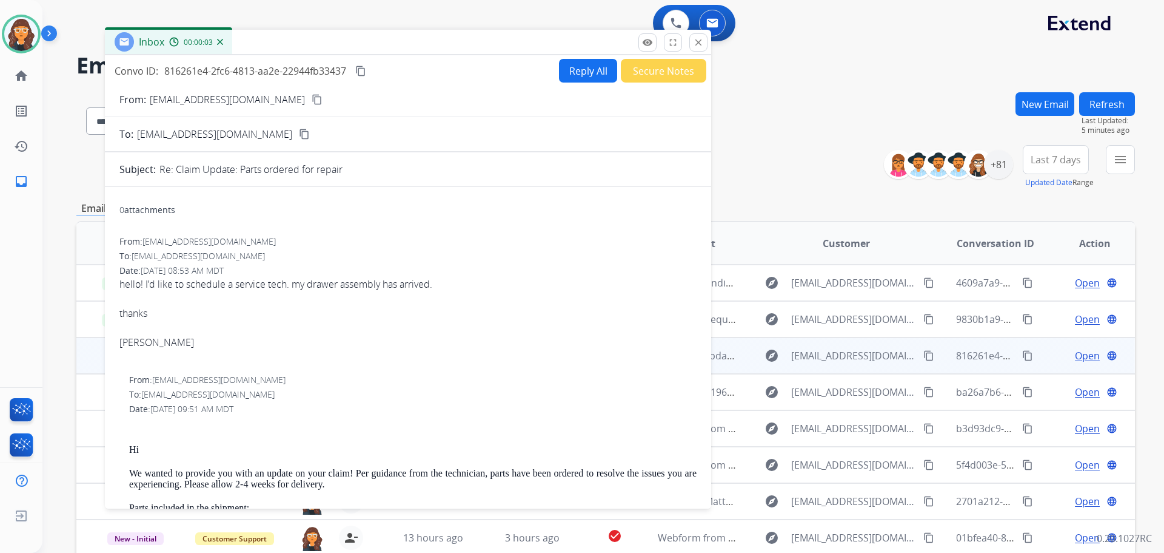
drag, startPoint x: 775, startPoint y: 86, endPoint x: 349, endPoint y: 42, distance: 428.0
click at [349, 42] on div "Inbox 00:00:03" at bounding box center [408, 42] width 606 height 25
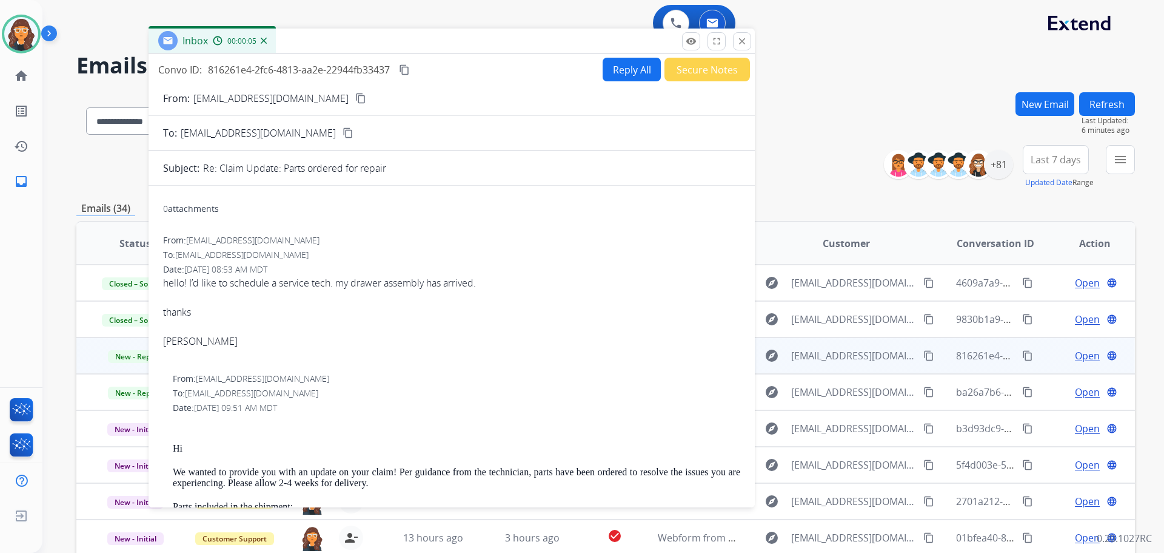
drag, startPoint x: 348, startPoint y: 48, endPoint x: 406, endPoint y: 44, distance: 58.4
click at [406, 44] on div "Inbox 00:00:05" at bounding box center [452, 41] width 606 height 25
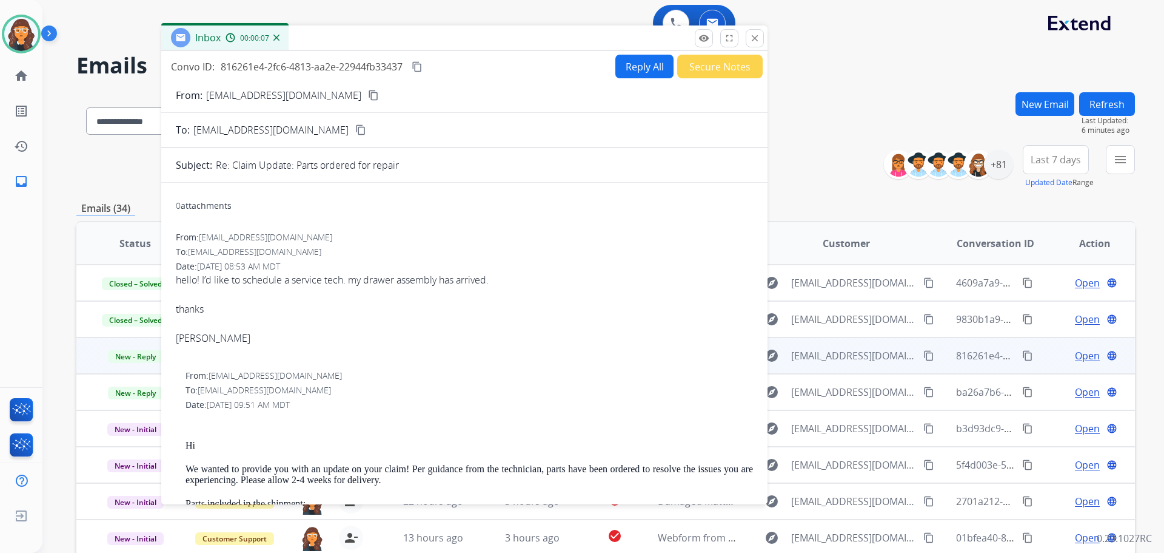
click at [220, 98] on p "[EMAIL_ADDRESS][DOMAIN_NAME]" at bounding box center [283, 95] width 155 height 15
copy p "From:"
click at [750, 35] on mat-icon "close" at bounding box center [755, 38] width 11 height 11
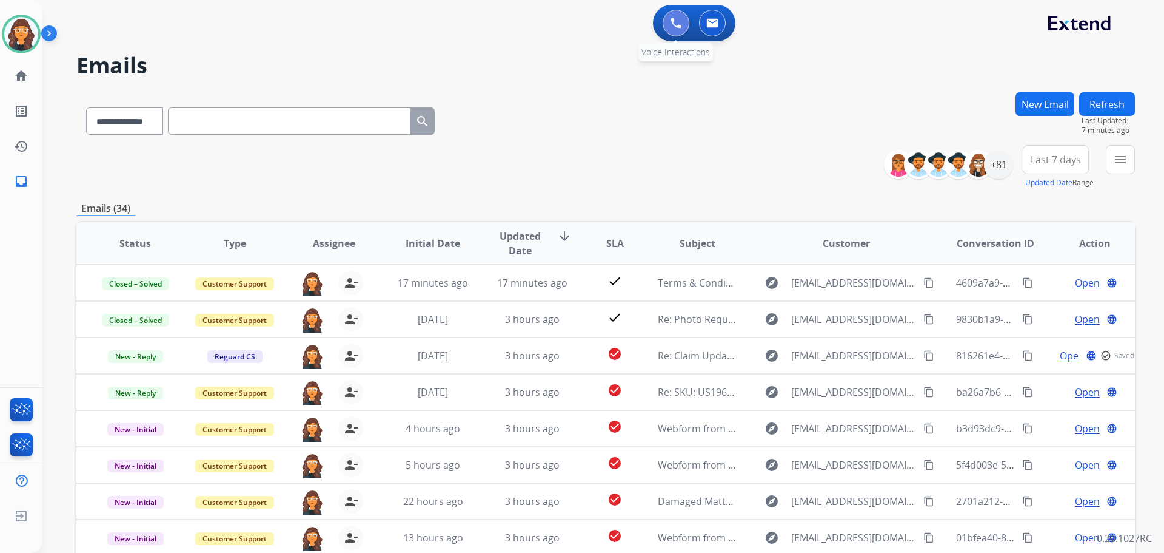
click at [676, 21] on img at bounding box center [676, 23] width 11 height 11
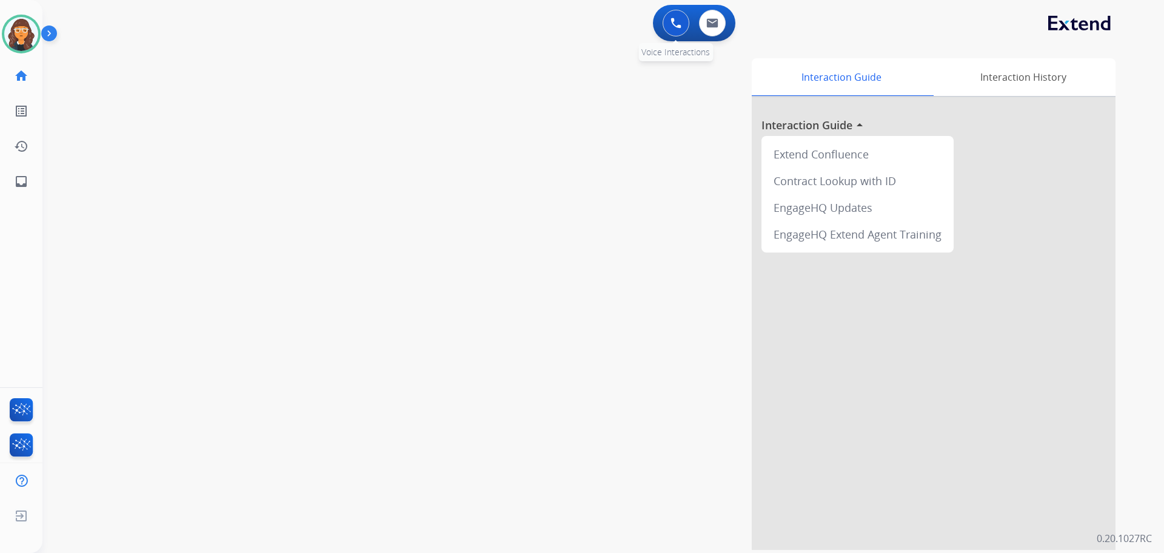
click at [682, 18] on button at bounding box center [676, 23] width 27 height 27
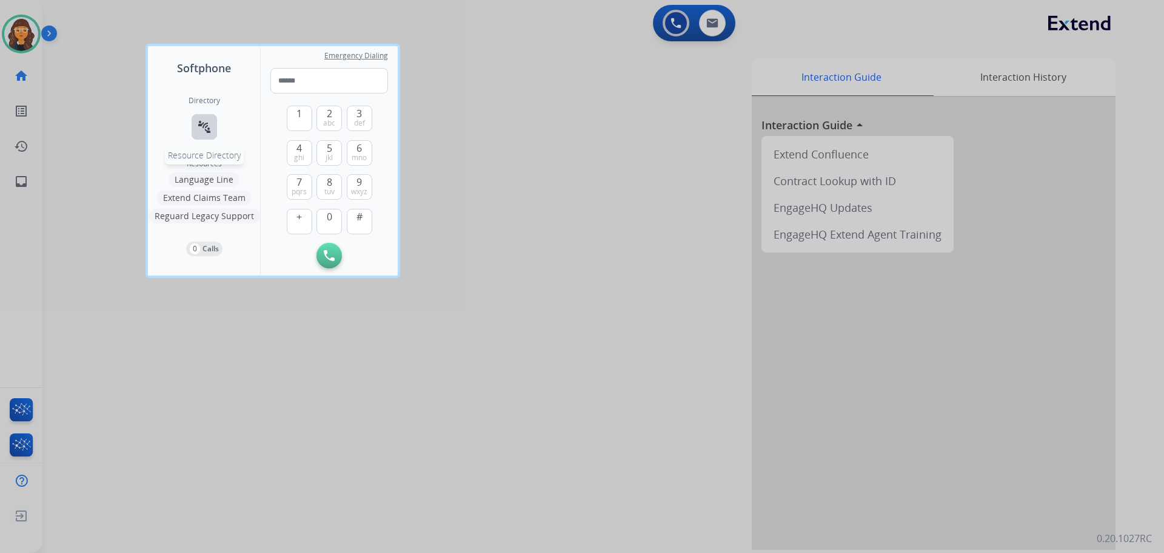
click at [210, 126] on mat-icon "connect_without_contact" at bounding box center [204, 126] width 15 height 15
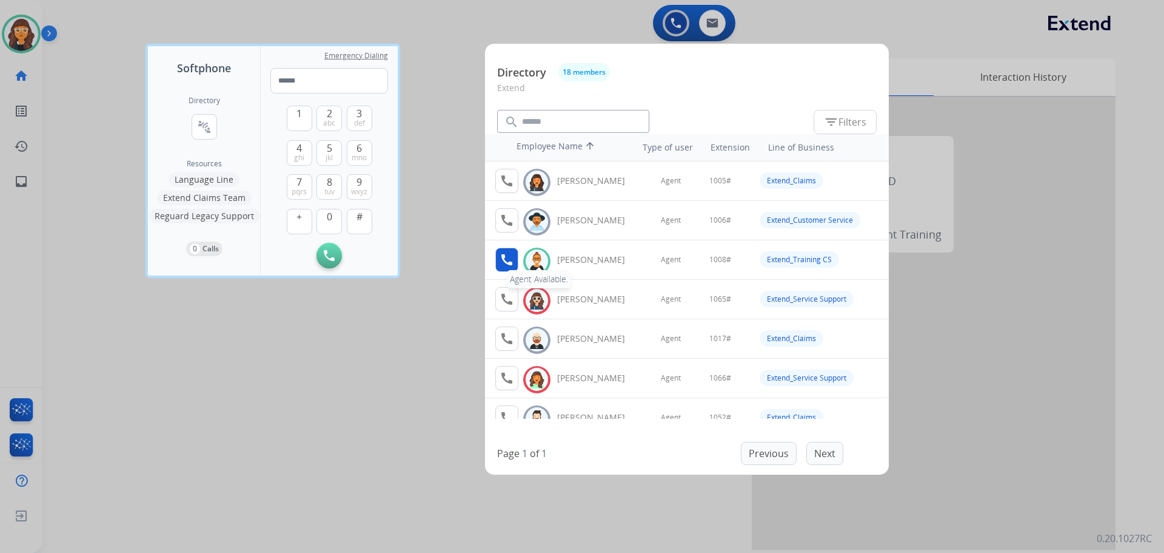
click at [499, 258] on button "call Agent Available." at bounding box center [506, 259] width 23 height 24
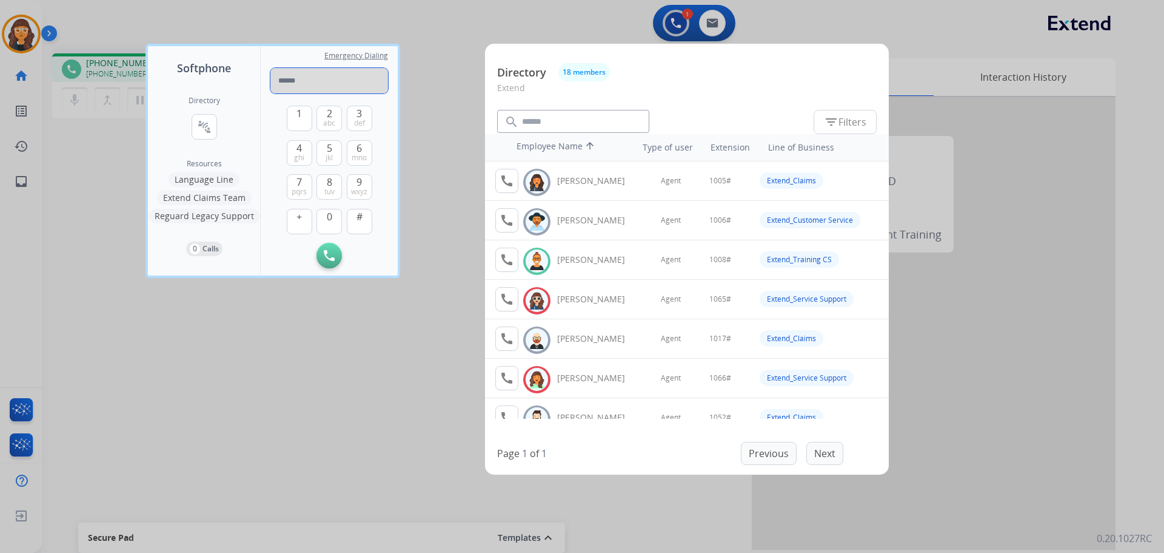
click at [307, 85] on input "tel" at bounding box center [329, 80] width 118 height 25
click at [372, 222] on div "1 2 abc 3 def 4 ghi 5 jkl 6 mno 7 pqrs 8 tuv 9 wxyz + 0 # Initiate Call Remove …" at bounding box center [329, 180] width 118 height 175
click at [371, 227] on button "#" at bounding box center [359, 221] width 25 height 25
type input "*****"
click at [348, 326] on div at bounding box center [582, 276] width 1164 height 553
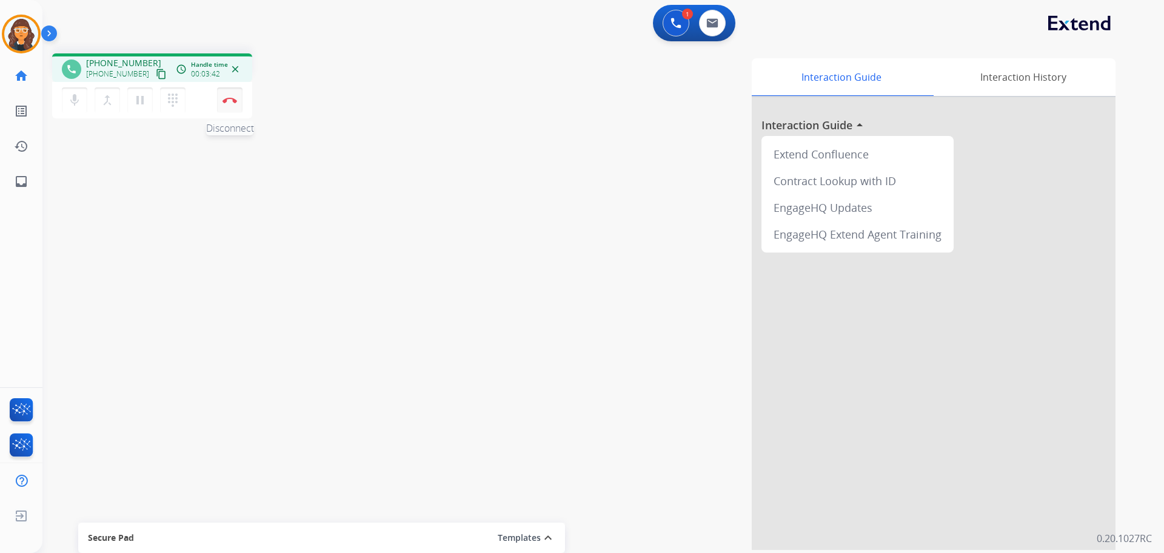
click at [226, 99] on img at bounding box center [230, 100] width 15 height 6
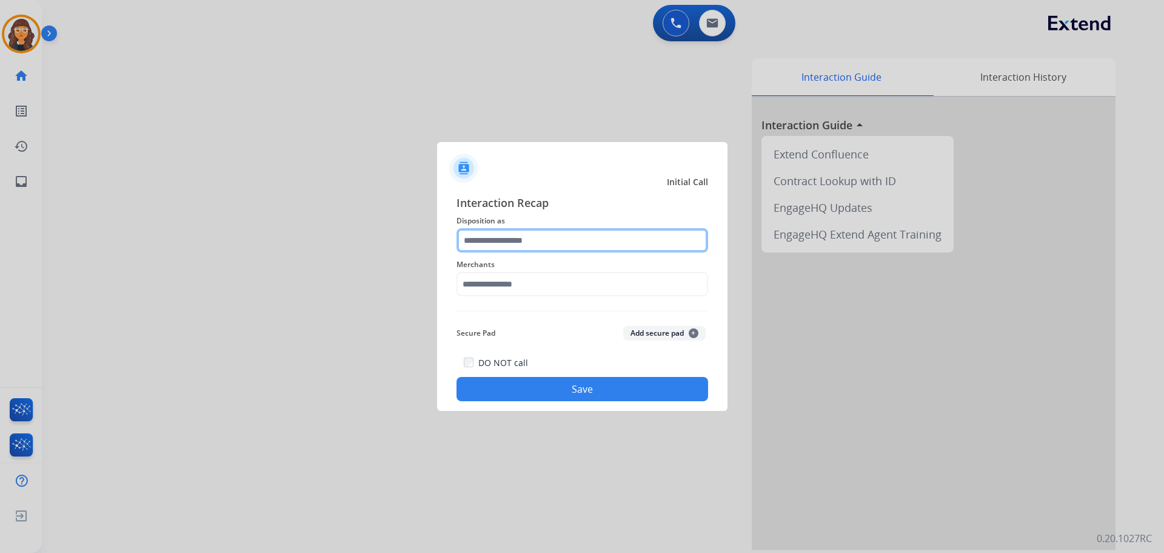
click at [497, 252] on input "text" at bounding box center [583, 240] width 252 height 24
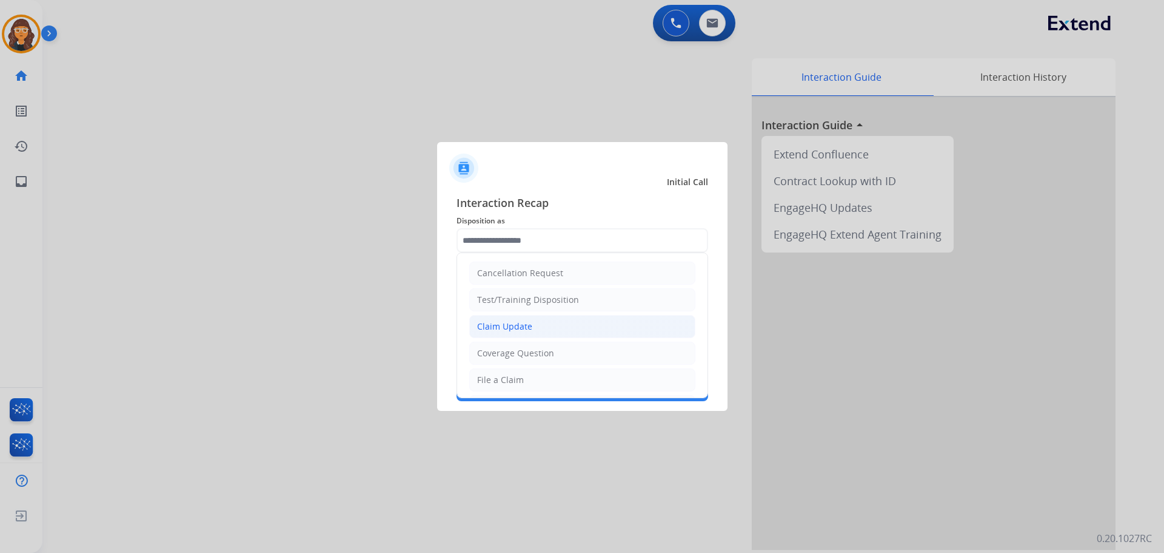
click at [507, 329] on div "Claim Update" at bounding box center [504, 326] width 55 height 12
type input "**********"
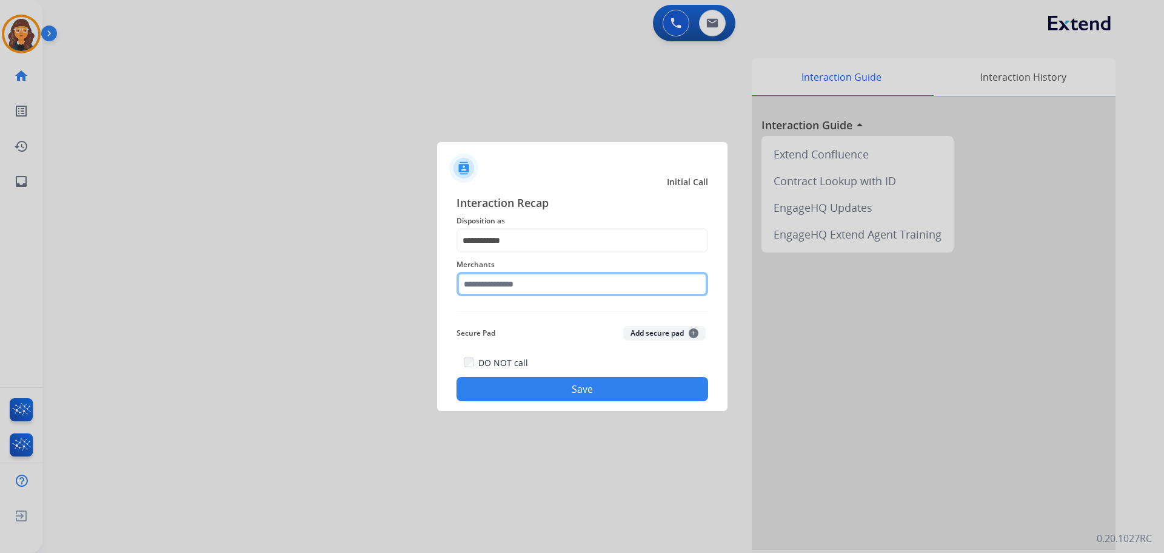
click at [492, 282] on input "text" at bounding box center [583, 284] width 252 height 24
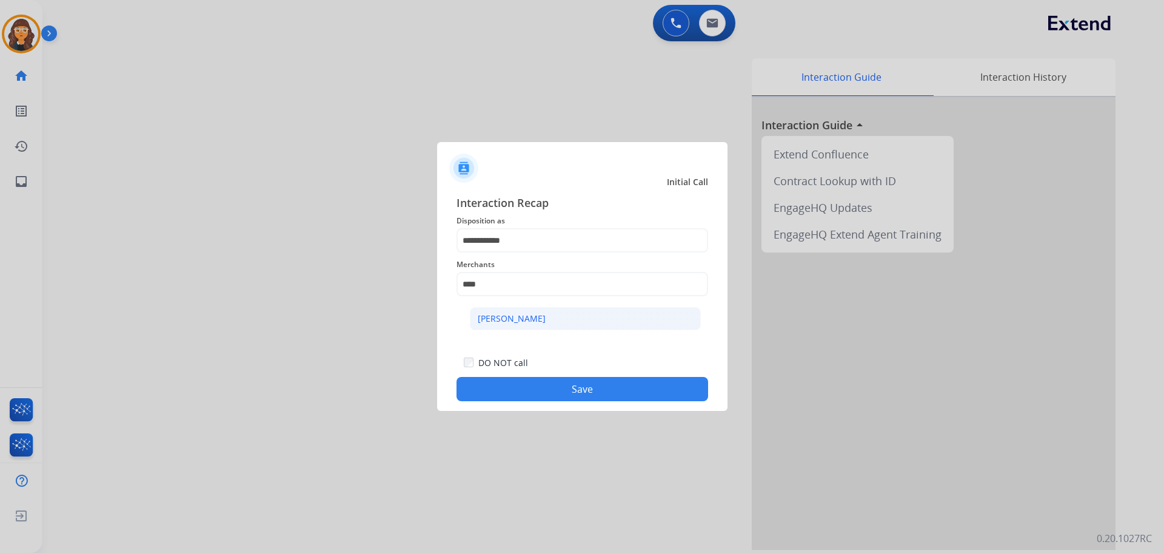
click at [495, 319] on div "[PERSON_NAME]" at bounding box center [512, 318] width 68 height 12
type input "**********"
click at [607, 392] on button "Save" at bounding box center [583, 389] width 252 height 24
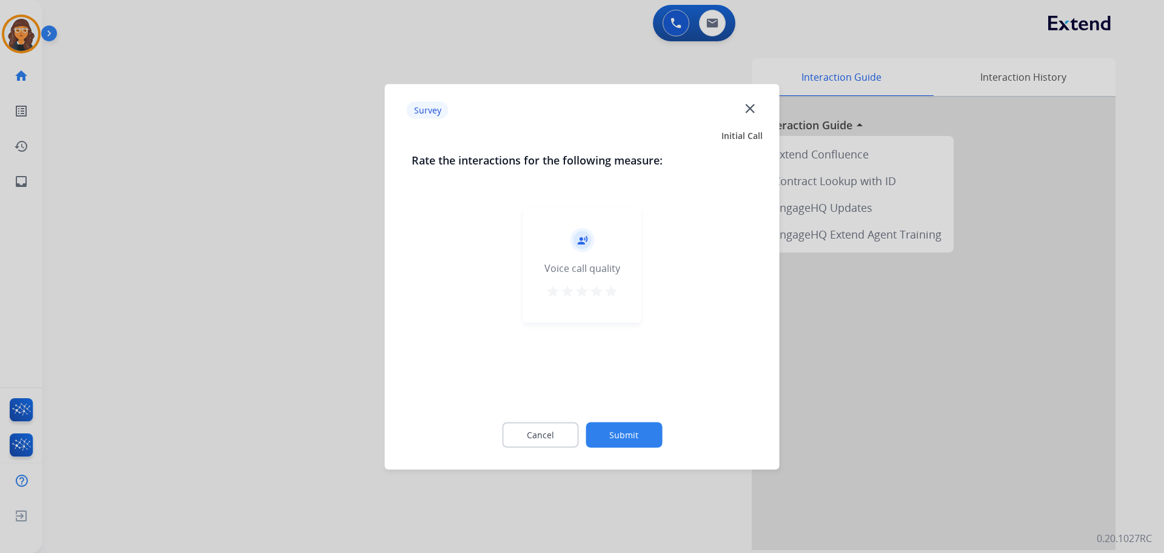
click at [615, 294] on mat-icon "star" at bounding box center [611, 290] width 15 height 15
click at [623, 435] on button "Submit" at bounding box center [624, 434] width 76 height 25
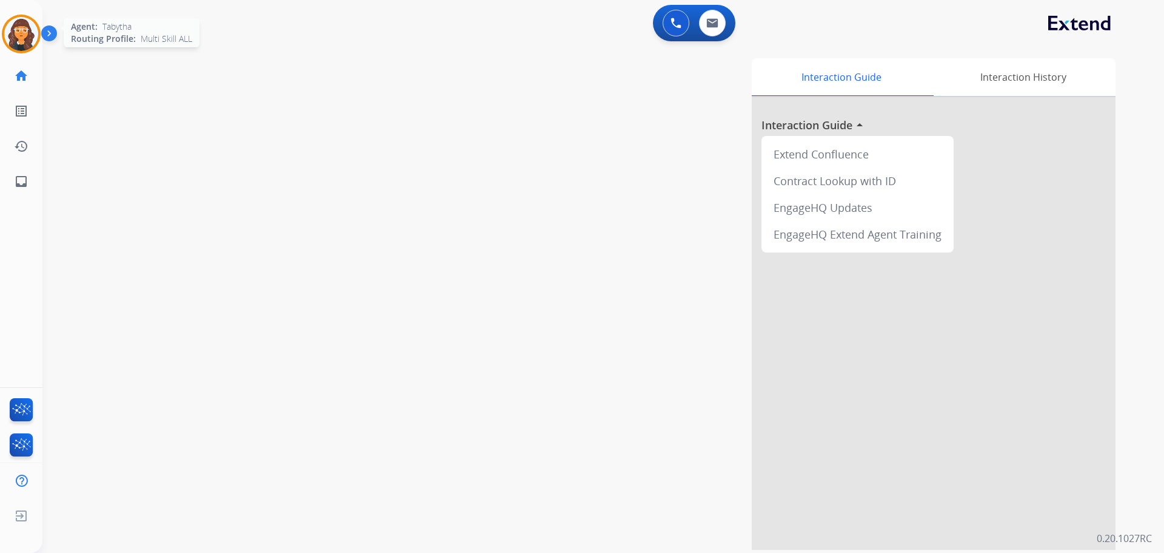
click at [15, 36] on img at bounding box center [21, 34] width 34 height 34
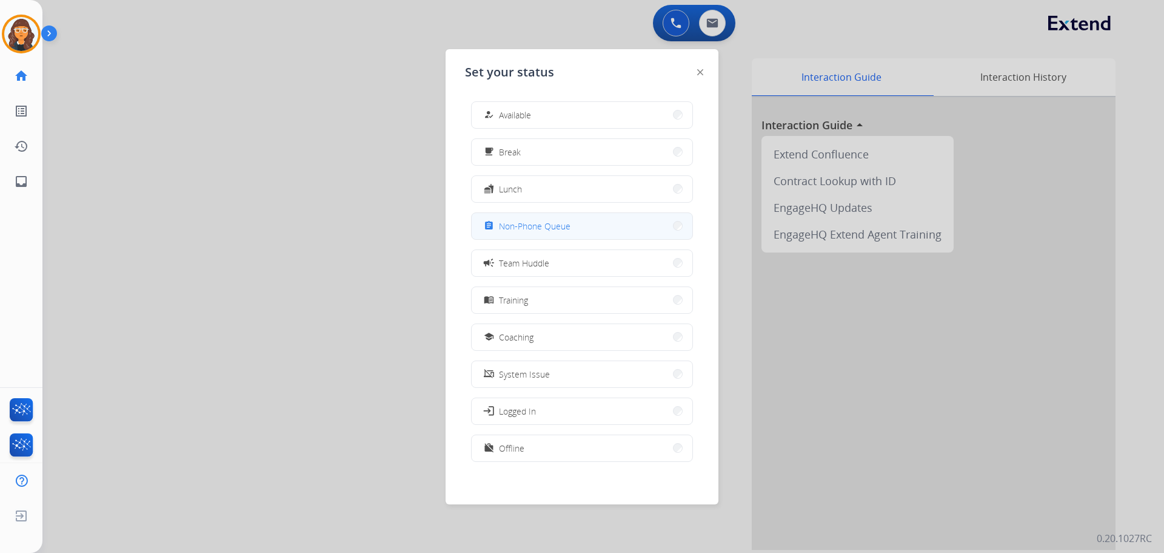
click at [586, 233] on button "assignment Non-Phone Queue" at bounding box center [582, 226] width 221 height 26
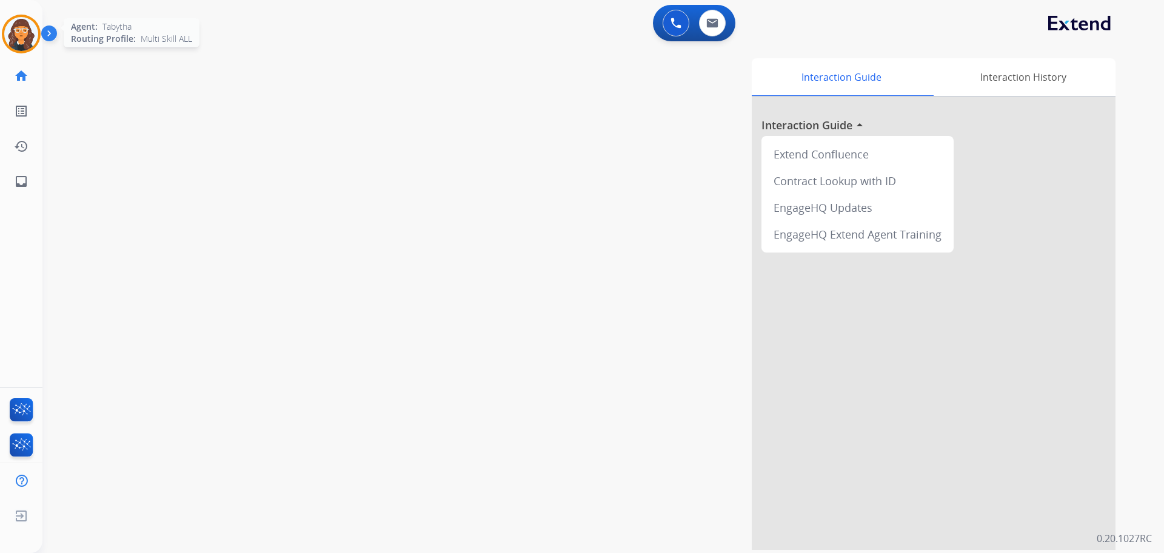
click at [27, 29] on img at bounding box center [21, 34] width 34 height 34
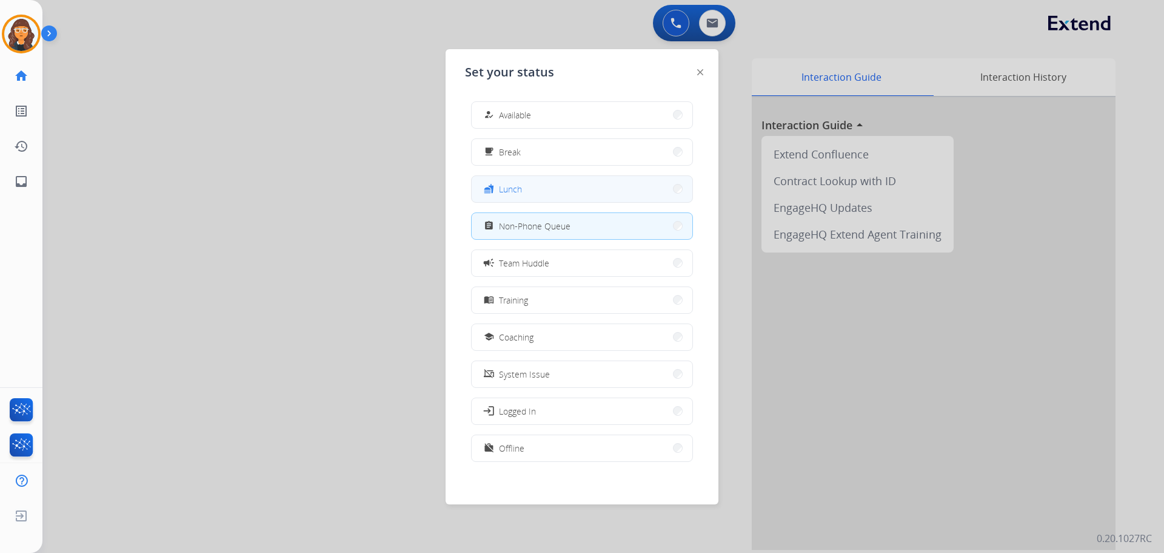
click at [522, 187] on span "Lunch" at bounding box center [510, 189] width 23 height 13
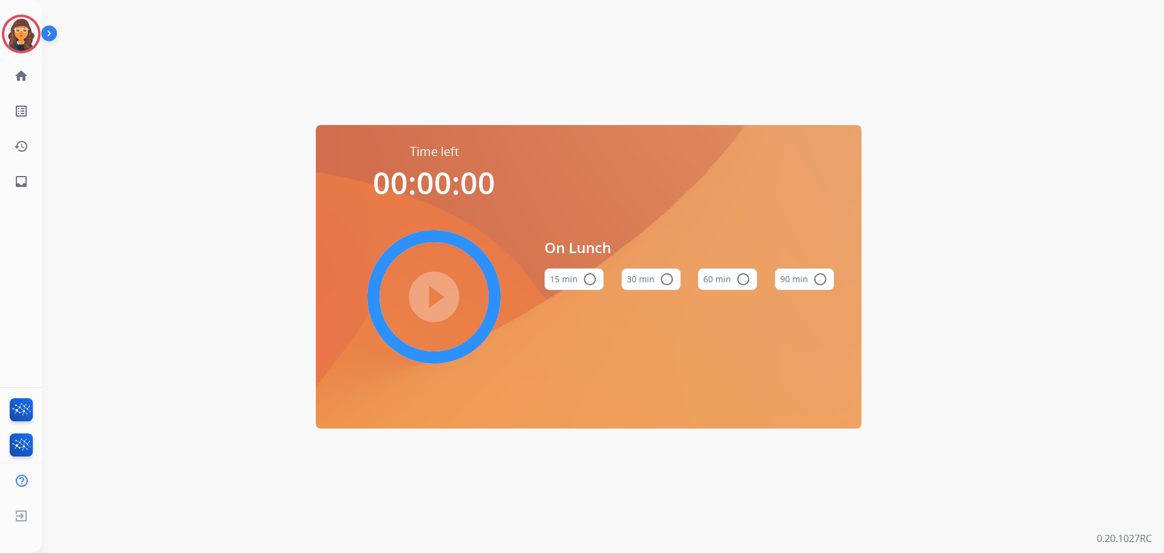
click at [733, 288] on button "60 min radio_button_unchecked" at bounding box center [727, 279] width 59 height 22
click at [427, 298] on mat-icon "play_circle_filled" at bounding box center [434, 296] width 15 height 15
